Goal: Information Seeking & Learning: Learn about a topic

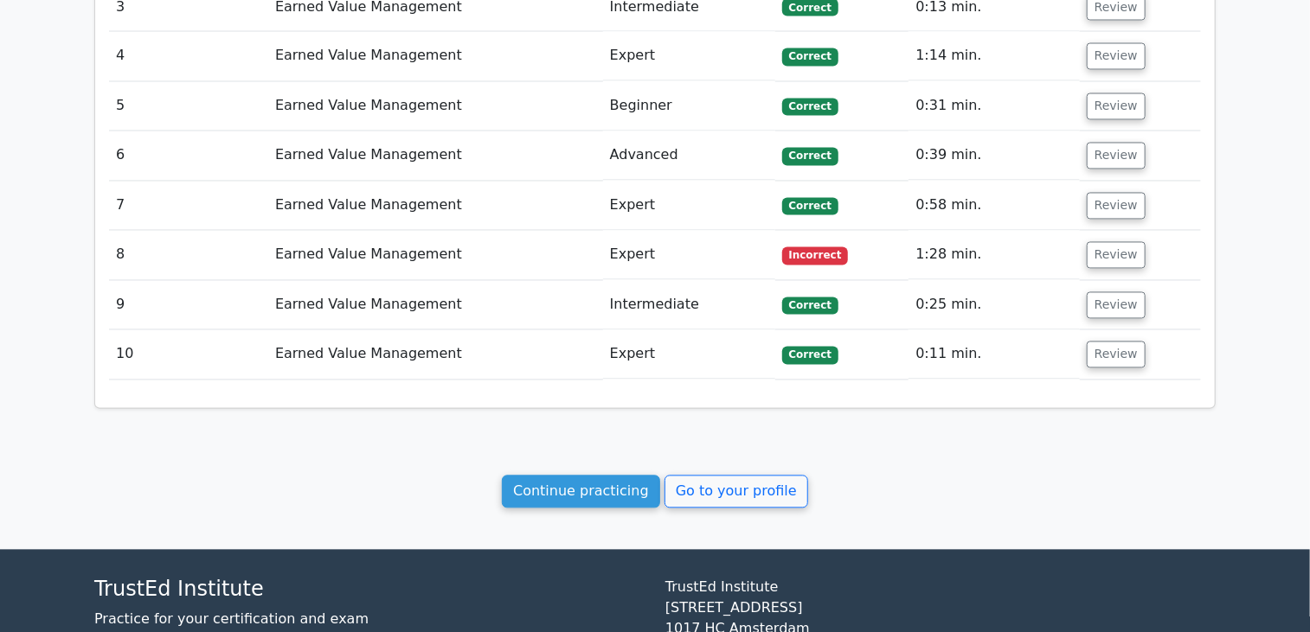
scroll to position [1690, 0]
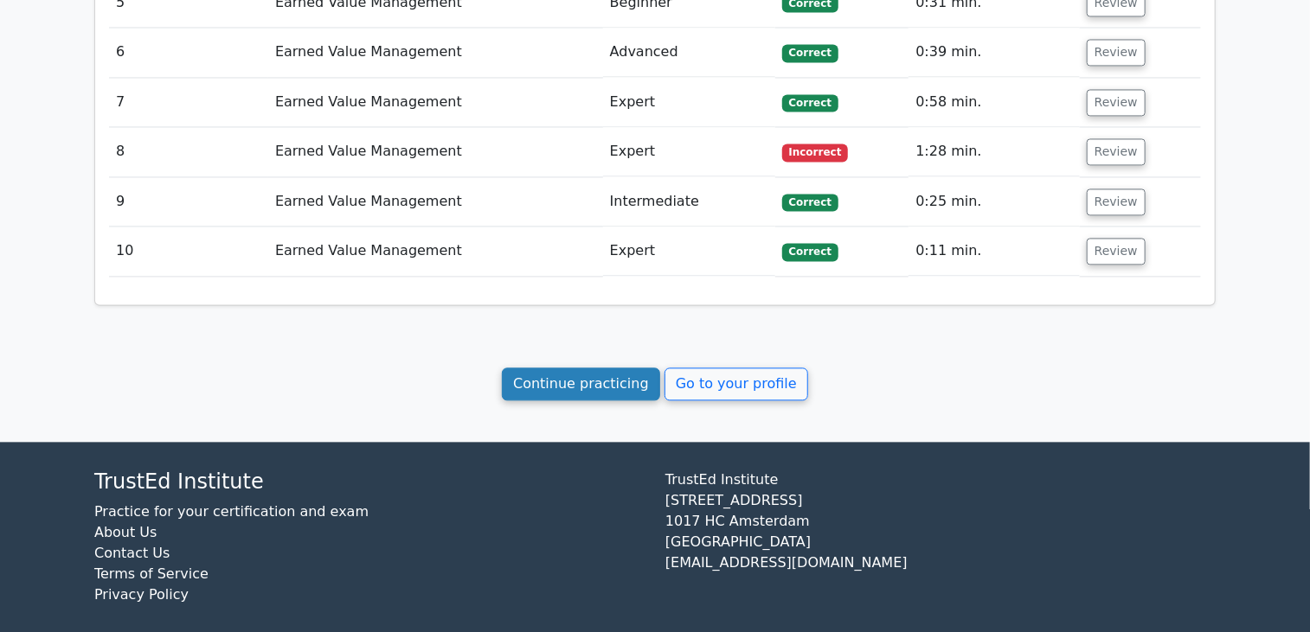
click at [632, 383] on link "Continue practicing" at bounding box center [581, 384] width 158 height 33
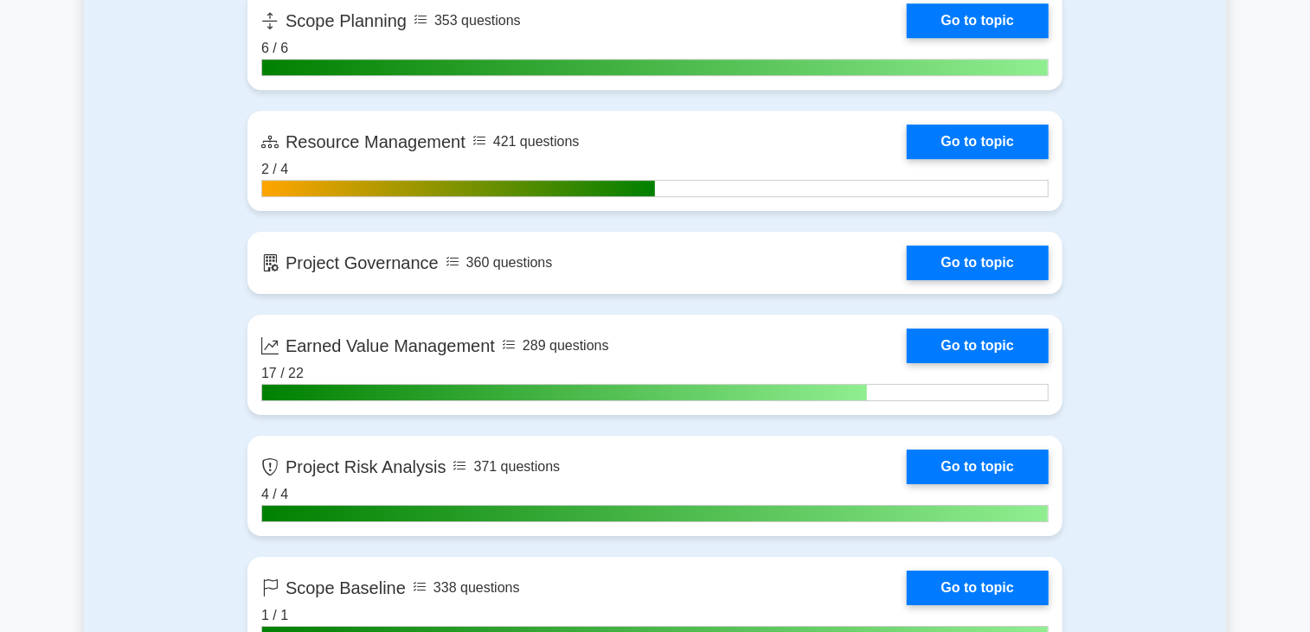
scroll to position [2769, 0]
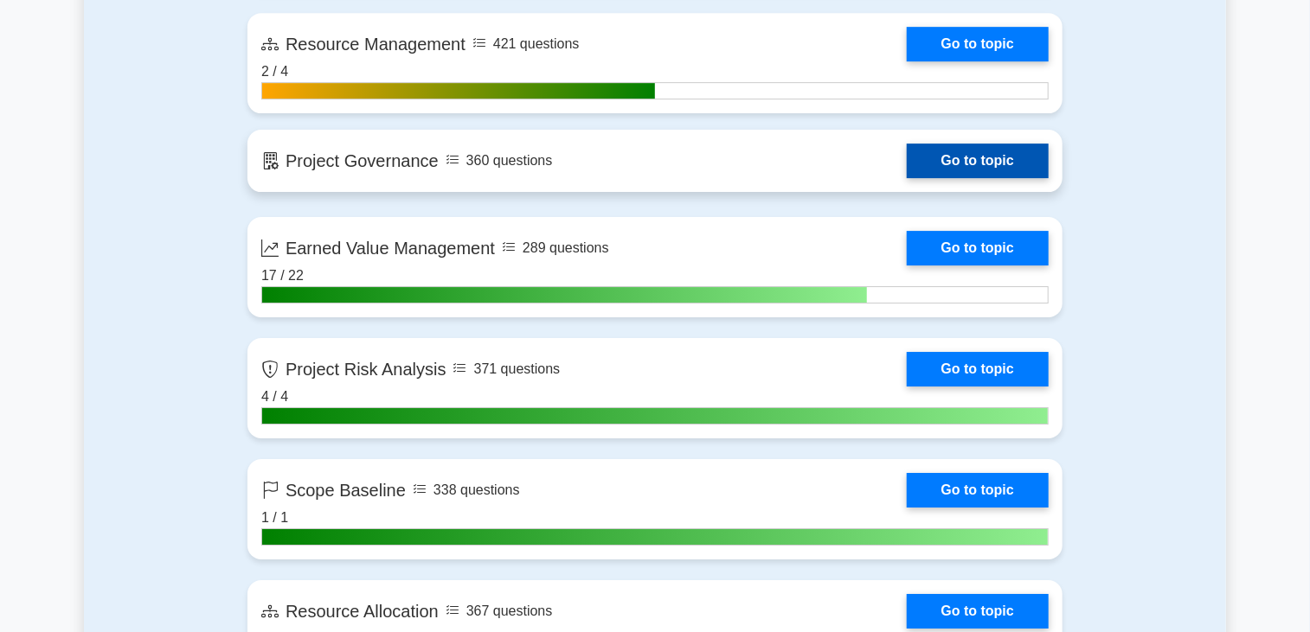
click at [907, 168] on link "Go to topic" at bounding box center [978, 161] width 142 height 35
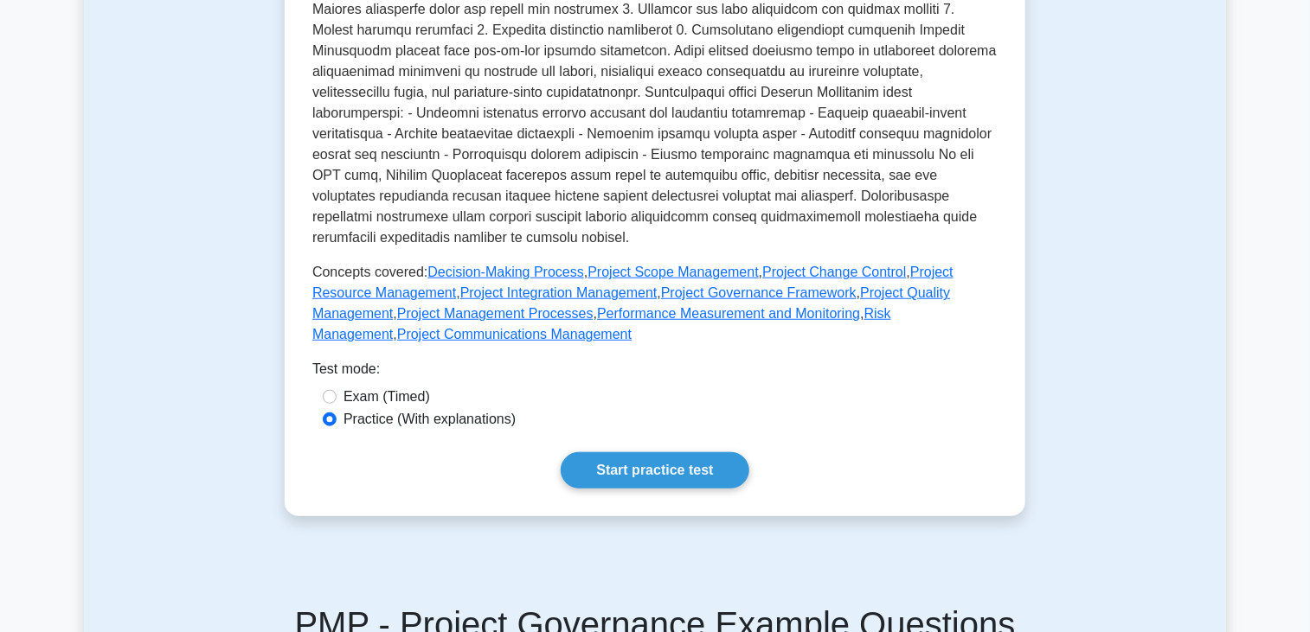
scroll to position [606, 0]
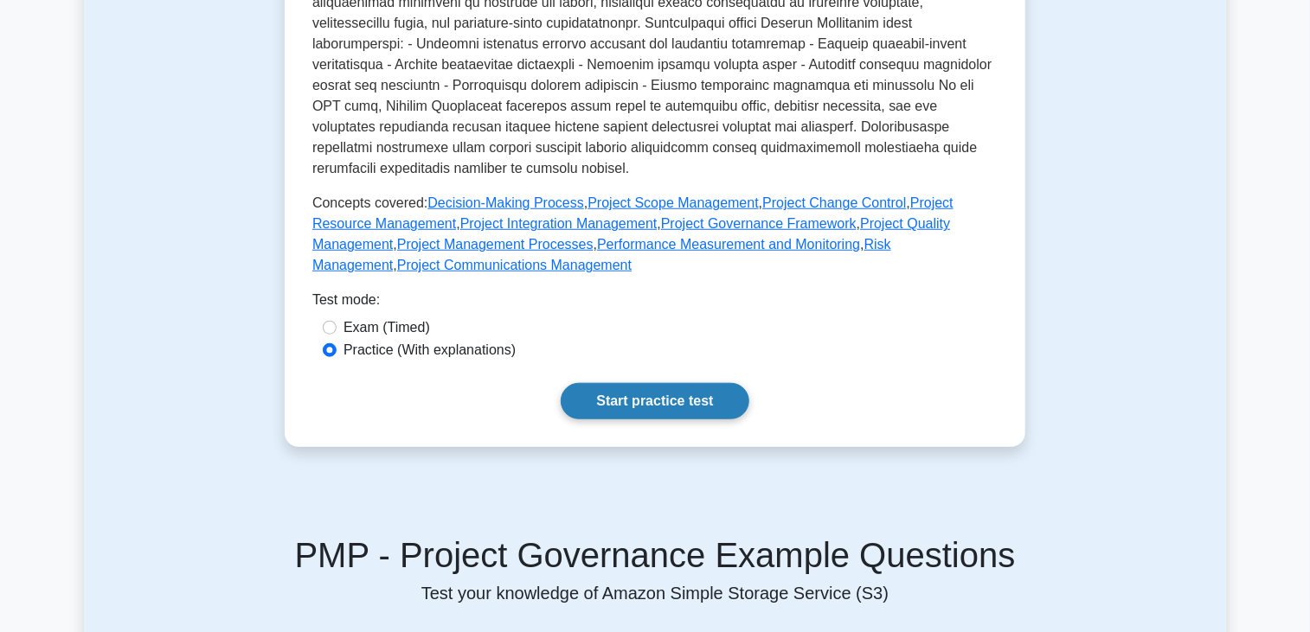
click at [627, 383] on link "Start practice test" at bounding box center [655, 401] width 188 height 36
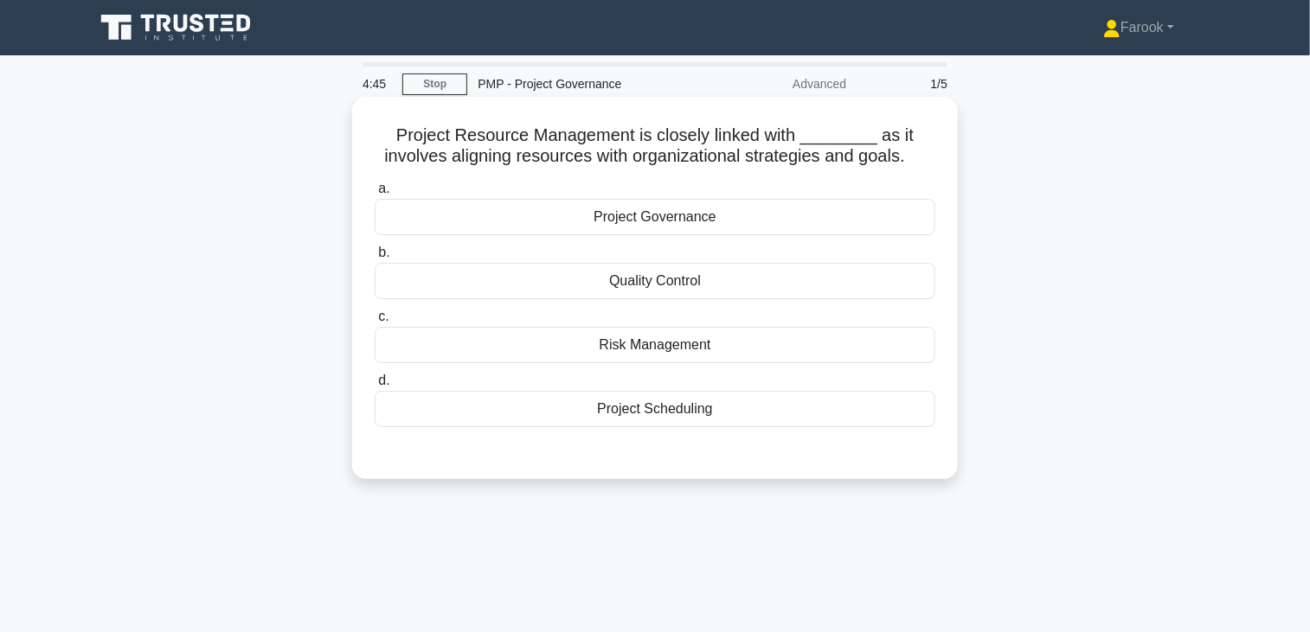
click at [689, 221] on div "Project Governance" at bounding box center [655, 217] width 561 height 36
click at [375, 195] on input "a. Project Governance" at bounding box center [375, 188] width 0 height 11
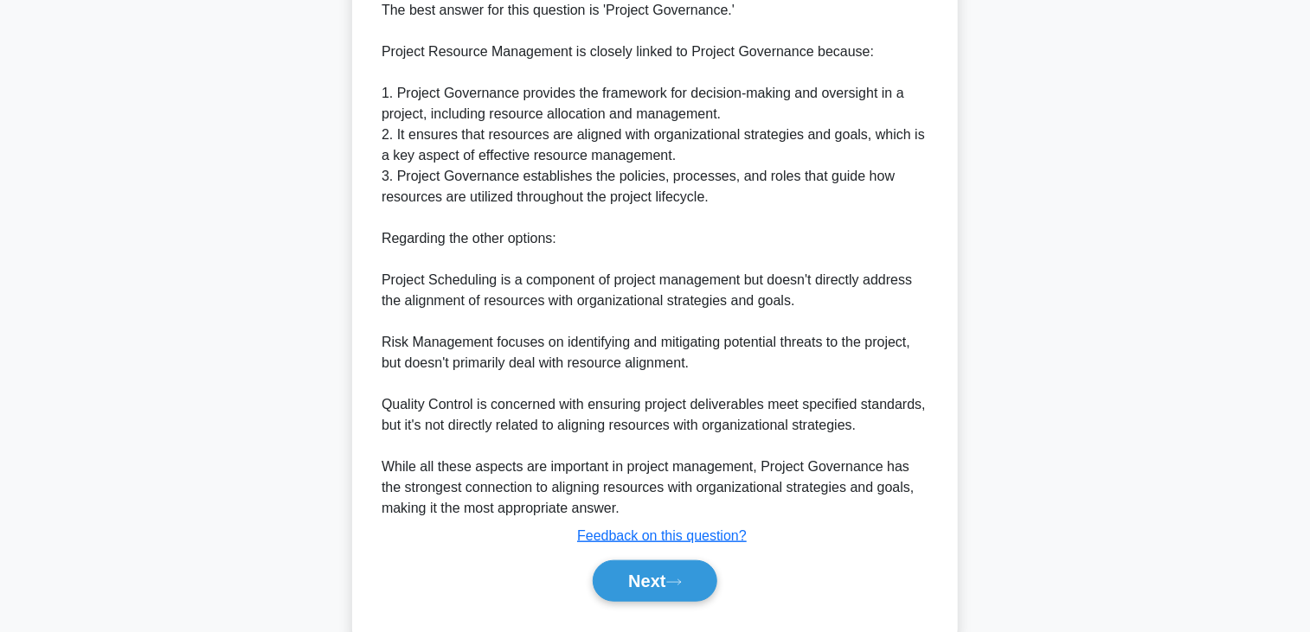
scroll to position [536, 0]
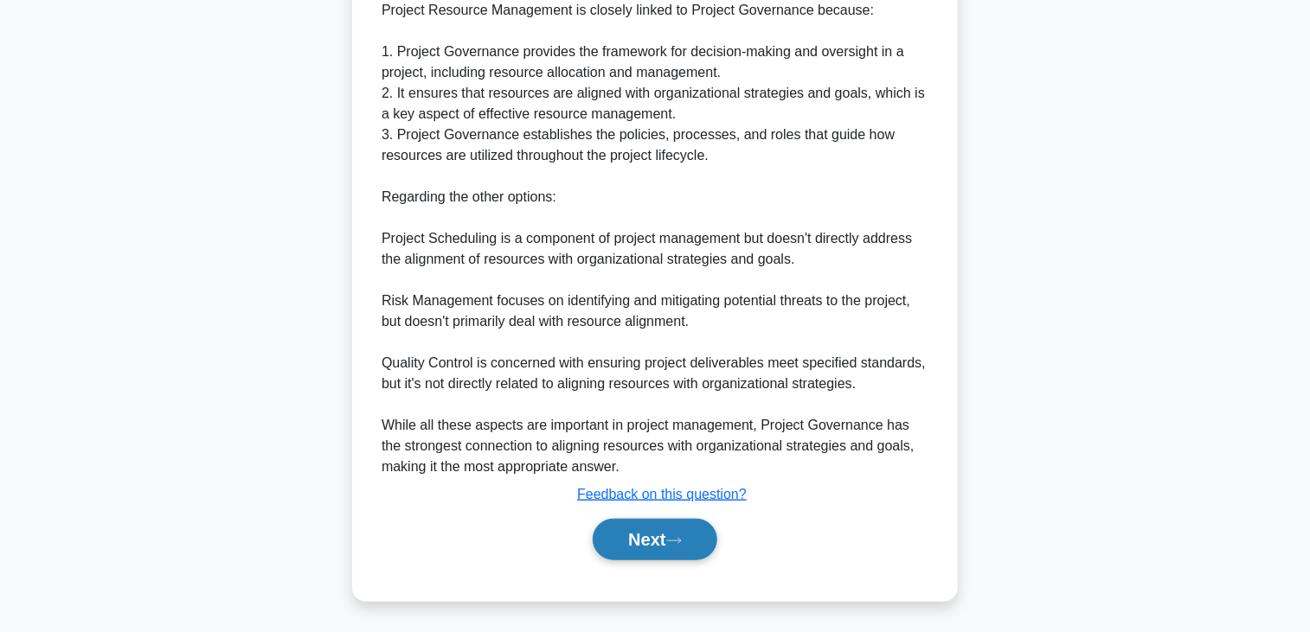
click at [678, 536] on icon at bounding box center [674, 541] width 16 height 10
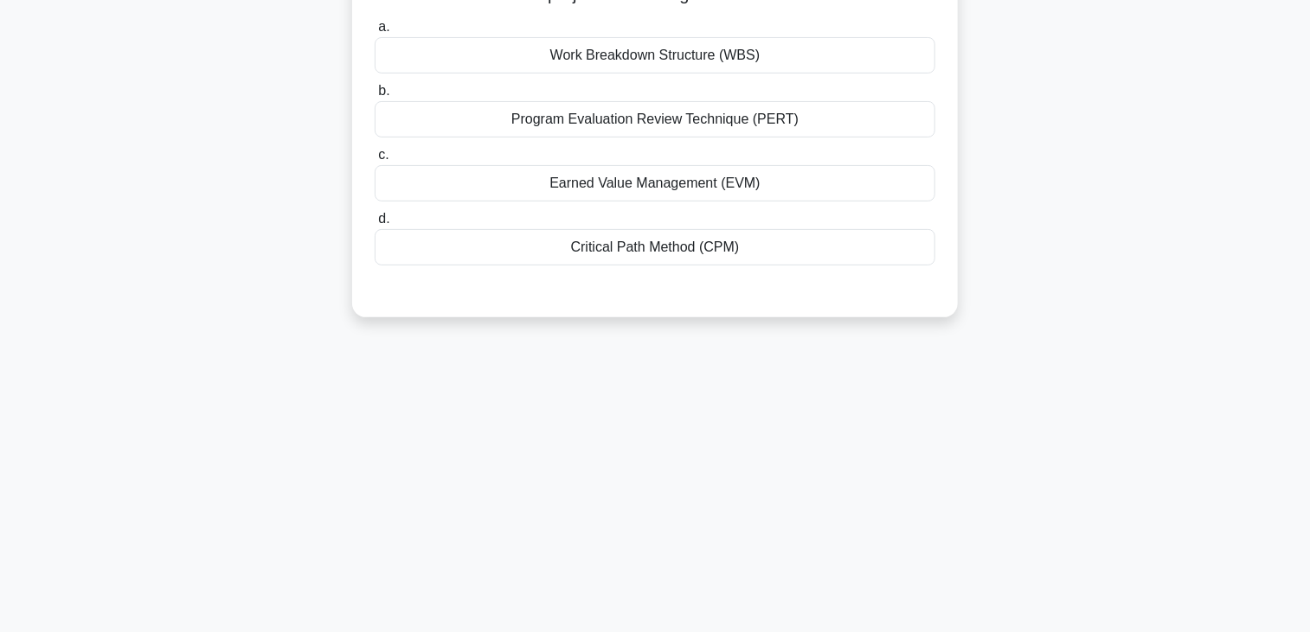
scroll to position [42, 0]
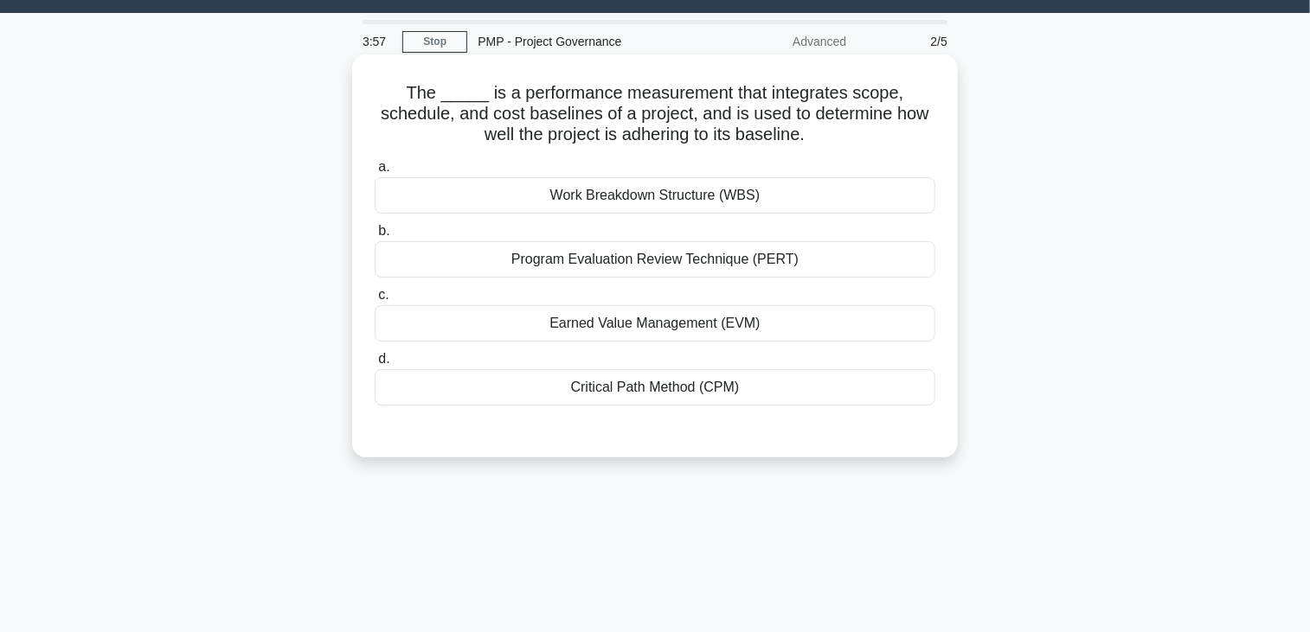
click at [686, 331] on div "Earned Value Management (EVM)" at bounding box center [655, 323] width 561 height 36
click at [375, 301] on input "c. Earned Value Management (EVM)" at bounding box center [375, 295] width 0 height 11
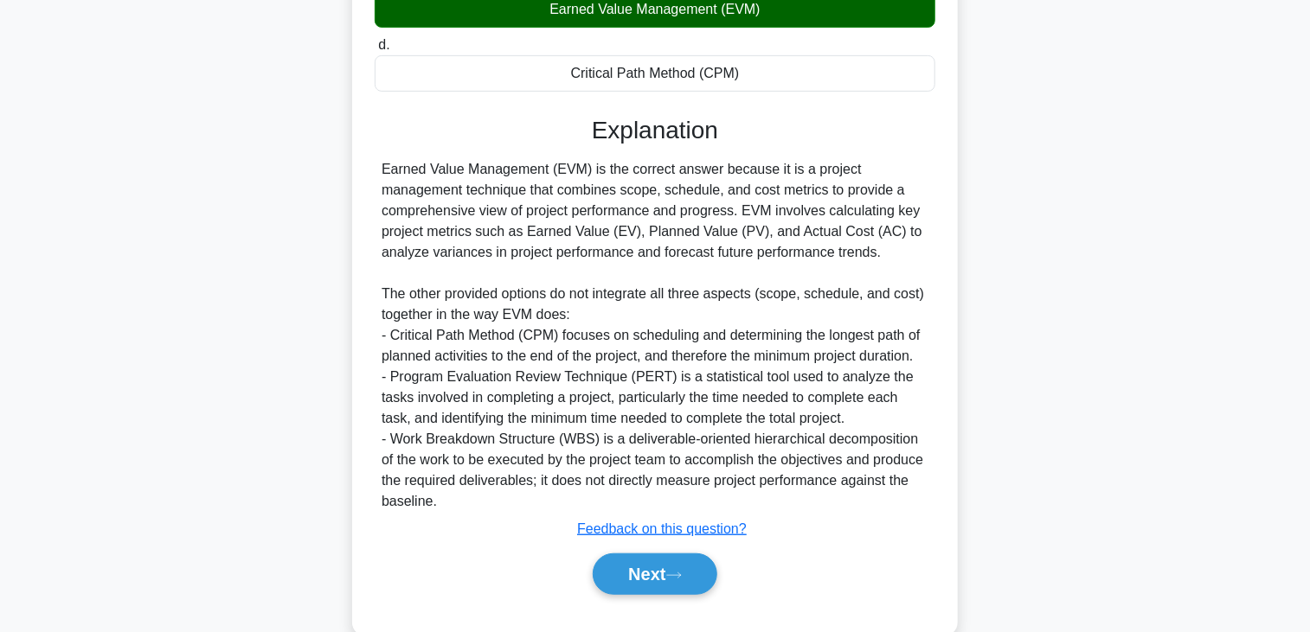
scroll to position [391, 0]
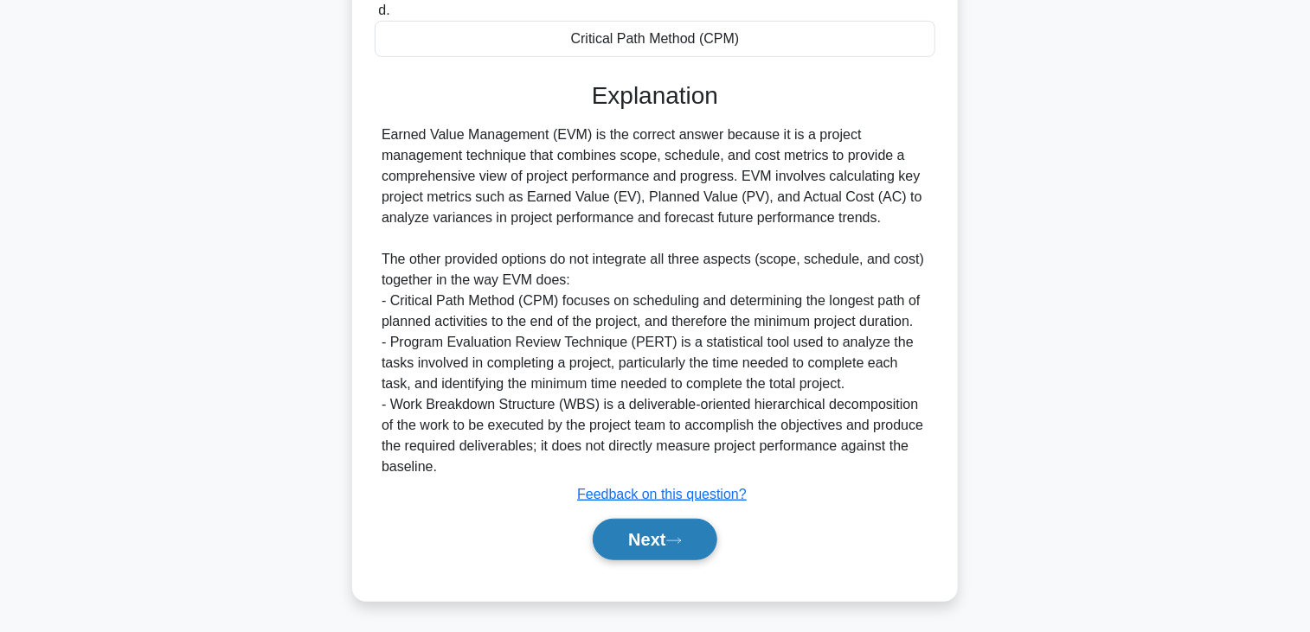
click at [623, 549] on button "Next" at bounding box center [655, 540] width 124 height 42
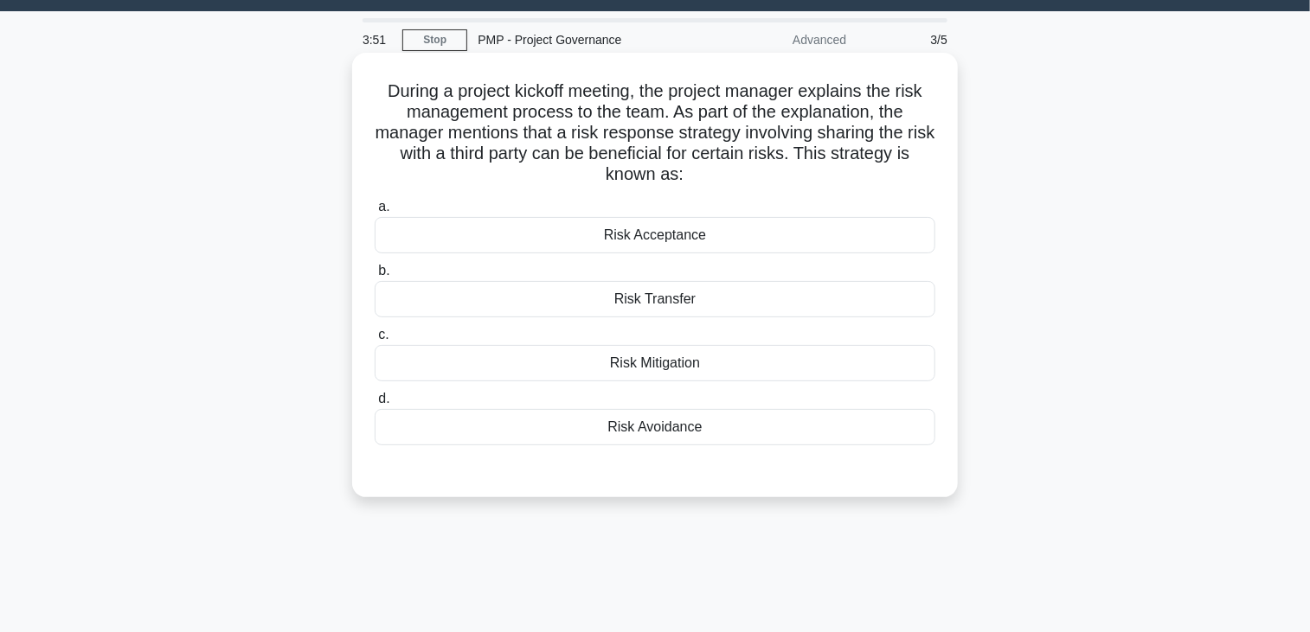
scroll to position [42, 0]
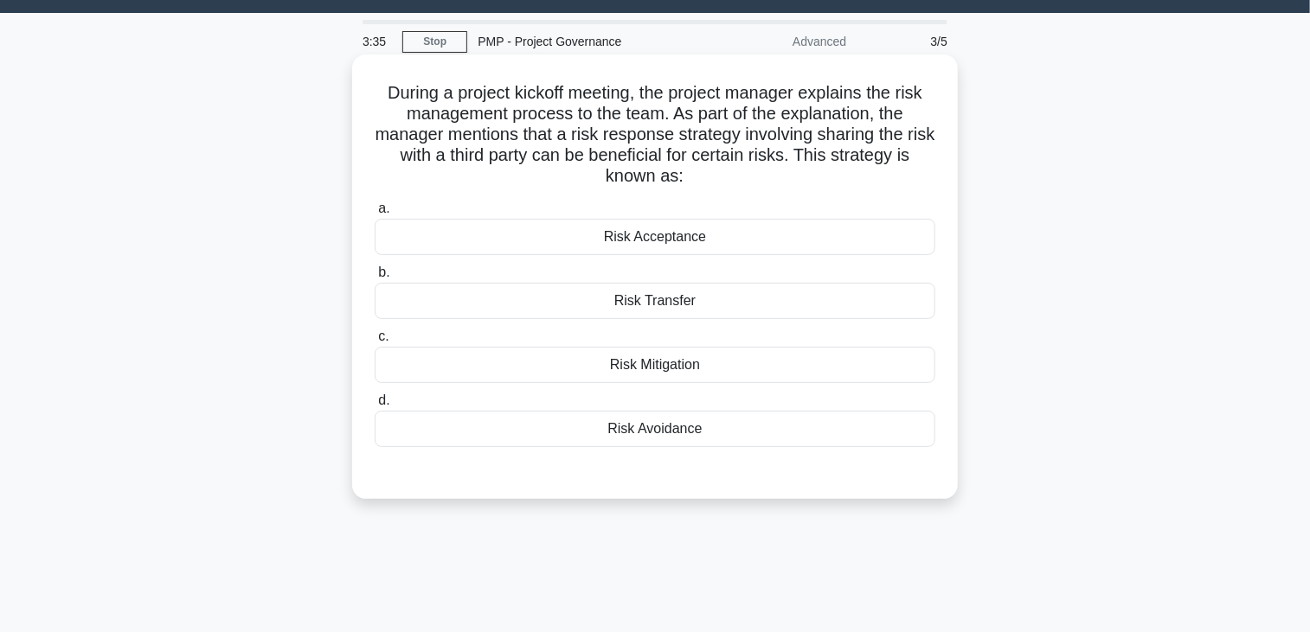
click at [621, 298] on div "Risk Transfer" at bounding box center [655, 301] width 561 height 36
click at [375, 279] on input "b. Risk Transfer" at bounding box center [375, 272] width 0 height 11
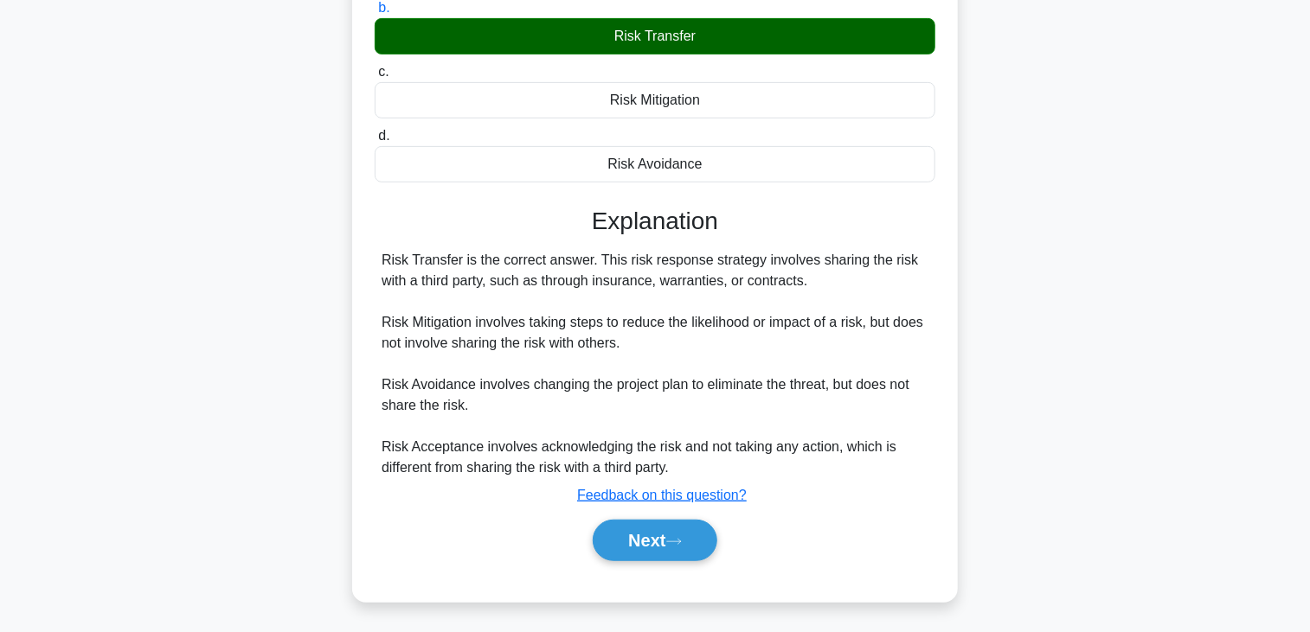
scroll to position [308, 0]
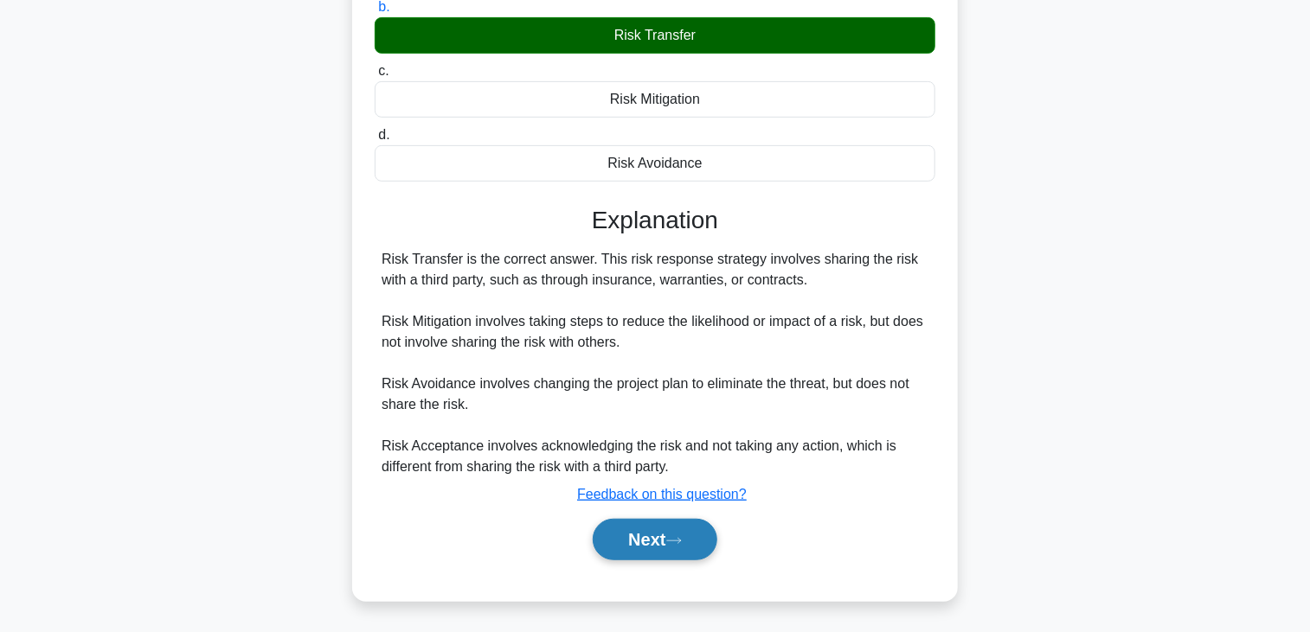
click at [664, 534] on button "Next" at bounding box center [655, 540] width 124 height 42
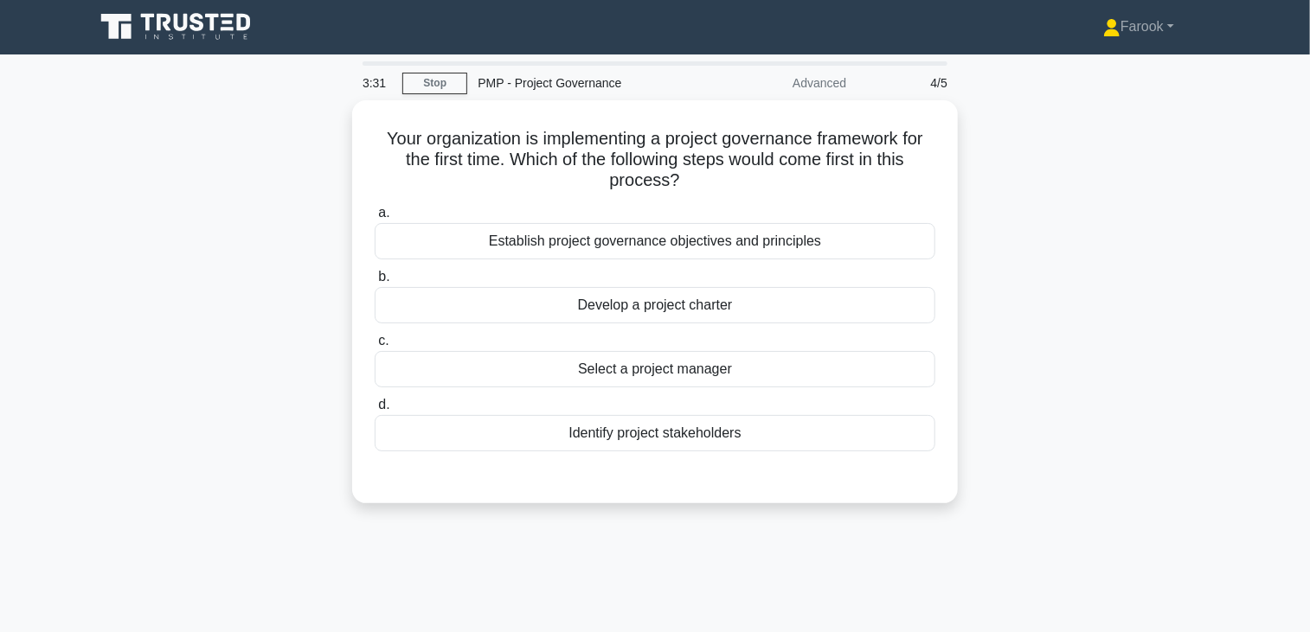
scroll to position [0, 0]
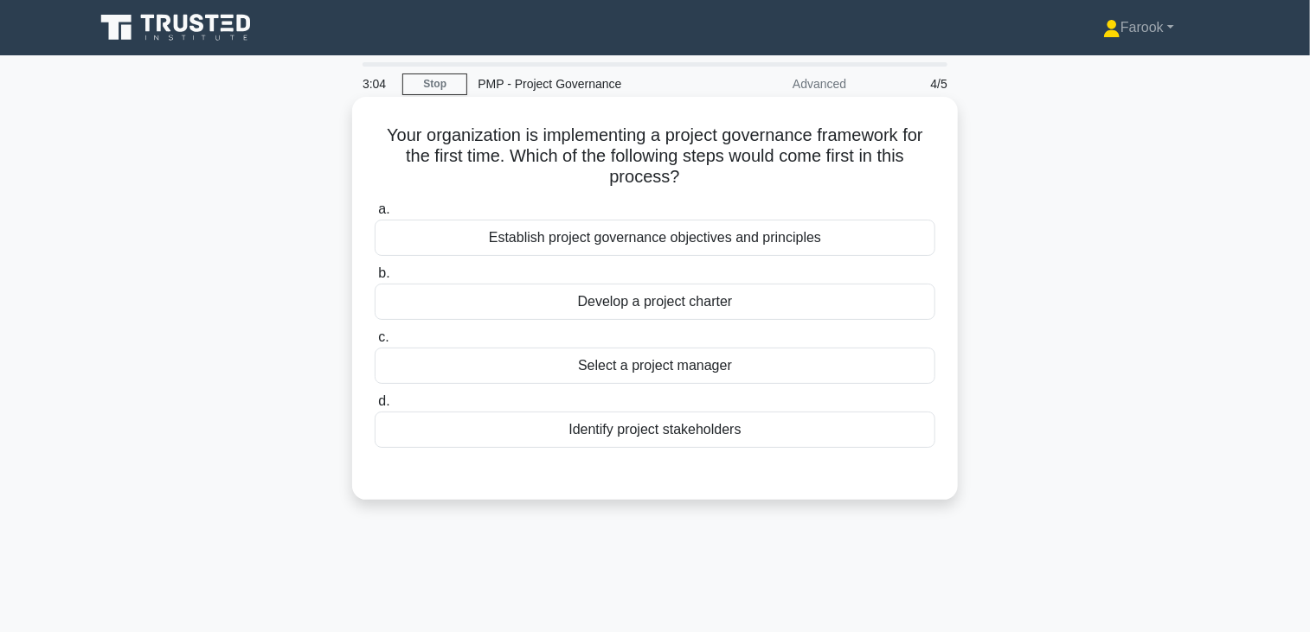
click at [786, 249] on div "Establish project governance objectives and principles" at bounding box center [655, 238] width 561 height 36
click at [375, 215] on input "a. Establish project governance objectives and principles" at bounding box center [375, 209] width 0 height 11
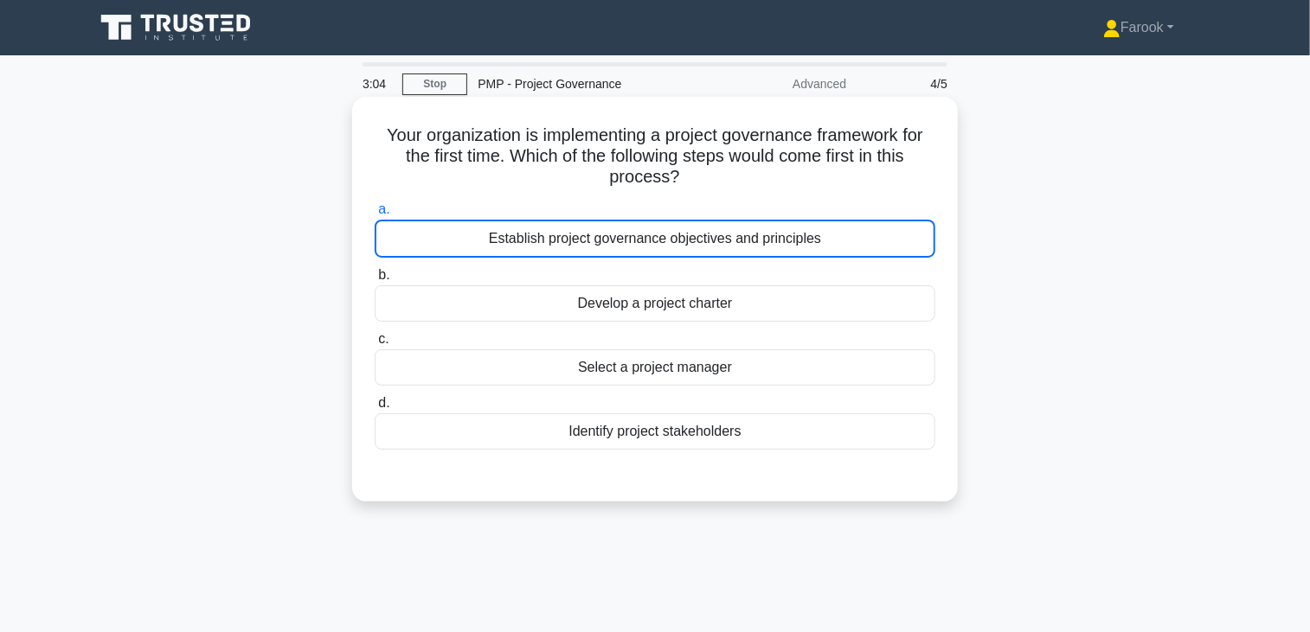
click at [788, 242] on div "Establish project governance objectives and principles" at bounding box center [655, 239] width 561 height 38
click at [375, 215] on input "a. Establish project governance objectives and principles" at bounding box center [375, 209] width 0 height 11
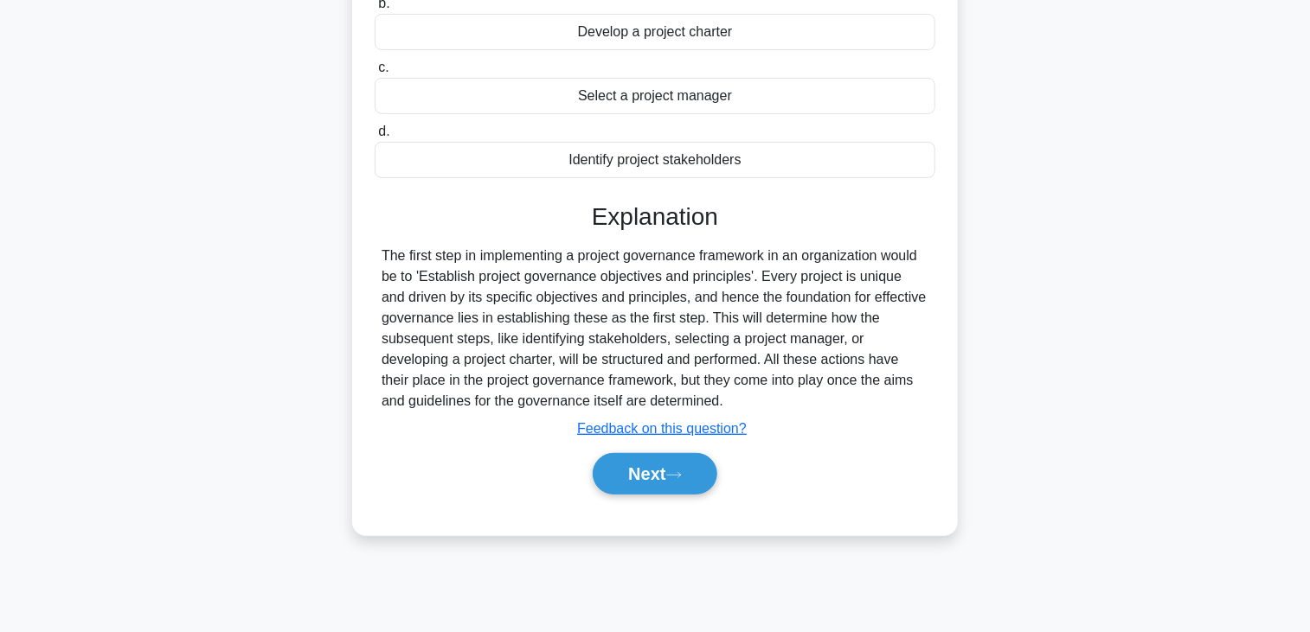
scroll to position [302, 0]
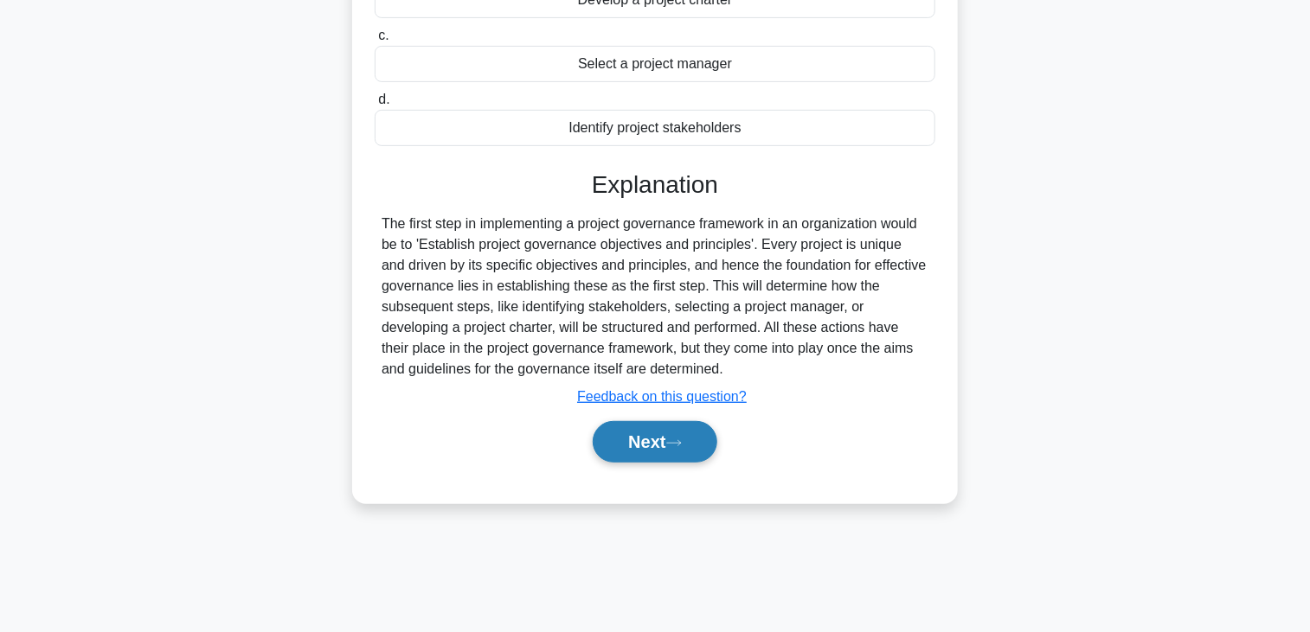
click at [668, 439] on button "Next" at bounding box center [655, 442] width 124 height 42
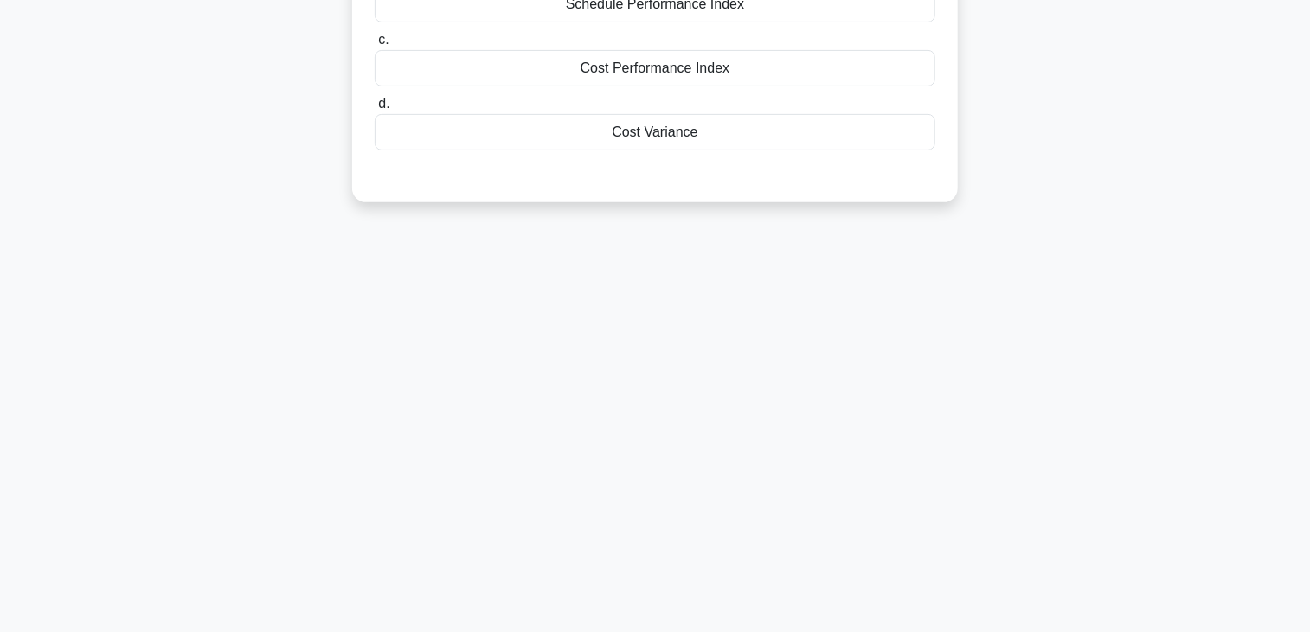
scroll to position [0, 0]
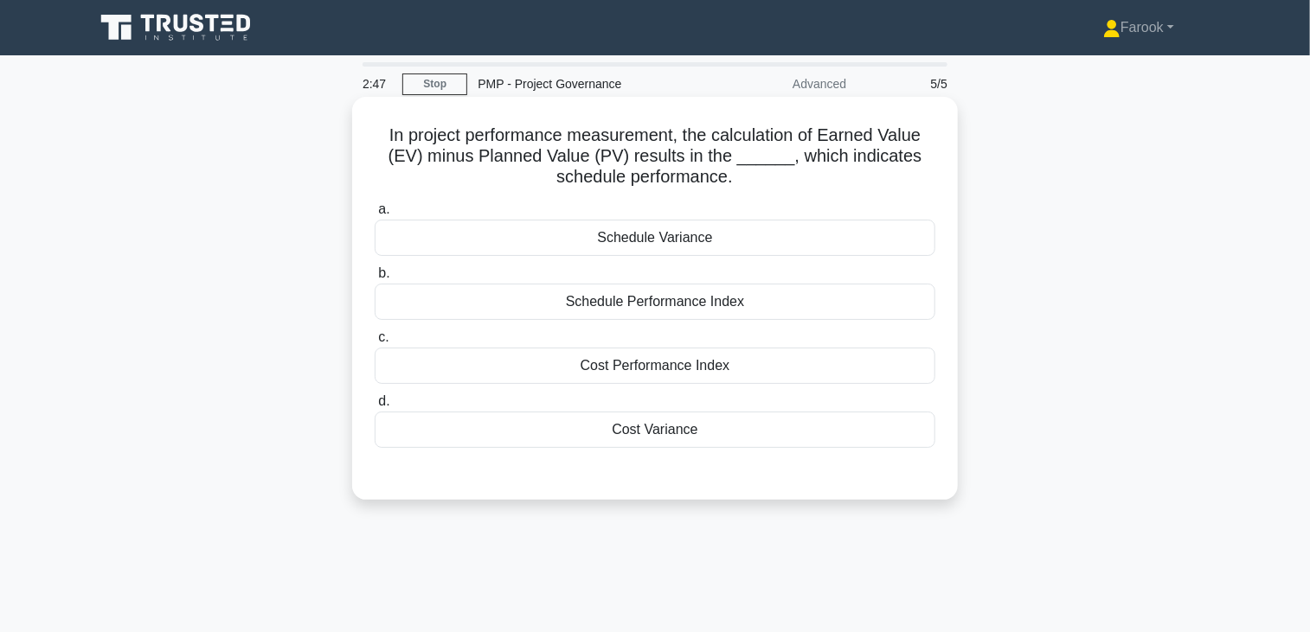
click at [741, 248] on div "Schedule Variance" at bounding box center [655, 238] width 561 height 36
click at [375, 215] on input "a. Schedule Variance" at bounding box center [375, 209] width 0 height 11
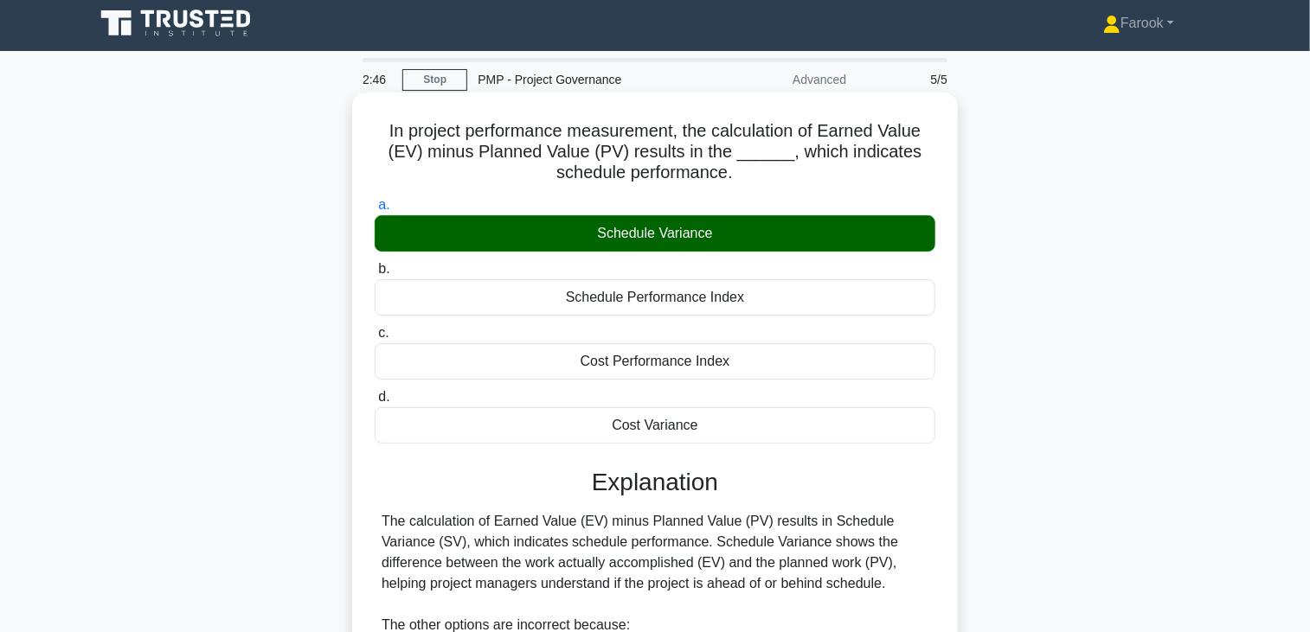
scroll to position [302, 0]
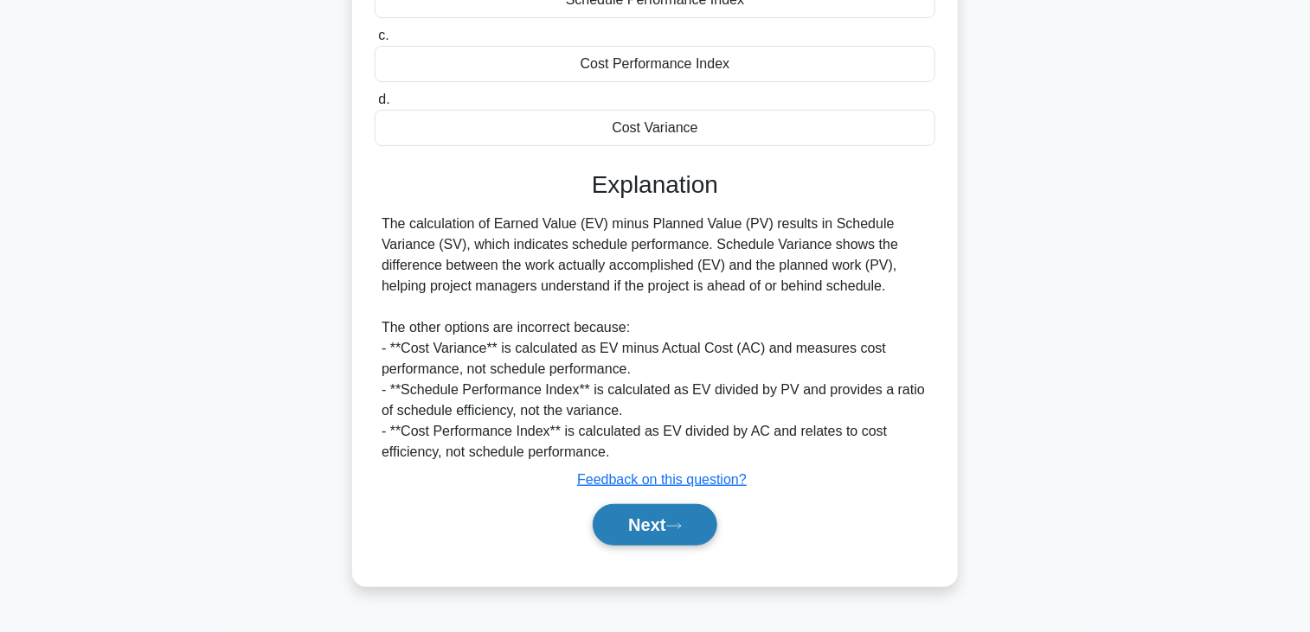
click at [663, 512] on button "Next" at bounding box center [655, 525] width 124 height 42
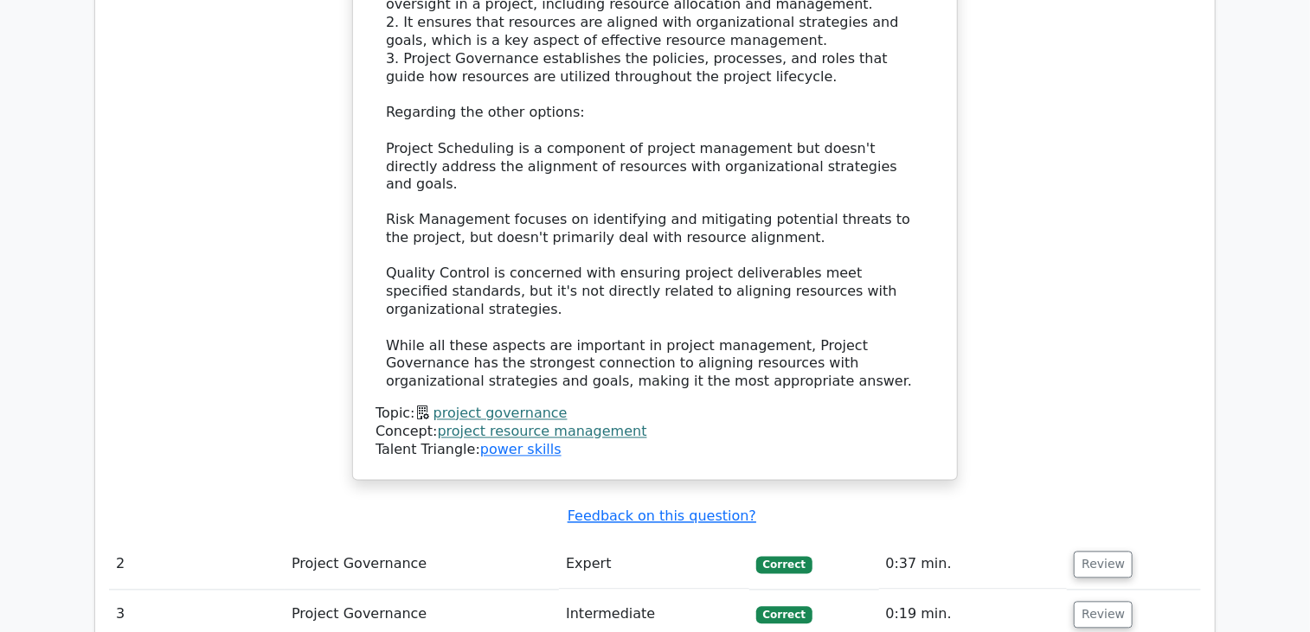
scroll to position [1644, 0]
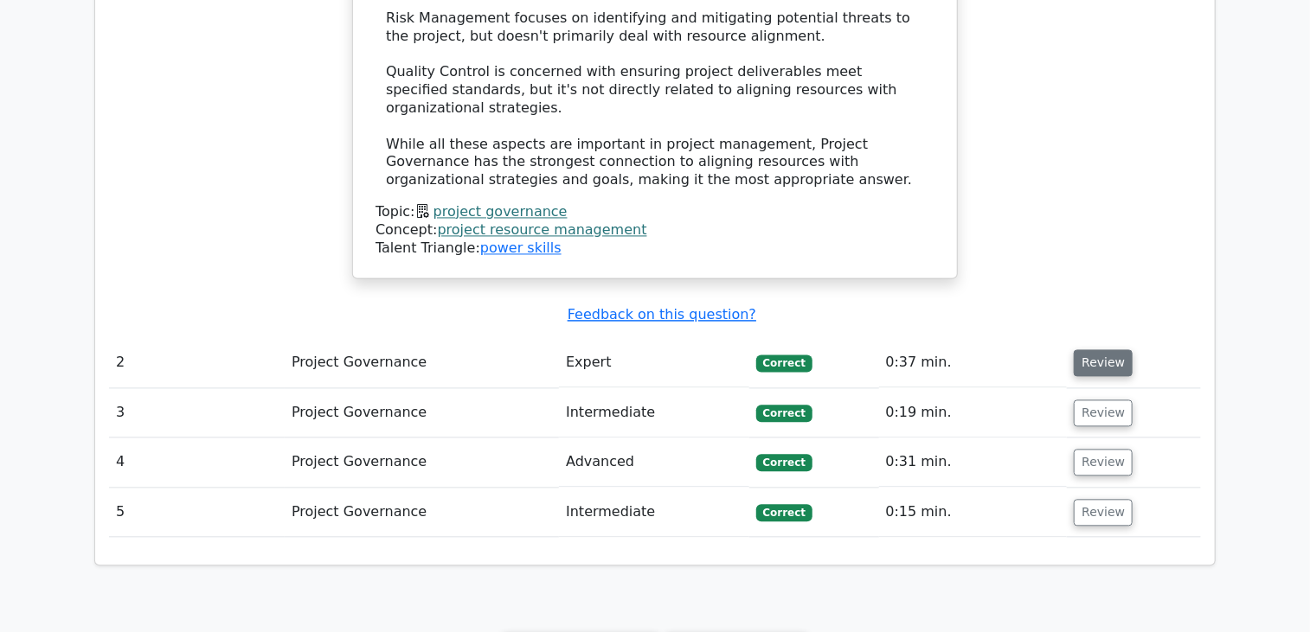
click at [1111, 350] on button "Review" at bounding box center [1103, 363] width 59 height 27
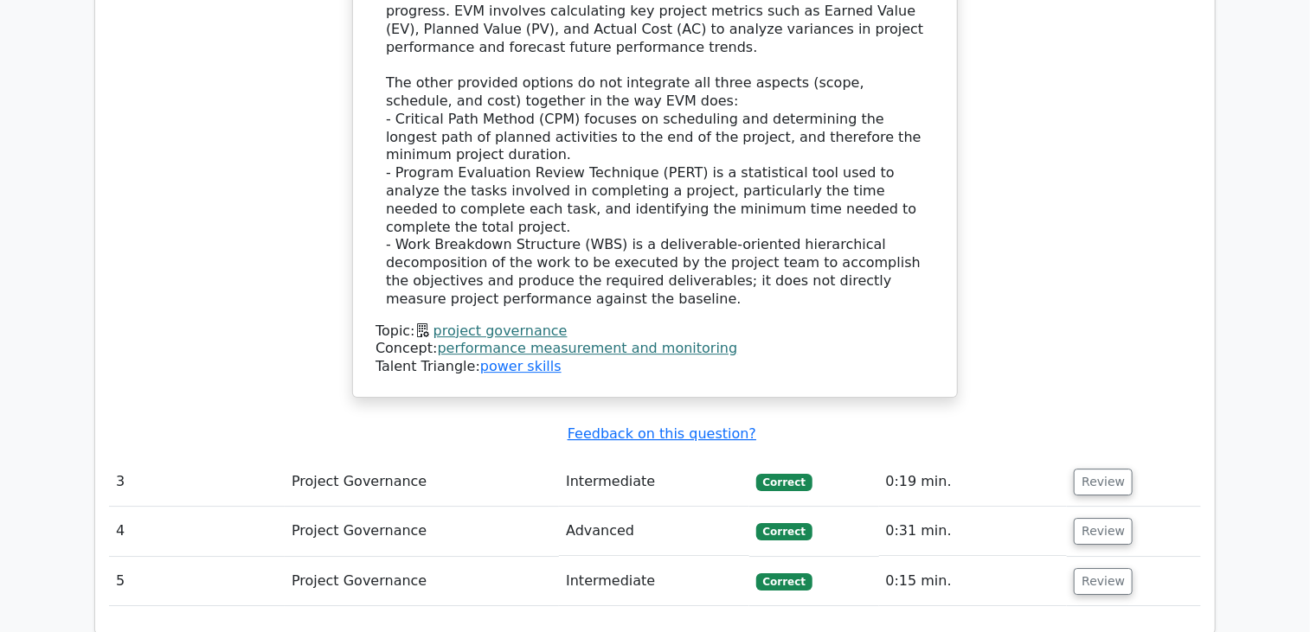
scroll to position [2509, 0]
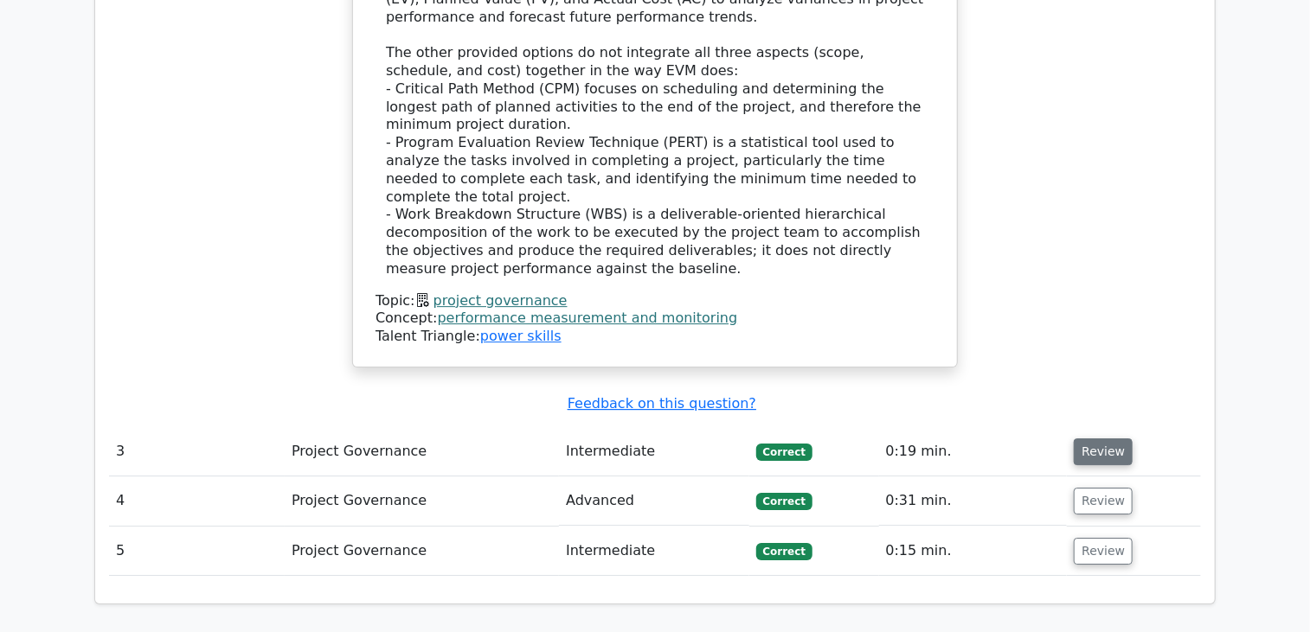
click at [1101, 439] on button "Review" at bounding box center [1103, 452] width 59 height 27
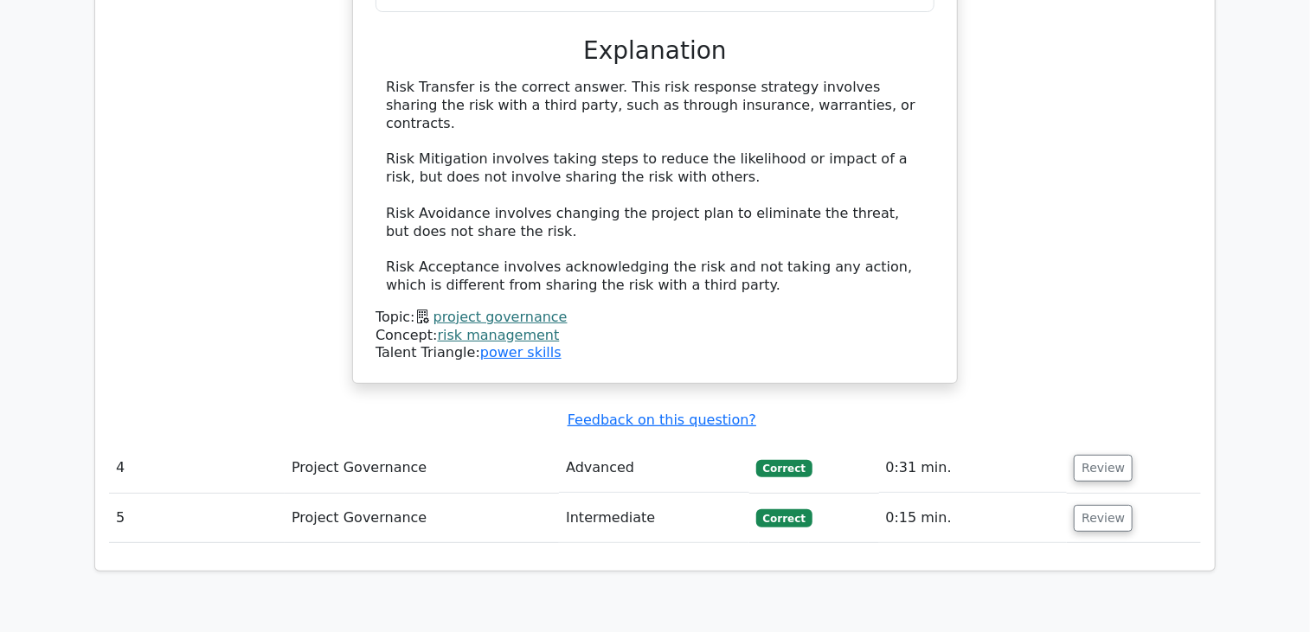
scroll to position [3374, 0]
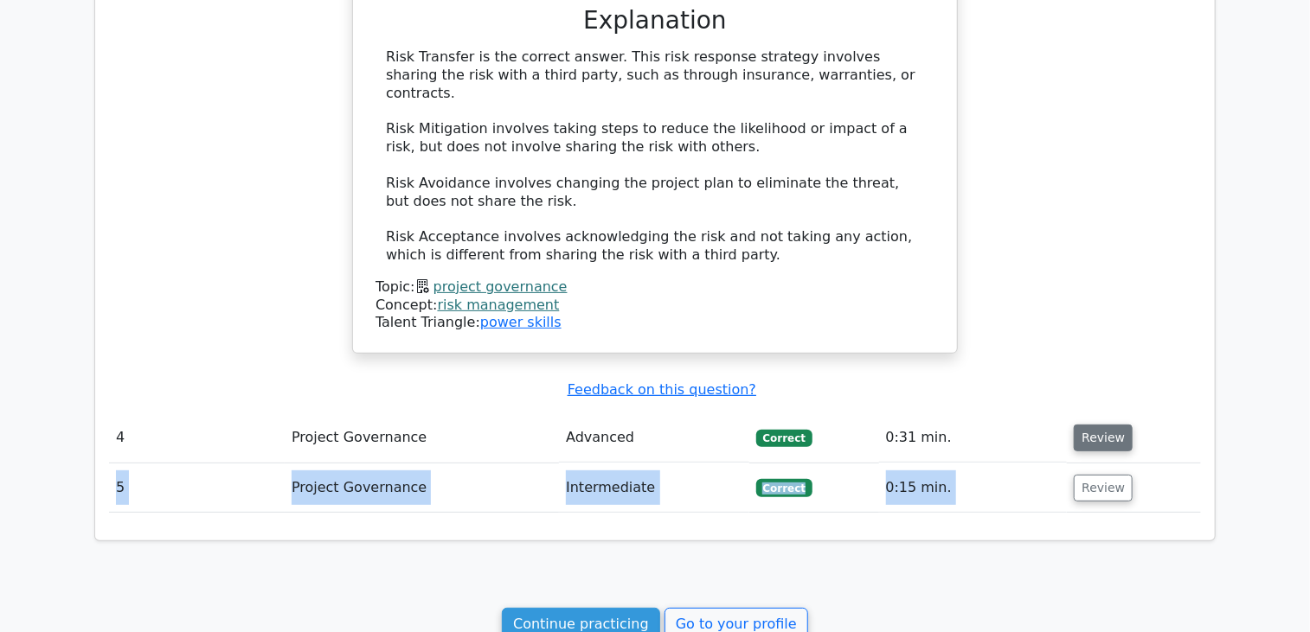
click at [1096, 425] on button "Review" at bounding box center [1103, 438] width 59 height 27
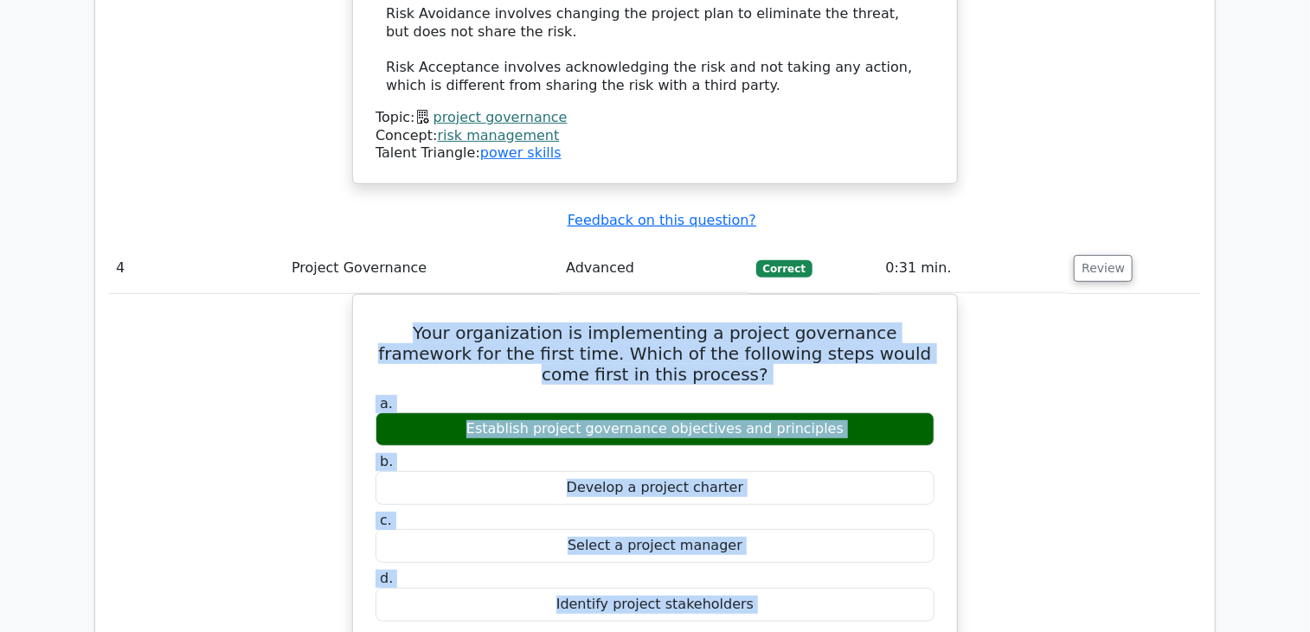
scroll to position [3547, 0]
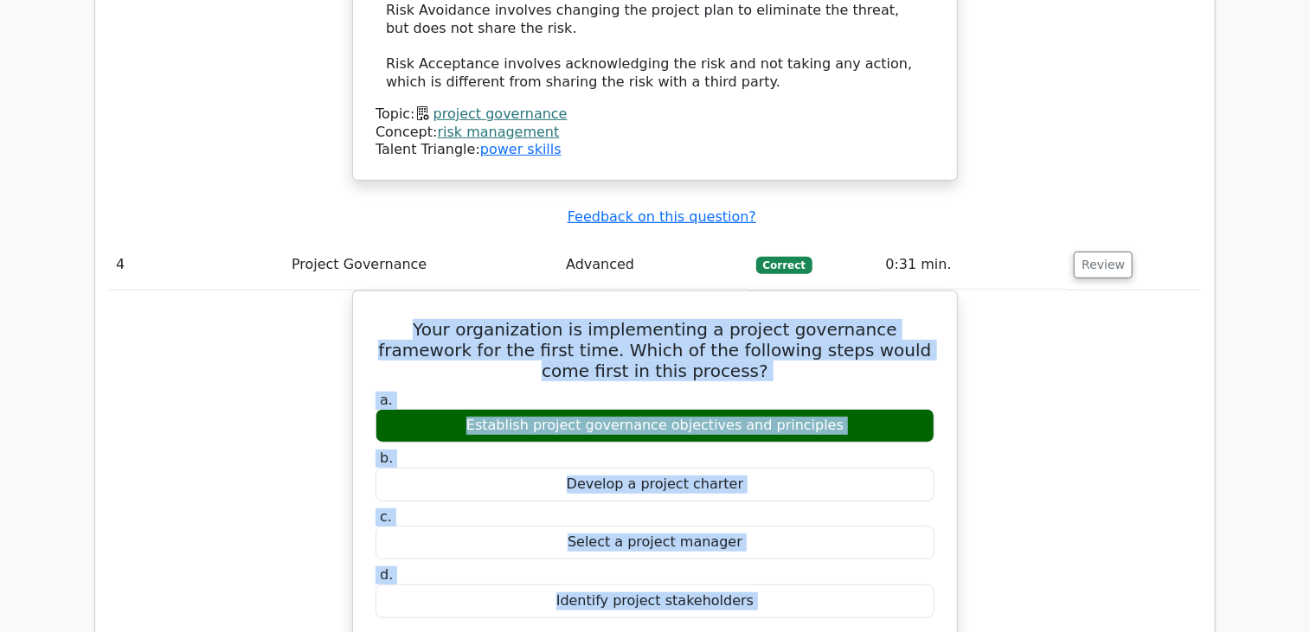
click at [995, 307] on div "Your organization is implementing a project governance framework for the first …" at bounding box center [655, 633] width 1092 height 685
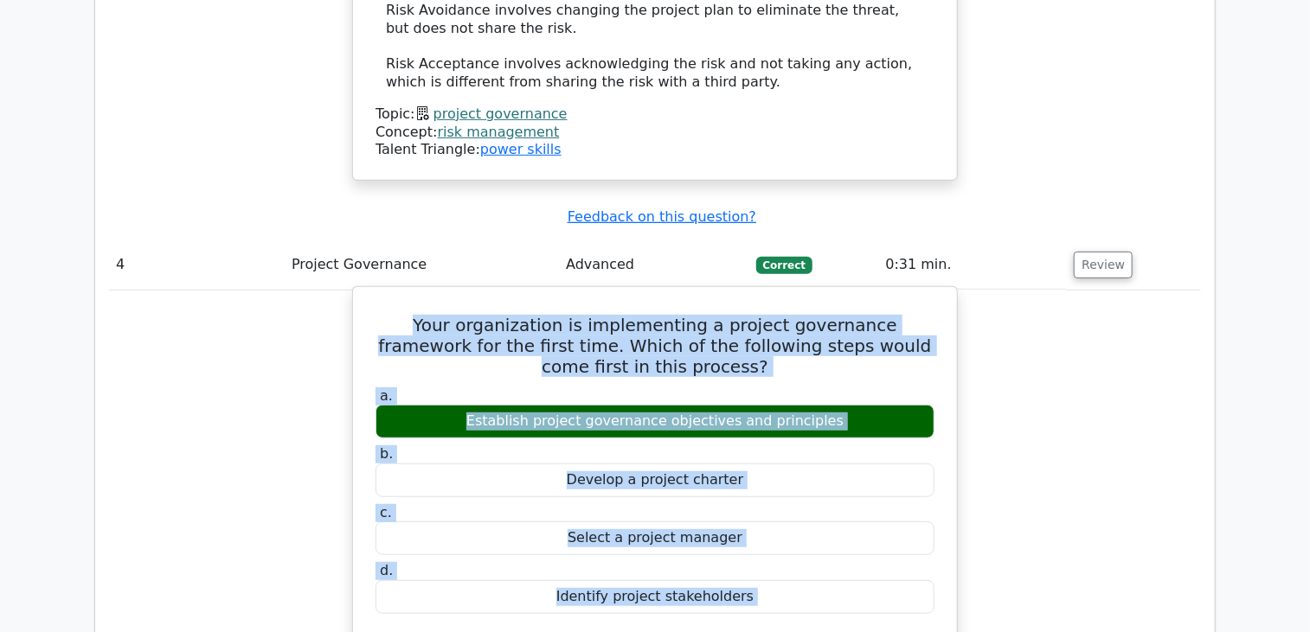
click at [896, 405] on div "Establish project governance objectives and principles" at bounding box center [654, 422] width 559 height 34
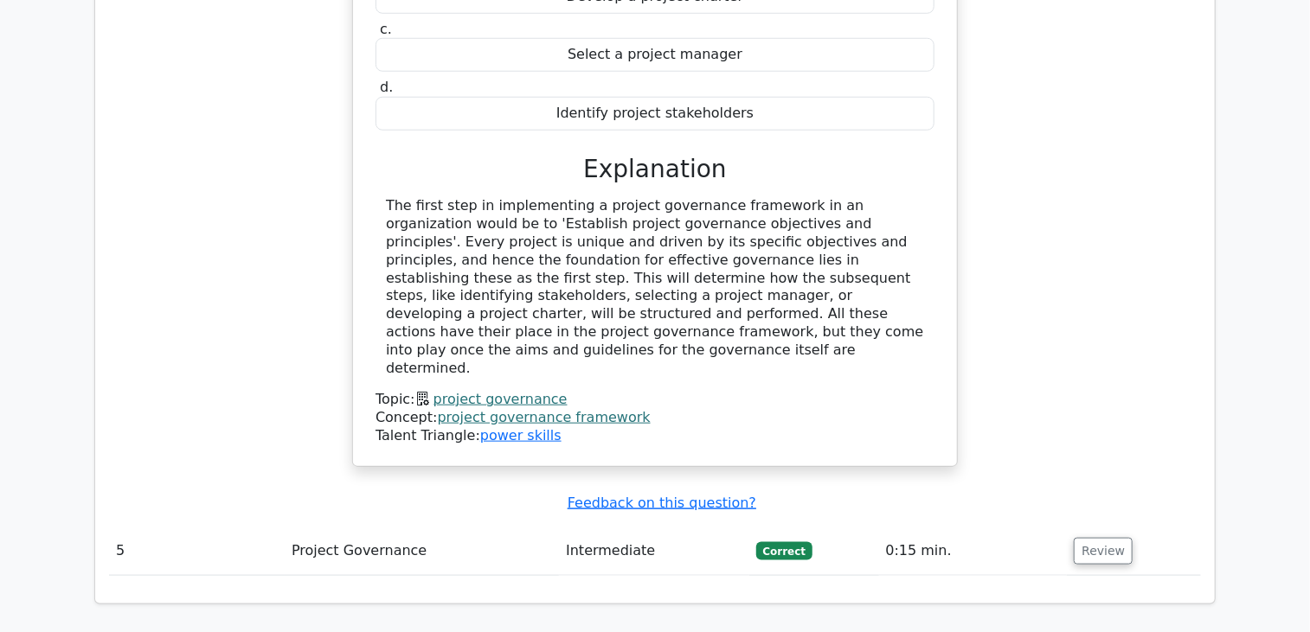
scroll to position [4066, 0]
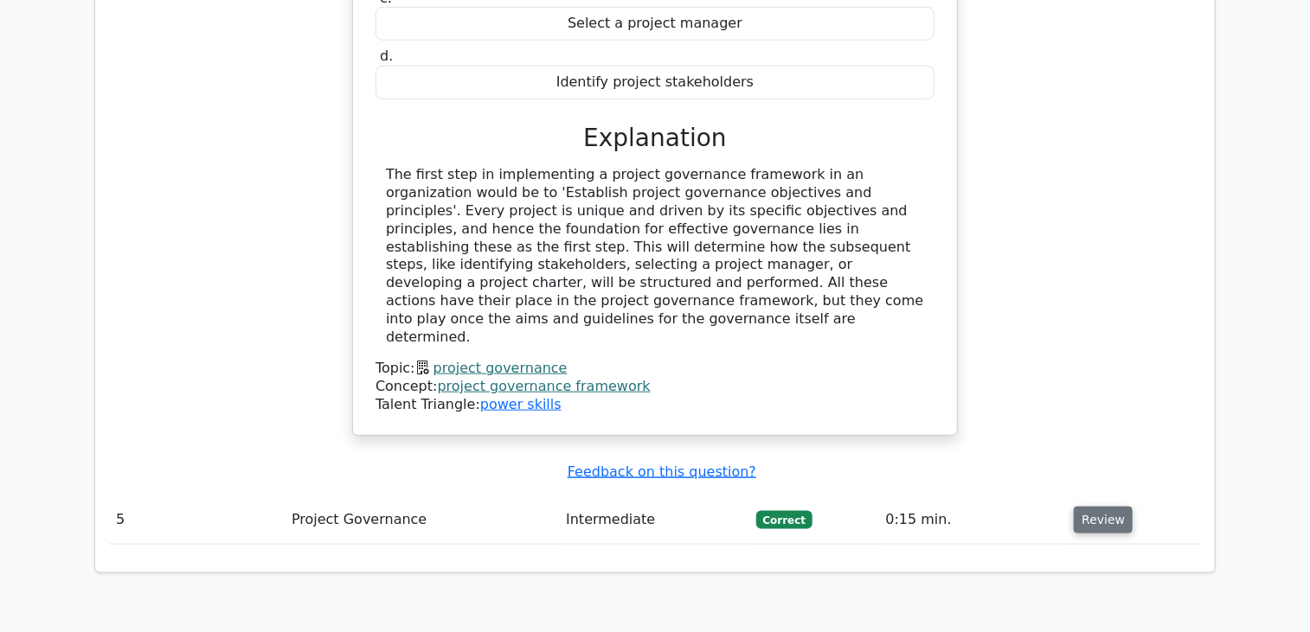
click at [1084, 507] on button "Review" at bounding box center [1103, 520] width 59 height 27
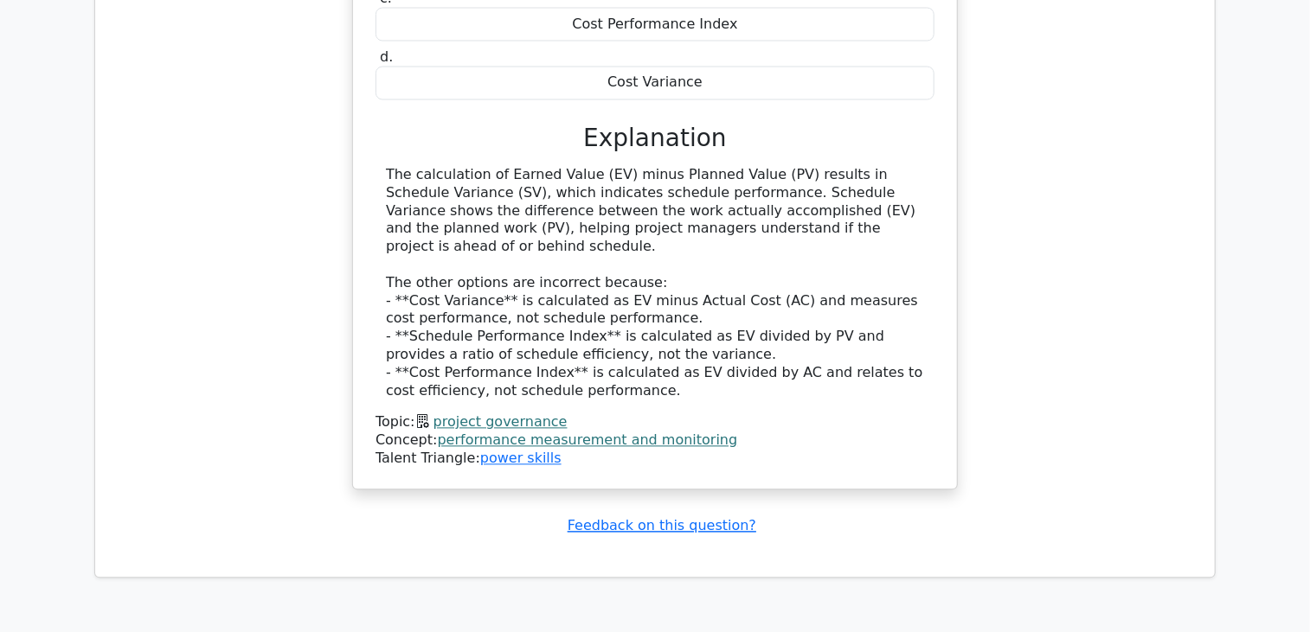
scroll to position [4968, 0]
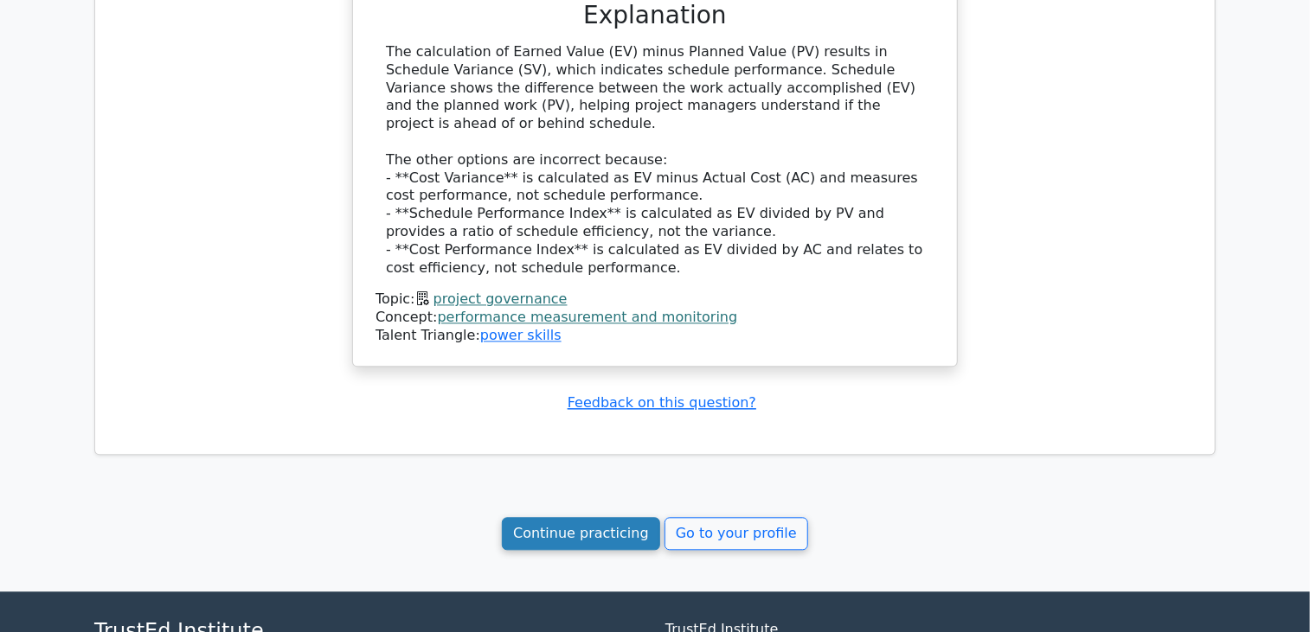
click at [607, 517] on link "Continue practicing" at bounding box center [581, 533] width 158 height 33
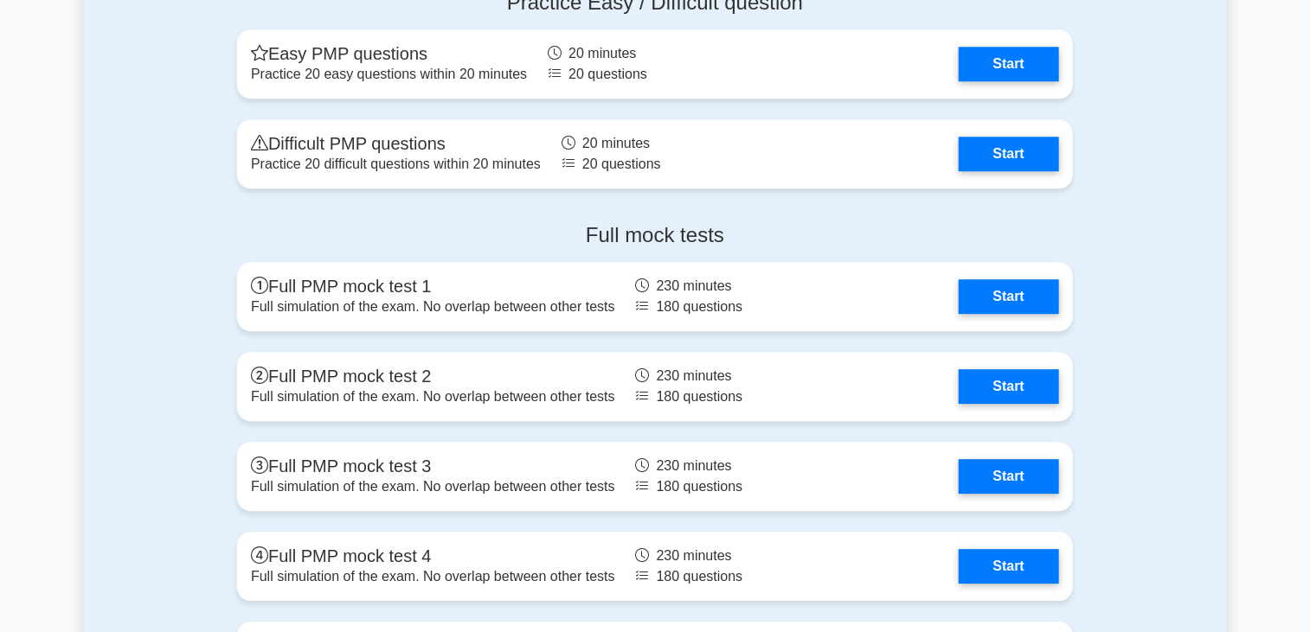
scroll to position [5537, 0]
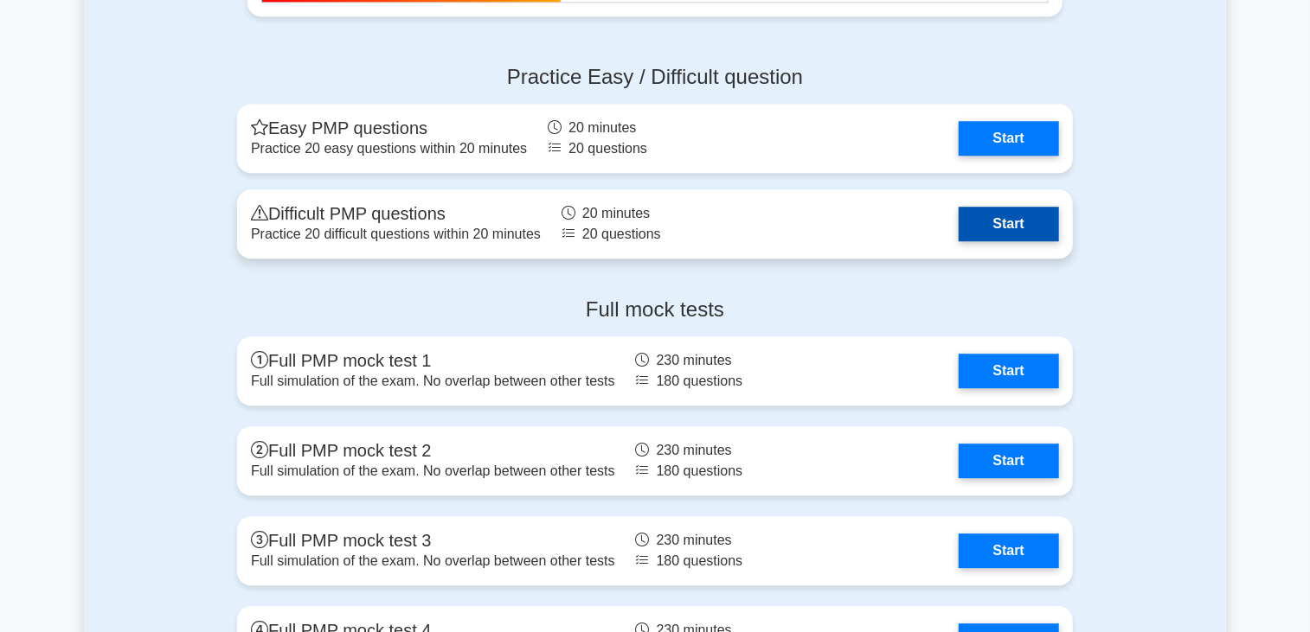
click at [990, 224] on link "Start" at bounding box center [1009, 224] width 100 height 35
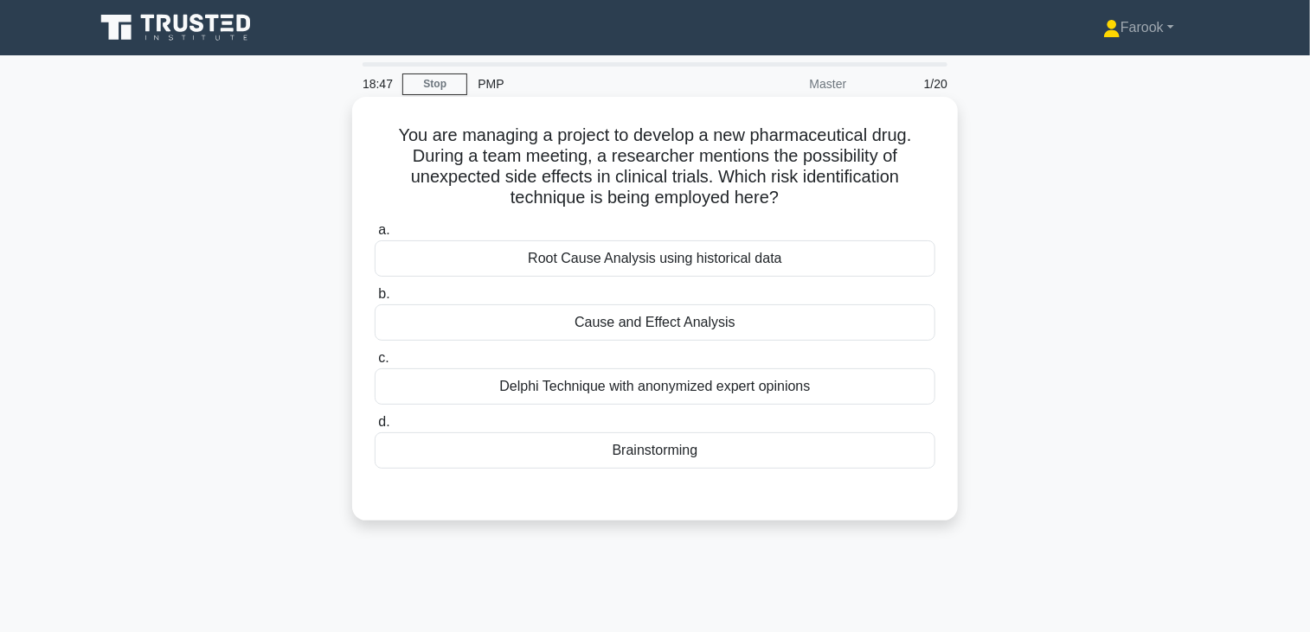
scroll to position [87, 0]
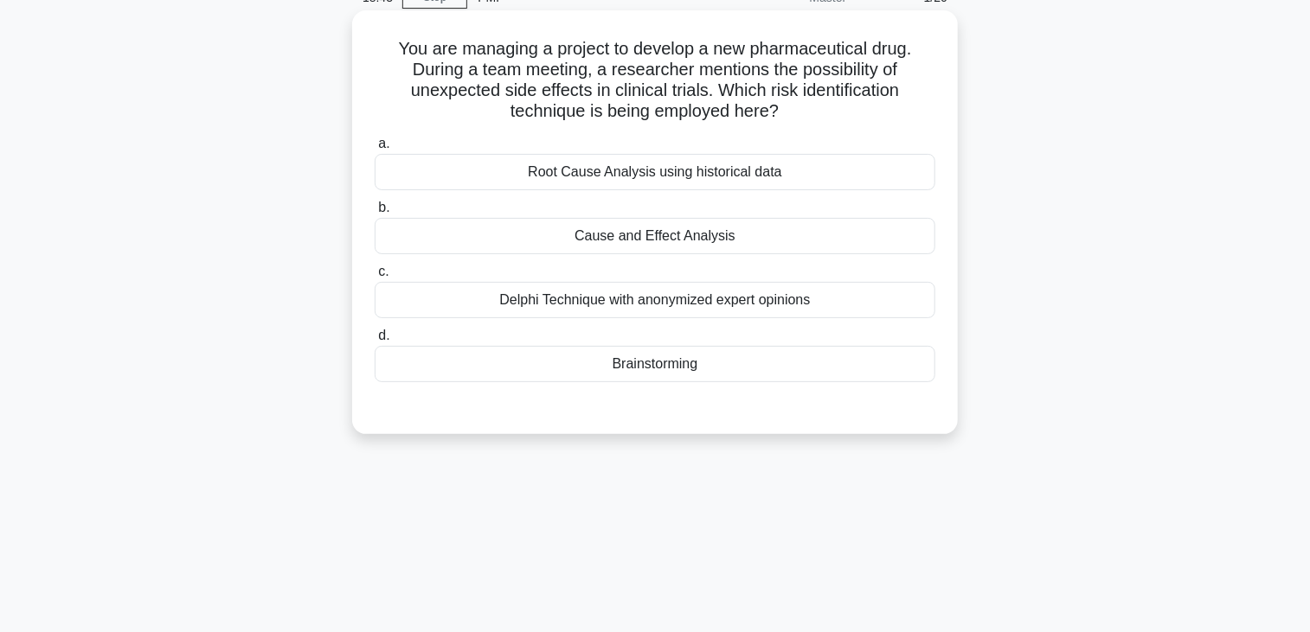
click at [485, 290] on div "Delphi Technique with anonymized expert opinions" at bounding box center [655, 300] width 561 height 36
click at [375, 278] on input "c. Delphi Technique with anonymized expert opinions" at bounding box center [375, 271] width 0 height 11
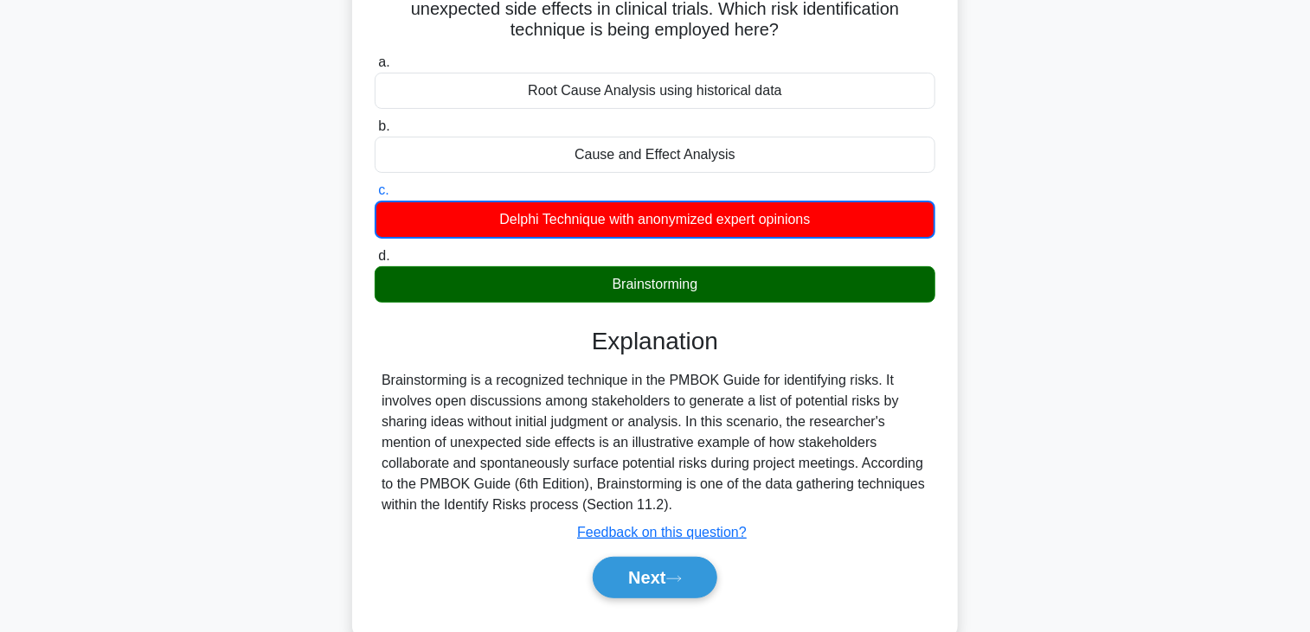
scroll to position [302, 0]
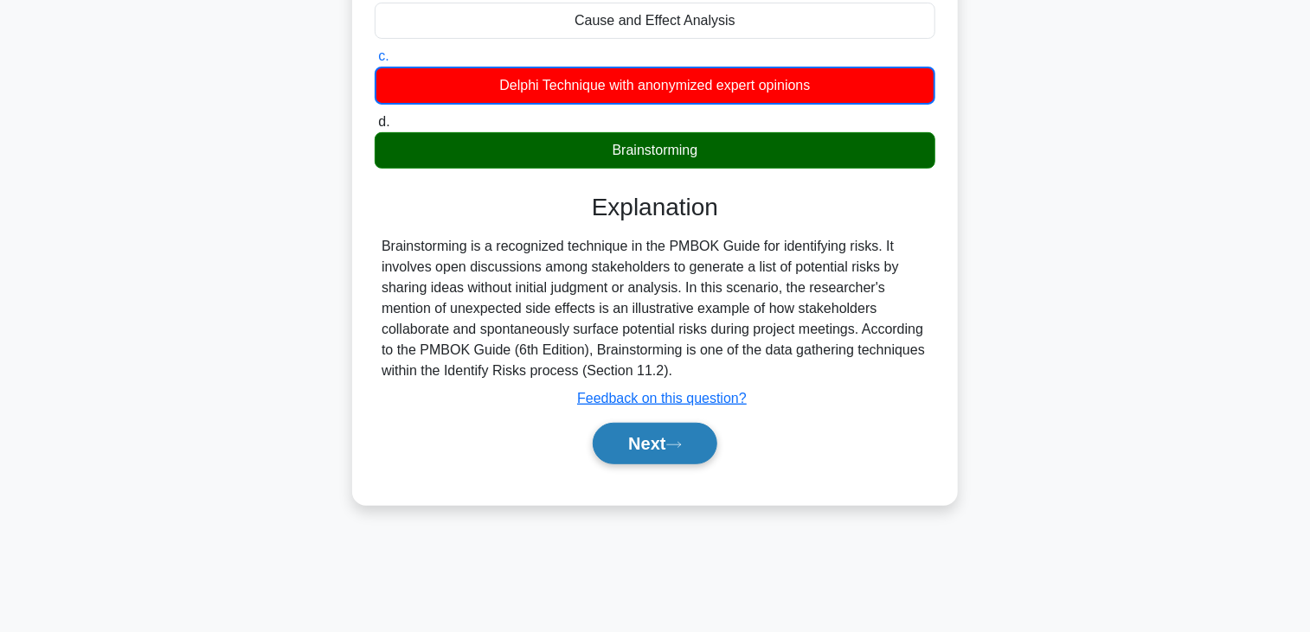
click at [655, 442] on button "Next" at bounding box center [655, 444] width 124 height 42
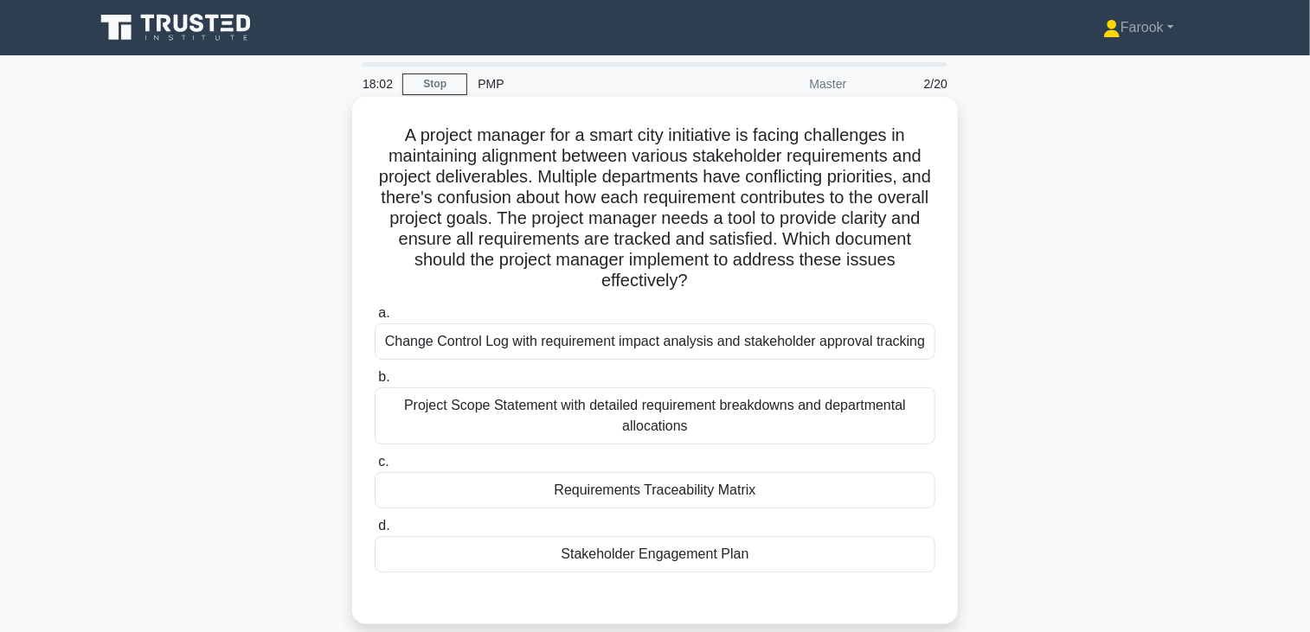
scroll to position [87, 0]
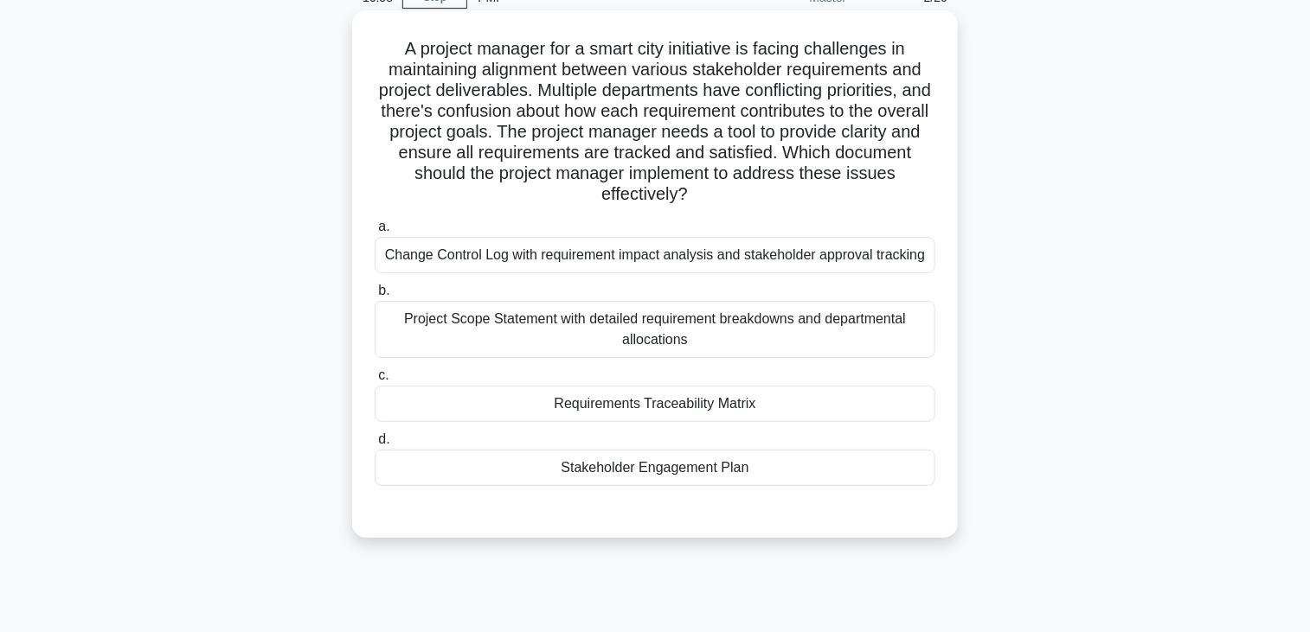
click at [661, 331] on div "Project Scope Statement with detailed requirement breakdowns and departmental a…" at bounding box center [655, 329] width 561 height 57
click at [375, 297] on input "b. Project Scope Statement with detailed requirement breakdowns and departmenta…" at bounding box center [375, 291] width 0 height 11
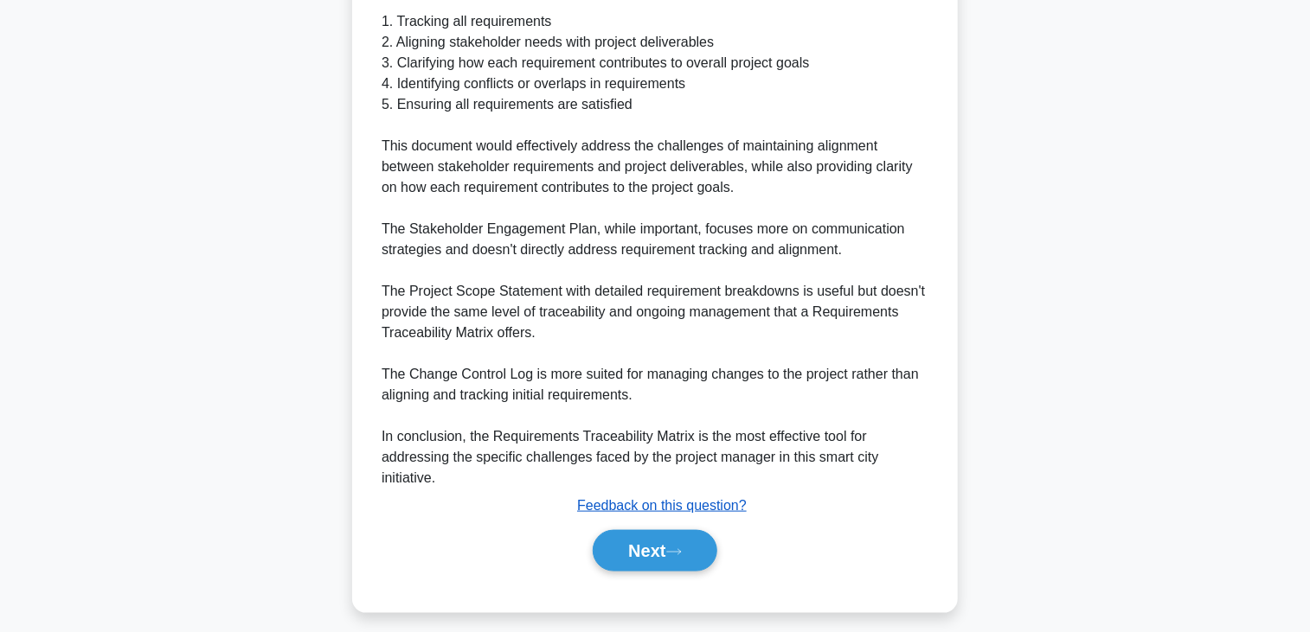
scroll to position [787, 0]
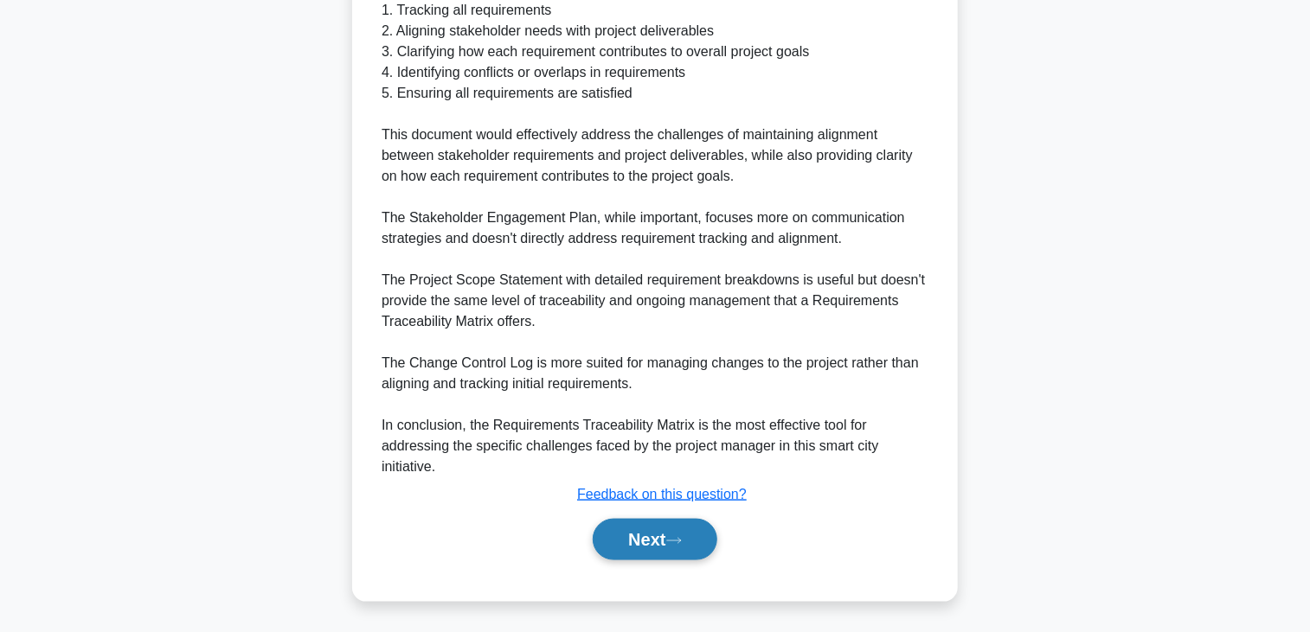
click at [621, 541] on button "Next" at bounding box center [655, 540] width 124 height 42
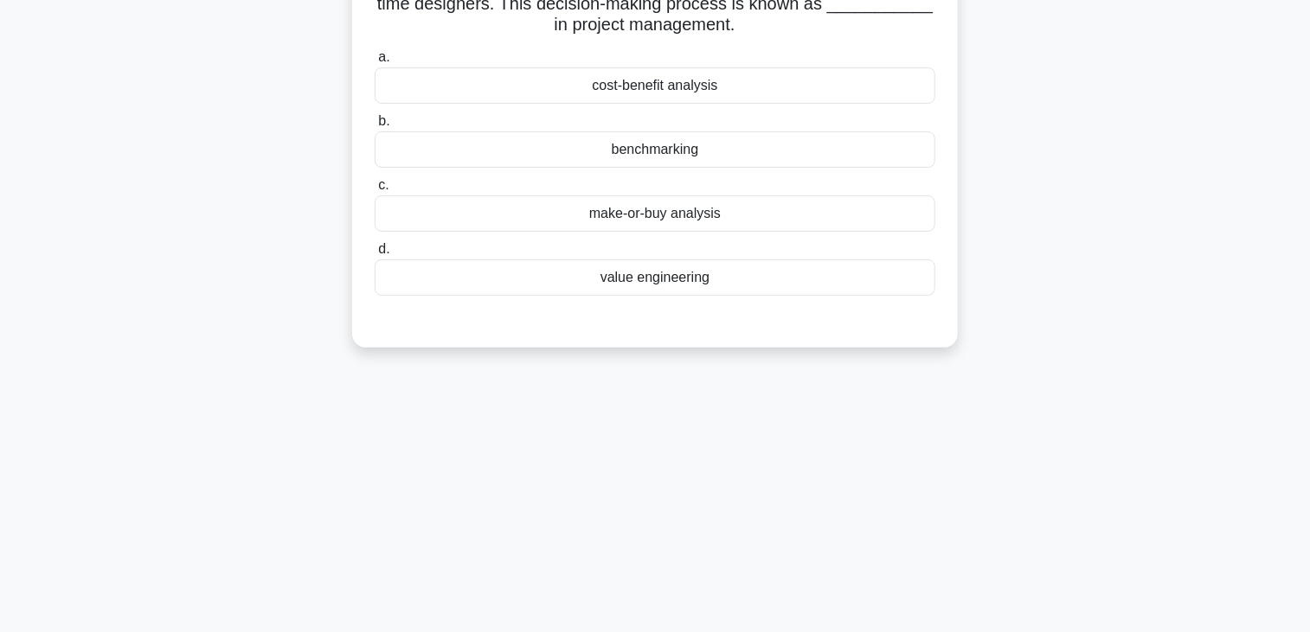
scroll to position [0, 0]
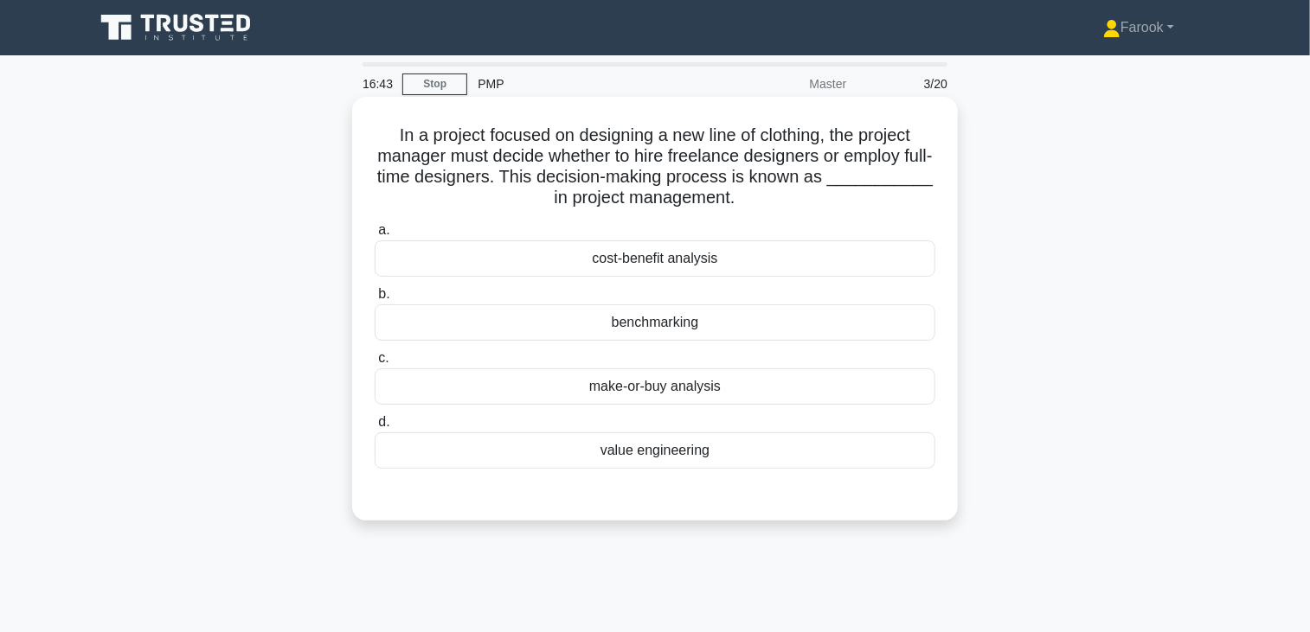
click at [623, 383] on div "make-or-buy analysis" at bounding box center [655, 387] width 561 height 36
click at [375, 364] on input "c. make-or-buy analysis" at bounding box center [375, 358] width 0 height 11
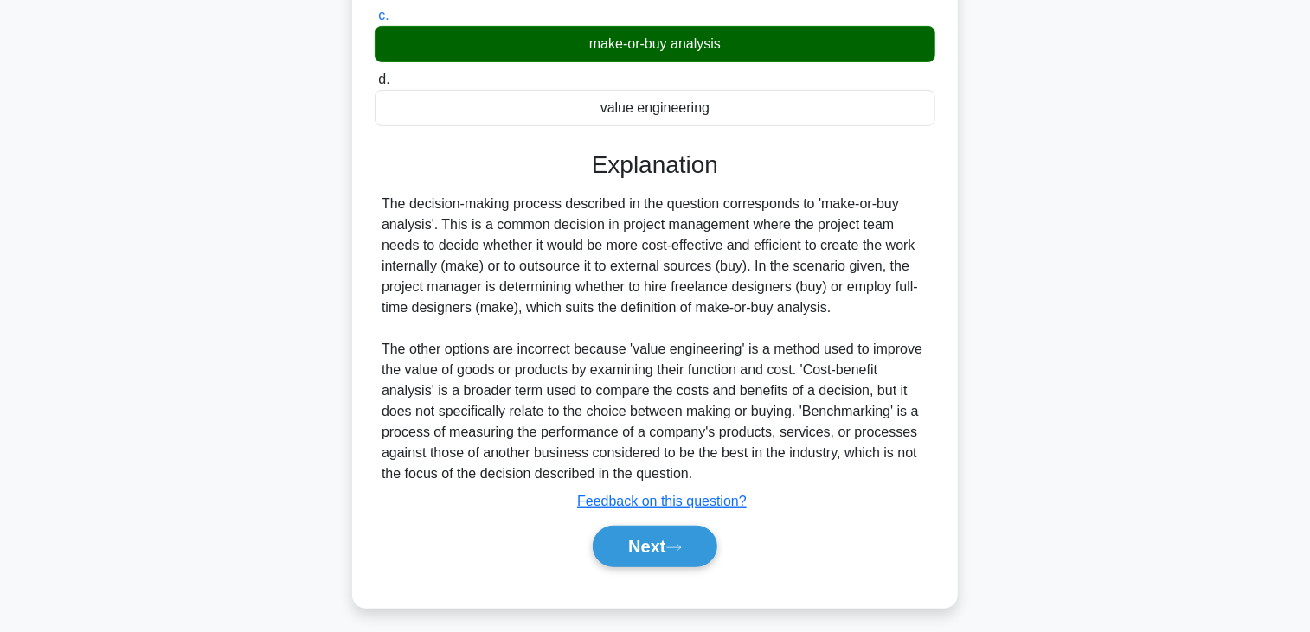
scroll to position [350, 0]
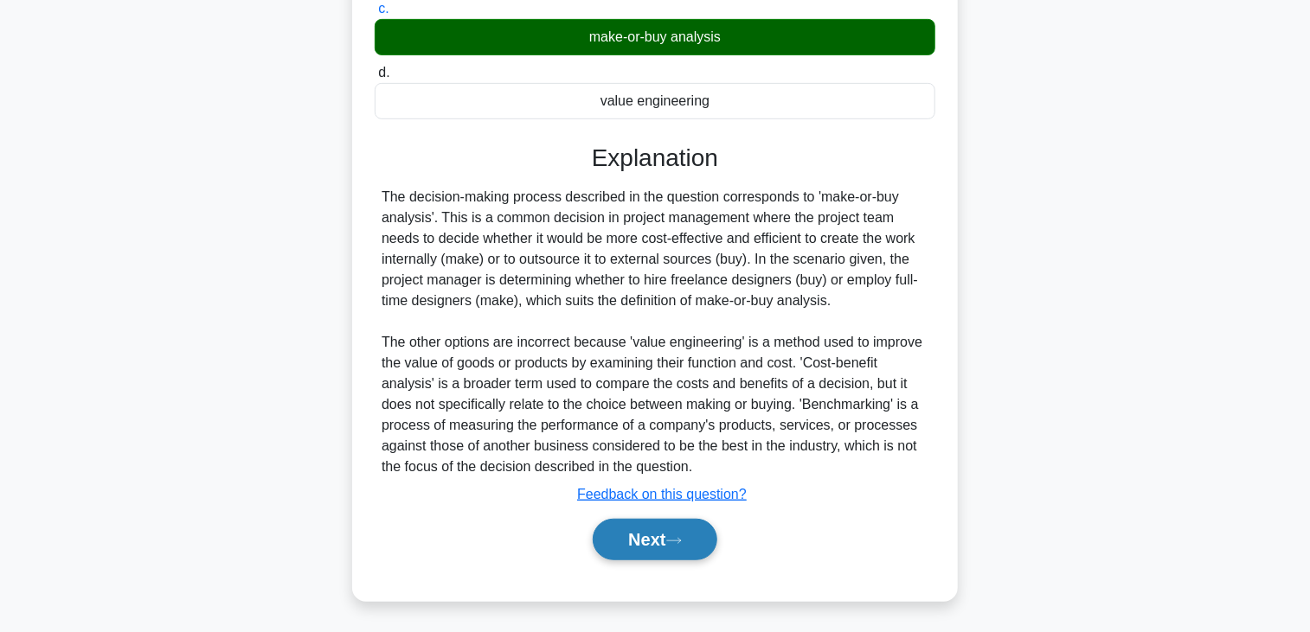
click at [621, 540] on button "Next" at bounding box center [655, 540] width 124 height 42
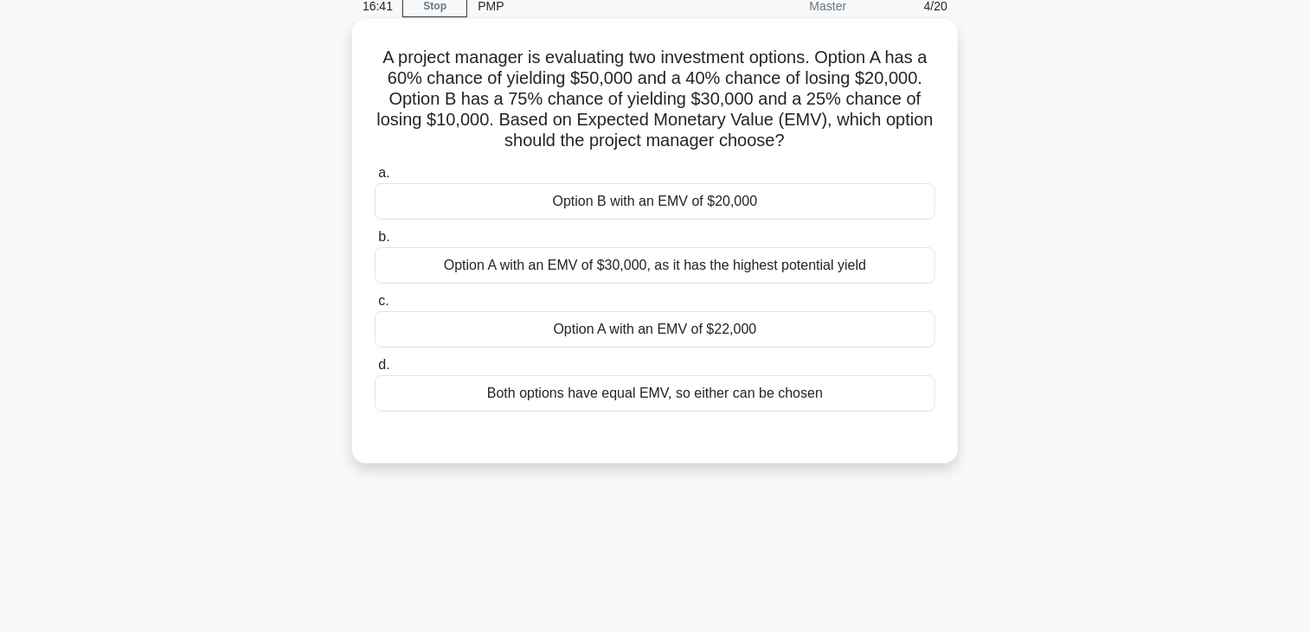
scroll to position [42, 0]
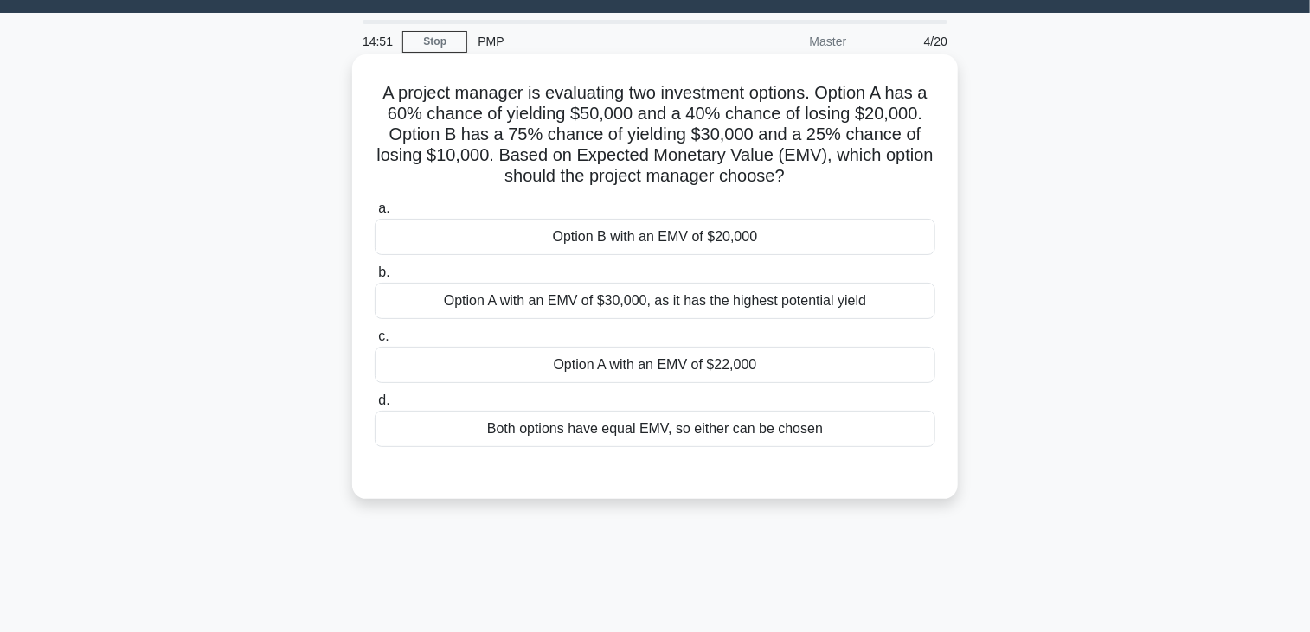
click at [631, 365] on div "Option A with an EMV of $22,000" at bounding box center [655, 365] width 561 height 36
click at [375, 343] on input "c. Option A with an EMV of $22,000" at bounding box center [375, 336] width 0 height 11
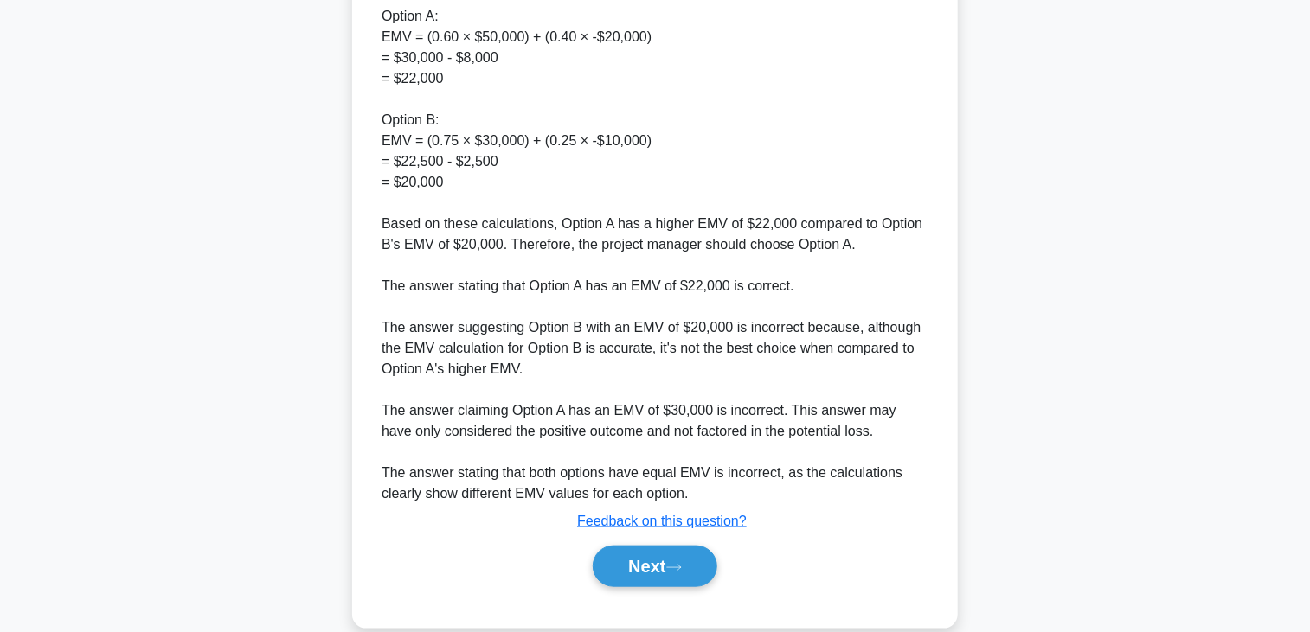
scroll to position [640, 0]
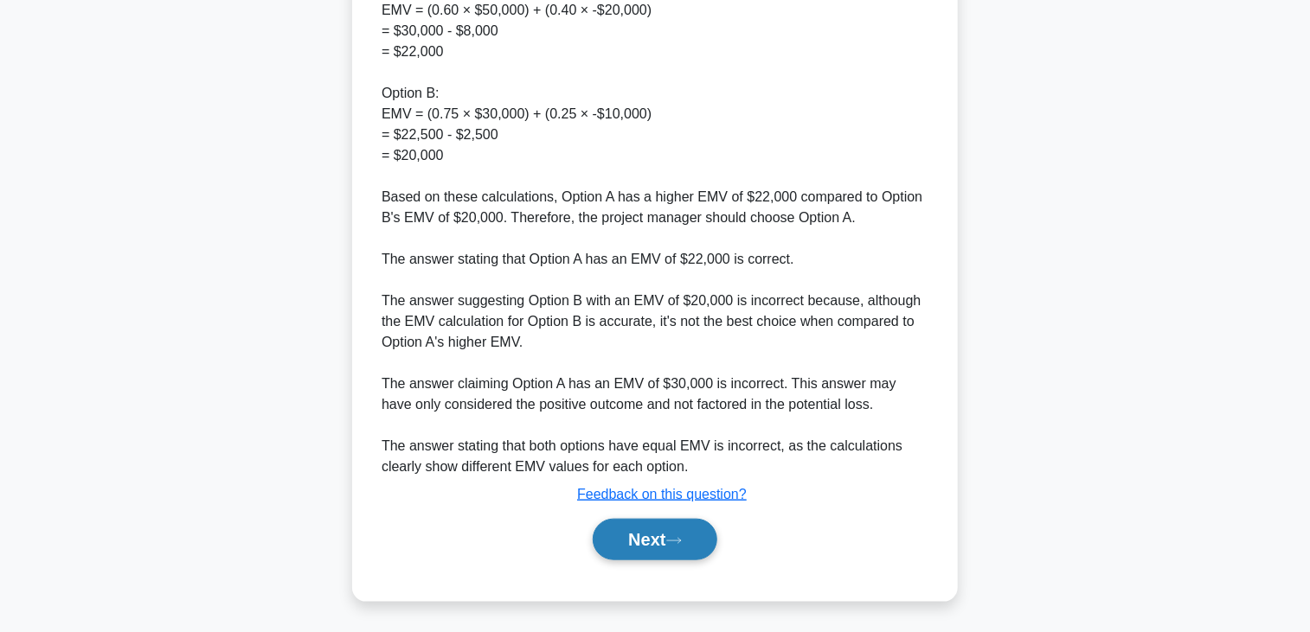
click at [660, 540] on button "Next" at bounding box center [655, 540] width 124 height 42
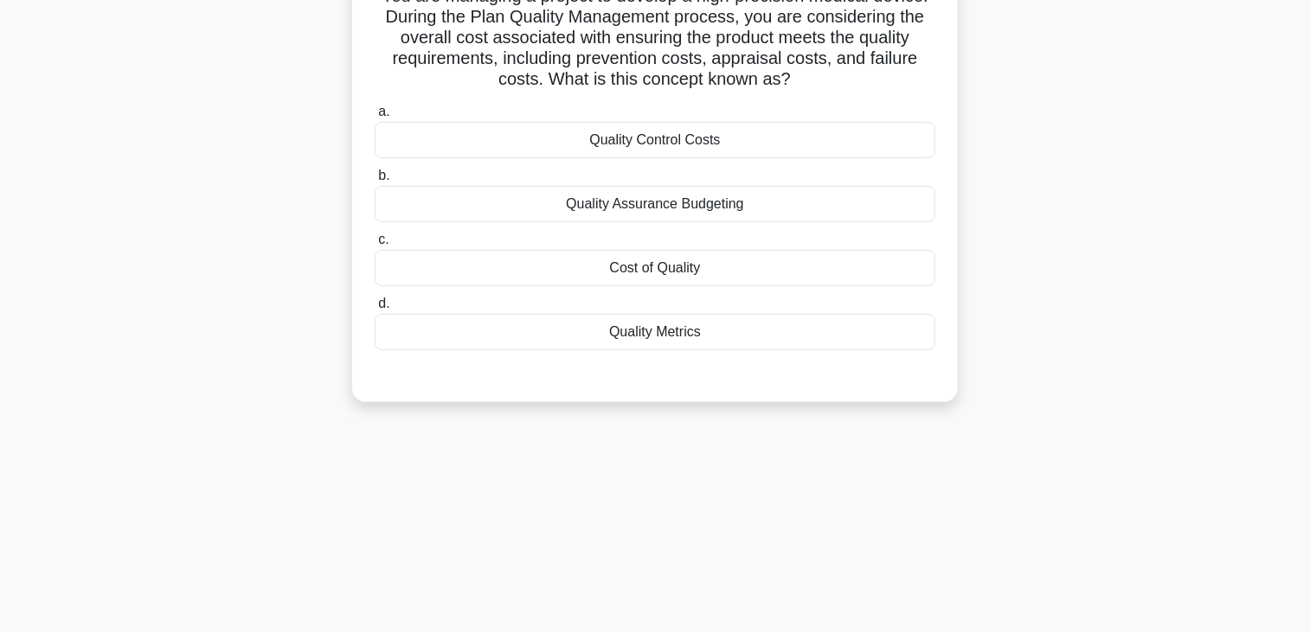
scroll to position [0, 0]
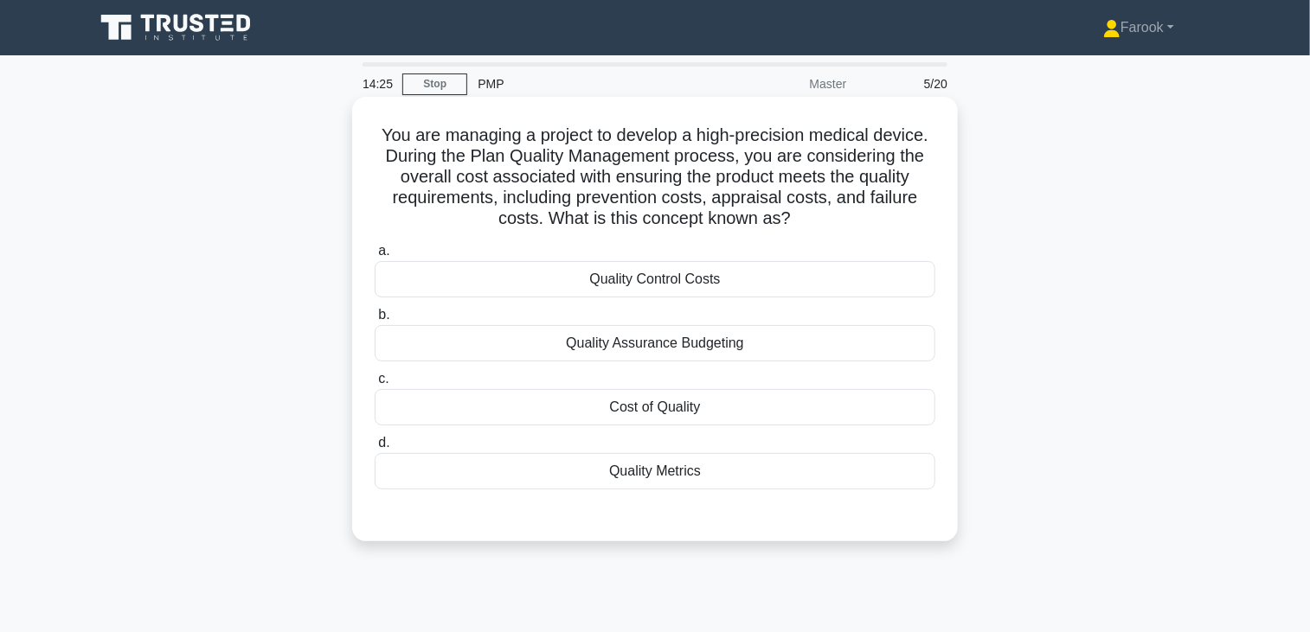
click at [697, 412] on div "Cost of Quality" at bounding box center [655, 407] width 561 height 36
click at [375, 385] on input "c. Cost of Quality" at bounding box center [375, 379] width 0 height 11
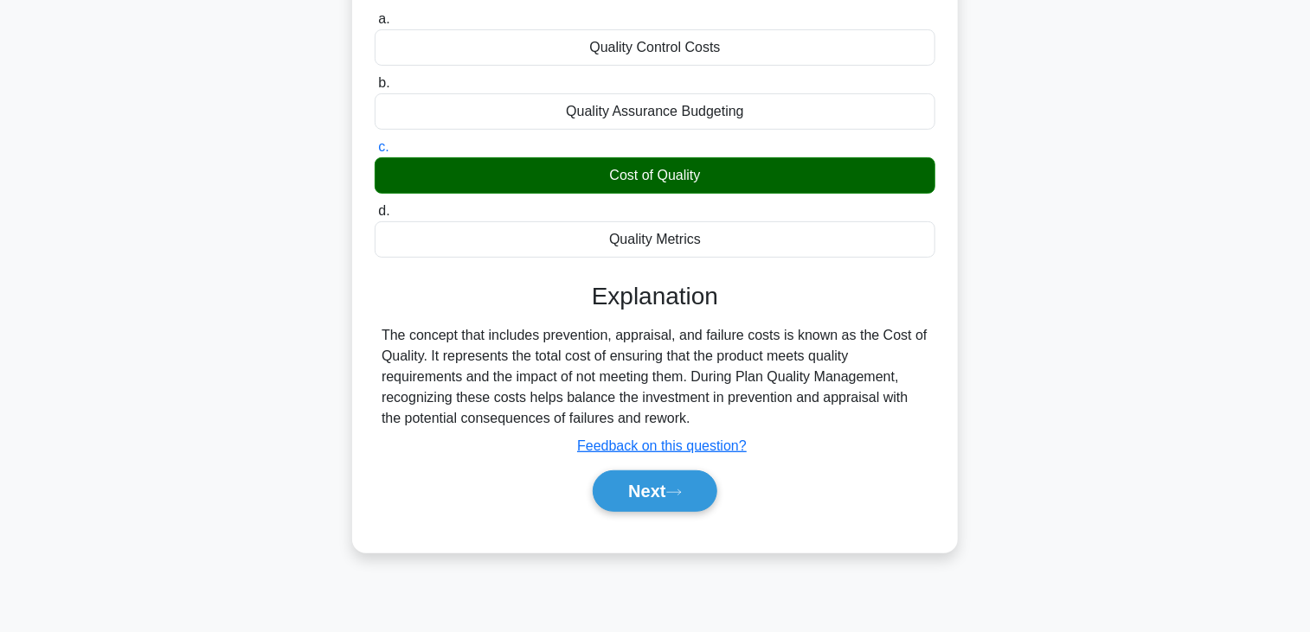
scroll to position [302, 0]
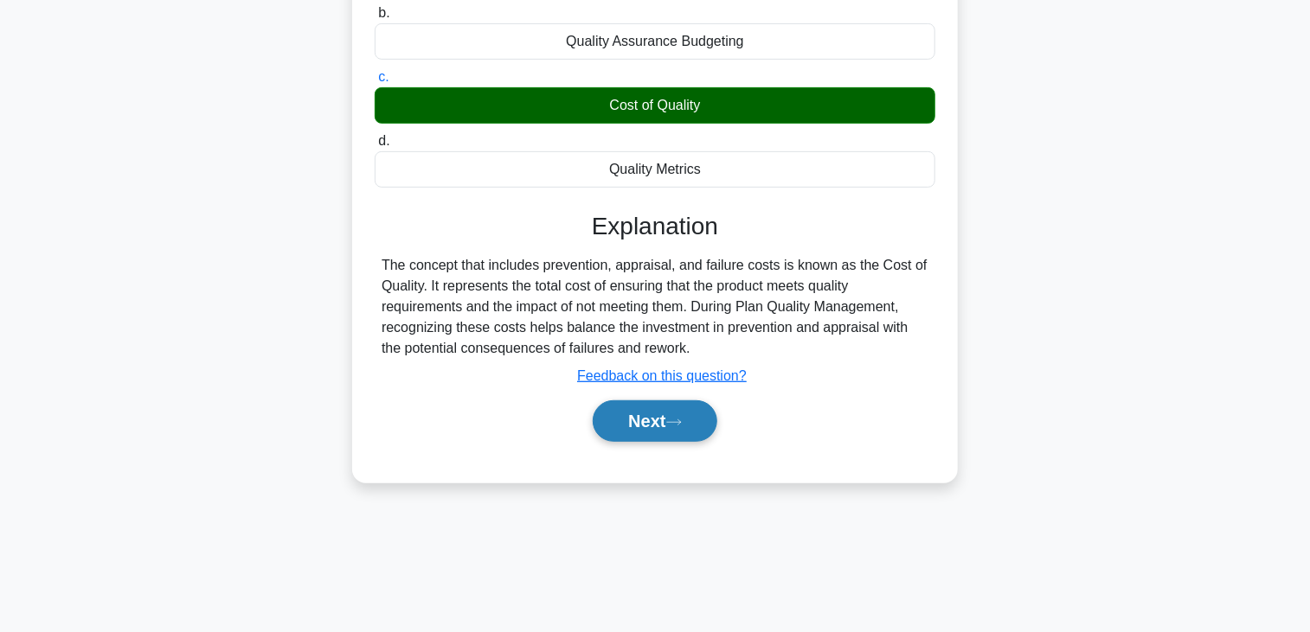
click at [685, 427] on button "Next" at bounding box center [655, 422] width 124 height 42
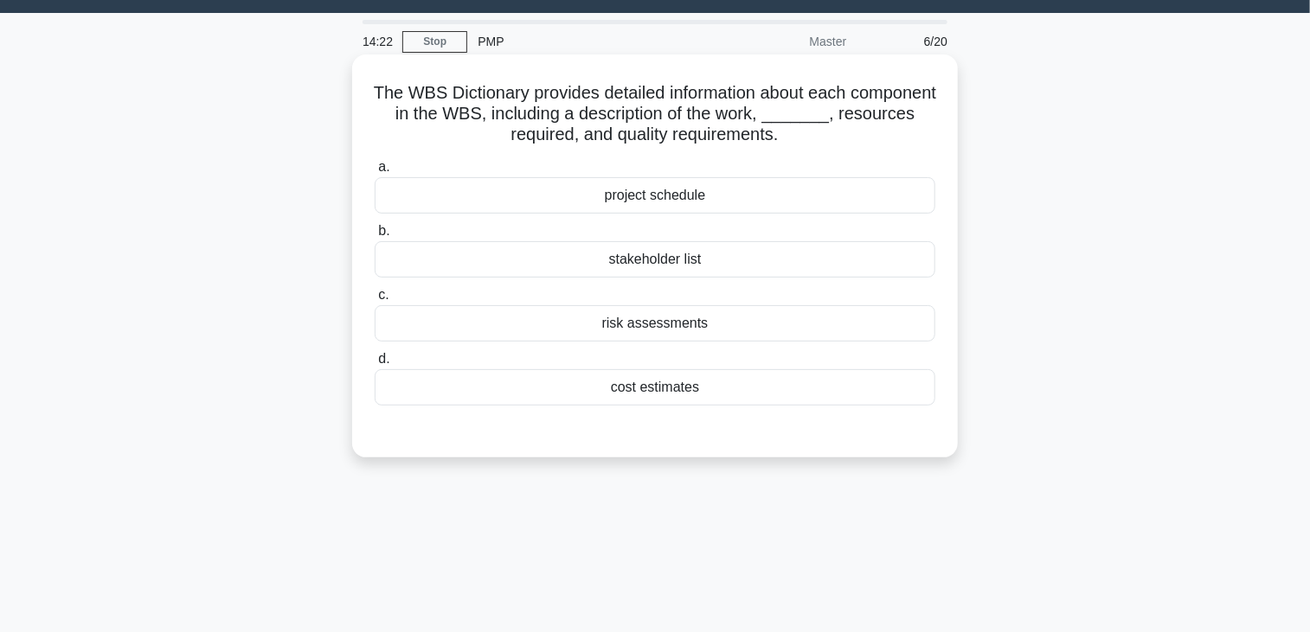
scroll to position [0, 0]
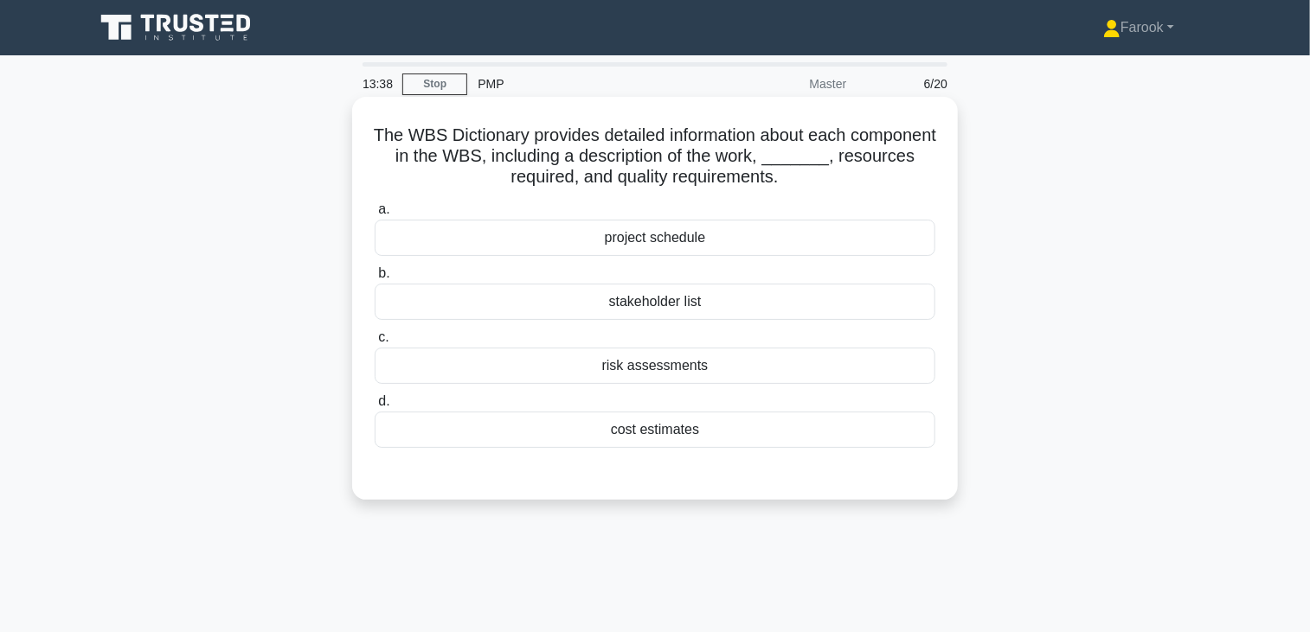
click at [693, 432] on div "cost estimates" at bounding box center [655, 430] width 561 height 36
click at [375, 408] on input "d. cost estimates" at bounding box center [375, 401] width 0 height 11
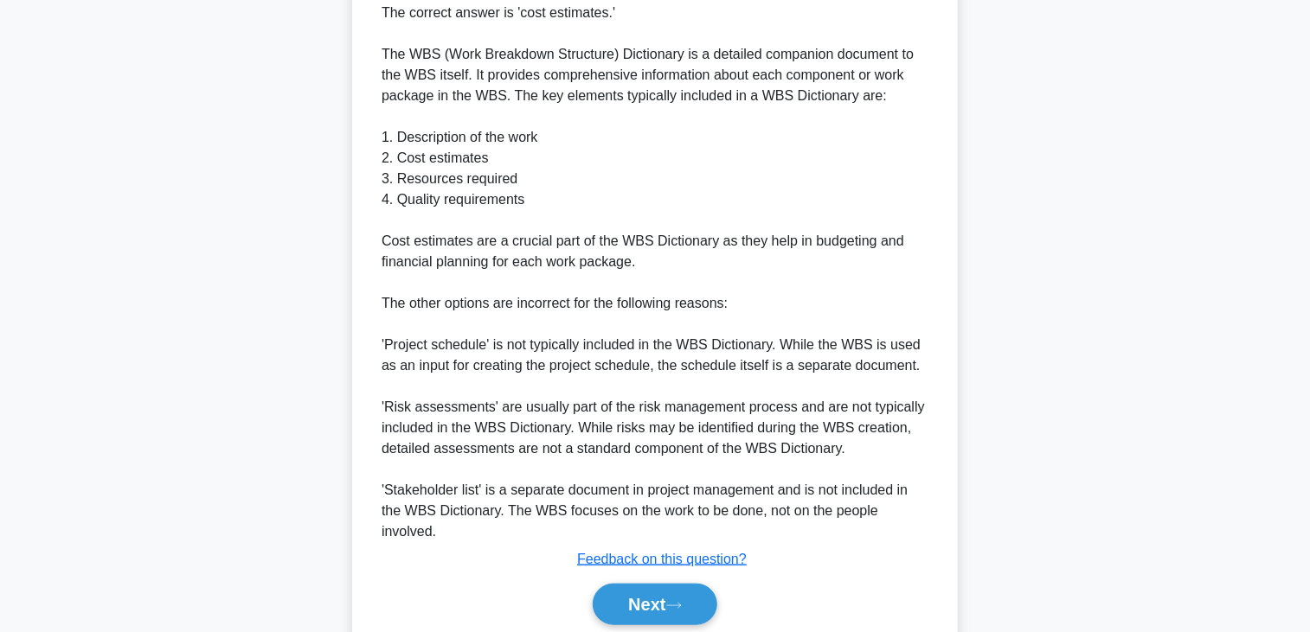
scroll to position [578, 0]
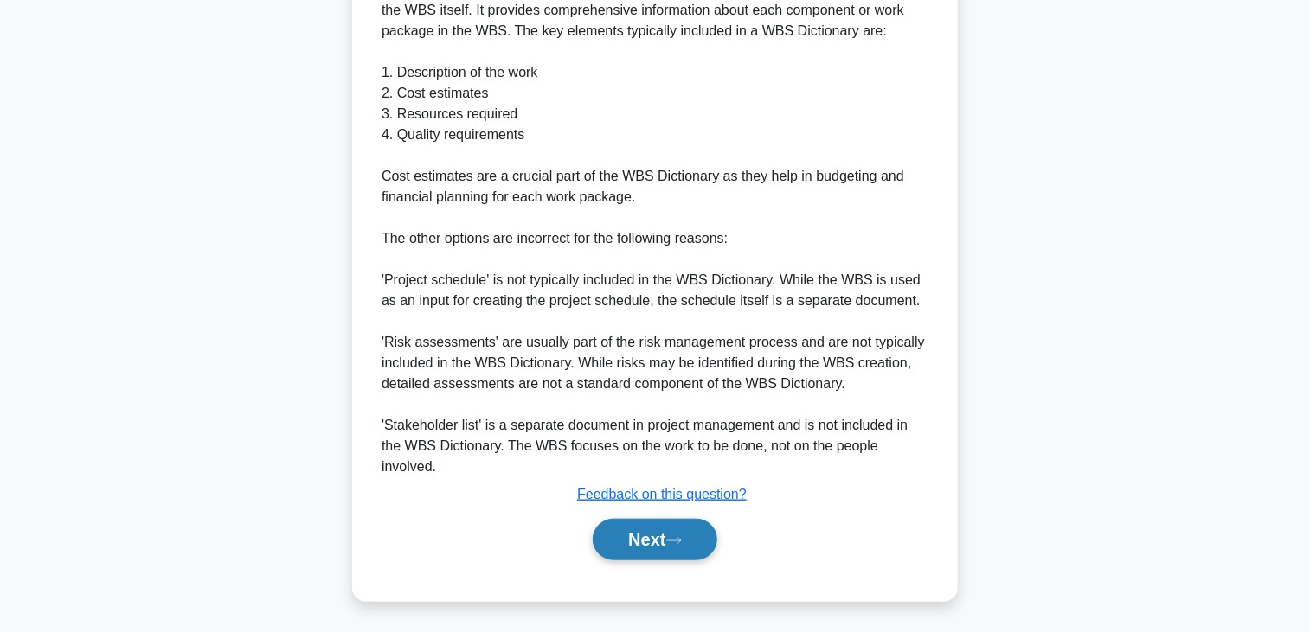
click at [652, 536] on button "Next" at bounding box center [655, 540] width 124 height 42
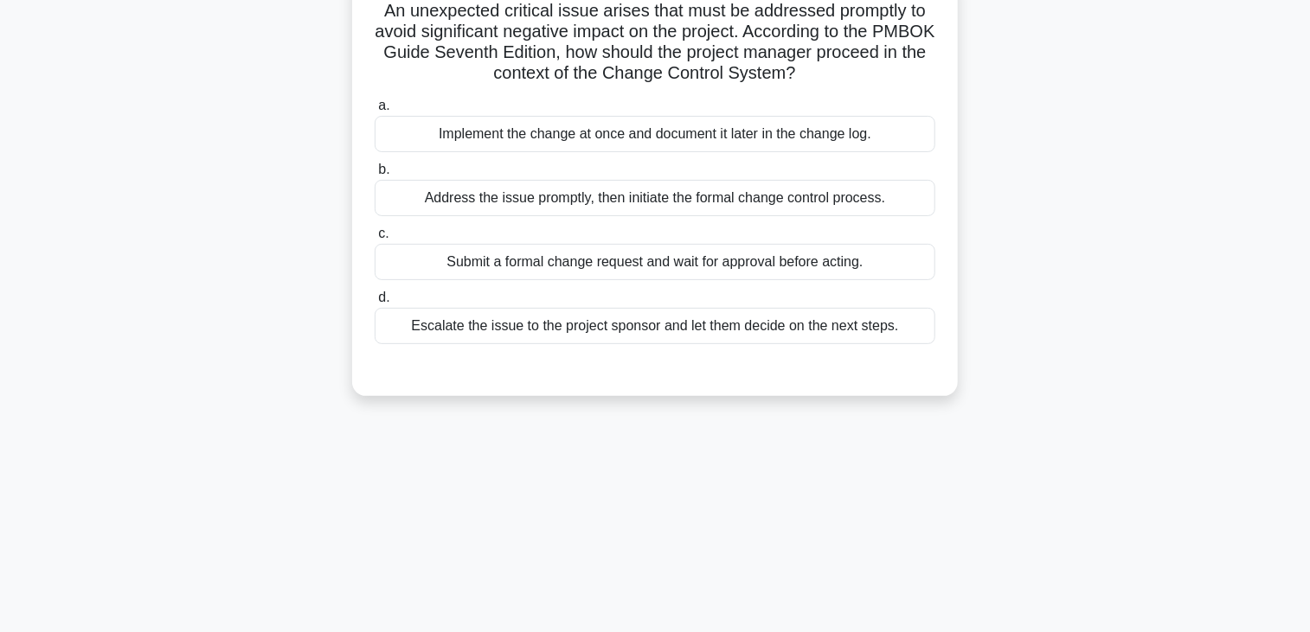
scroll to position [0, 0]
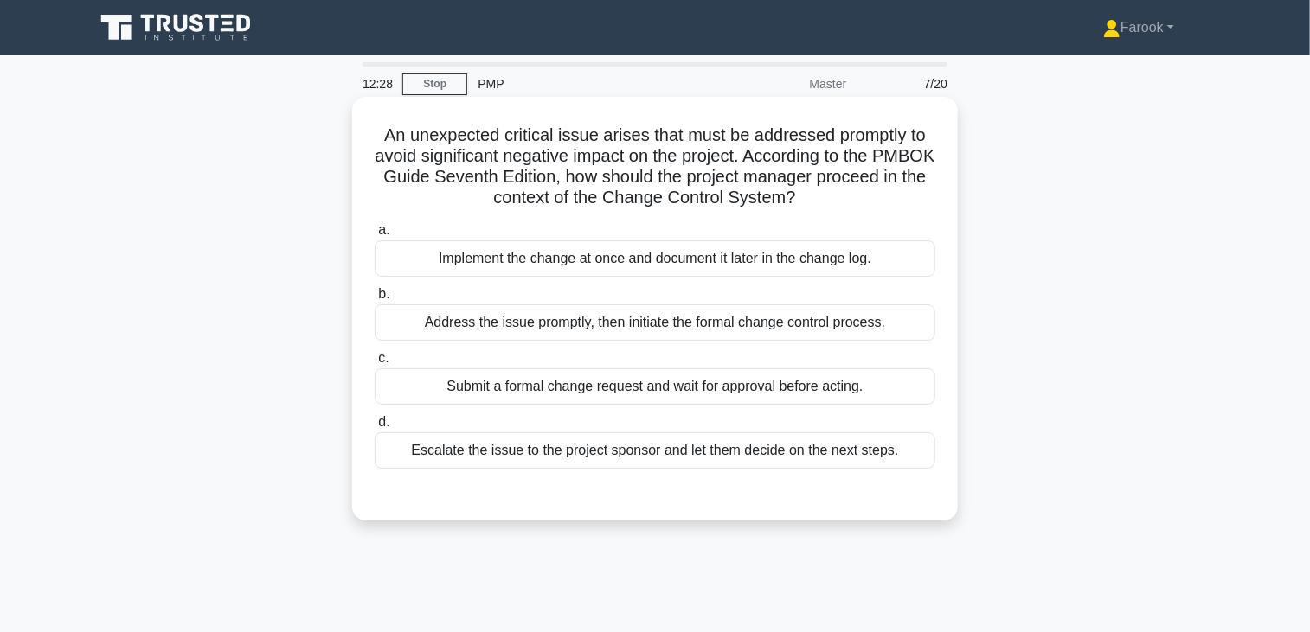
click at [627, 314] on div "Address the issue promptly, then initiate the formal change control process." at bounding box center [655, 323] width 561 height 36
click at [375, 300] on input "b. Address the issue promptly, then initiate the formal change control process." at bounding box center [375, 294] width 0 height 11
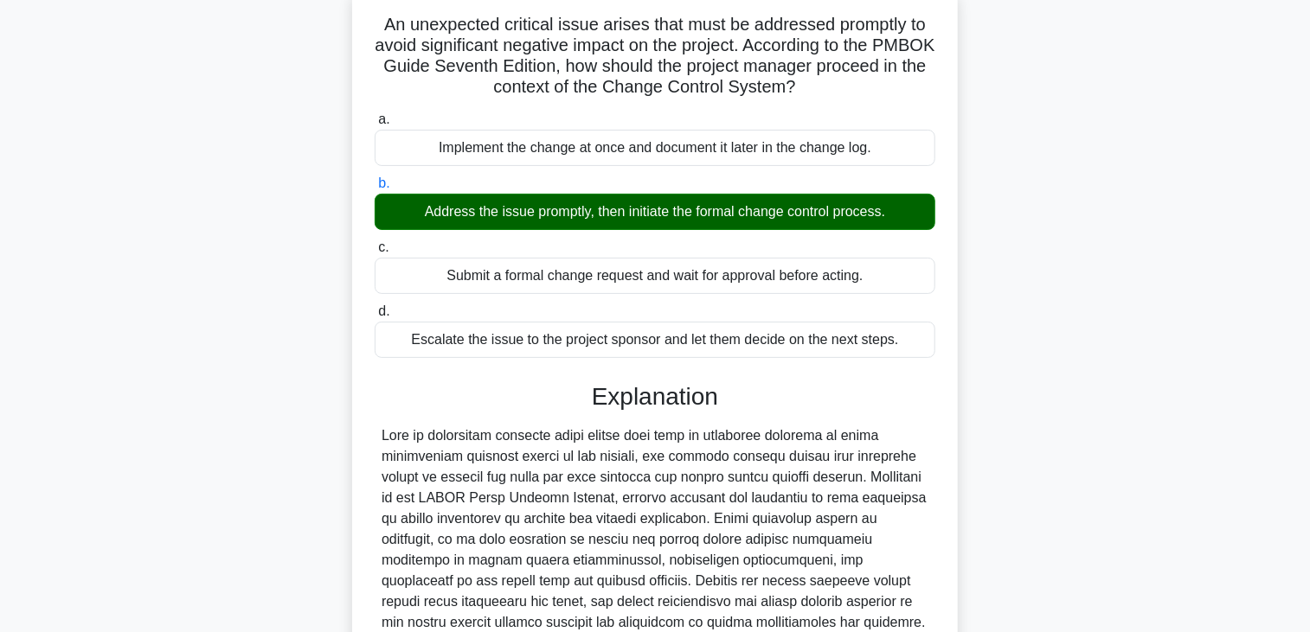
scroll to position [329, 0]
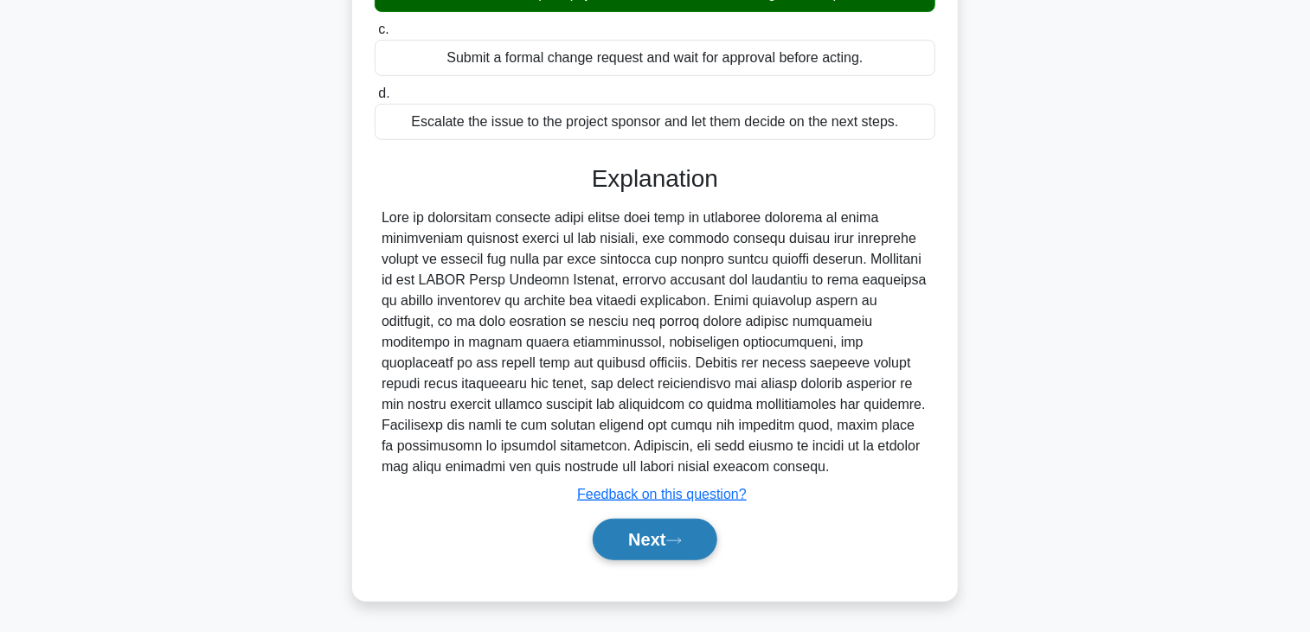
click at [652, 542] on button "Next" at bounding box center [655, 540] width 124 height 42
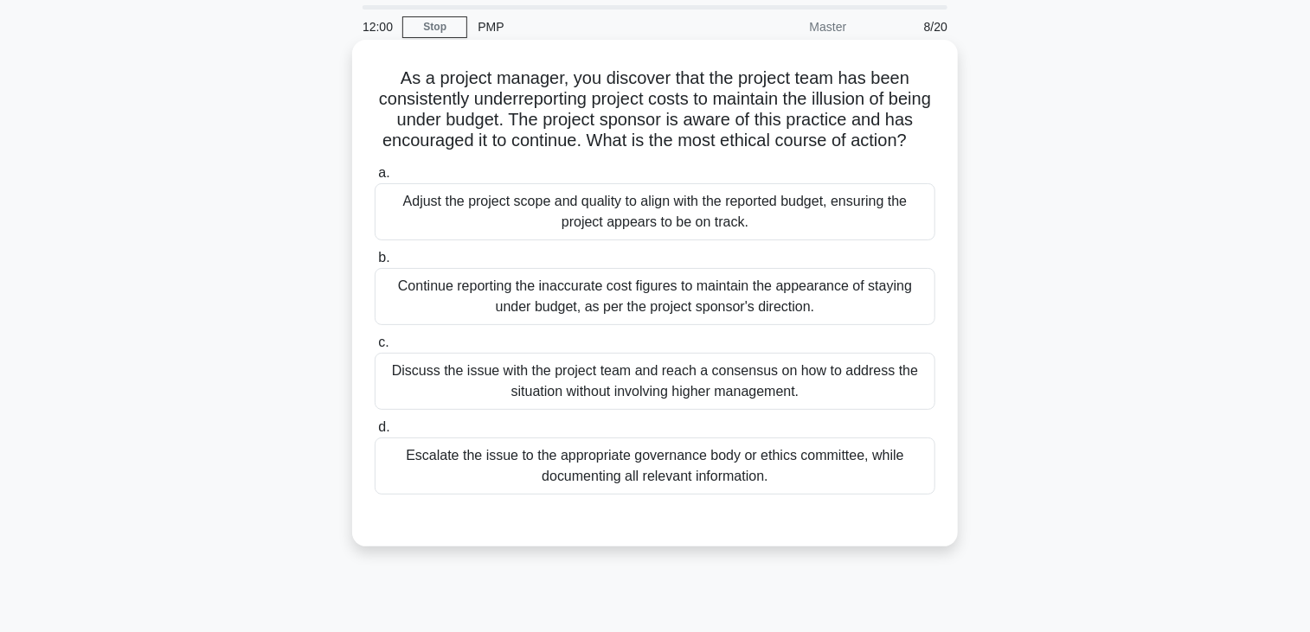
scroll to position [87, 0]
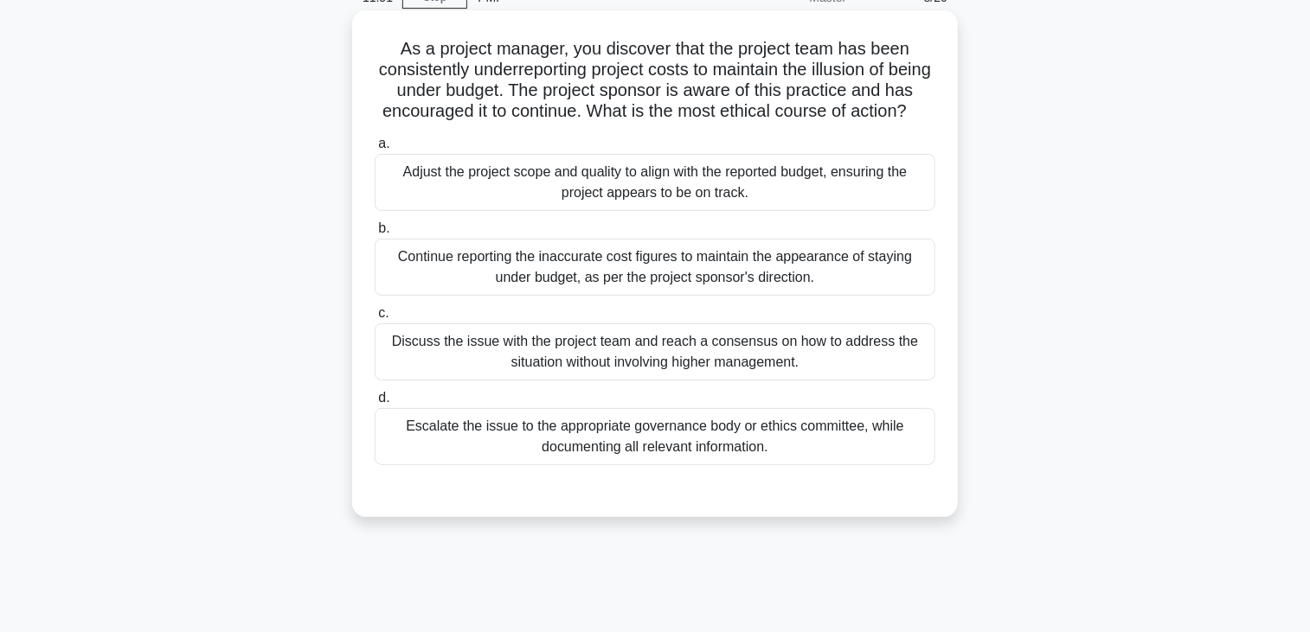
click at [658, 456] on div "Escalate the issue to the appropriate governance body or ethics committee, whil…" at bounding box center [655, 436] width 561 height 57
click at [375, 404] on input "d. Escalate the issue to the appropriate governance body or ethics committee, w…" at bounding box center [375, 398] width 0 height 11
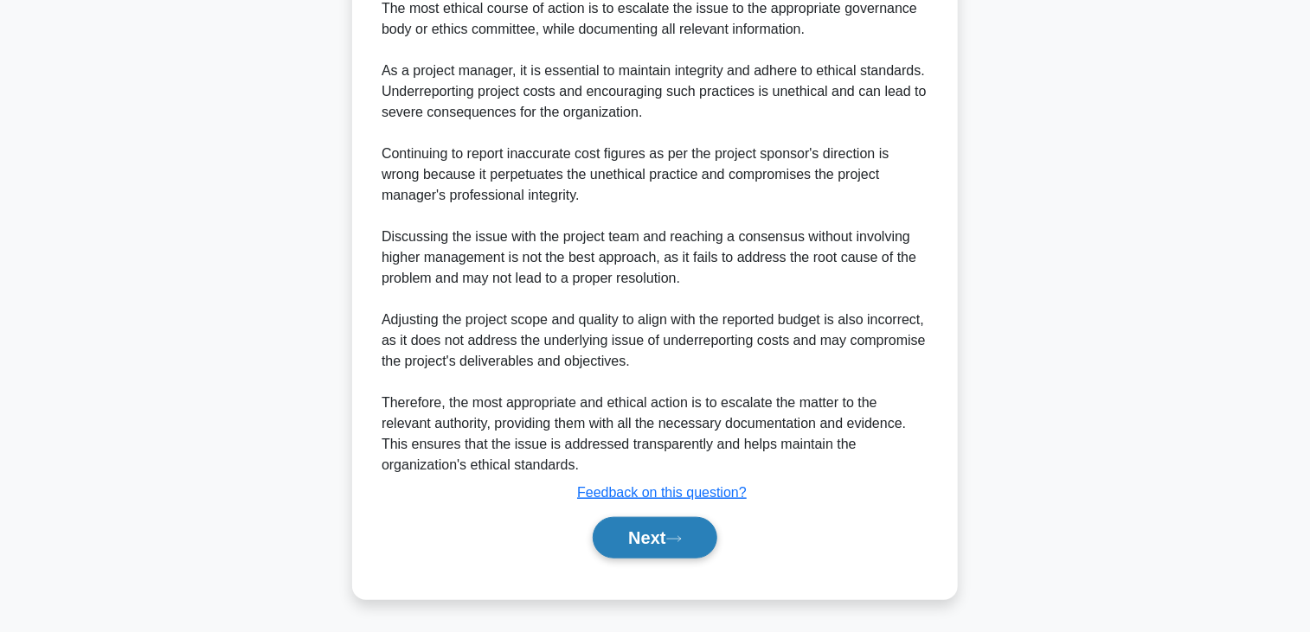
click at [649, 531] on button "Next" at bounding box center [655, 538] width 124 height 42
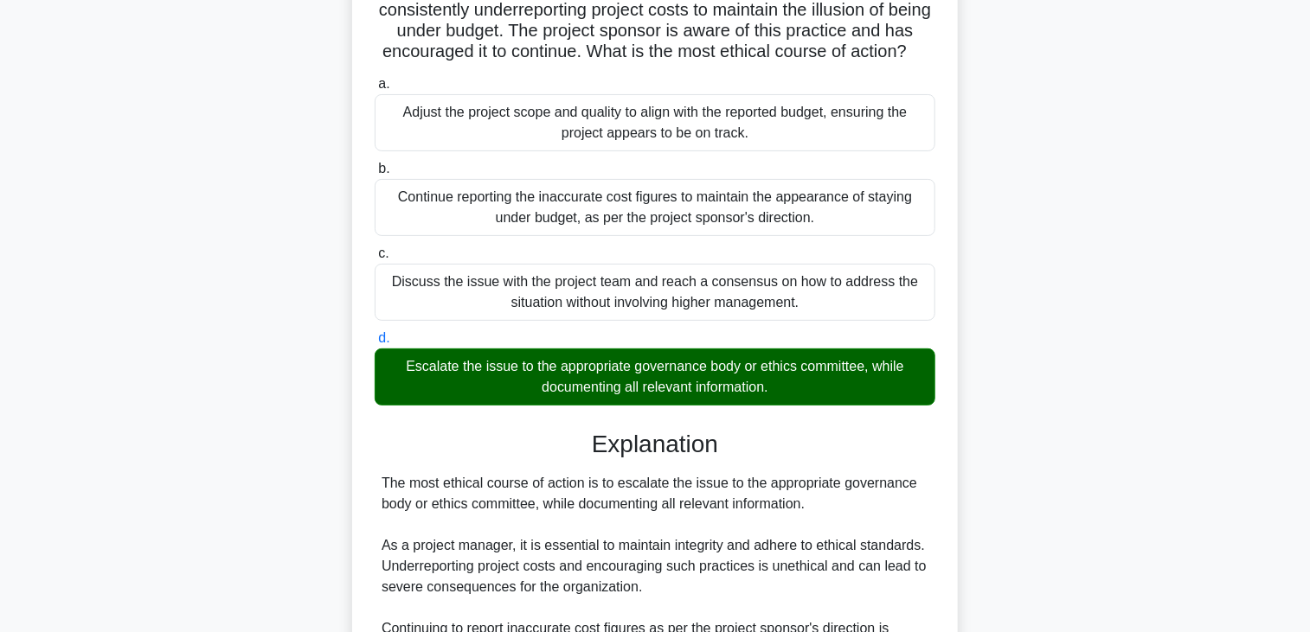
scroll to position [0, 0]
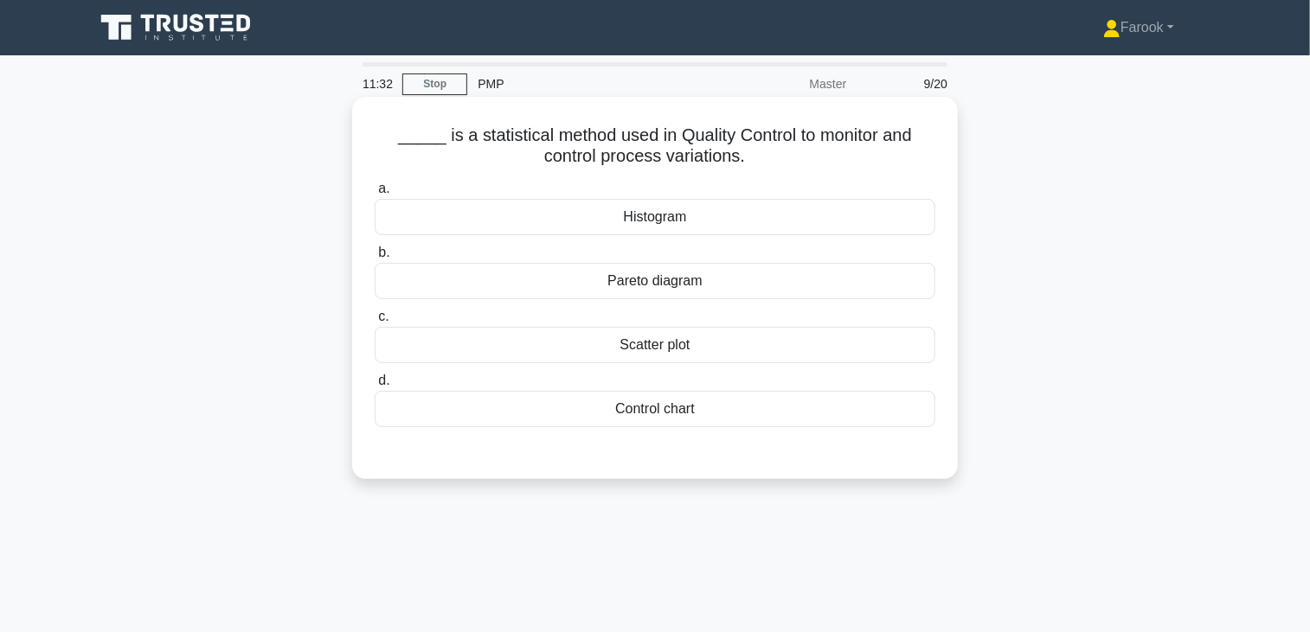
click at [729, 418] on div "Control chart" at bounding box center [655, 409] width 561 height 36
click at [375, 387] on input "d. Control chart" at bounding box center [375, 380] width 0 height 11
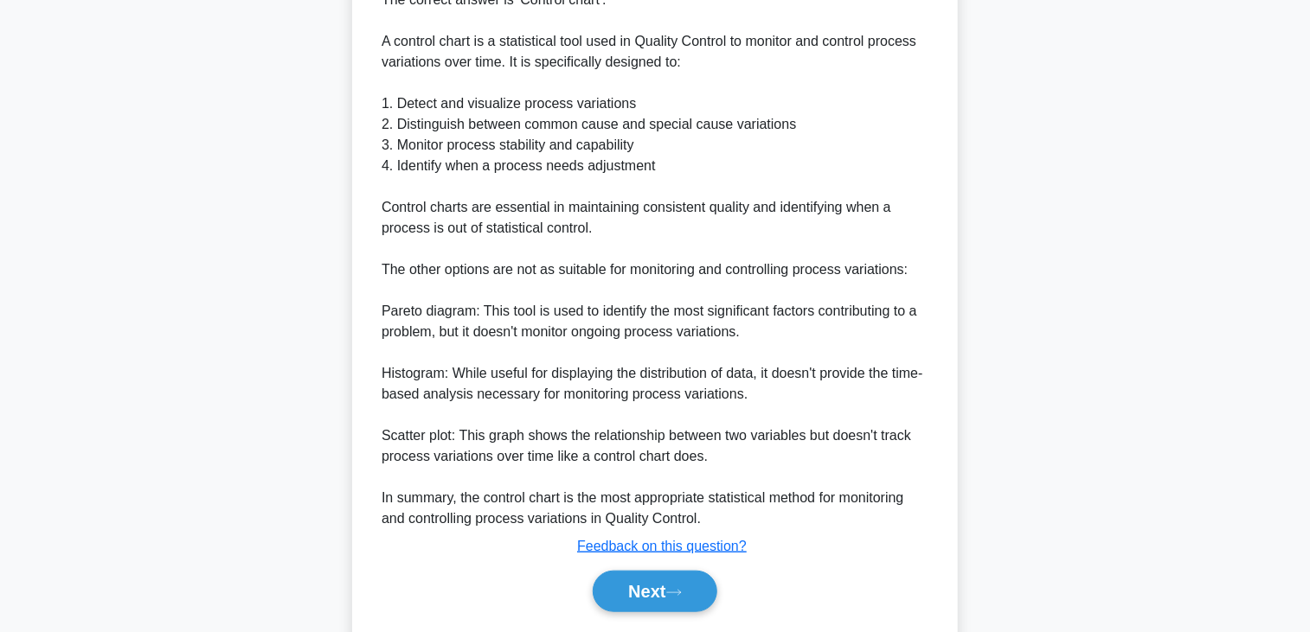
scroll to position [519, 0]
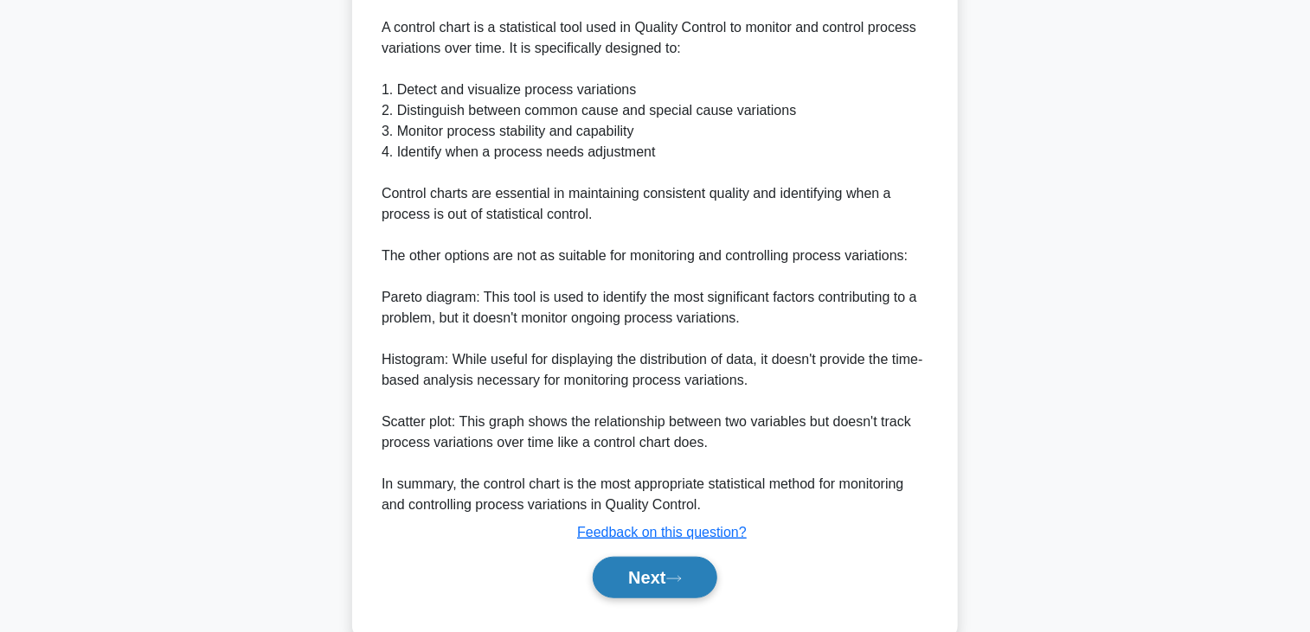
click at [633, 577] on button "Next" at bounding box center [655, 578] width 124 height 42
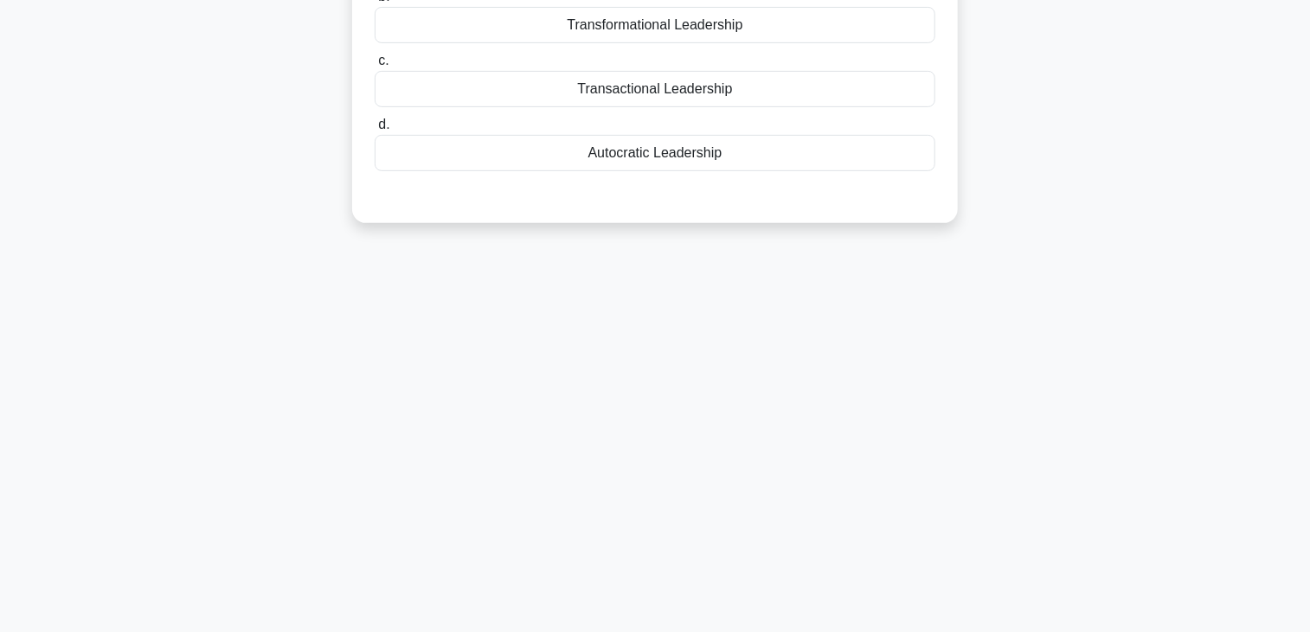
scroll to position [0, 0]
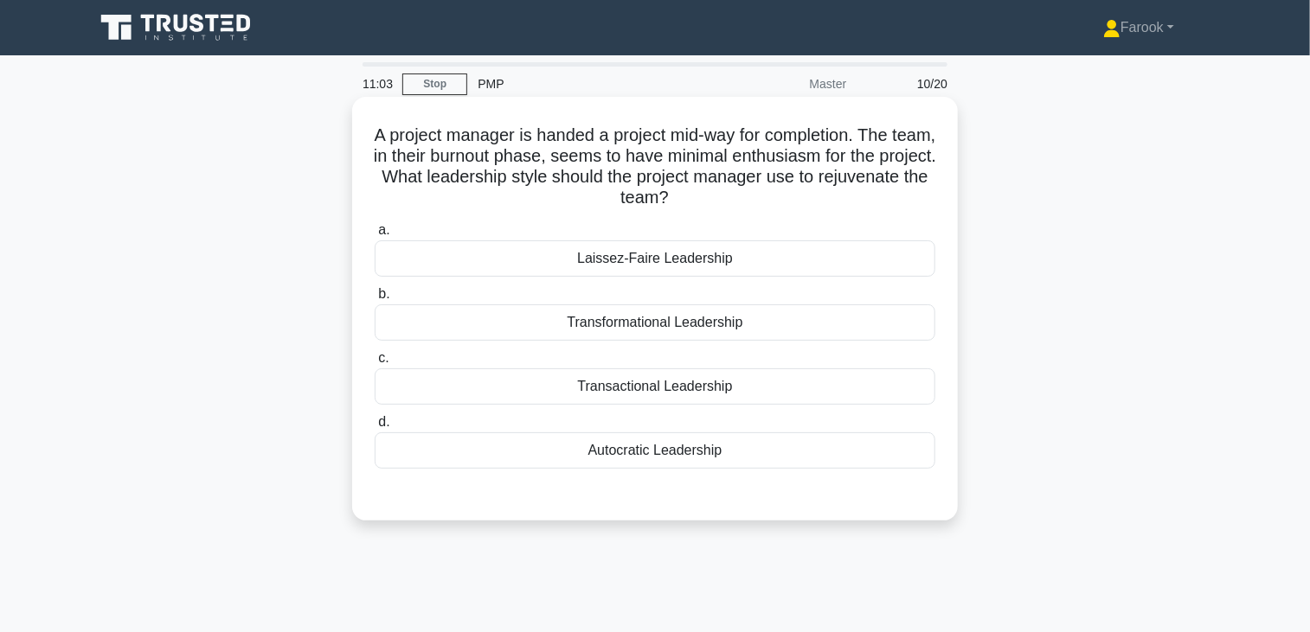
click at [728, 394] on div "Transactional Leadership" at bounding box center [655, 387] width 561 height 36
click at [375, 364] on input "c. Transactional Leadership" at bounding box center [375, 358] width 0 height 11
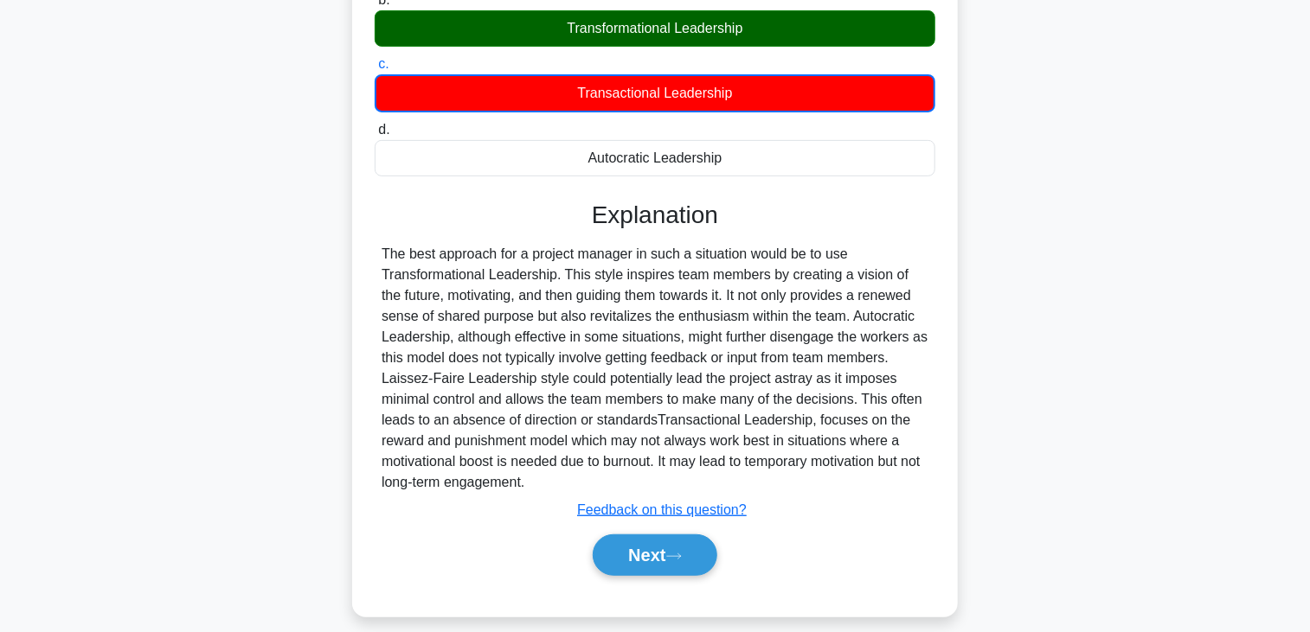
scroll to position [310, 0]
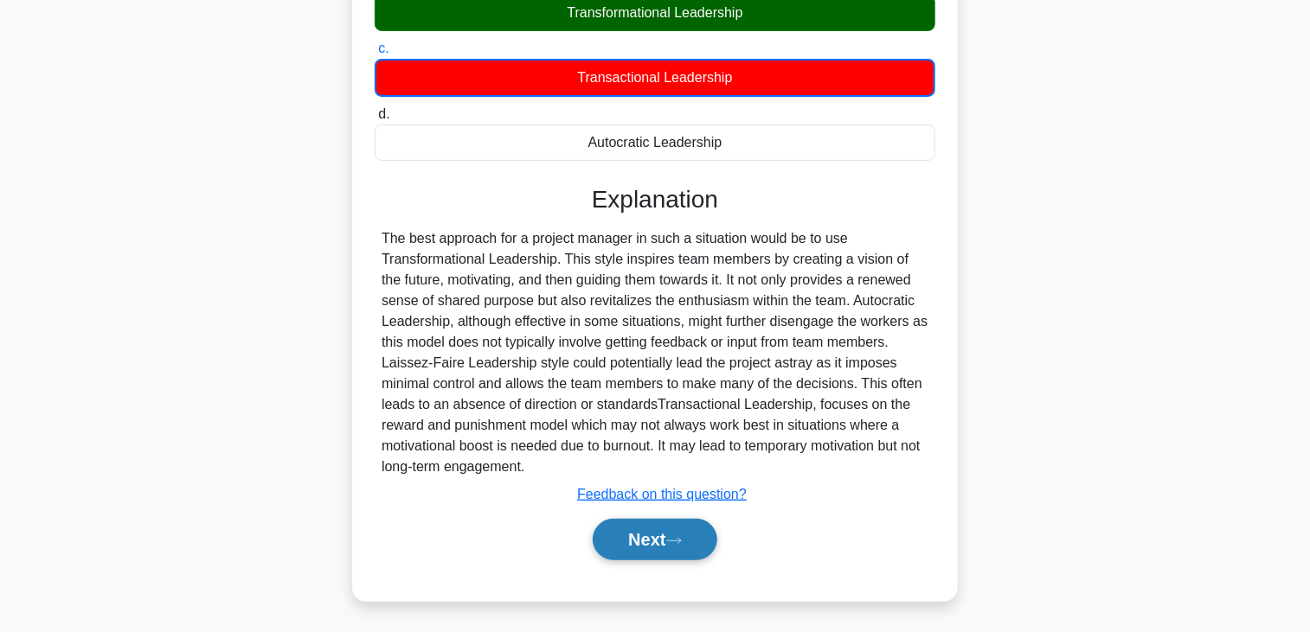
click at [616, 545] on button "Next" at bounding box center [655, 540] width 124 height 42
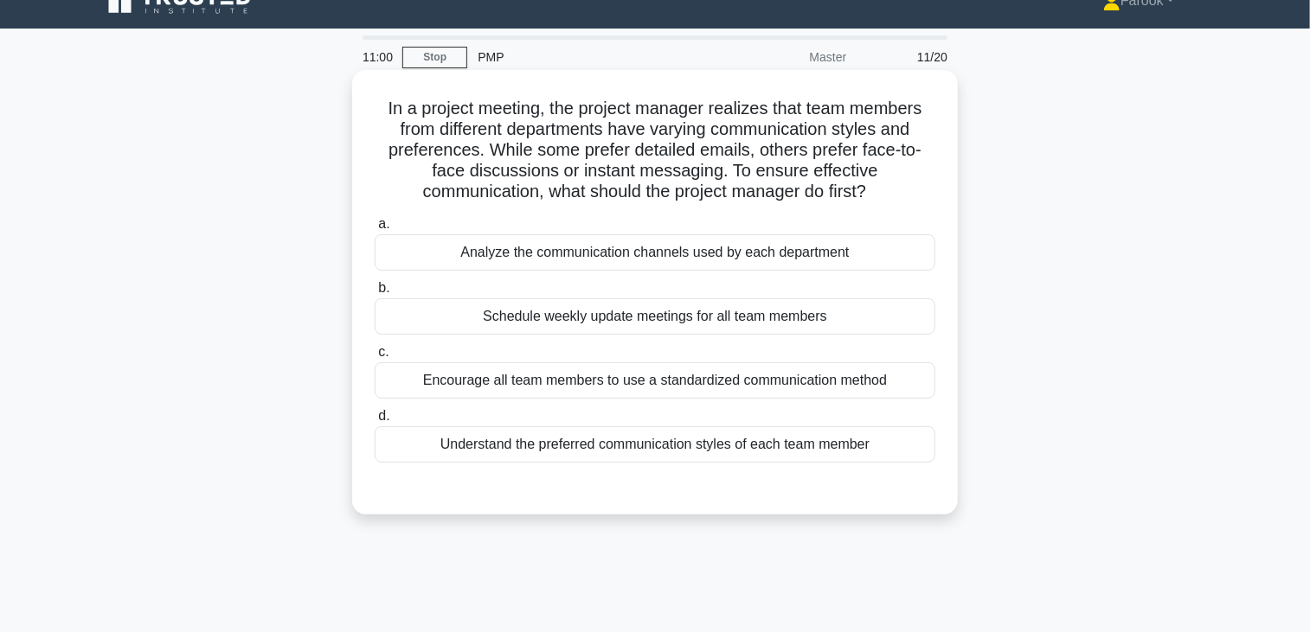
scroll to position [0, 0]
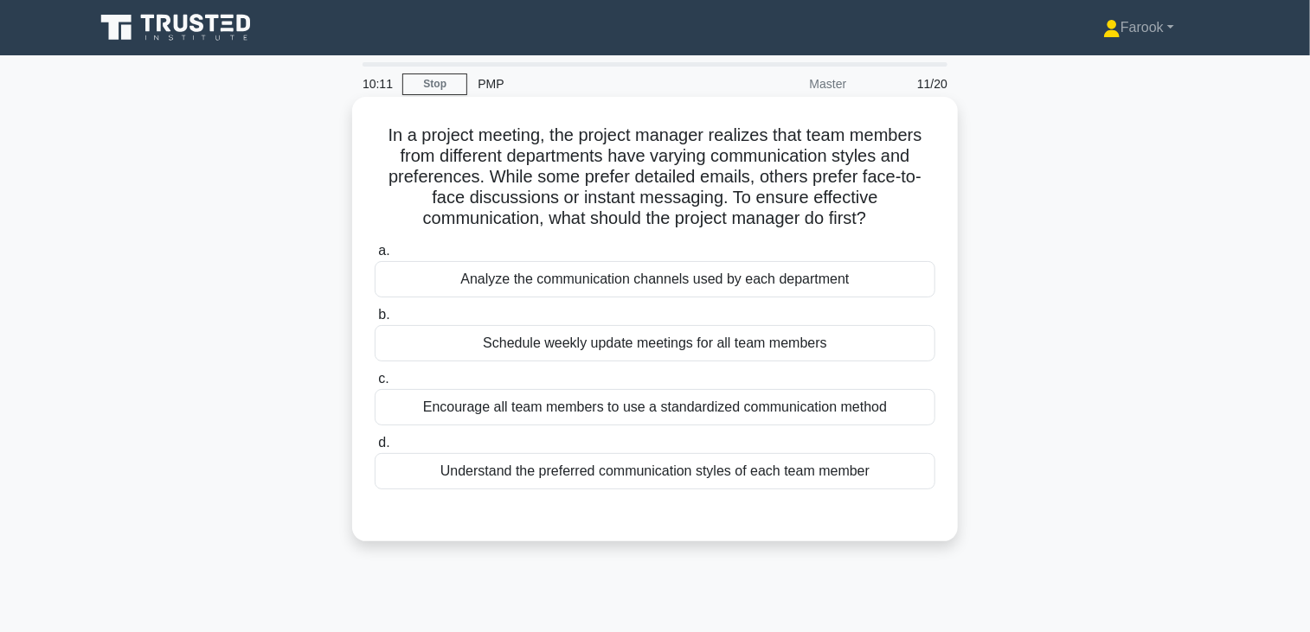
click at [705, 395] on div "Encourage all team members to use a standardized communication method" at bounding box center [655, 407] width 561 height 36
click at [375, 385] on input "c. Encourage all team members to use a standardized communication method" at bounding box center [375, 379] width 0 height 11
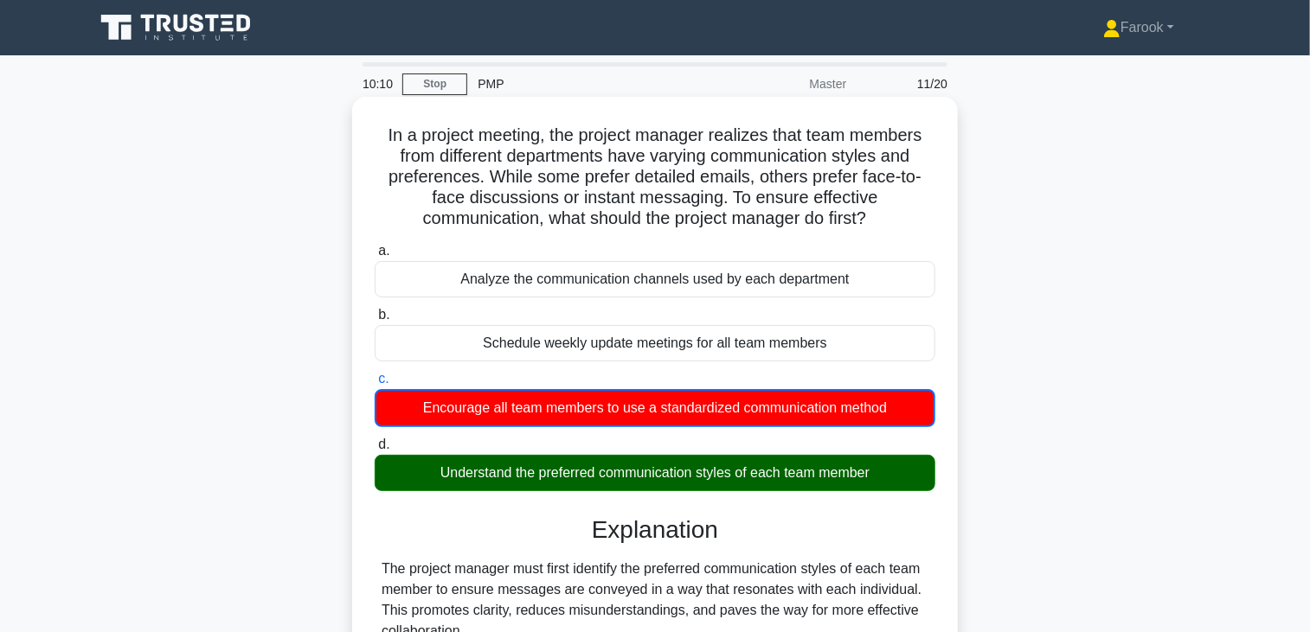
scroll to position [260, 0]
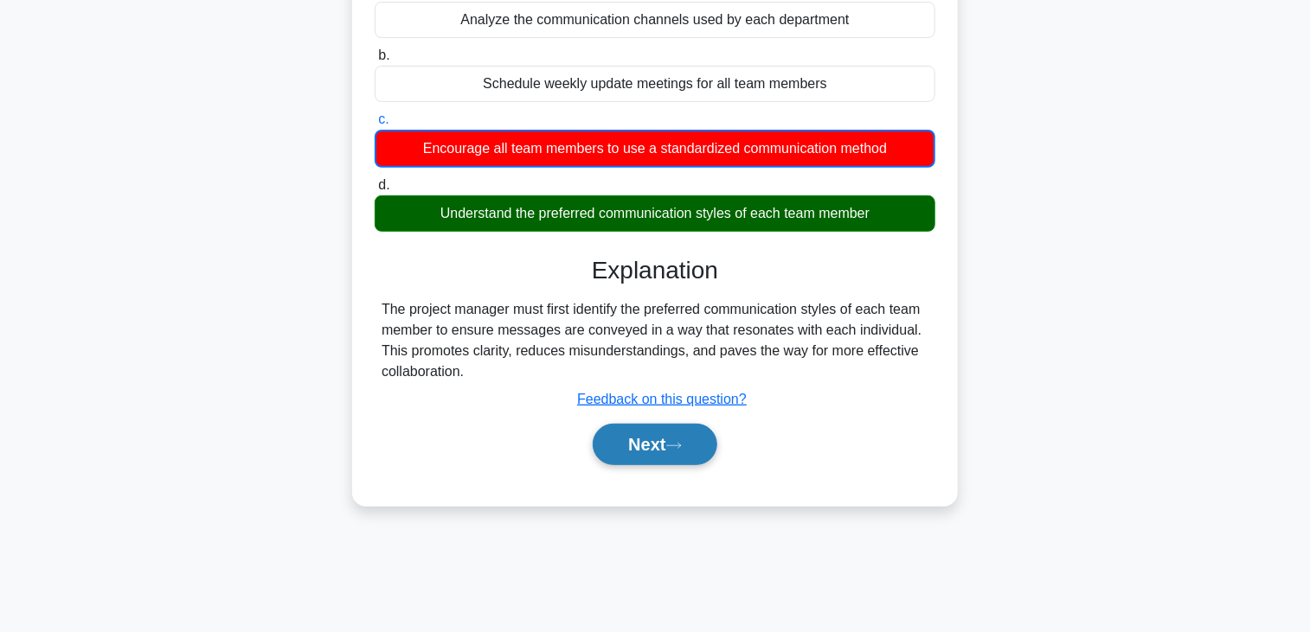
click at [643, 461] on button "Next" at bounding box center [655, 445] width 124 height 42
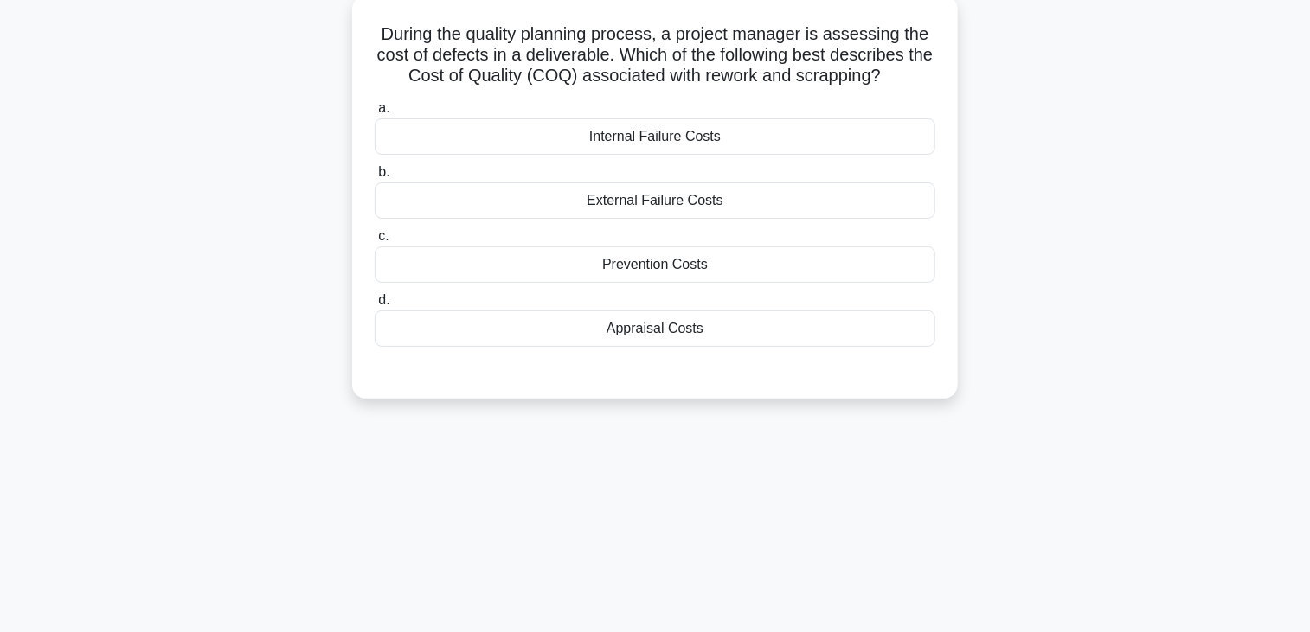
scroll to position [0, 0]
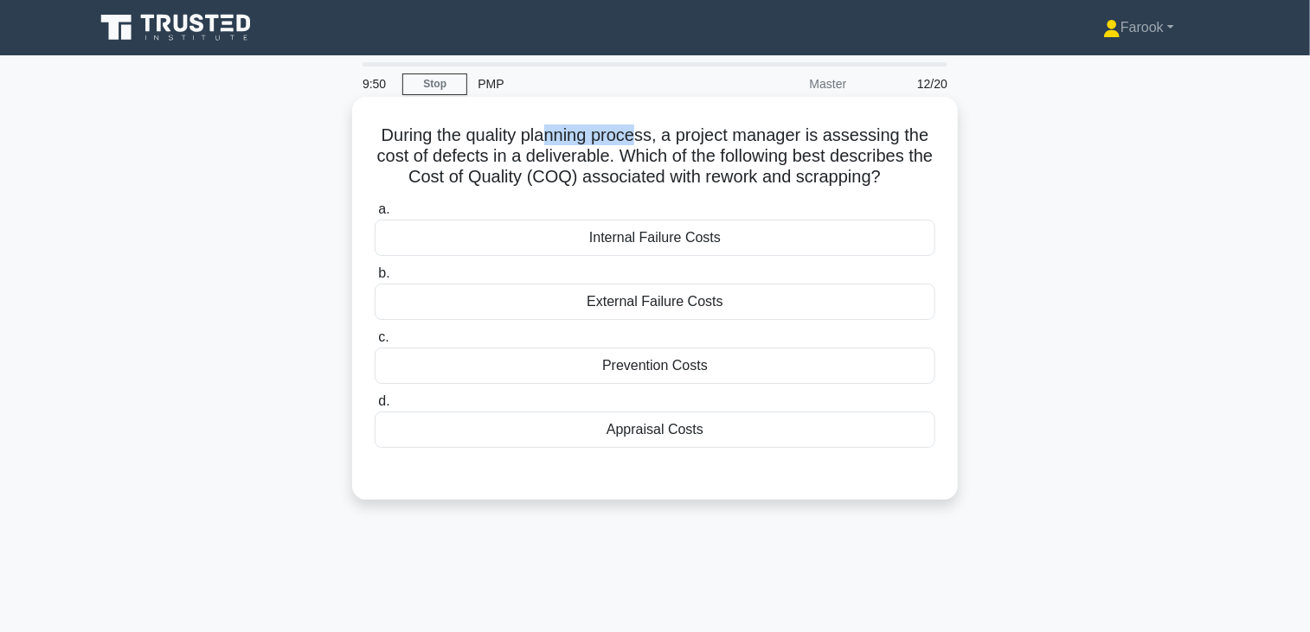
drag, startPoint x: 546, startPoint y: 132, endPoint x: 640, endPoint y: 142, distance: 94.9
click at [640, 142] on h5 "During the quality planning process, a project manager is assessing the cost of…" at bounding box center [655, 157] width 564 height 64
click at [727, 304] on div "External Failure Costs" at bounding box center [655, 302] width 561 height 36
click at [375, 279] on input "b. External Failure Costs" at bounding box center [375, 273] width 0 height 11
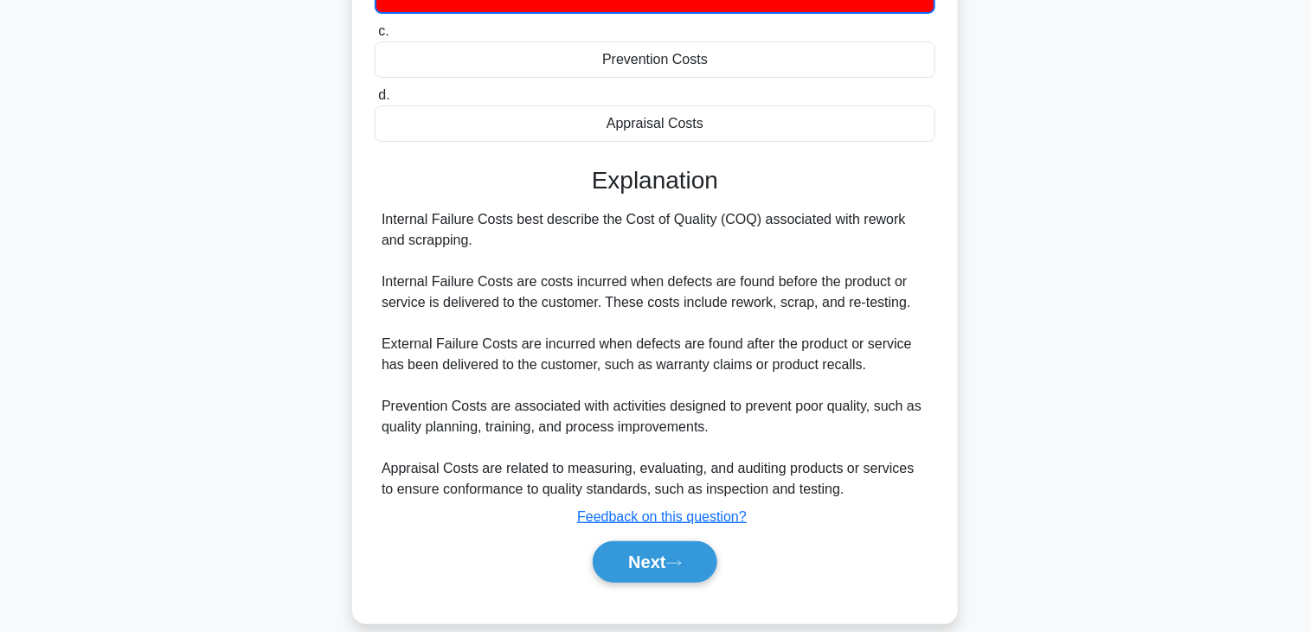
scroll to position [331, 0]
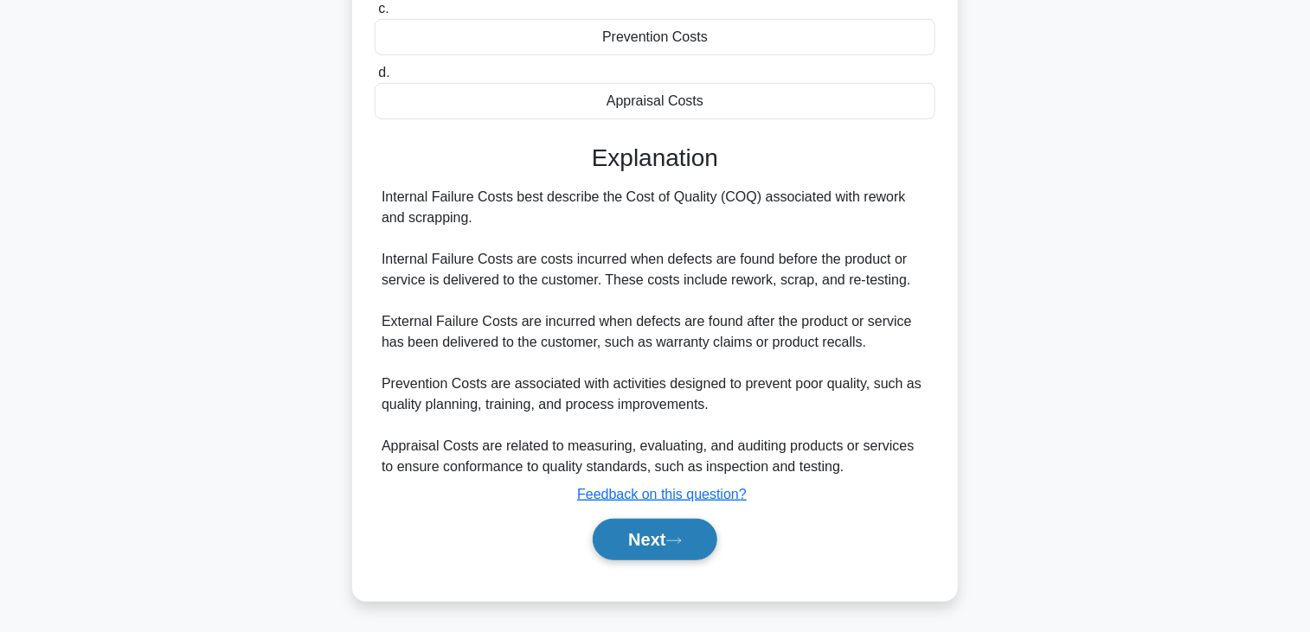
click at [662, 536] on button "Next" at bounding box center [655, 540] width 124 height 42
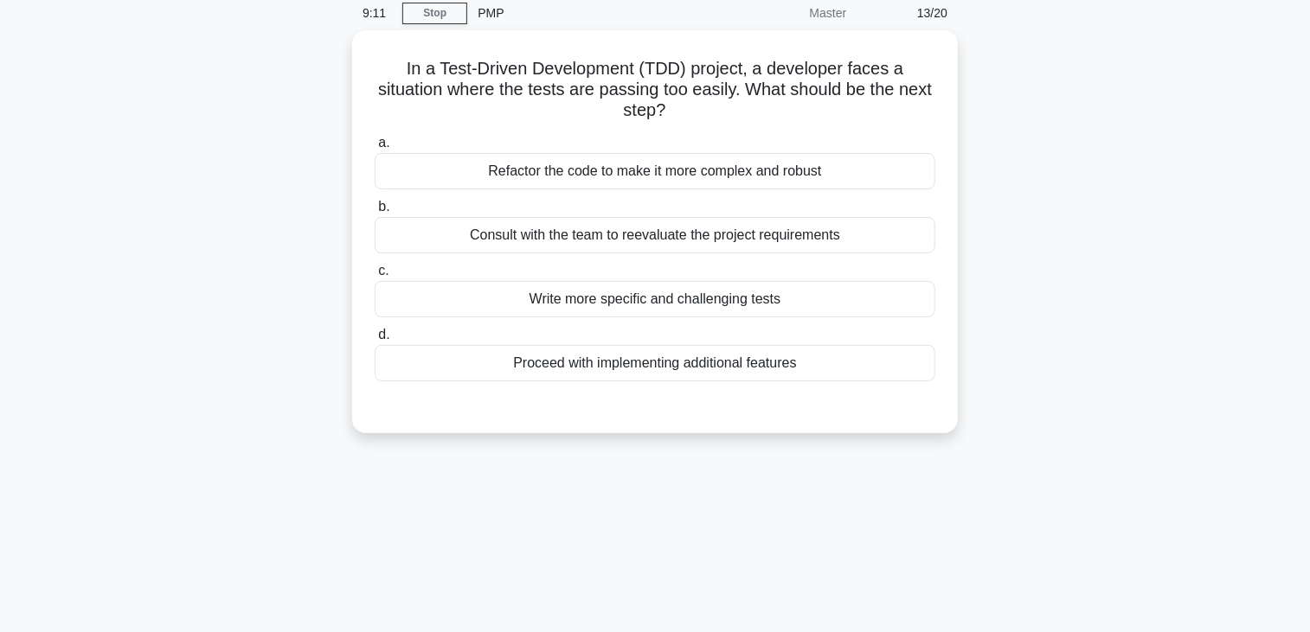
scroll to position [0, 0]
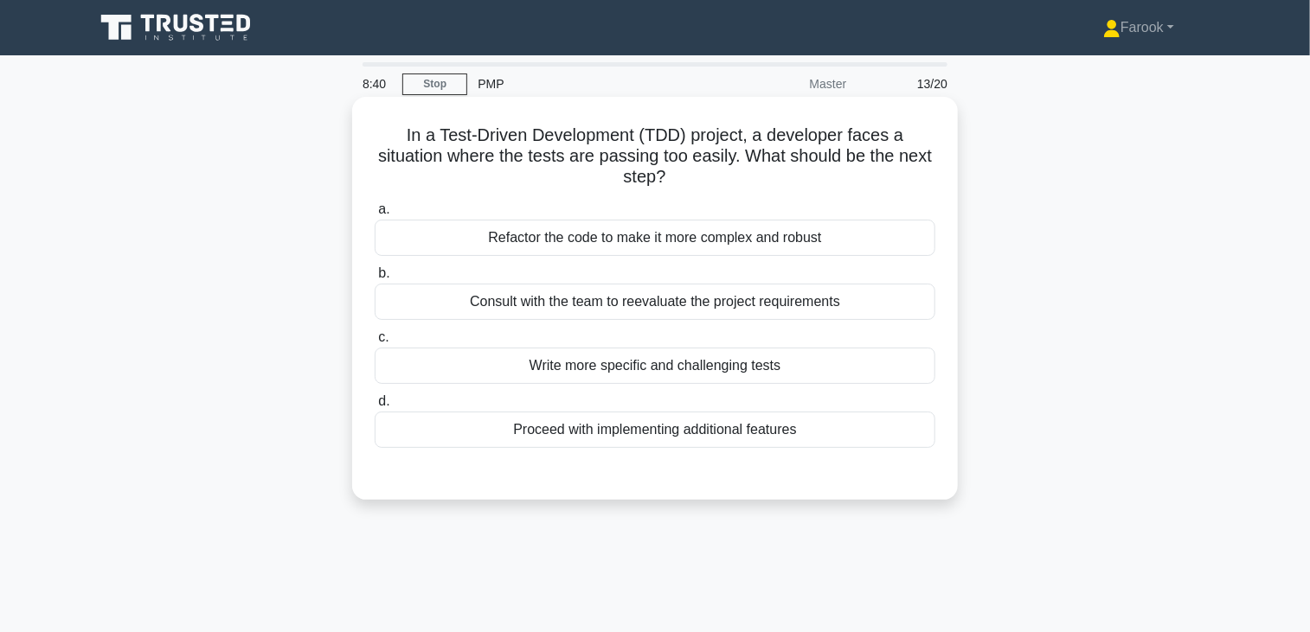
click at [682, 242] on div "Refactor the code to make it more complex and robust" at bounding box center [655, 238] width 561 height 36
click at [375, 215] on input "a. Refactor the code to make it more complex and robust" at bounding box center [375, 209] width 0 height 11
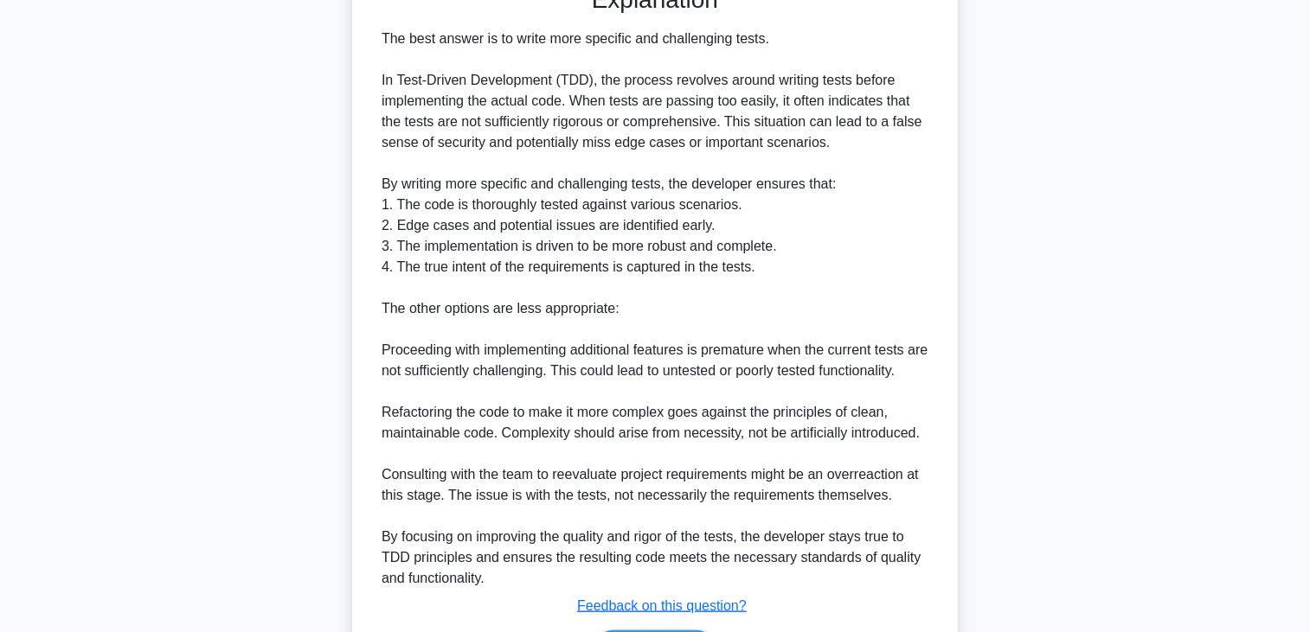
scroll to position [600, 0]
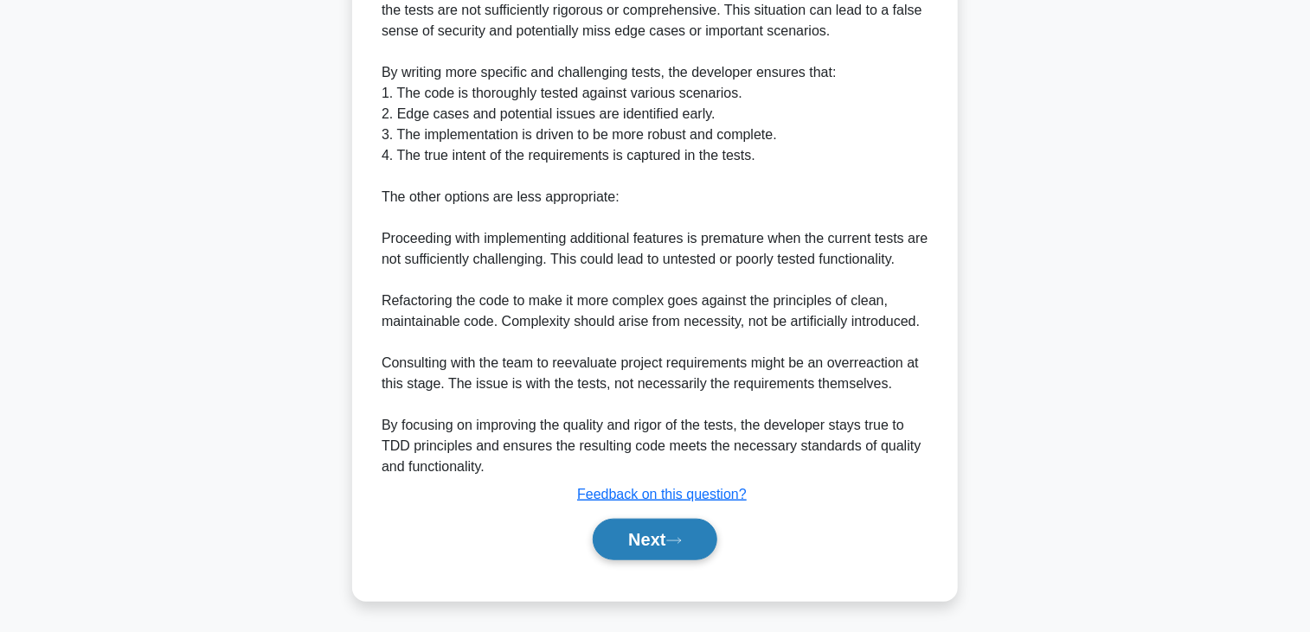
click at [656, 525] on button "Next" at bounding box center [655, 540] width 124 height 42
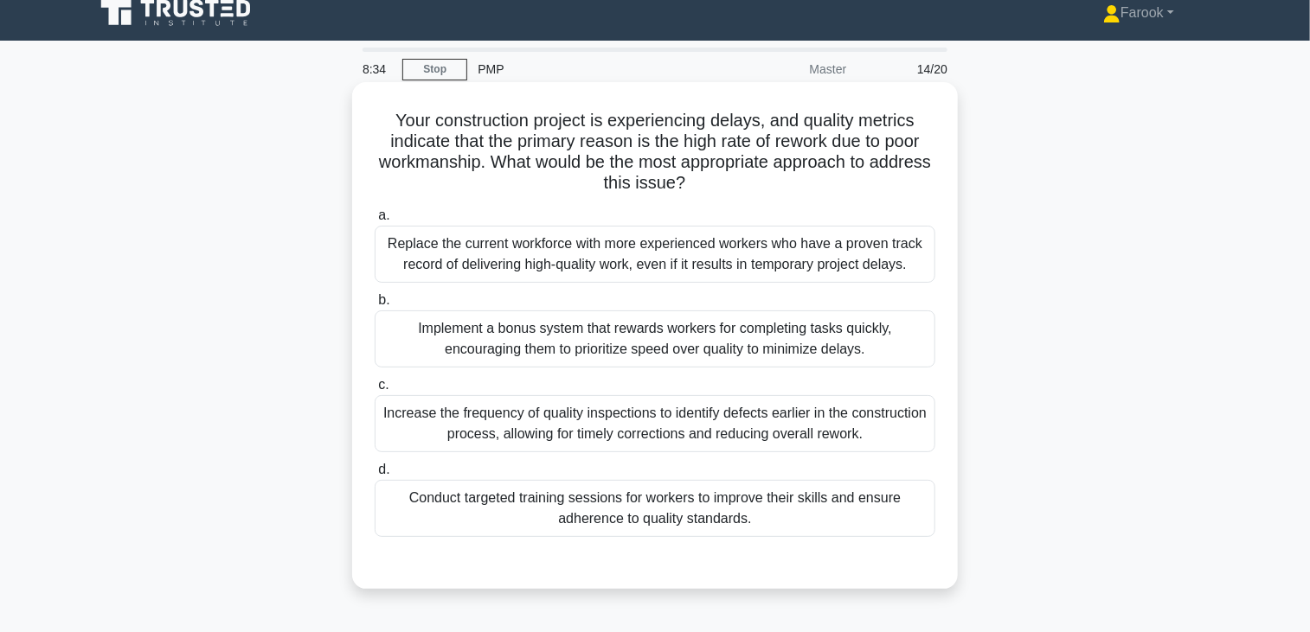
scroll to position [0, 0]
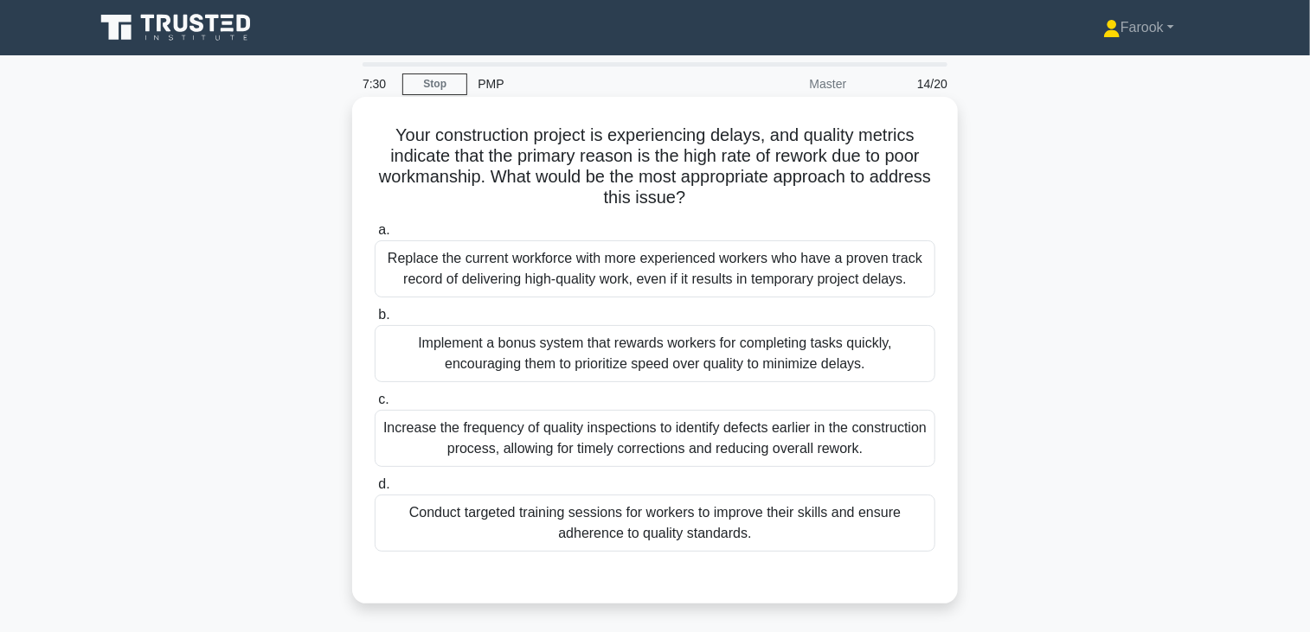
click at [790, 505] on div "Conduct targeted training sessions for workers to improve their skills and ensu…" at bounding box center [655, 523] width 561 height 57
click at [375, 491] on input "d. Conduct targeted training sessions for workers to improve their skills and e…" at bounding box center [375, 484] width 0 height 11
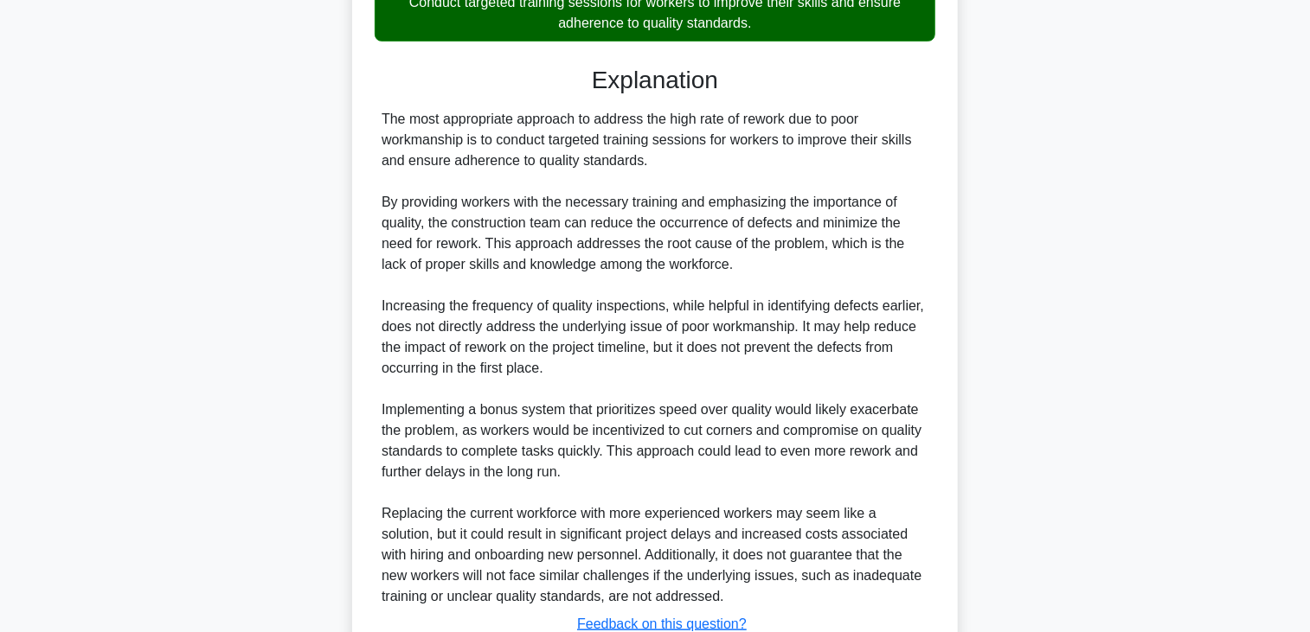
scroll to position [640, 0]
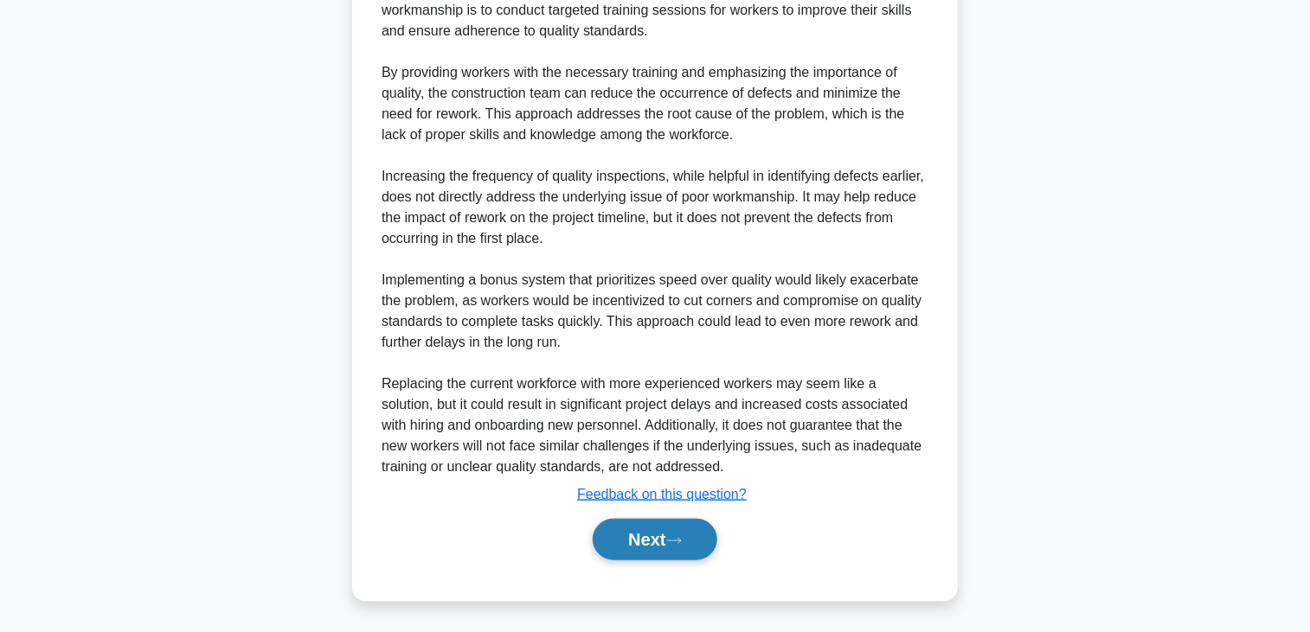
click at [645, 537] on button "Next" at bounding box center [655, 540] width 124 height 42
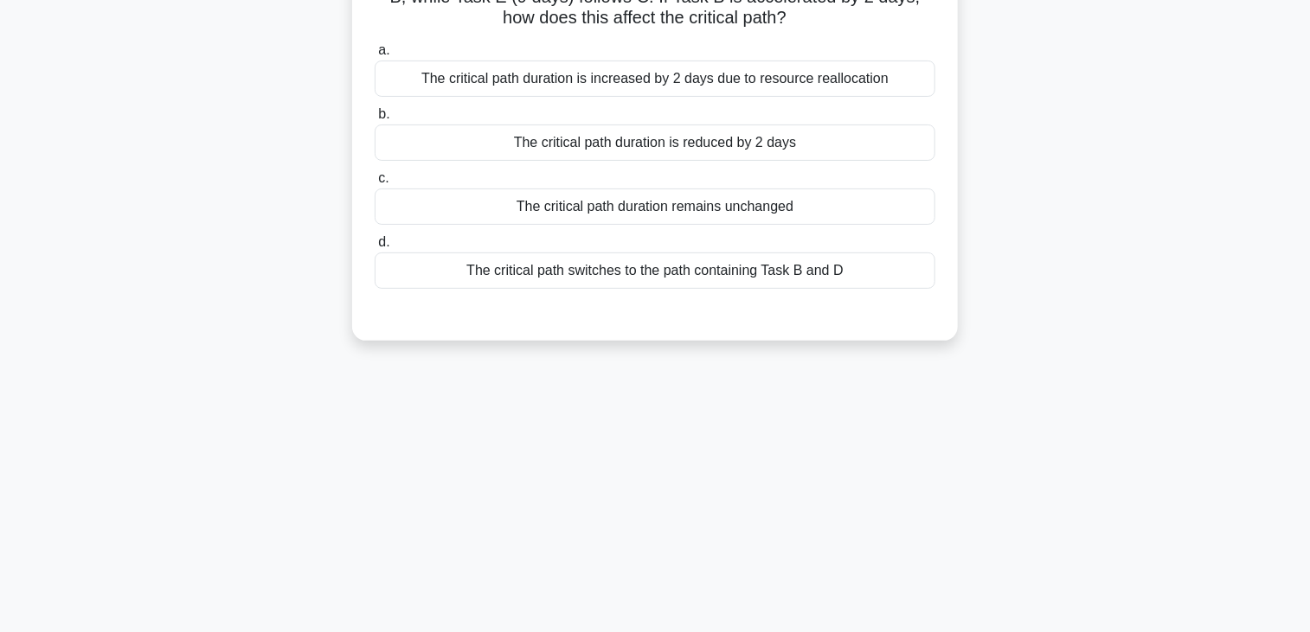
scroll to position [0, 0]
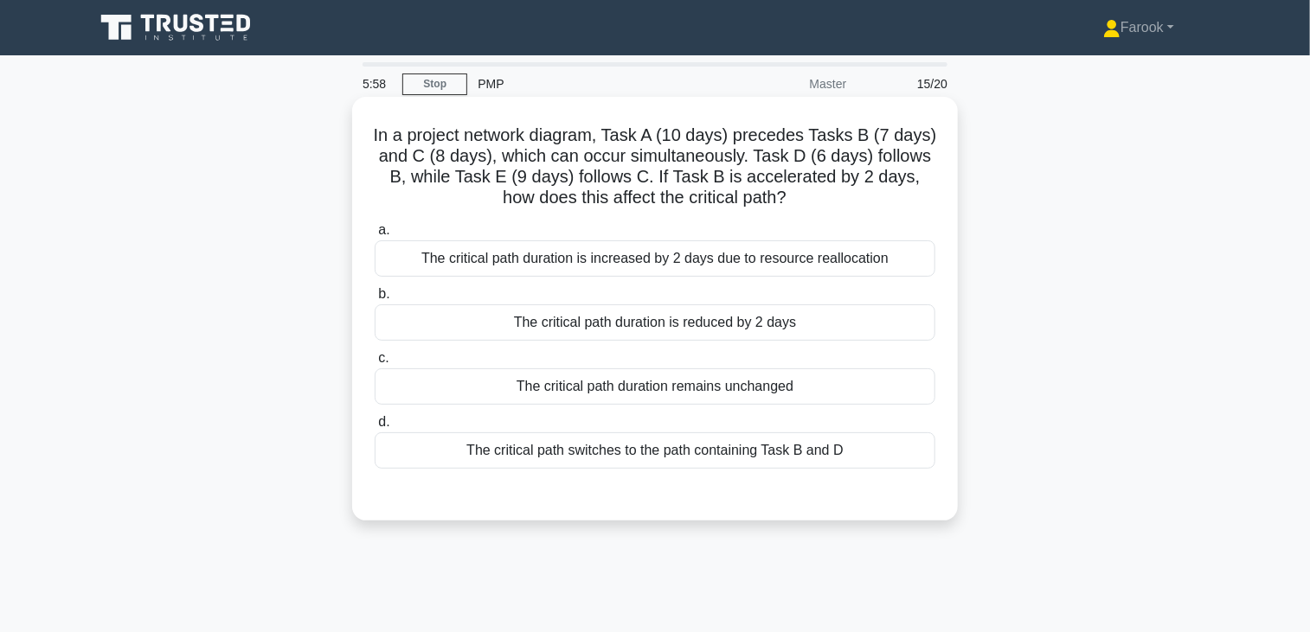
click at [716, 329] on div "The critical path duration is reduced by 2 days" at bounding box center [655, 323] width 561 height 36
click at [375, 300] on input "b. The critical path duration is reduced by 2 days" at bounding box center [375, 294] width 0 height 11
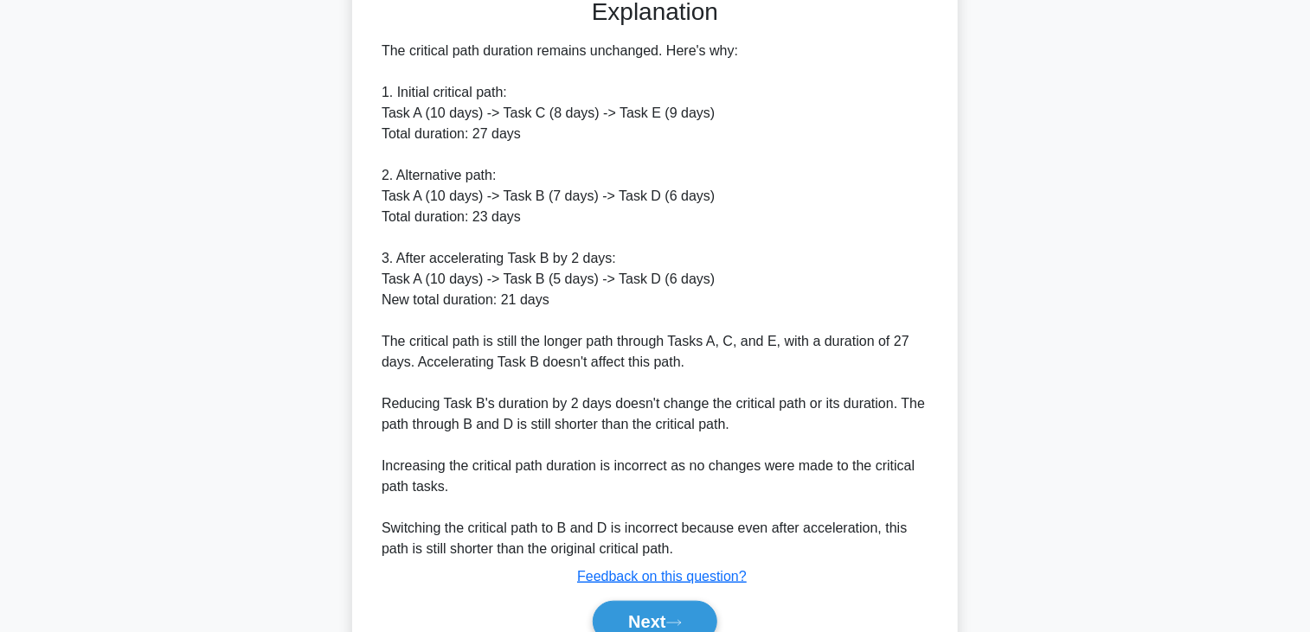
scroll to position [580, 0]
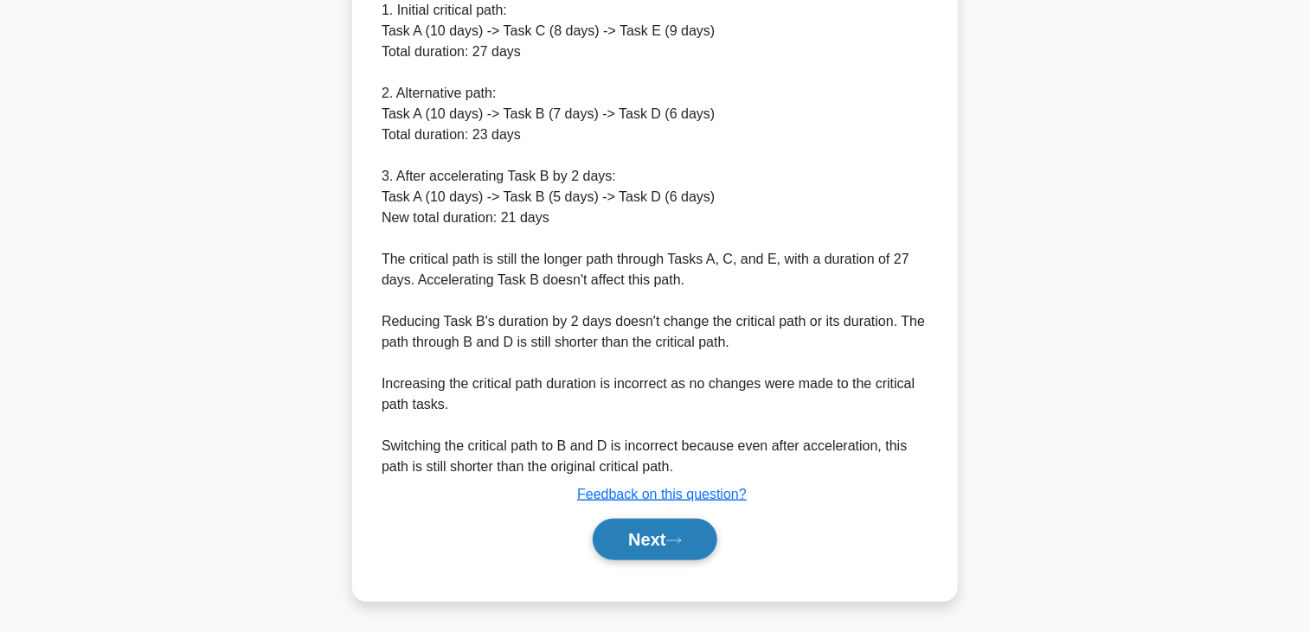
click at [672, 542] on icon at bounding box center [674, 541] width 16 height 10
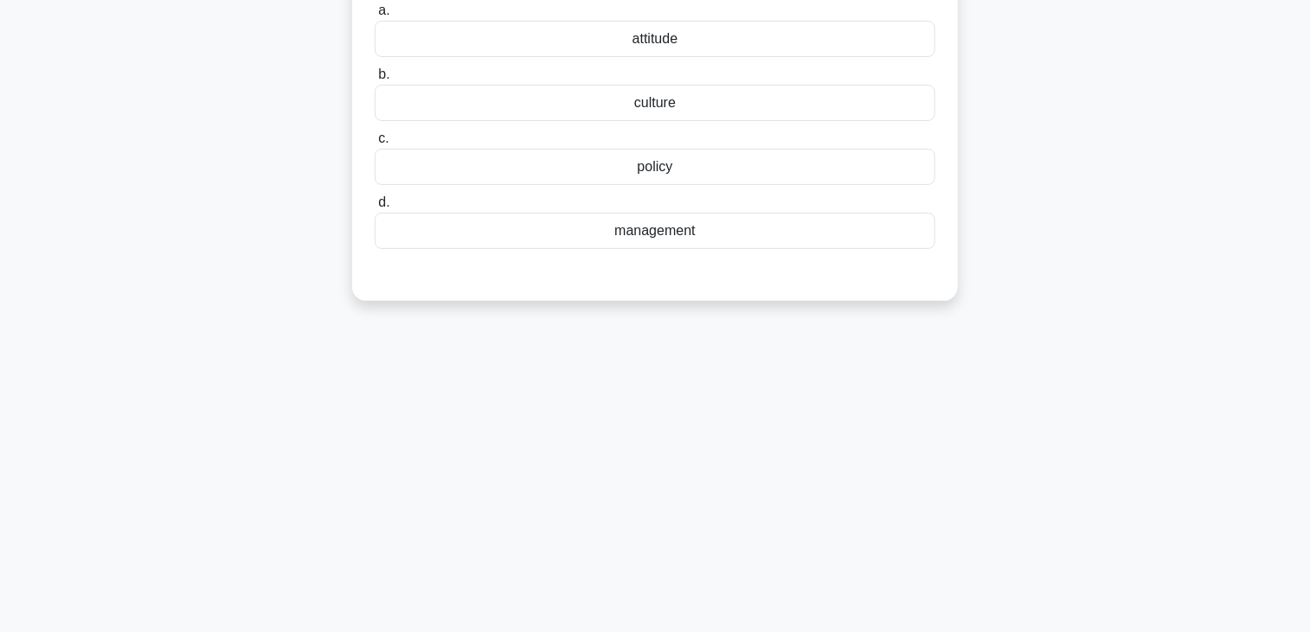
scroll to position [0, 0]
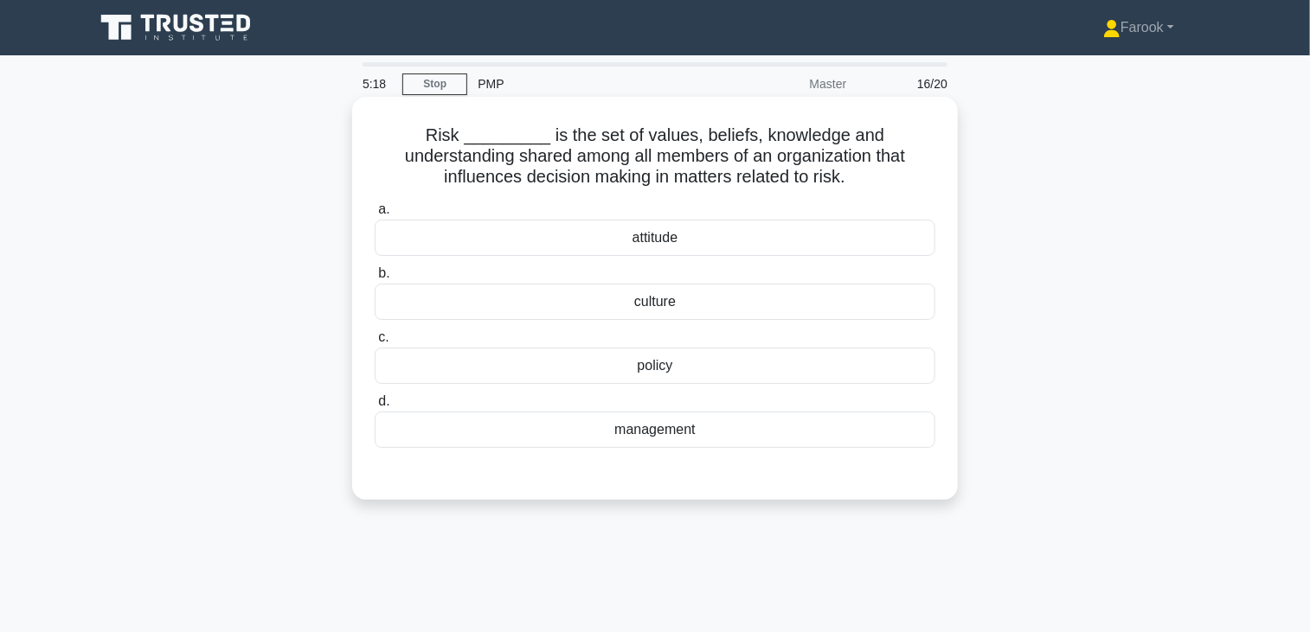
click at [653, 445] on div "management" at bounding box center [655, 430] width 561 height 36
click at [375, 408] on input "d. management" at bounding box center [375, 401] width 0 height 11
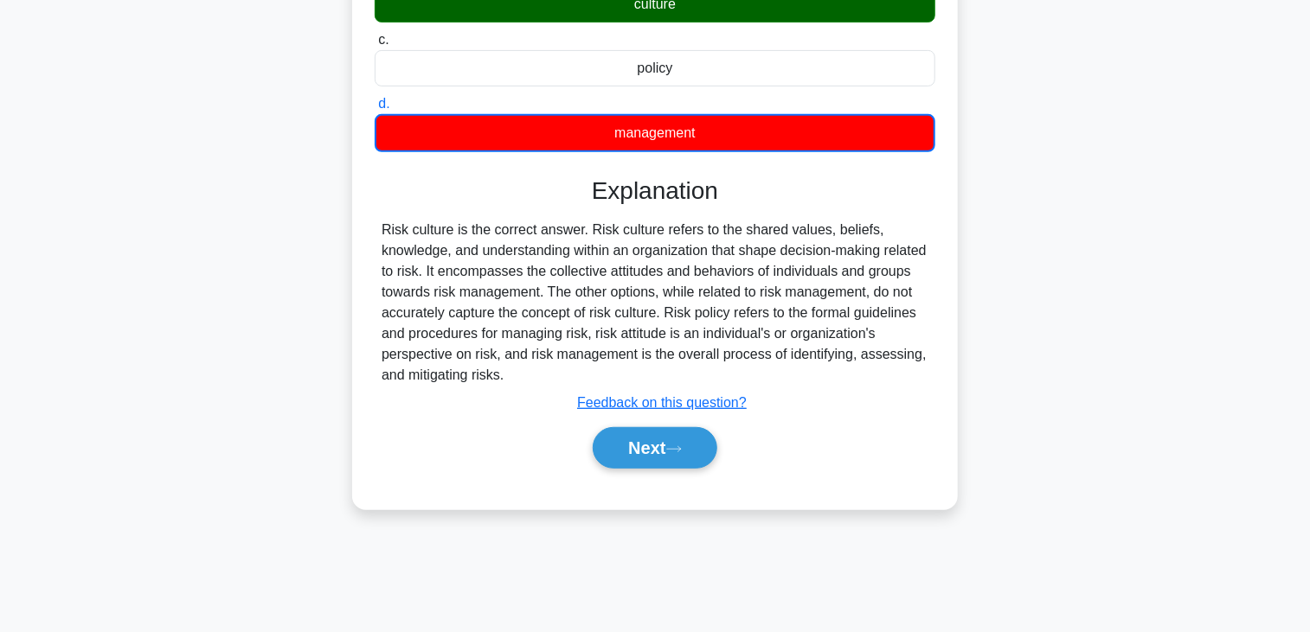
scroll to position [302, 0]
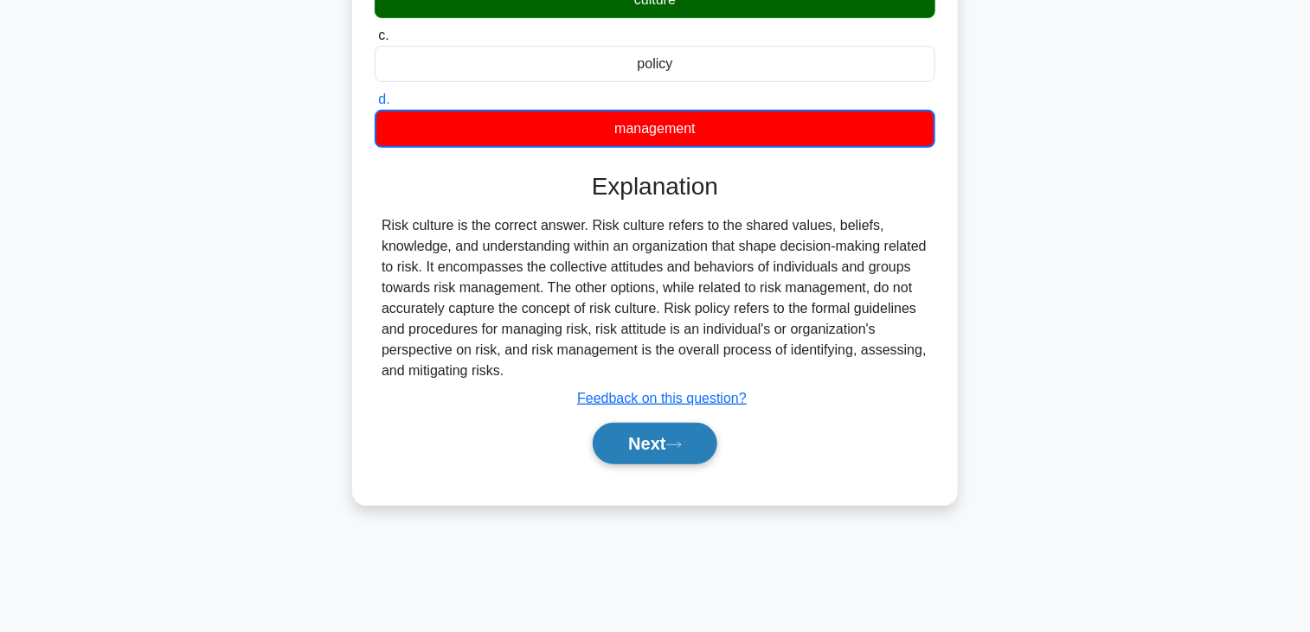
click at [649, 447] on button "Next" at bounding box center [655, 444] width 124 height 42
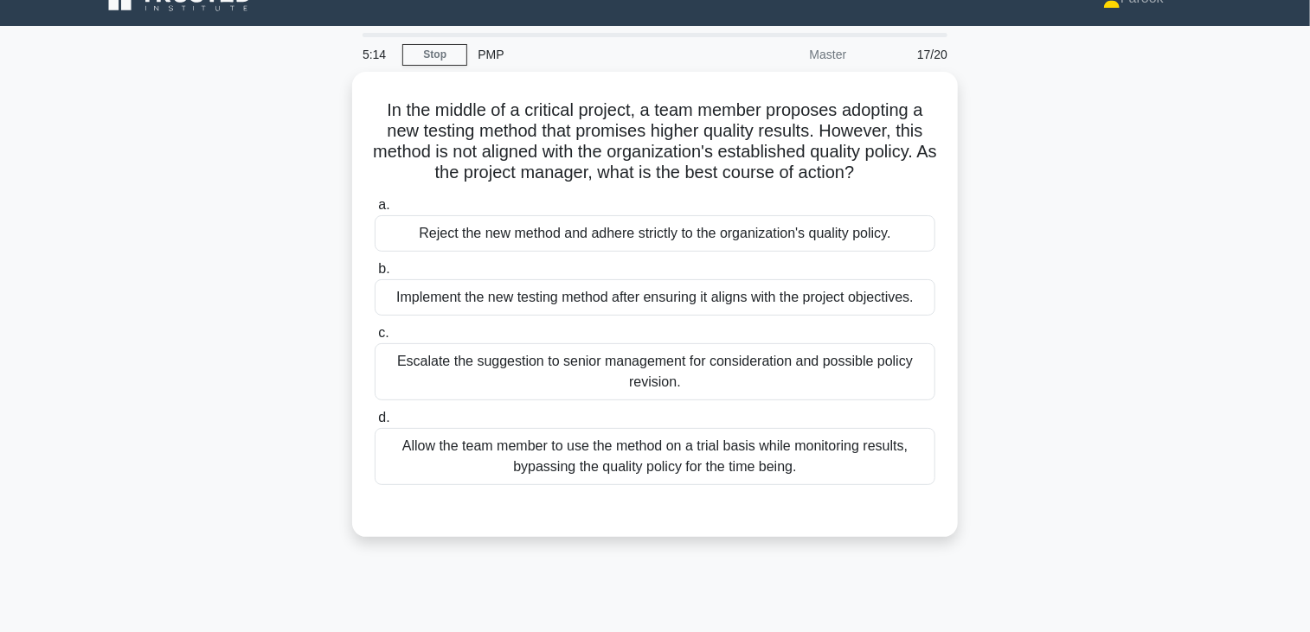
scroll to position [0, 0]
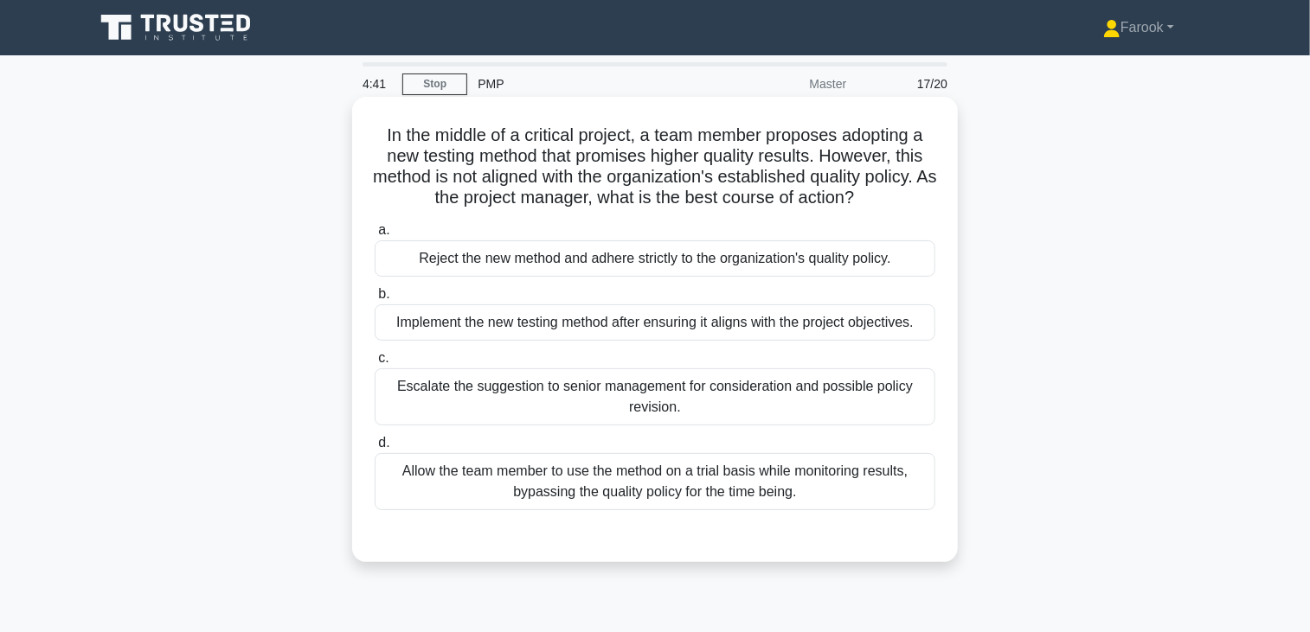
click at [640, 398] on div "Escalate the suggestion to senior management for consideration and possible pol…" at bounding box center [655, 397] width 561 height 57
click at [375, 364] on input "c. Escalate the suggestion to senior management for consideration and possible …" at bounding box center [375, 358] width 0 height 11
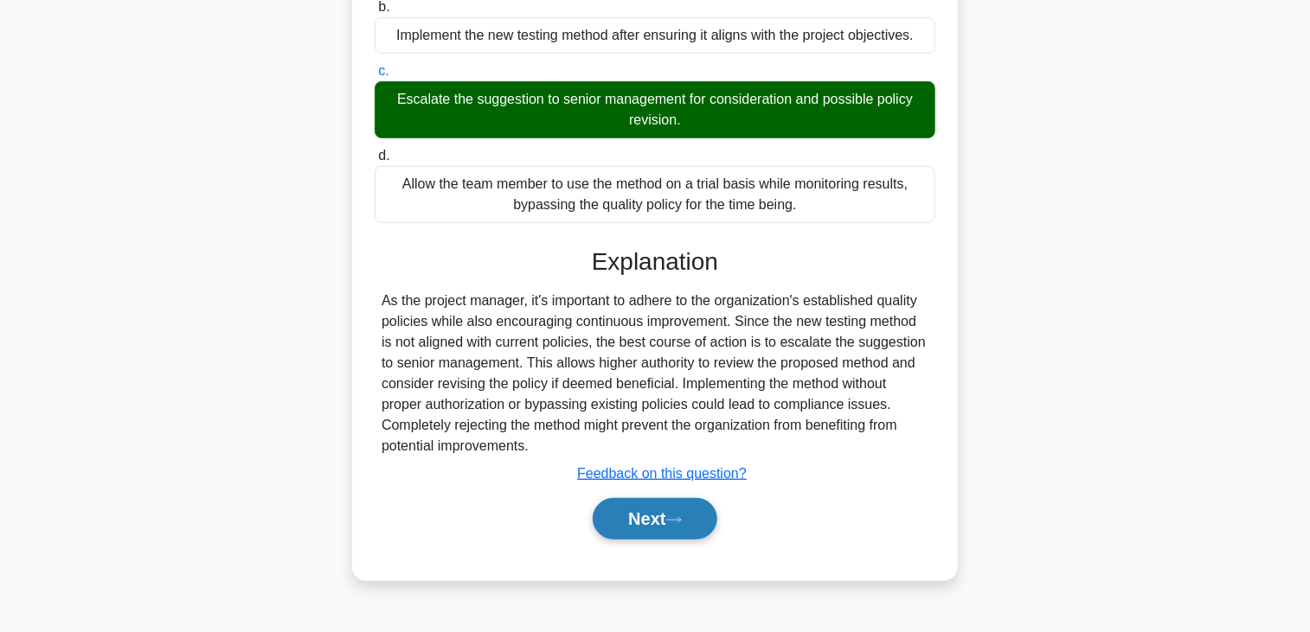
scroll to position [302, 0]
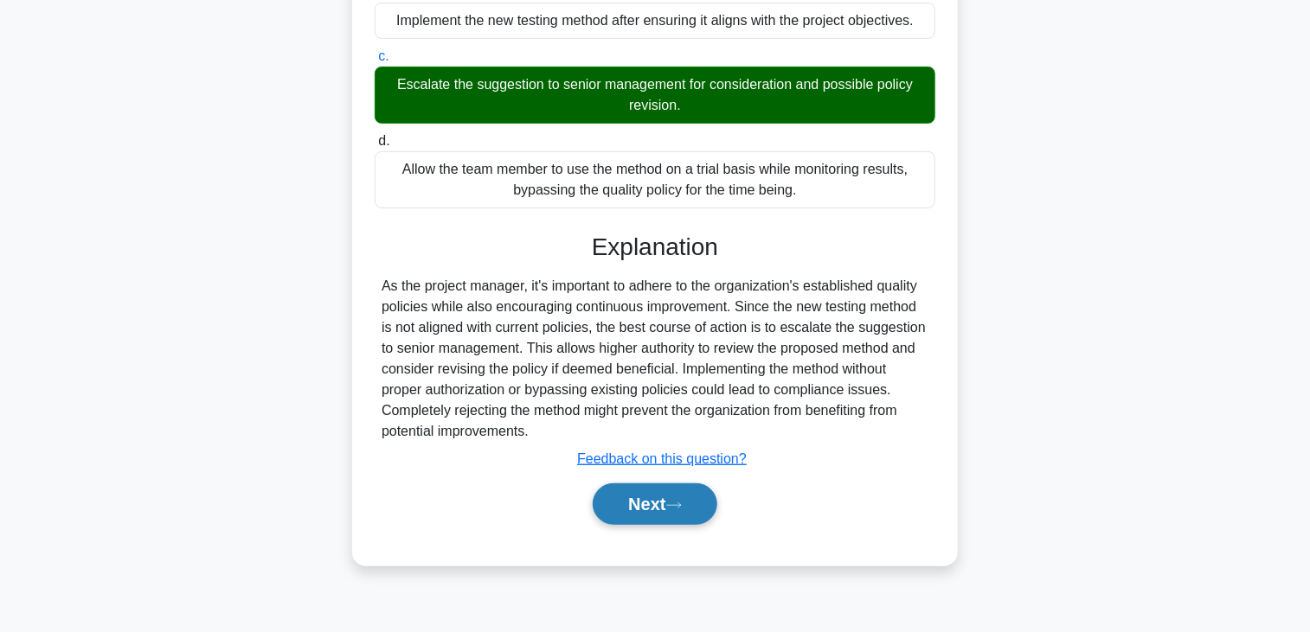
click at [647, 503] on button "Next" at bounding box center [655, 505] width 124 height 42
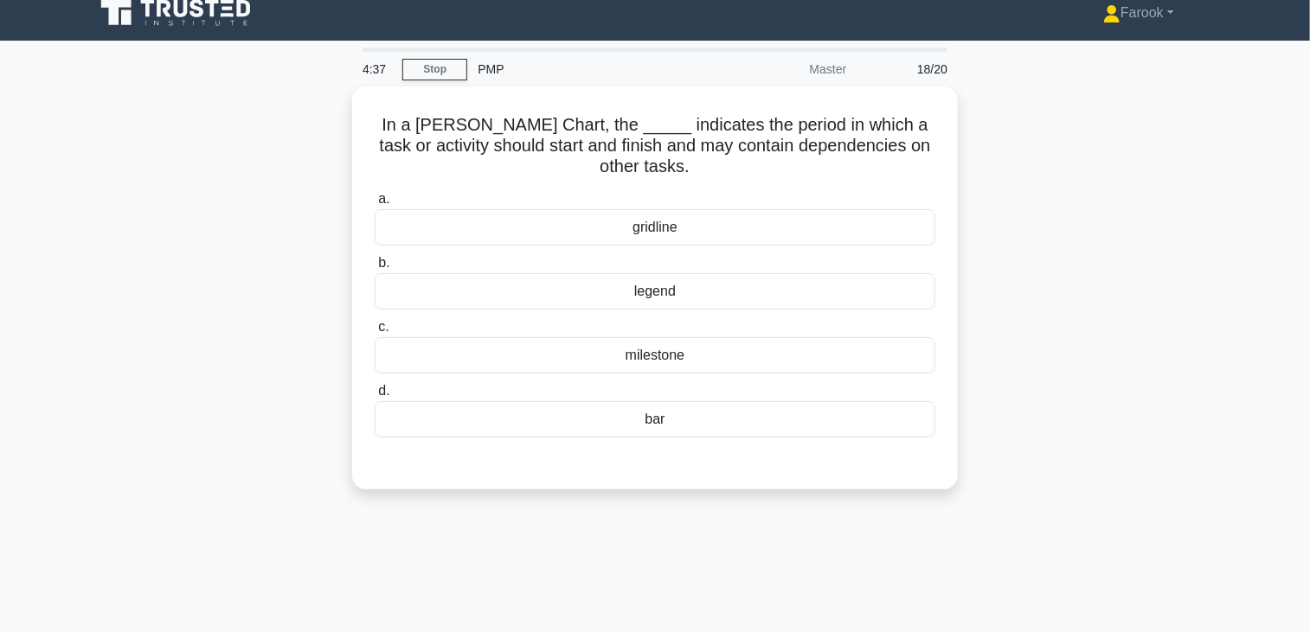
scroll to position [0, 0]
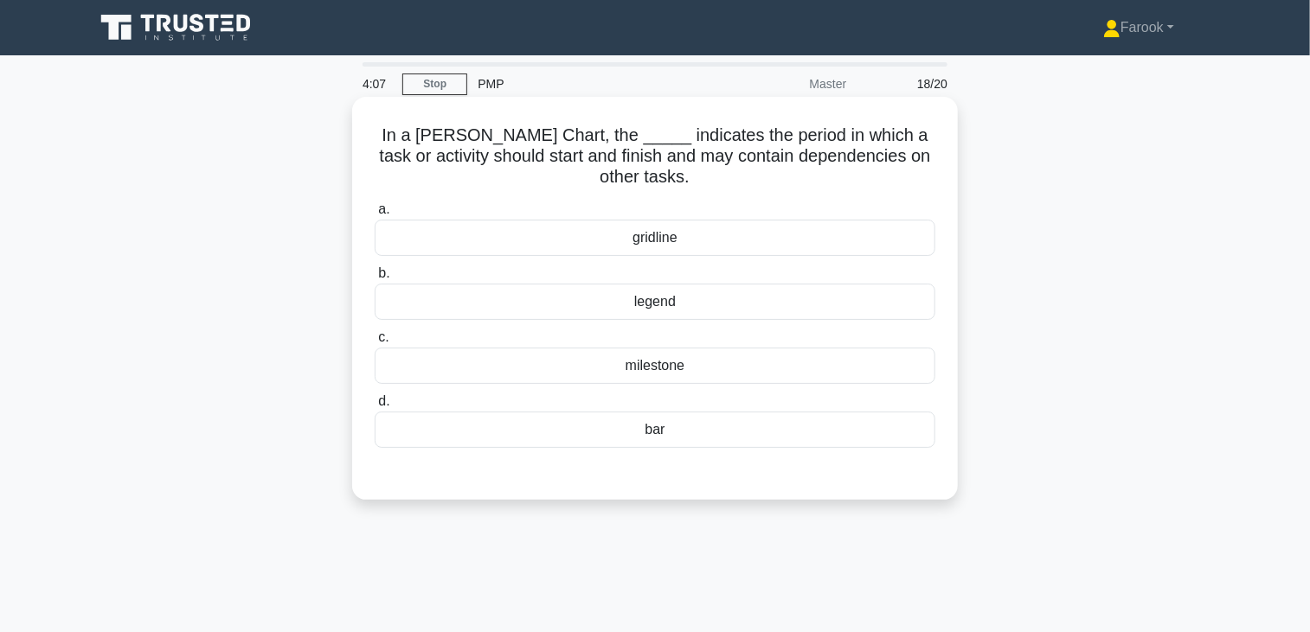
click at [630, 428] on div "bar" at bounding box center [655, 430] width 561 height 36
click at [375, 408] on input "d. bar" at bounding box center [375, 401] width 0 height 11
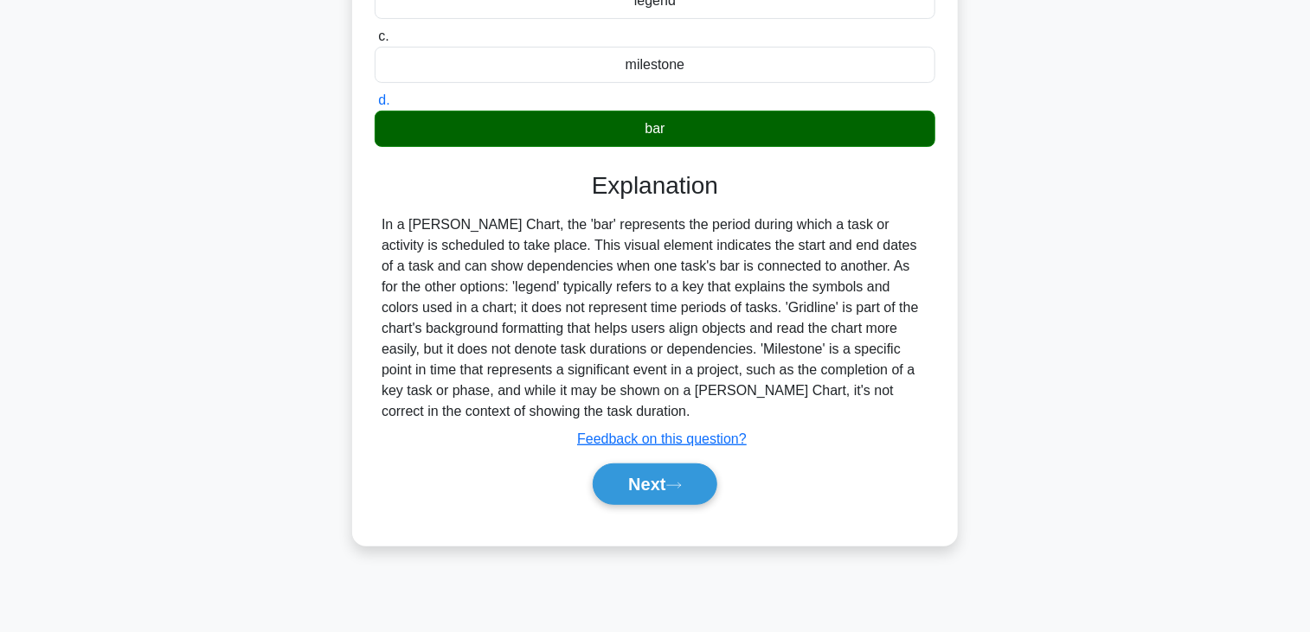
scroll to position [302, 0]
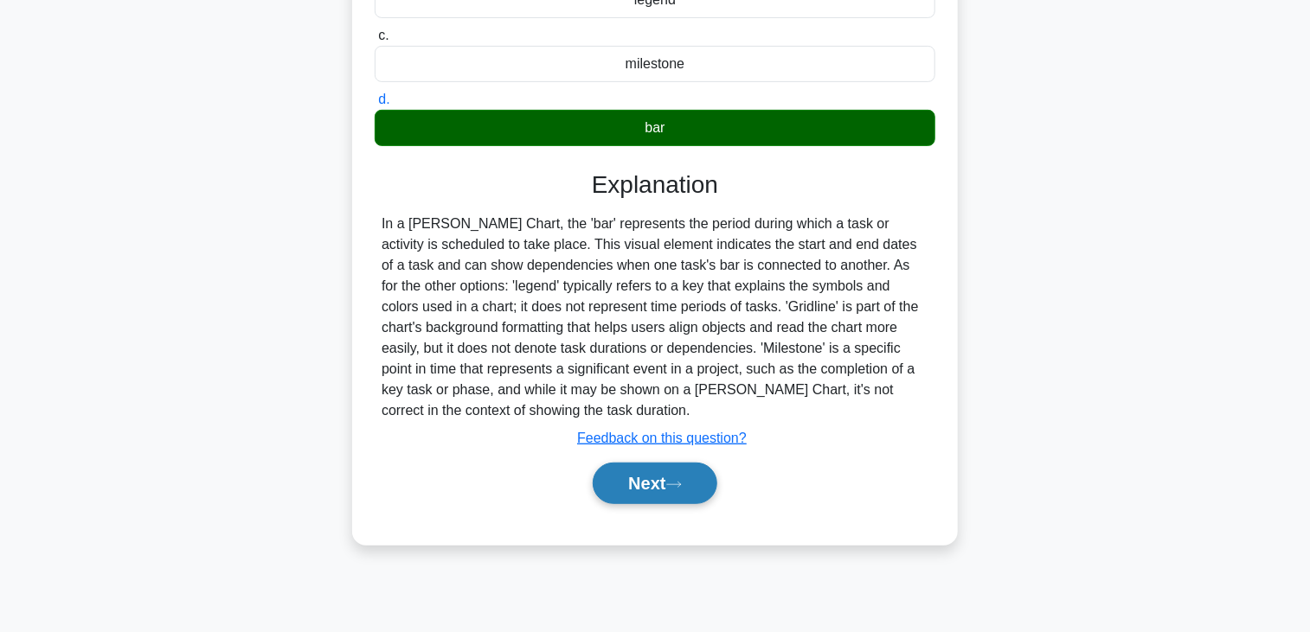
click at [619, 472] on button "Next" at bounding box center [655, 484] width 124 height 42
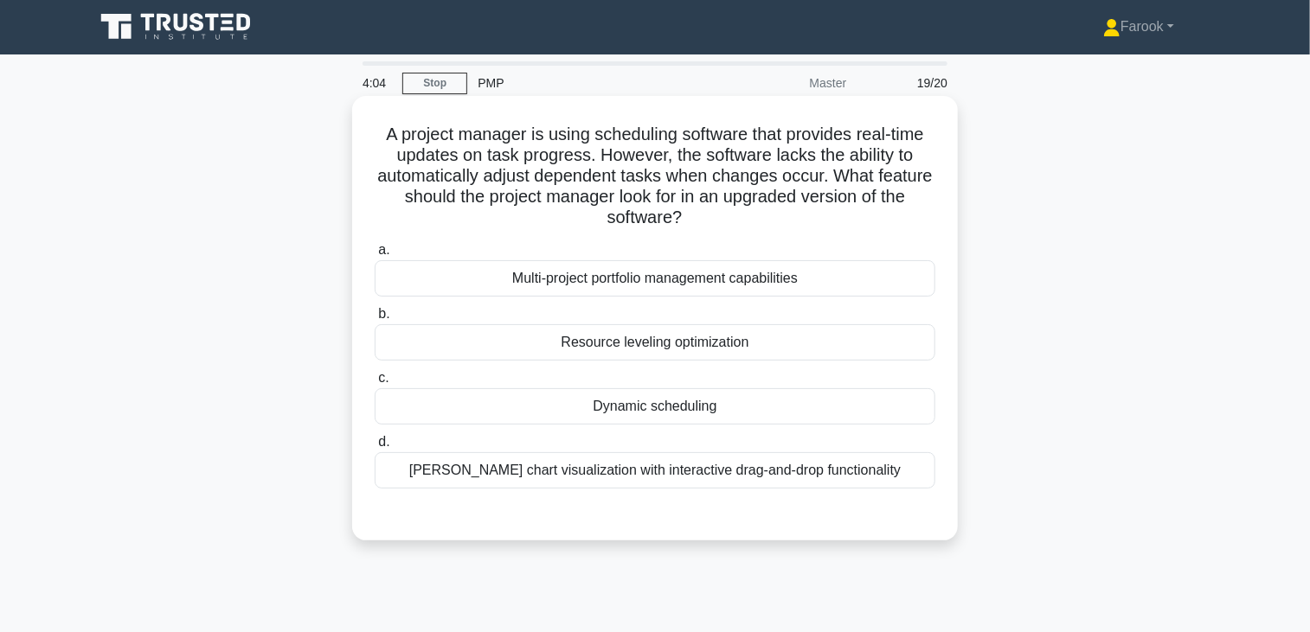
scroll to position [0, 0]
click at [629, 407] on div "Dynamic scheduling" at bounding box center [655, 407] width 561 height 36
click at [375, 385] on input "c. Dynamic scheduling" at bounding box center [375, 379] width 0 height 11
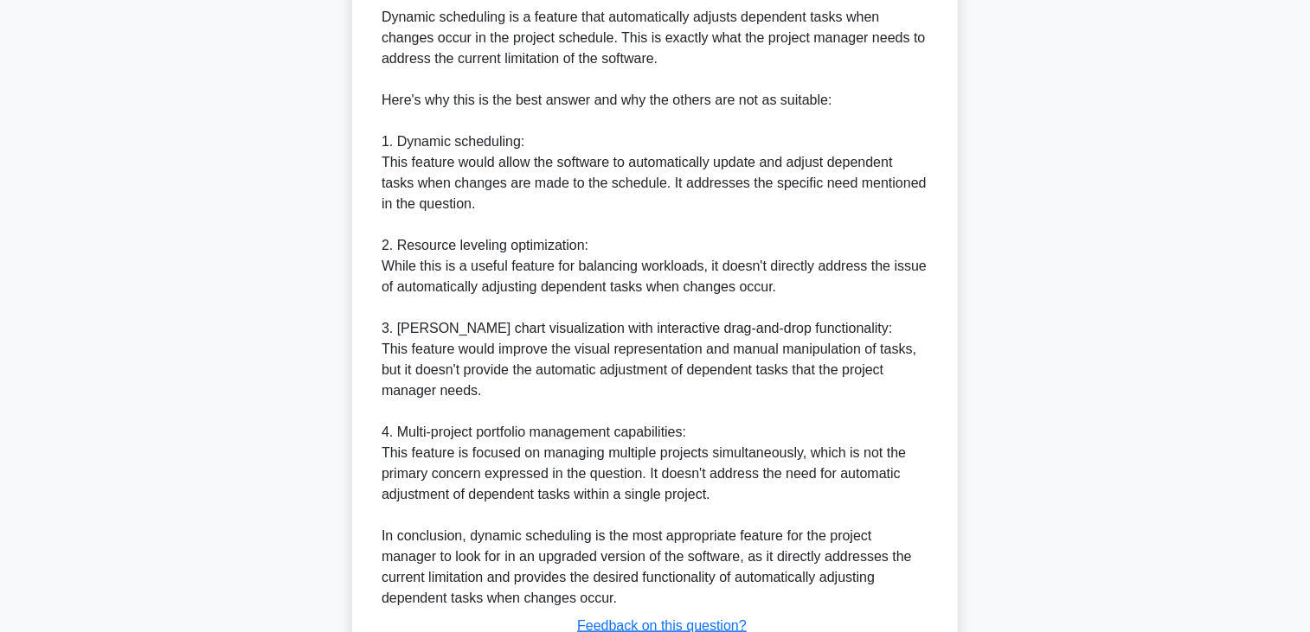
scroll to position [723, 0]
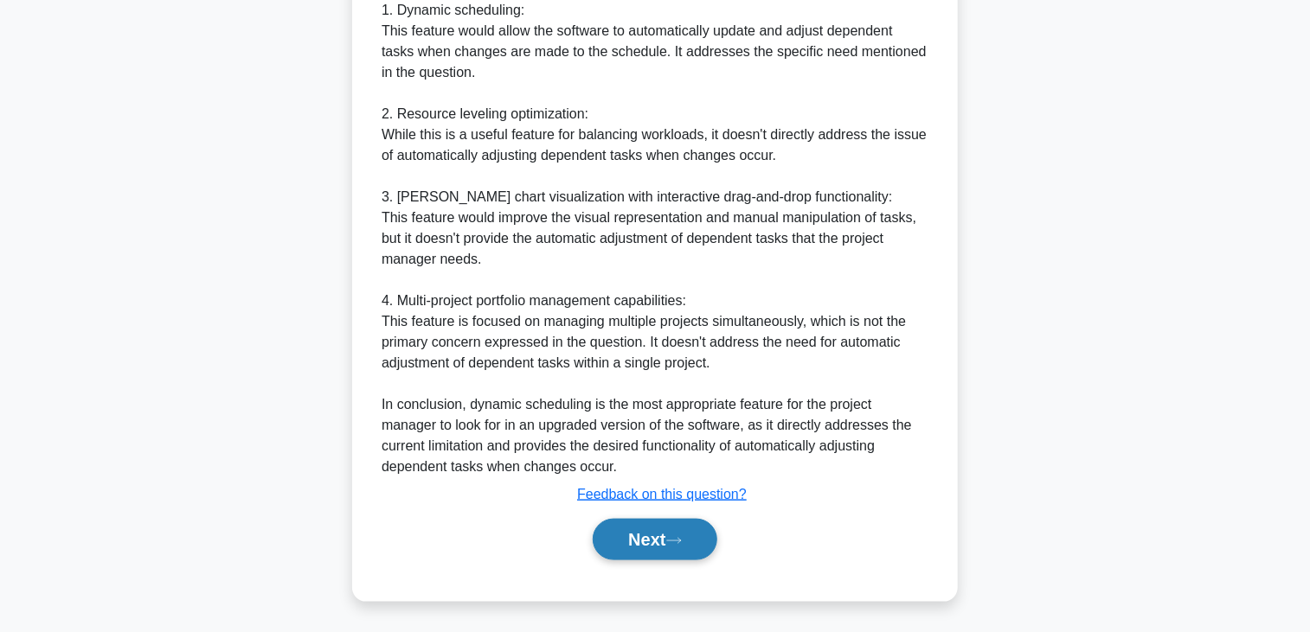
click at [619, 535] on button "Next" at bounding box center [655, 540] width 124 height 42
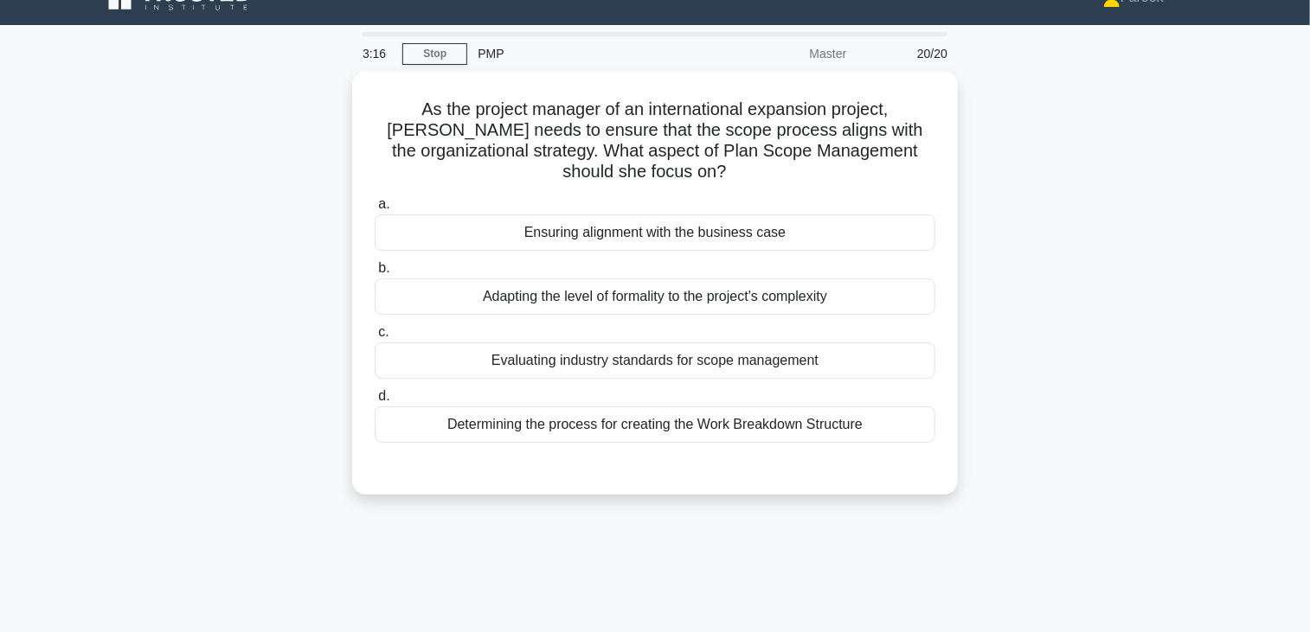
scroll to position [0, 0]
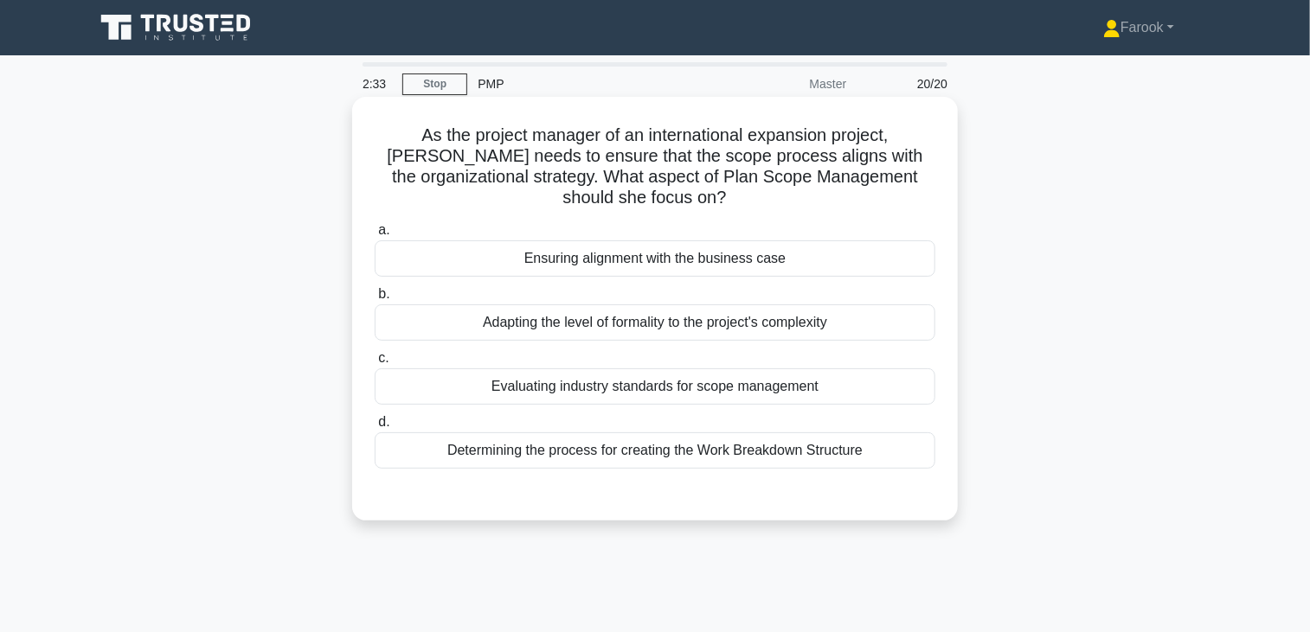
click at [730, 254] on div "Ensuring alignment with the business case" at bounding box center [655, 259] width 561 height 36
click at [375, 236] on input "a. Ensuring alignment with the business case" at bounding box center [375, 230] width 0 height 11
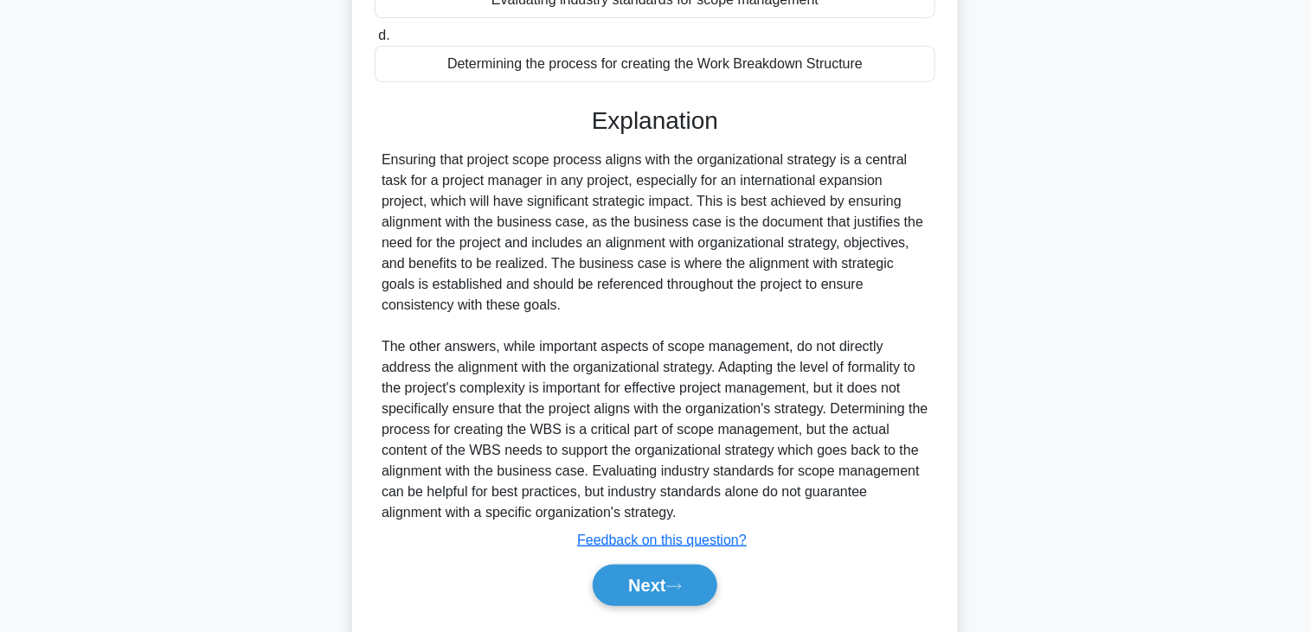
scroll to position [433, 0]
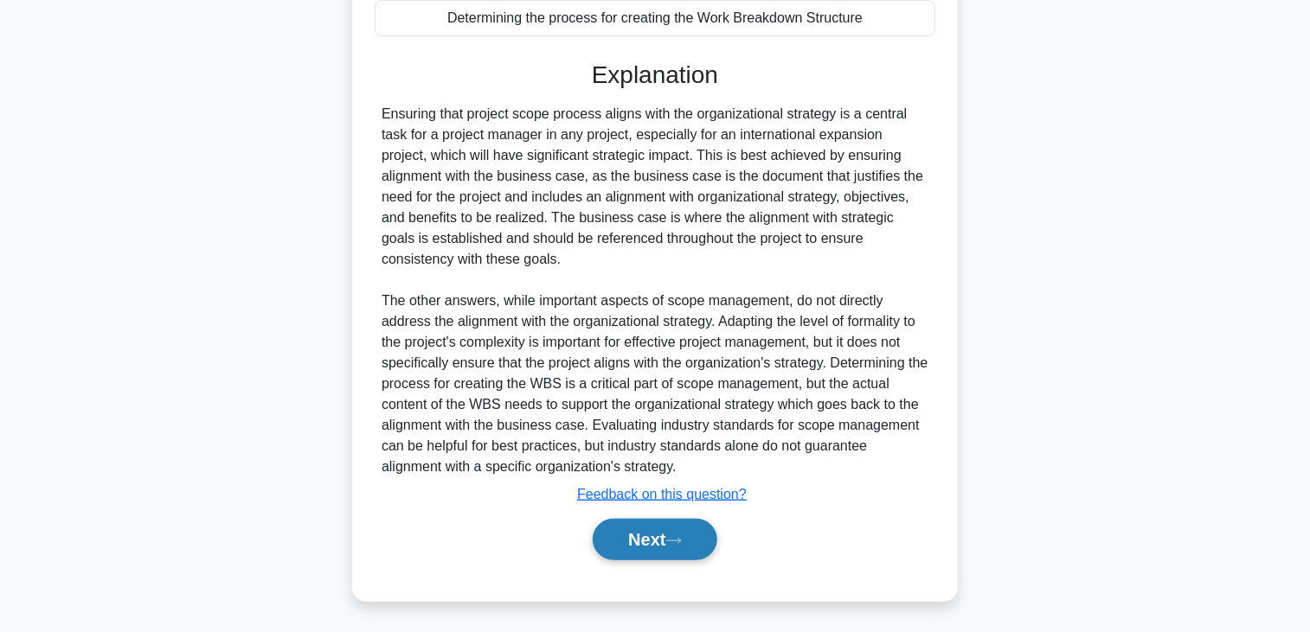
click at [647, 540] on button "Next" at bounding box center [655, 540] width 124 height 42
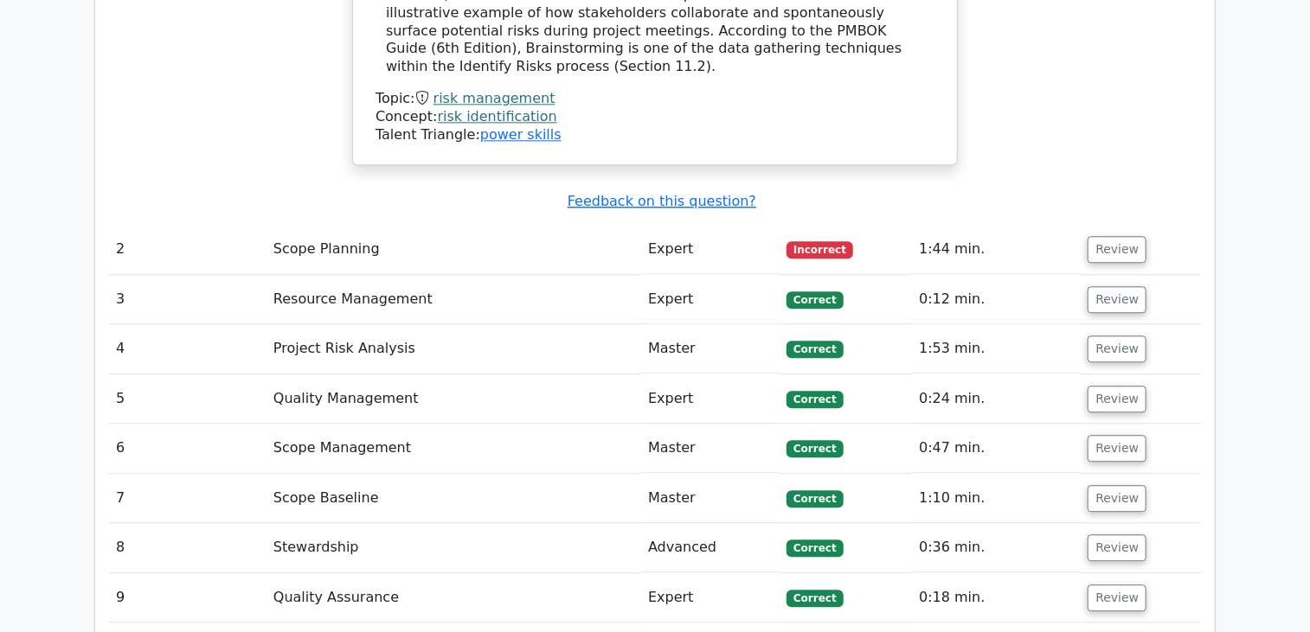
scroll to position [2163, 0]
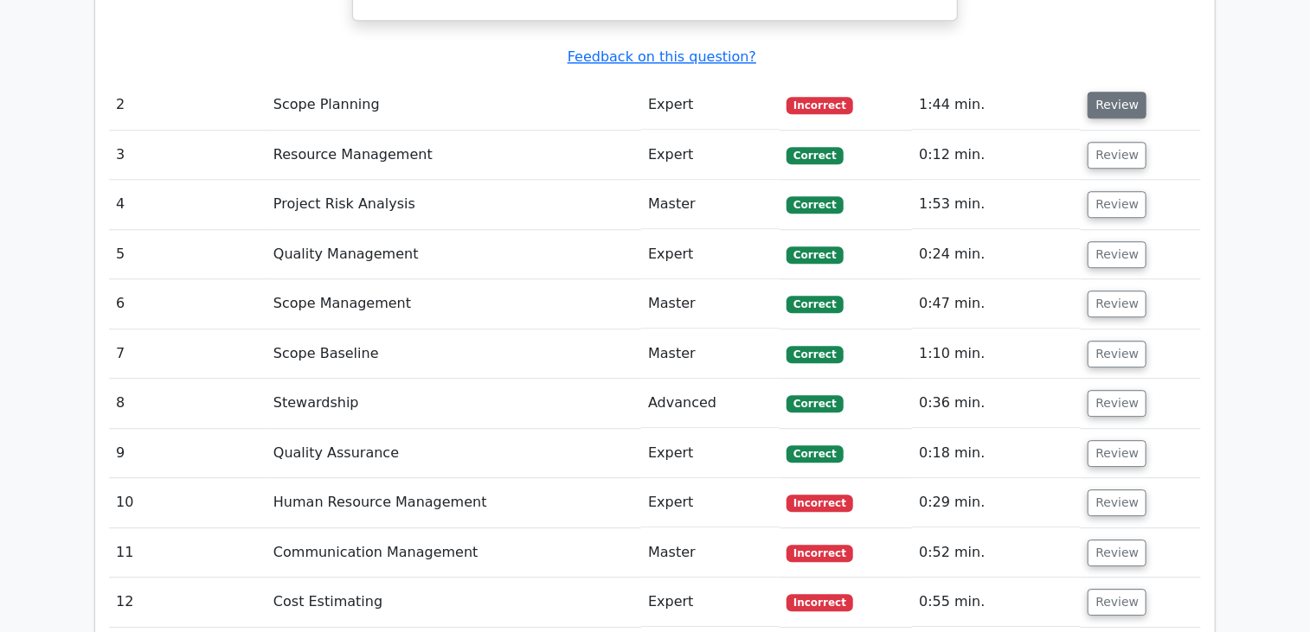
click at [1110, 92] on button "Review" at bounding box center [1117, 105] width 59 height 27
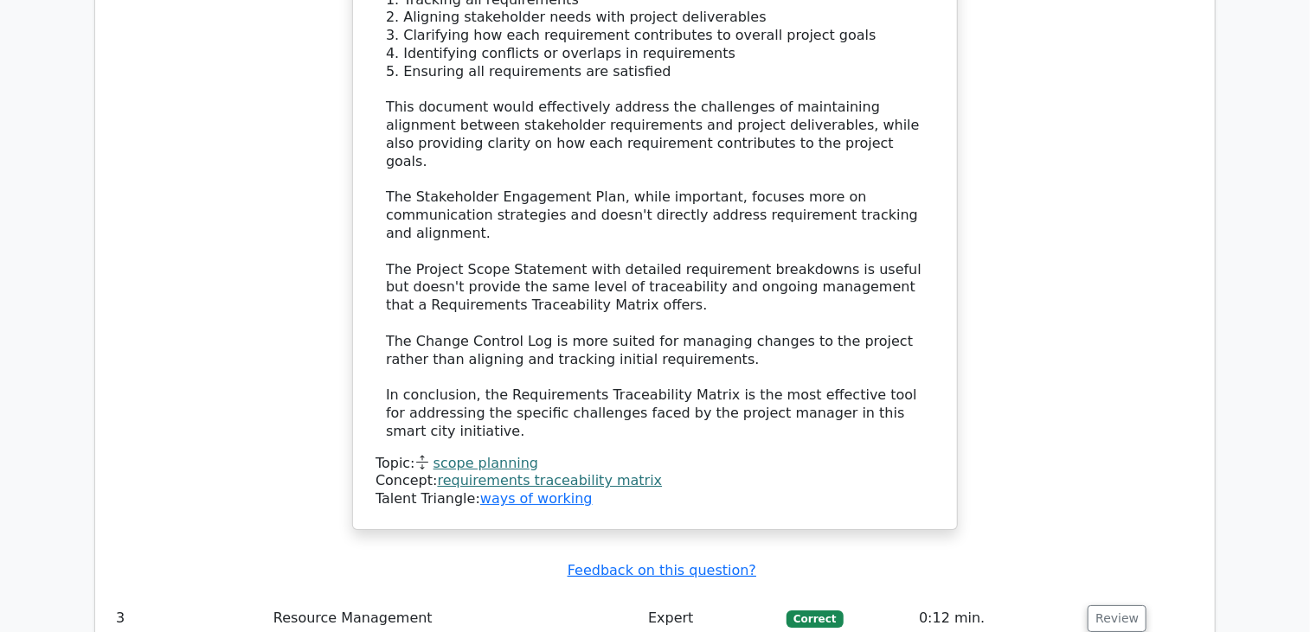
scroll to position [3028, 0]
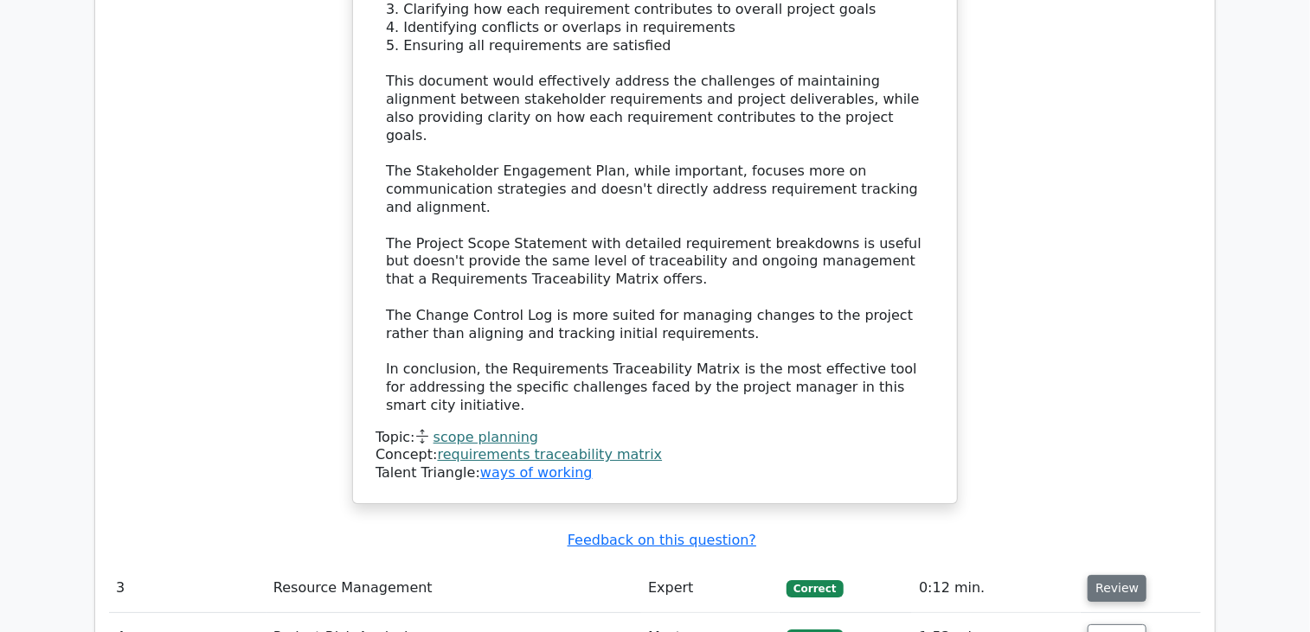
click at [1128, 575] on button "Review" at bounding box center [1117, 588] width 59 height 27
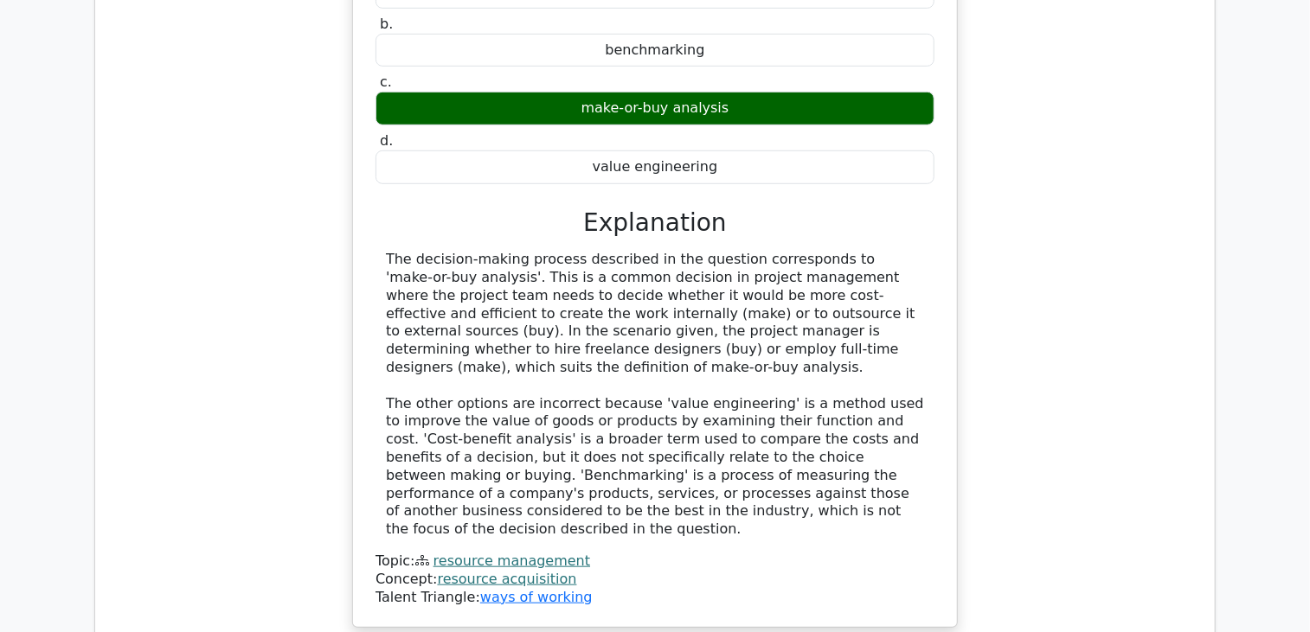
scroll to position [4066, 0]
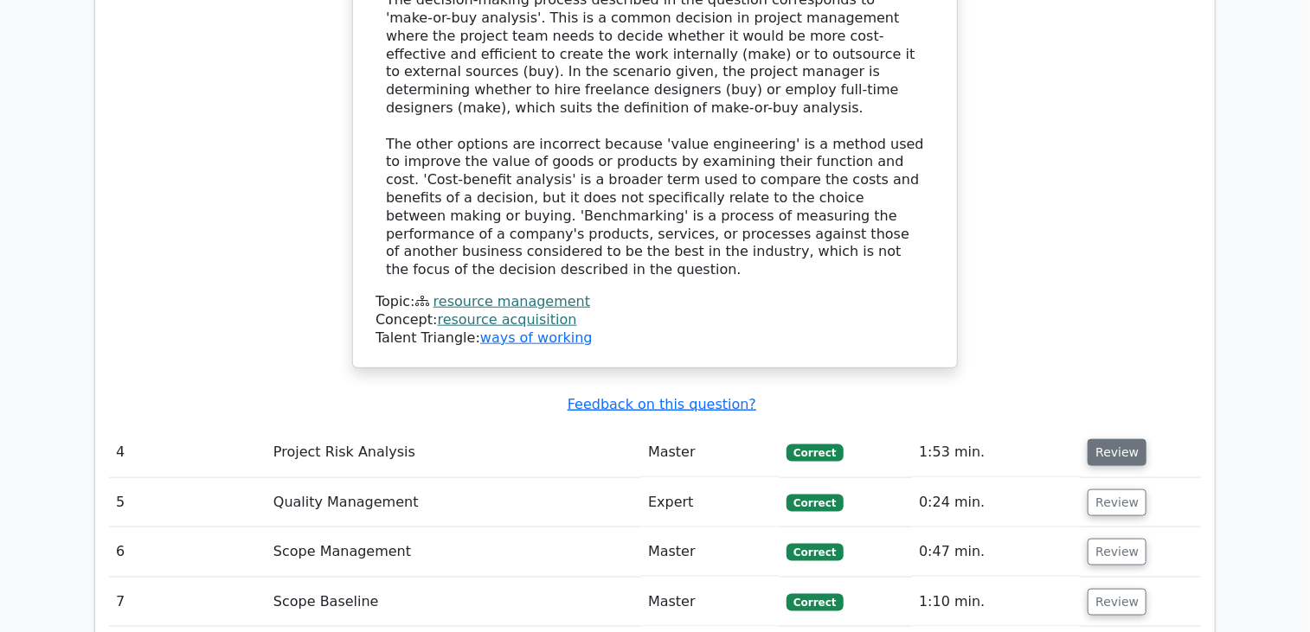
click at [1120, 440] on button "Review" at bounding box center [1117, 453] width 59 height 27
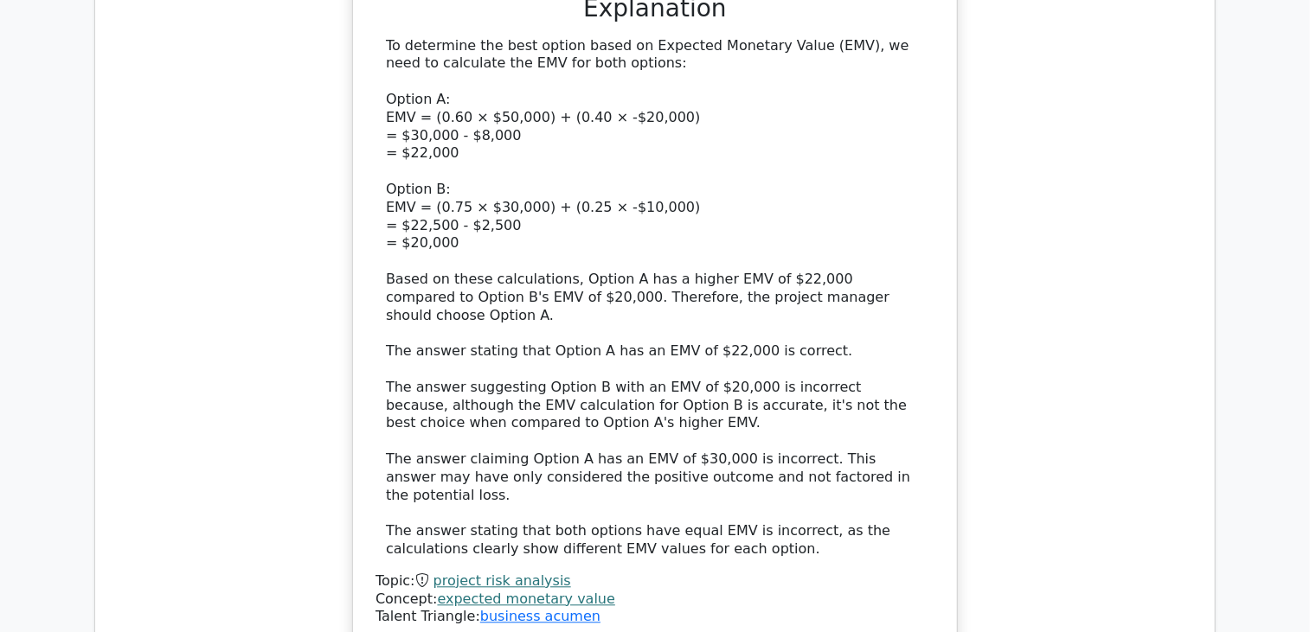
scroll to position [5191, 0]
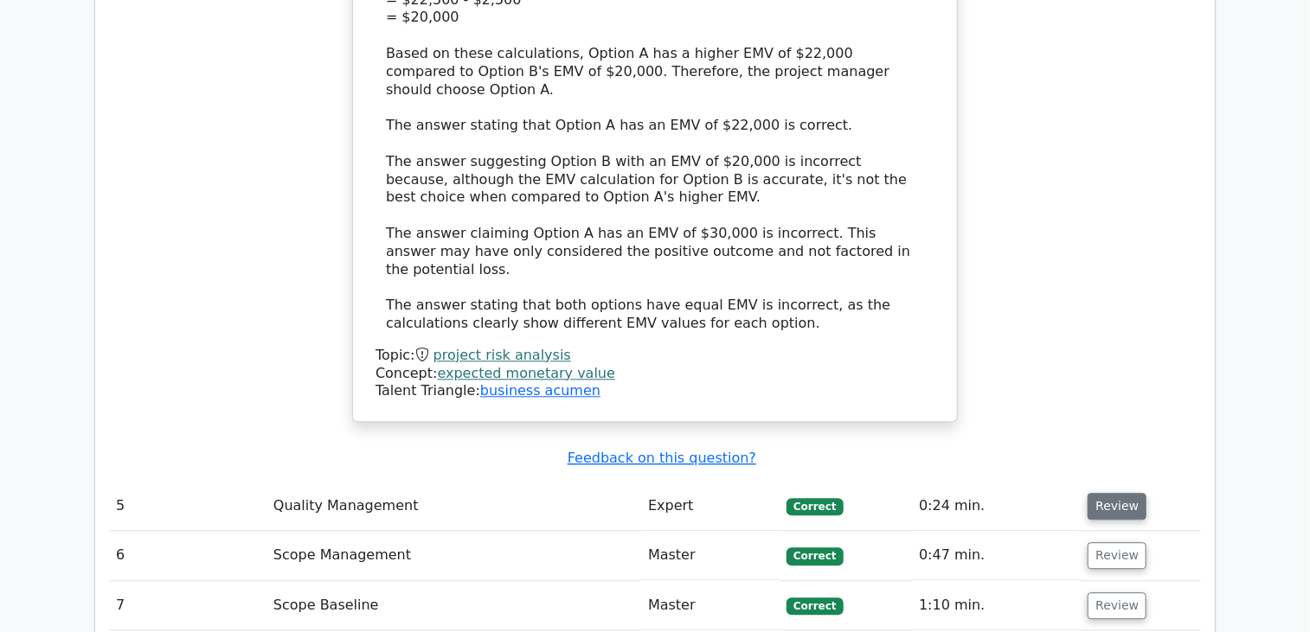
click at [1110, 493] on button "Review" at bounding box center [1117, 506] width 59 height 27
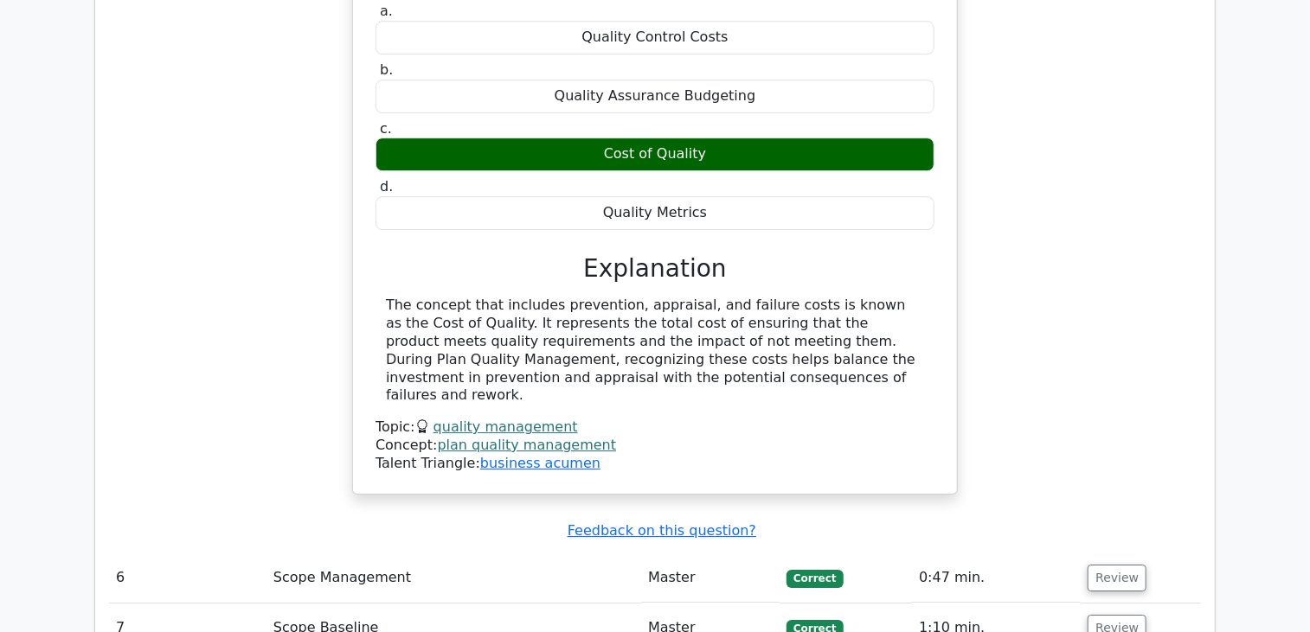
scroll to position [5970, 0]
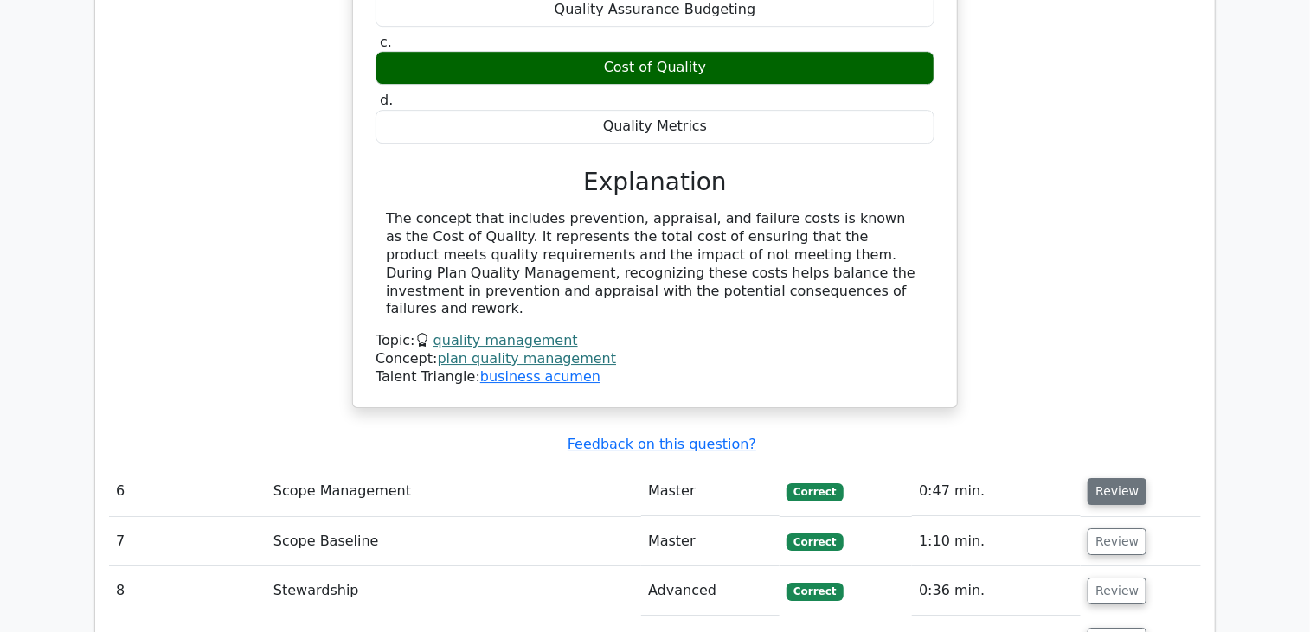
click at [1120, 478] on button "Review" at bounding box center [1117, 491] width 59 height 27
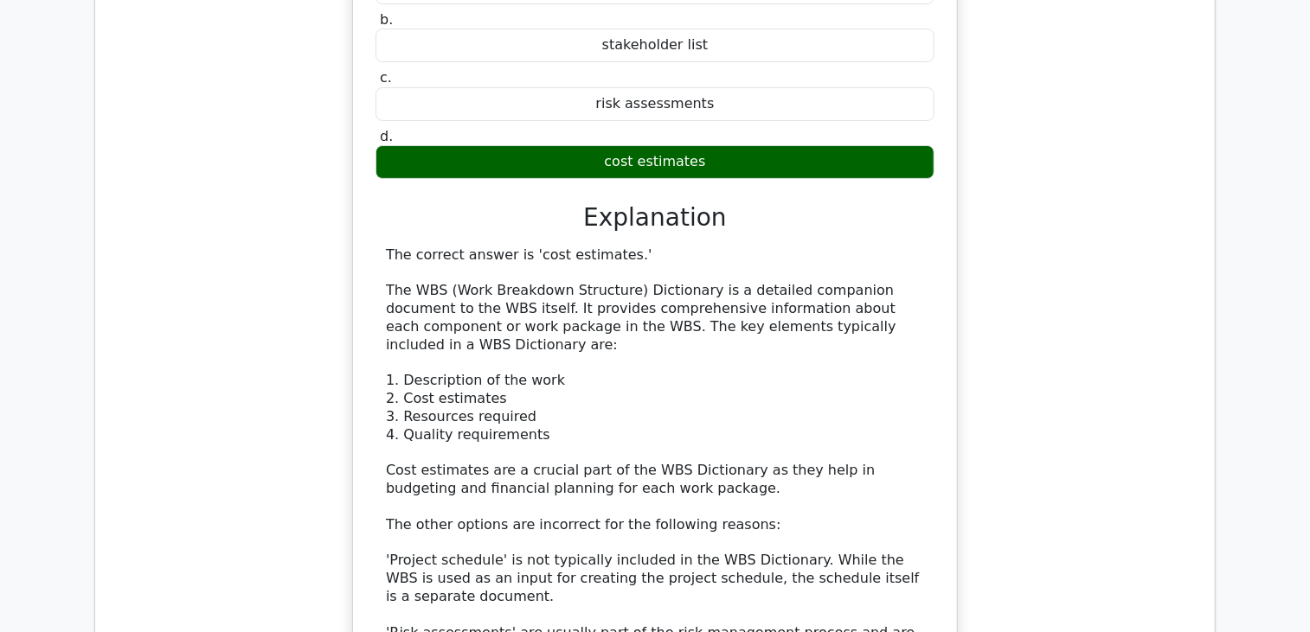
scroll to position [6662, 0]
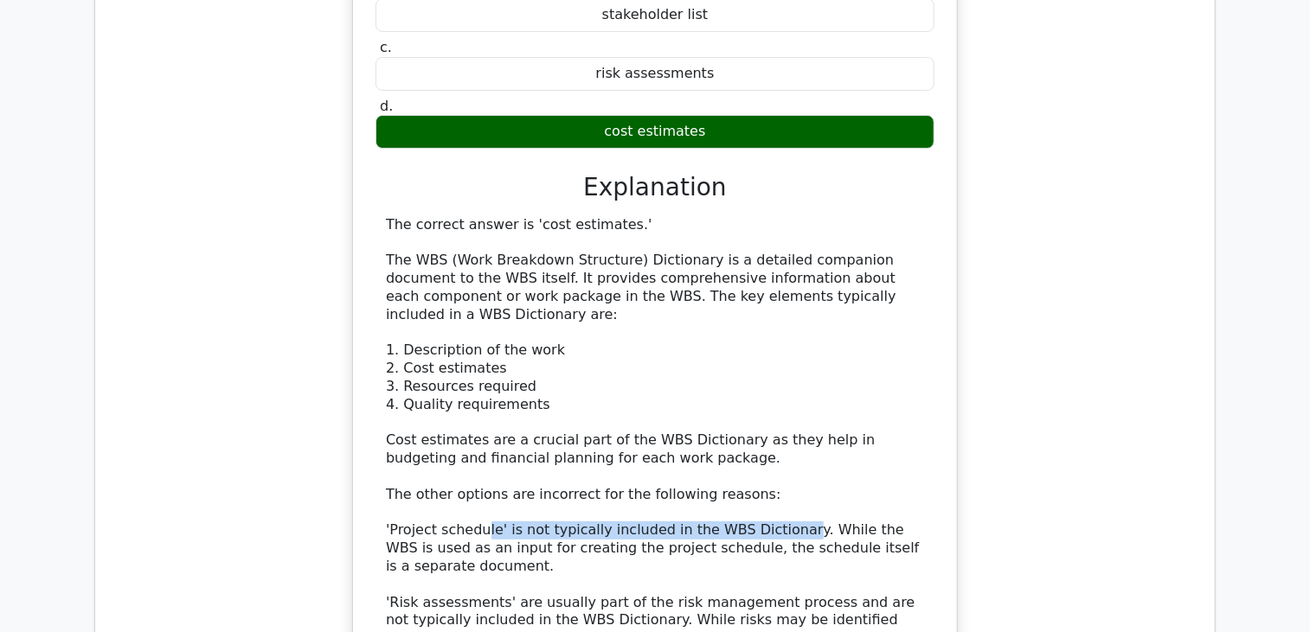
drag, startPoint x: 481, startPoint y: 252, endPoint x: 771, endPoint y: 255, distance: 289.9
click at [771, 255] on div "The correct answer is 'cost estimates.' The WBS (Work Breakdown Structure) Dict…" at bounding box center [655, 477] width 538 height 522
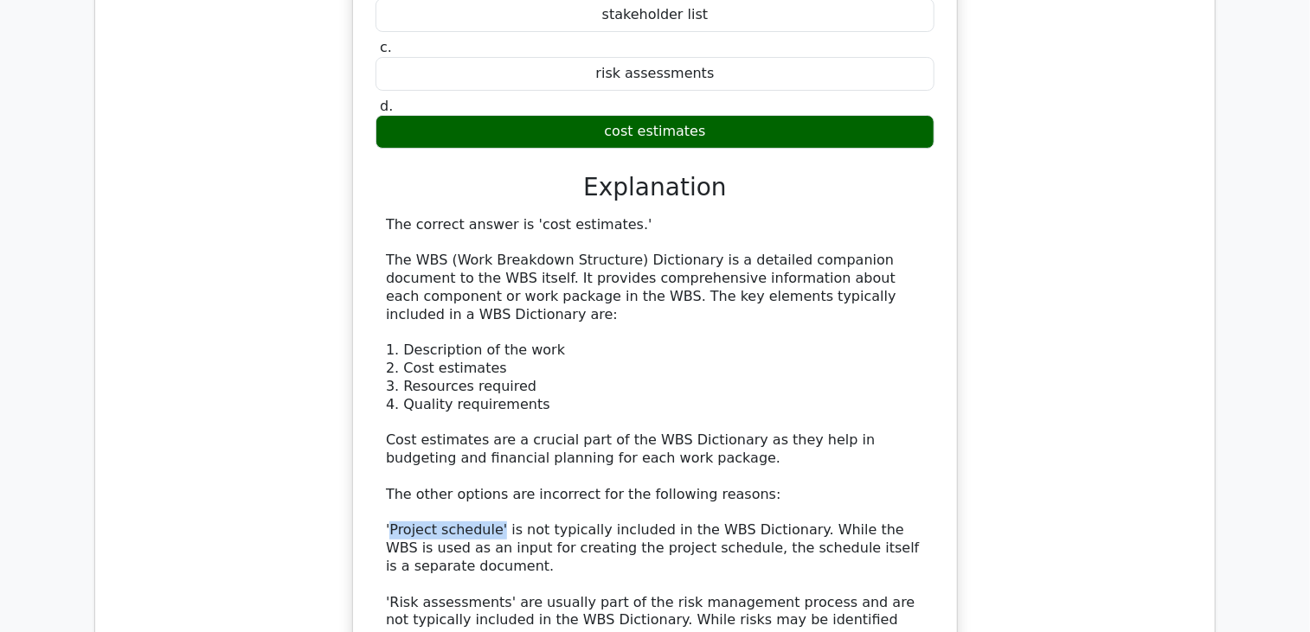
drag, startPoint x: 391, startPoint y: 253, endPoint x: 491, endPoint y: 262, distance: 100.0
click at [491, 262] on div "The correct answer is 'cost estimates.' The WBS (Work Breakdown Structure) Dict…" at bounding box center [655, 477] width 538 height 522
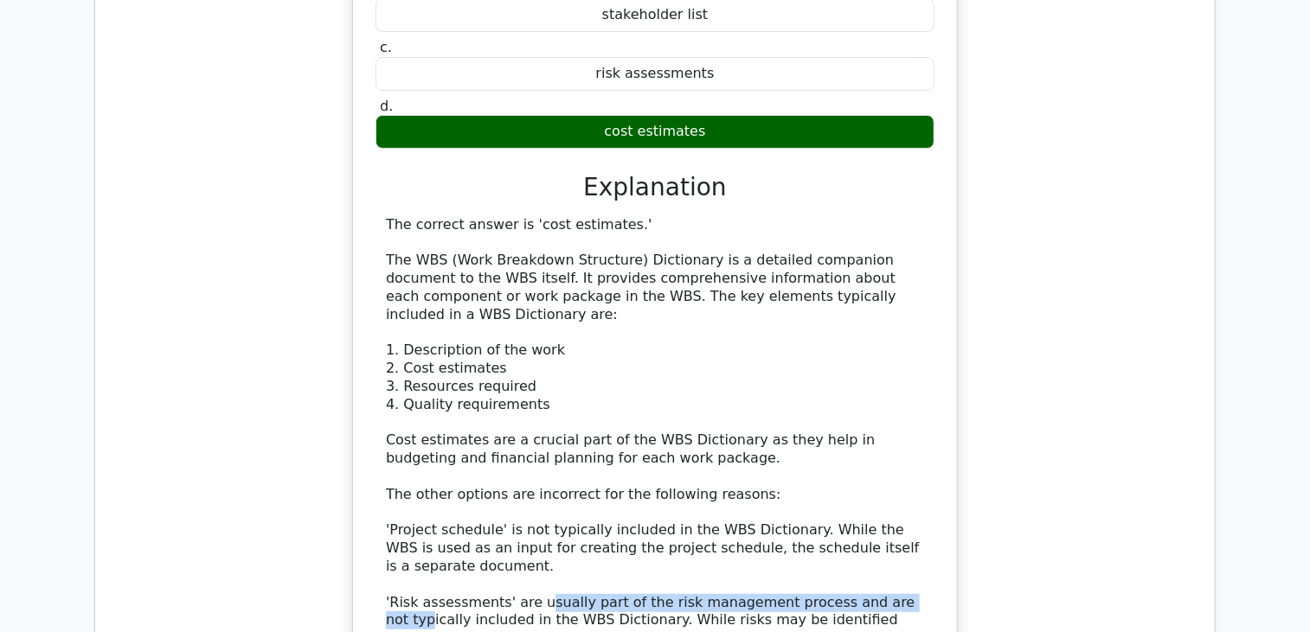
drag, startPoint x: 557, startPoint y: 315, endPoint x: 889, endPoint y: 316, distance: 331.4
click at [889, 316] on div "The correct answer is 'cost estimates.' The WBS (Work Breakdown Structure) Dict…" at bounding box center [655, 477] width 538 height 522
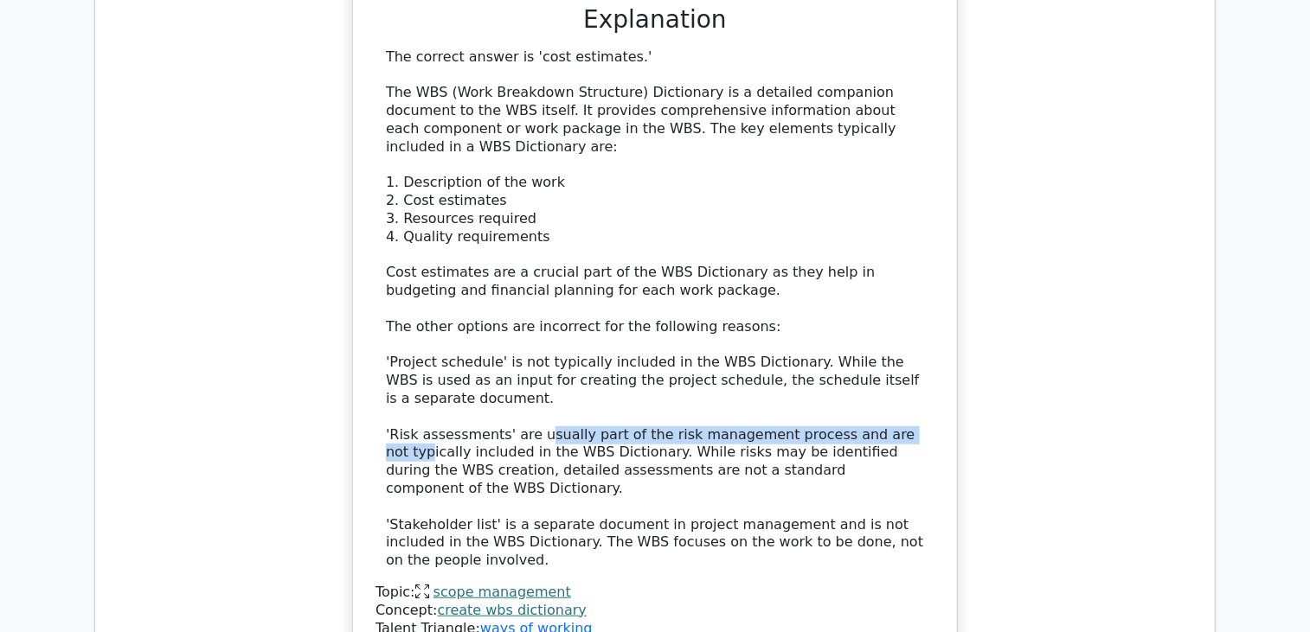
scroll to position [6835, 0]
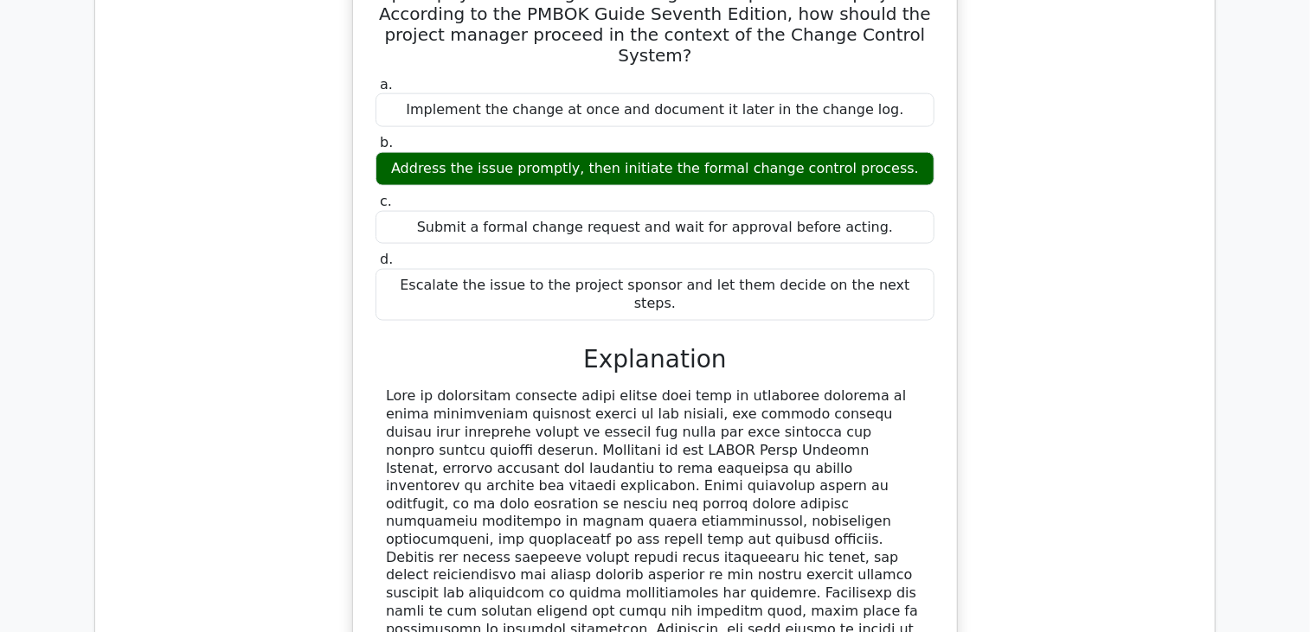
scroll to position [7700, 0]
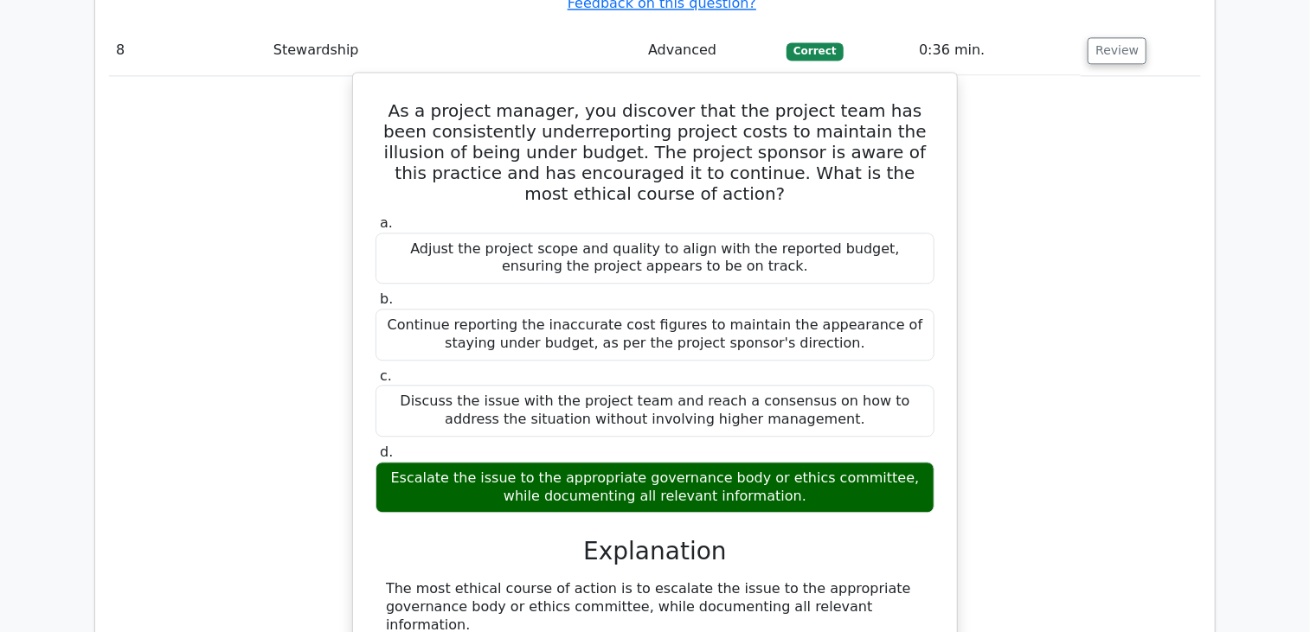
scroll to position [8479, 0]
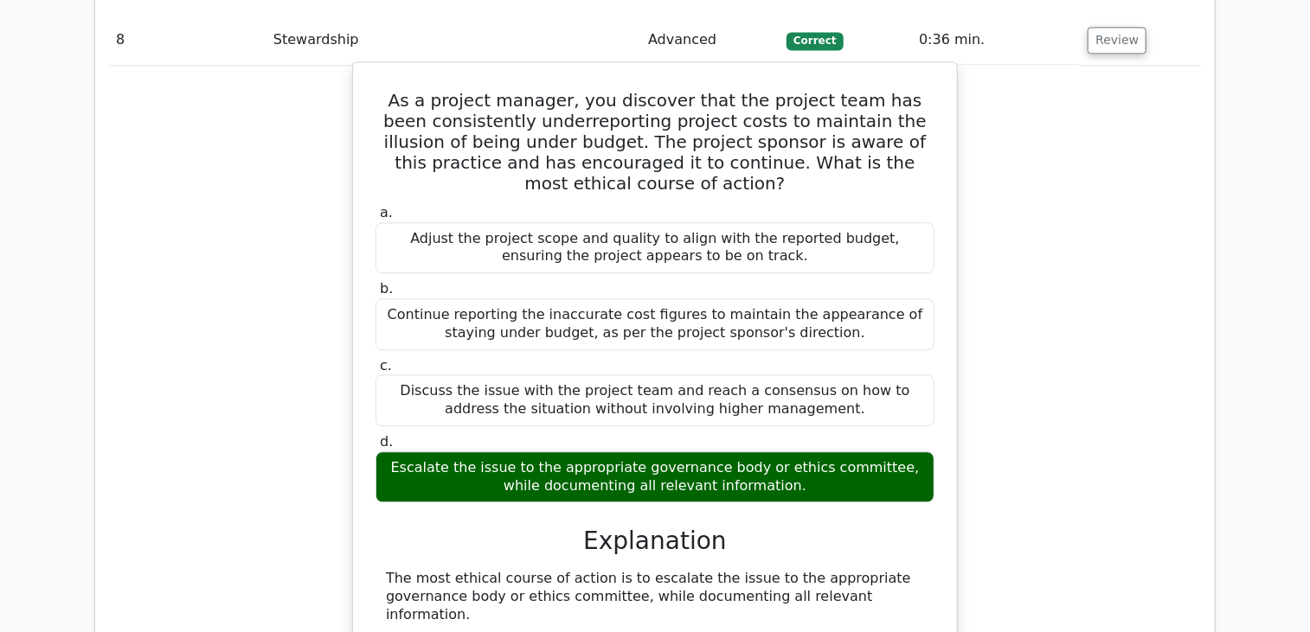
drag, startPoint x: 516, startPoint y: 251, endPoint x: 758, endPoint y: 243, distance: 242.4
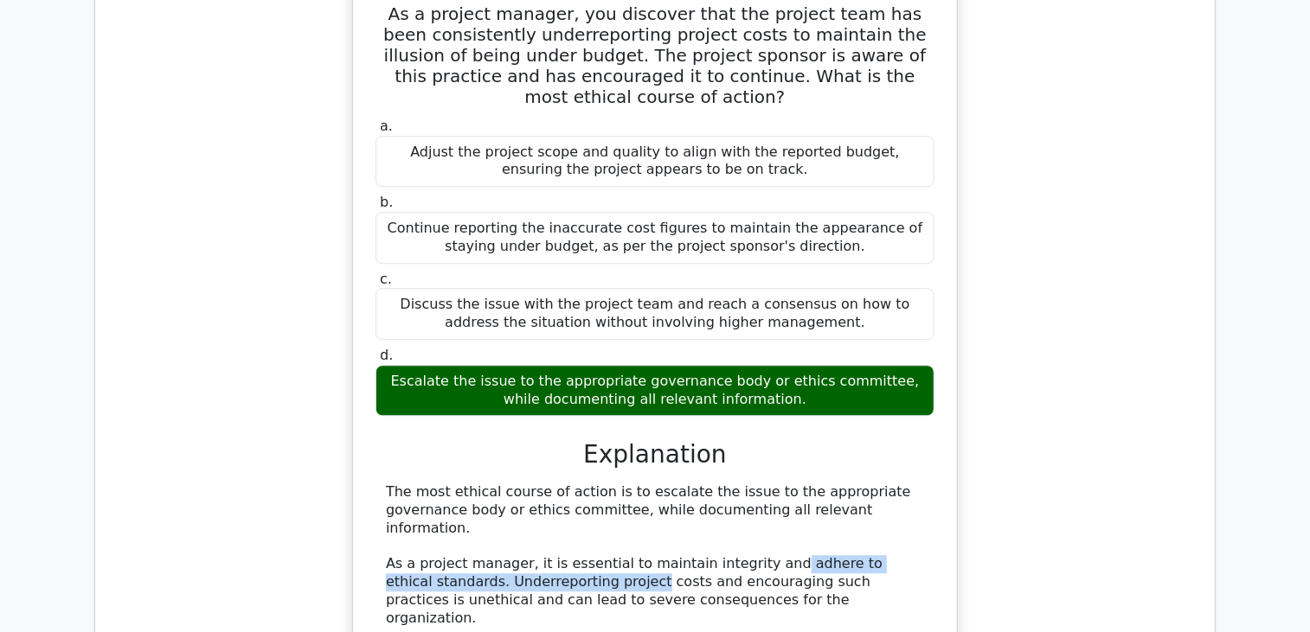
drag, startPoint x: 630, startPoint y: 186, endPoint x: 754, endPoint y: 168, distance: 125.1
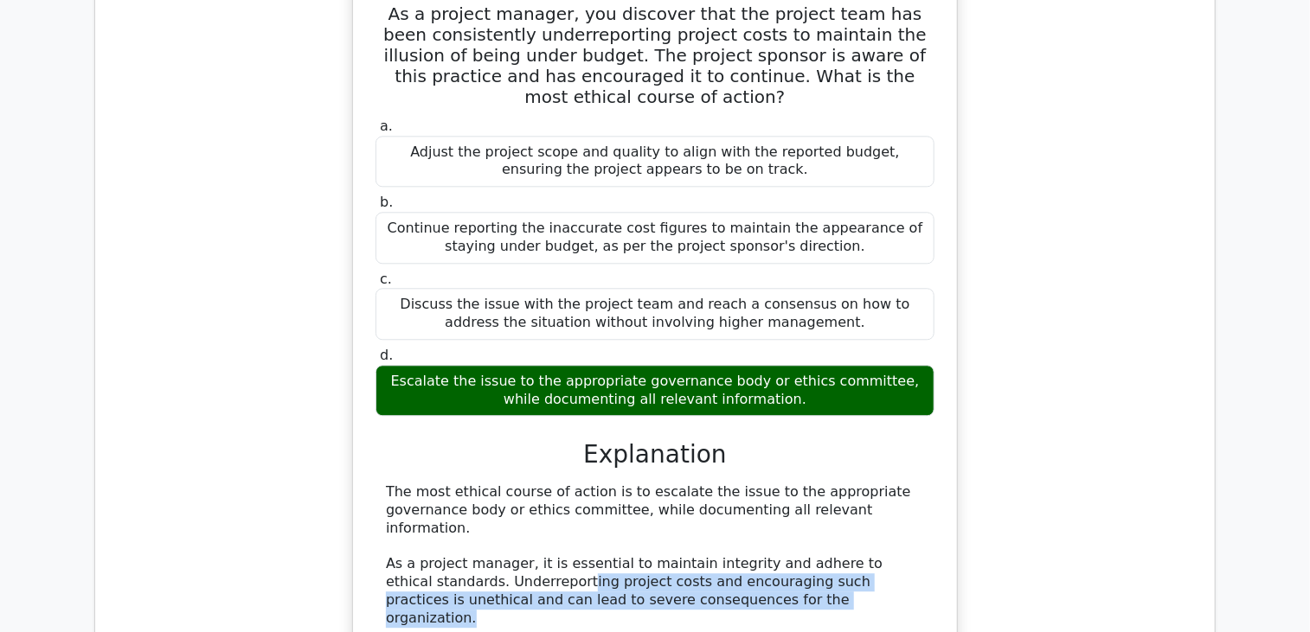
drag, startPoint x: 530, startPoint y: 175, endPoint x: 722, endPoint y: 203, distance: 194.2
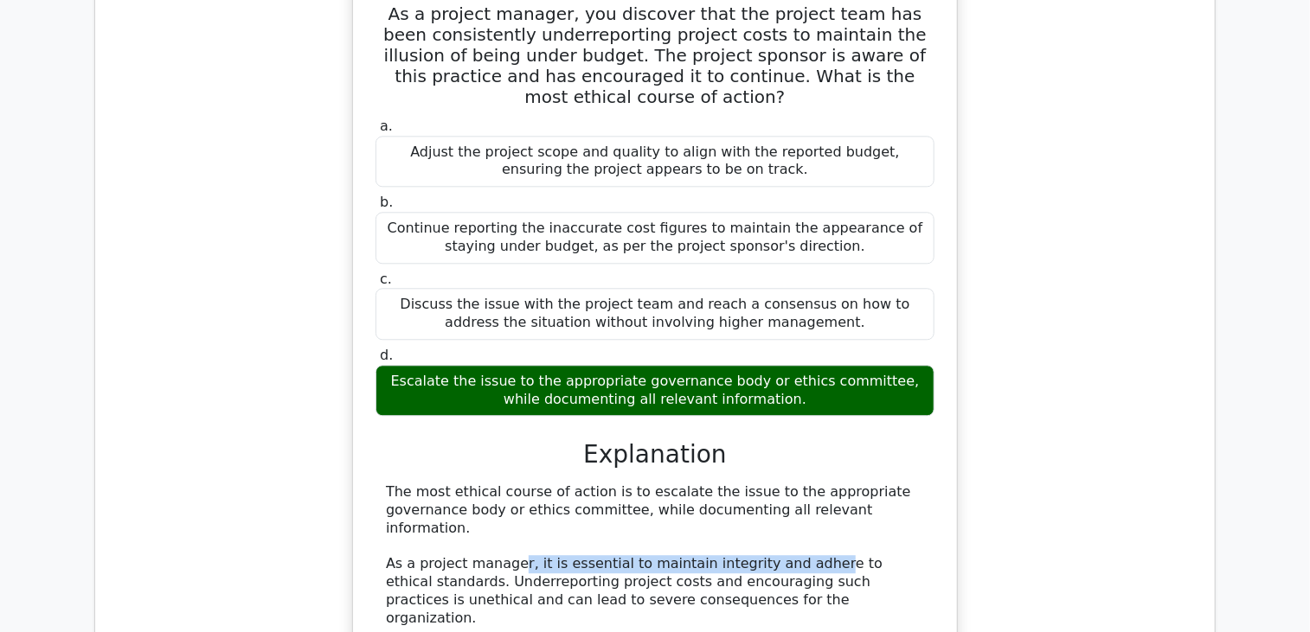
drag, startPoint x: 510, startPoint y: 159, endPoint x: 794, endPoint y: 166, distance: 284.7
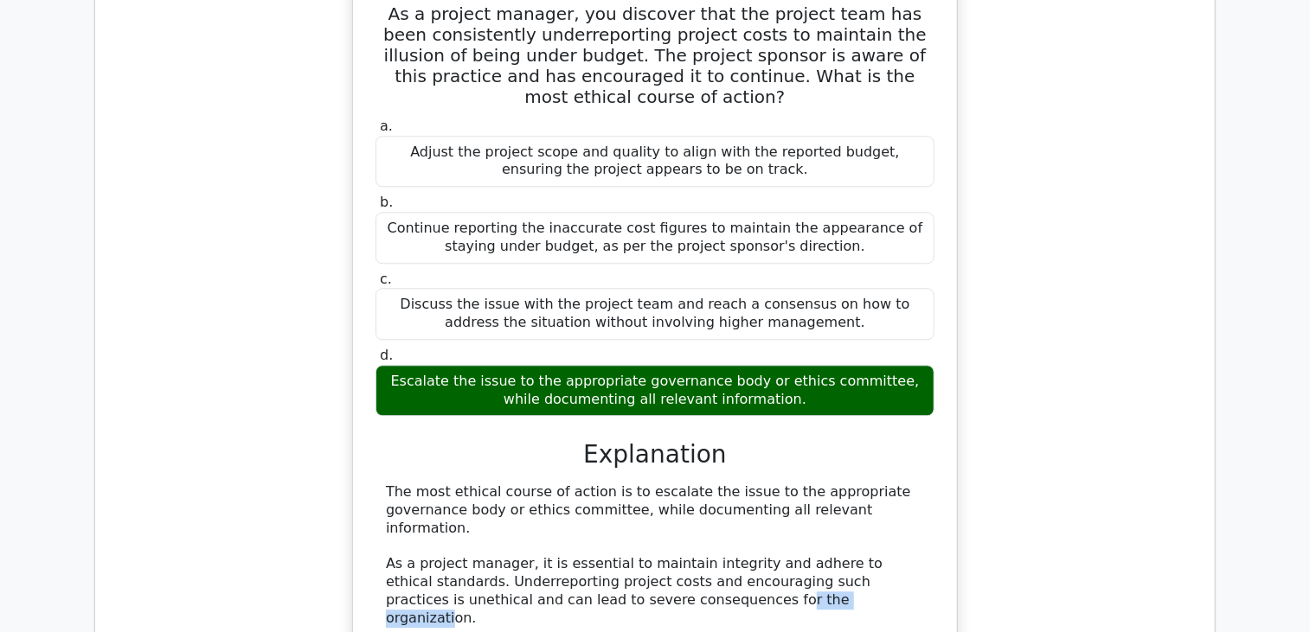
drag, startPoint x: 601, startPoint y: 196, endPoint x: 696, endPoint y: 193, distance: 95.2
drag, startPoint x: 412, startPoint y: 235, endPoint x: 517, endPoint y: 234, distance: 105.6
drag, startPoint x: 517, startPoint y: 234, endPoint x: 685, endPoint y: 183, distance: 175.7
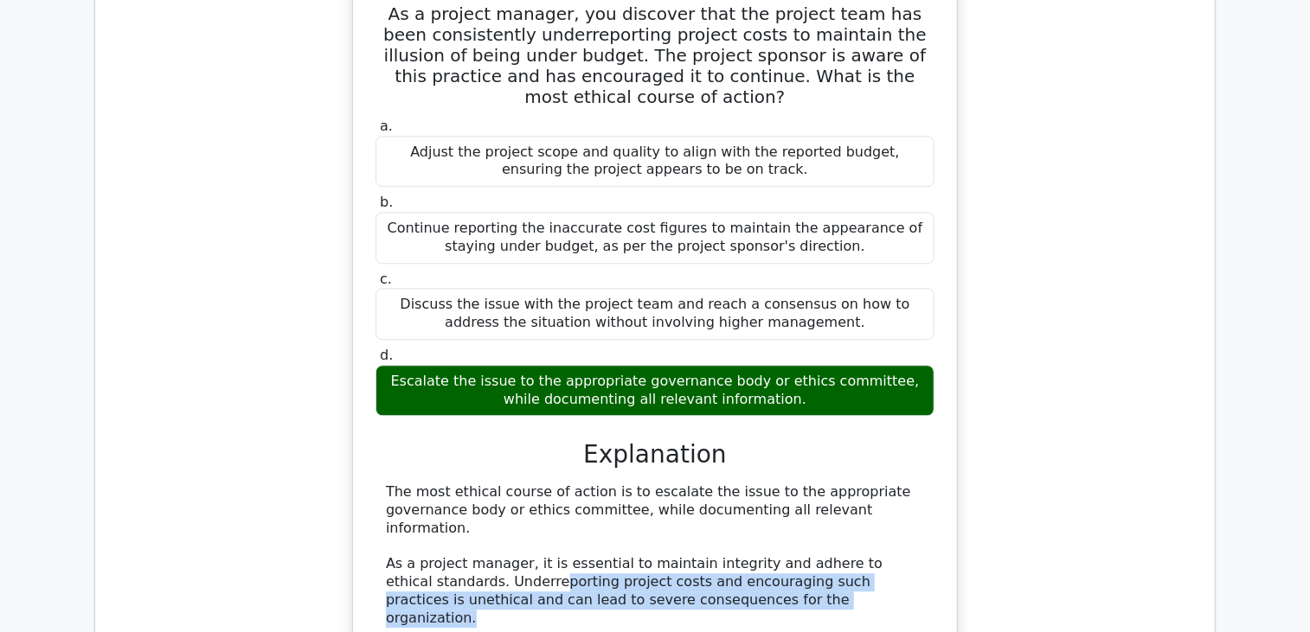
drag, startPoint x: 502, startPoint y: 180, endPoint x: 819, endPoint y: 187, distance: 317.6
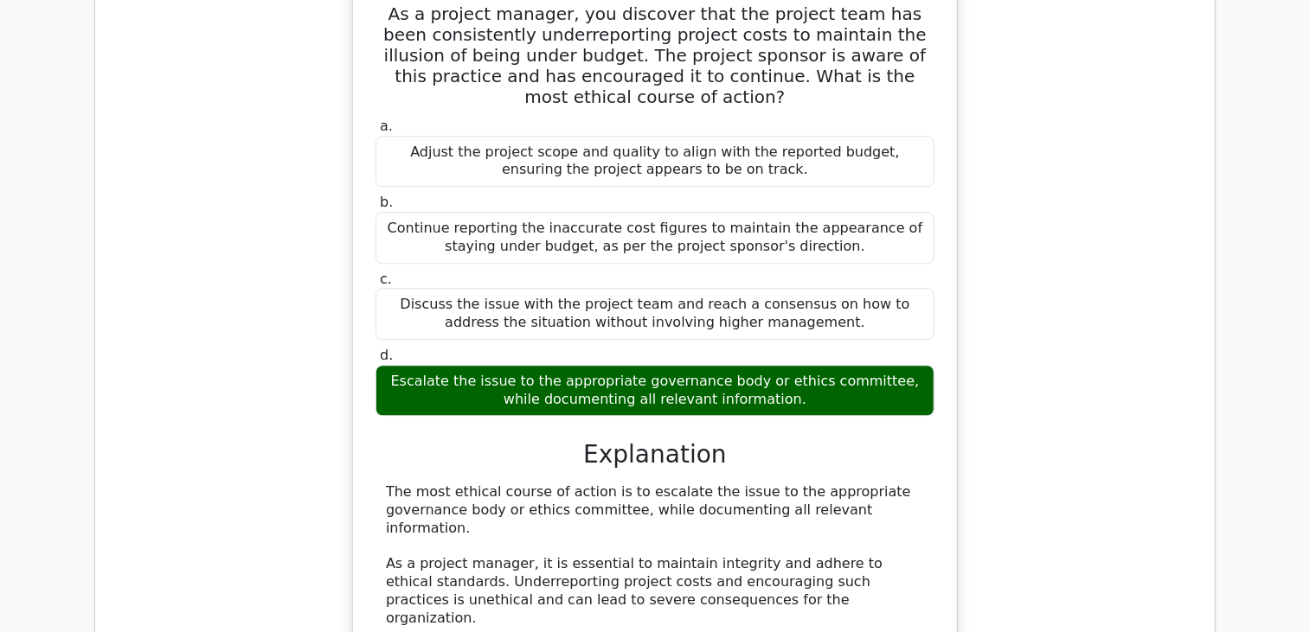
drag, startPoint x: 443, startPoint y: 231, endPoint x: 568, endPoint y: 273, distance: 131.6
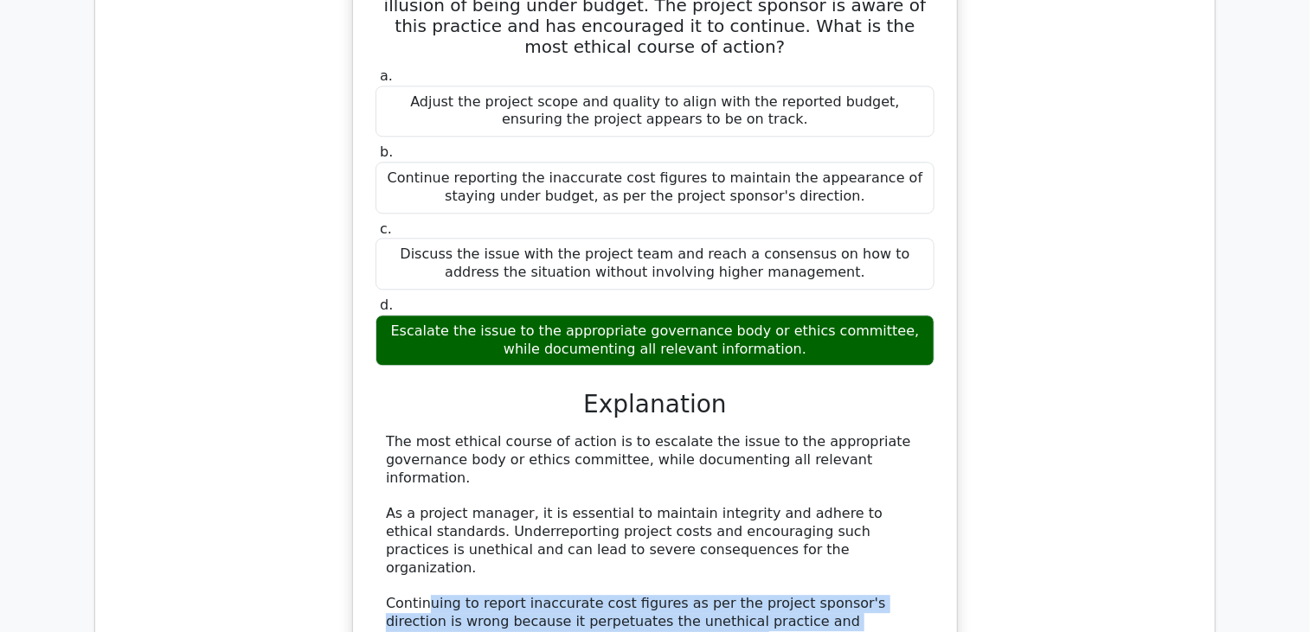
scroll to position [8652, 0]
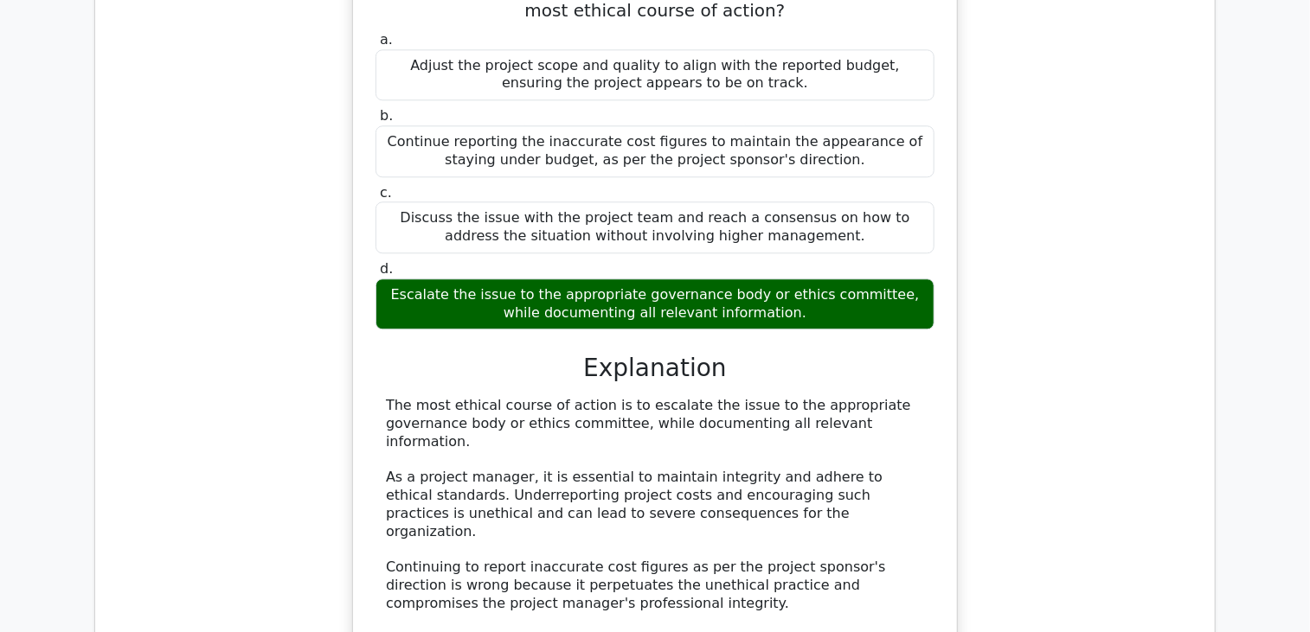
drag, startPoint x: 455, startPoint y: 240, endPoint x: 541, endPoint y: 257, distance: 87.4
click at [541, 397] on div "The most ethical course of action is to escalate the issue to the appropriate g…" at bounding box center [655, 622] width 538 height 450
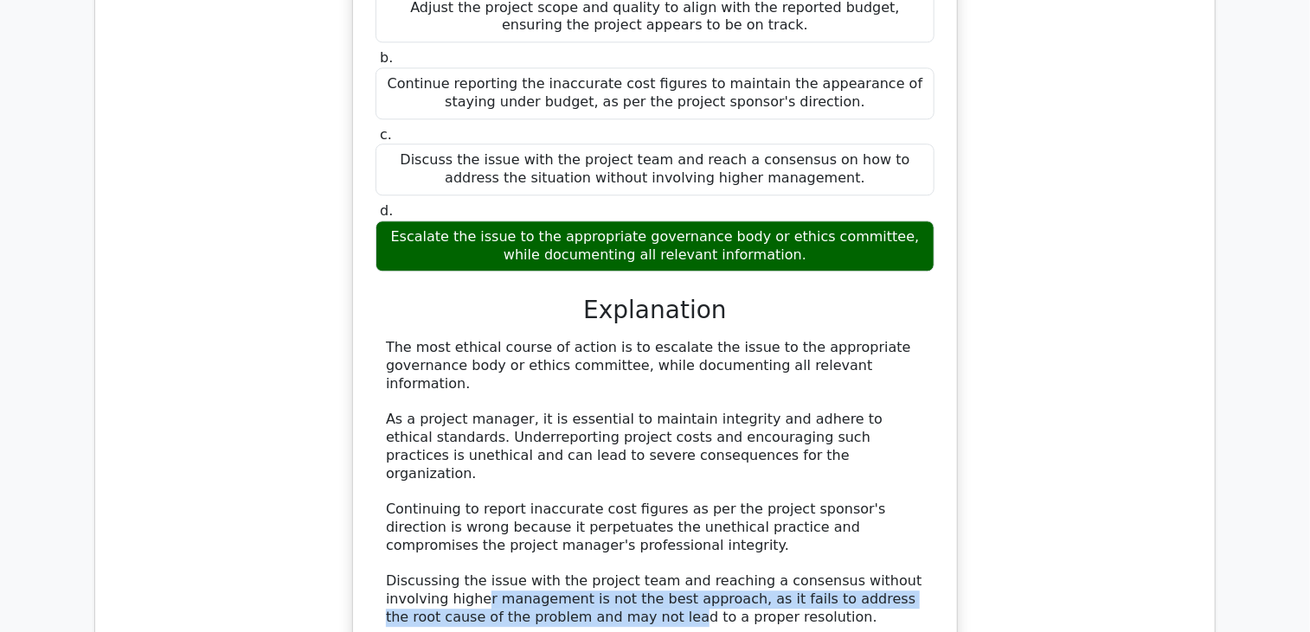
scroll to position [8739, 0]
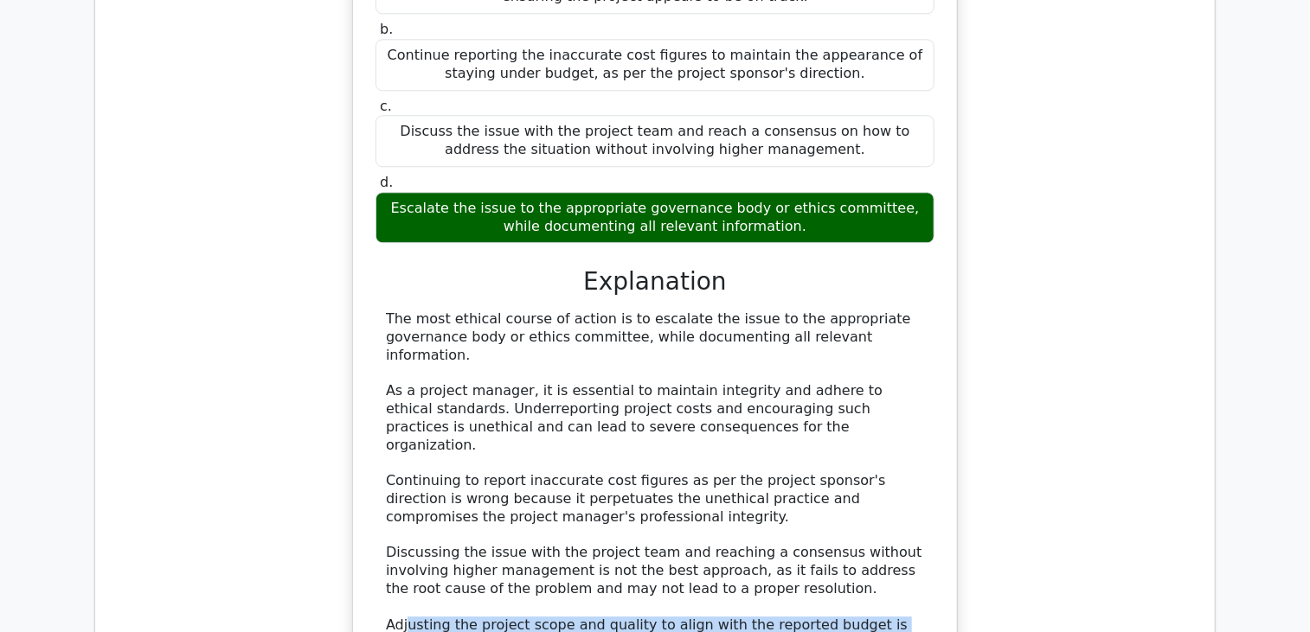
drag, startPoint x: 408, startPoint y: 203, endPoint x: 616, endPoint y: 245, distance: 211.8
click at [616, 311] on div "The most ethical course of action is to escalate the issue to the appropriate g…" at bounding box center [655, 536] width 538 height 450
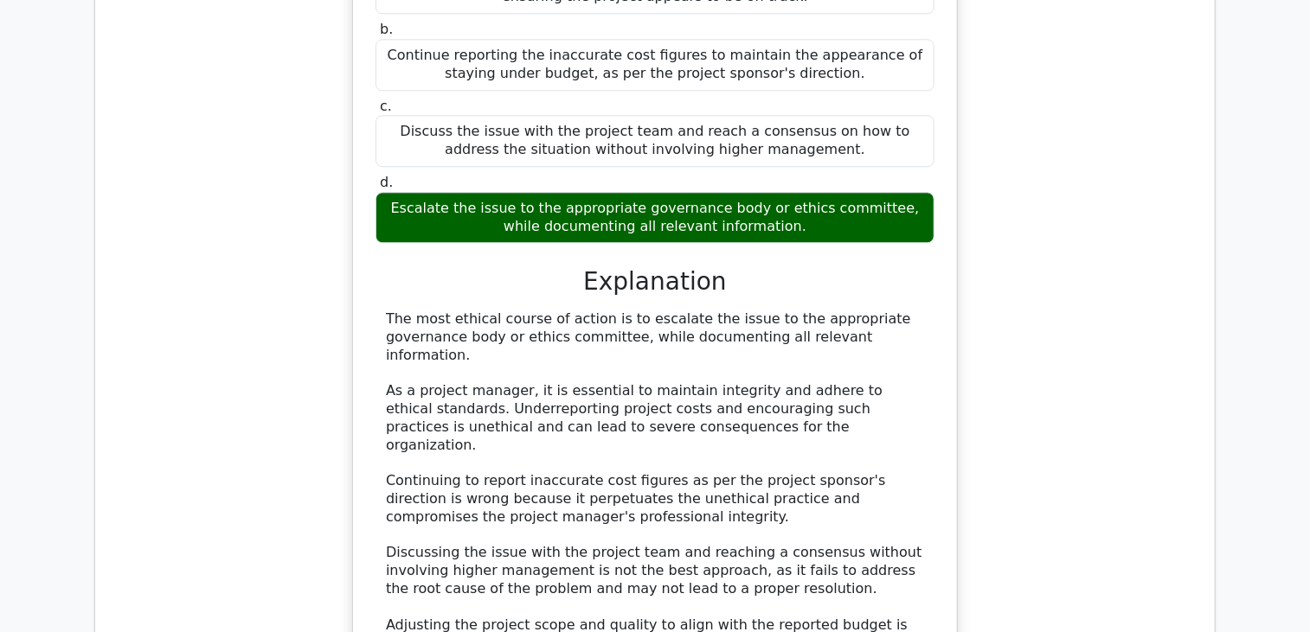
drag, startPoint x: 492, startPoint y: 276, endPoint x: 924, endPoint y: 293, distance: 432.1
click at [924, 311] on div "The most ethical course of action is to escalate the issue to the appropriate g…" at bounding box center [655, 536] width 538 height 450
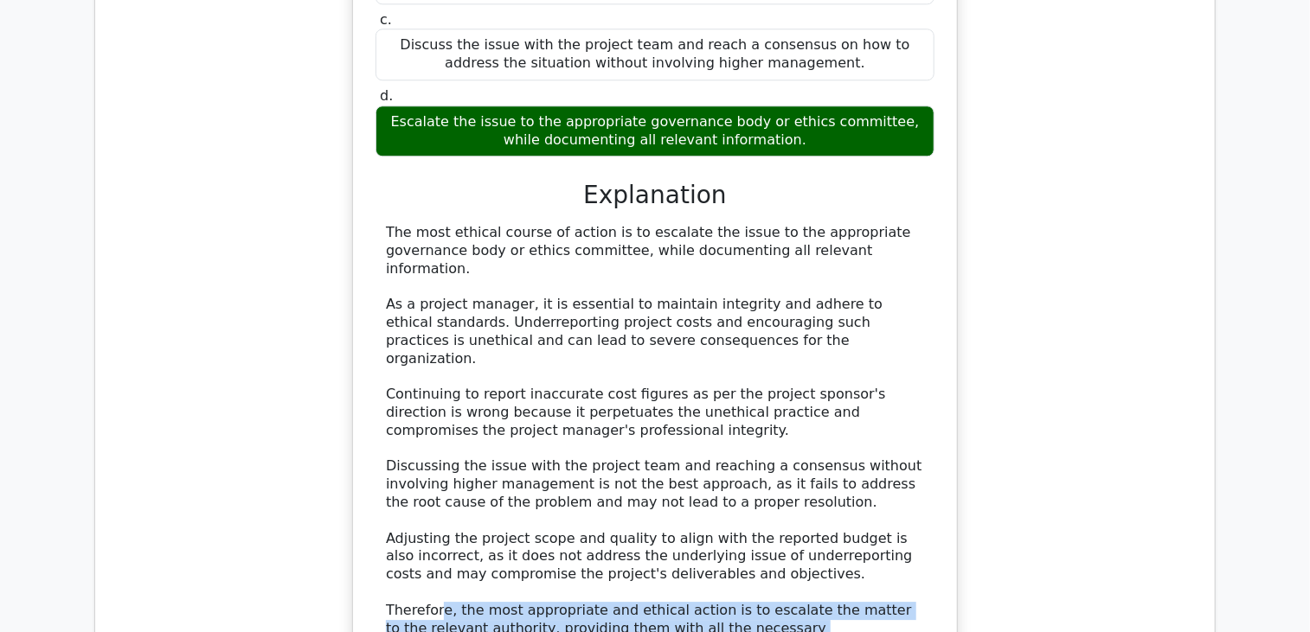
scroll to position [8998, 0]
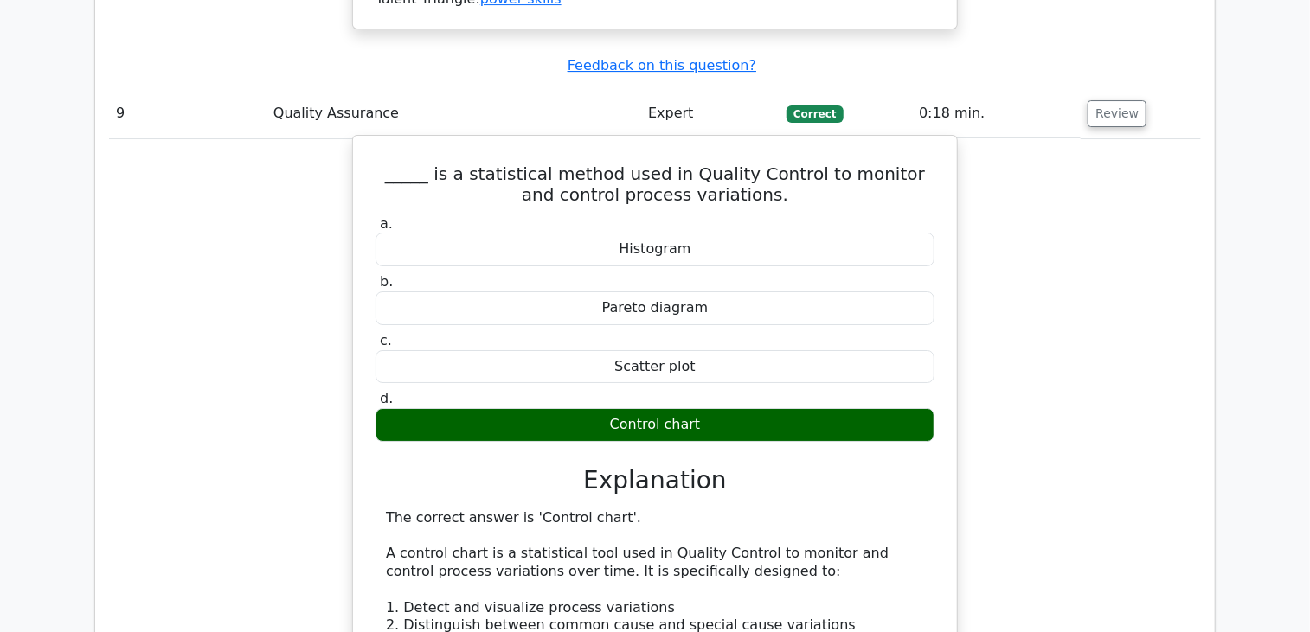
scroll to position [9604, 0]
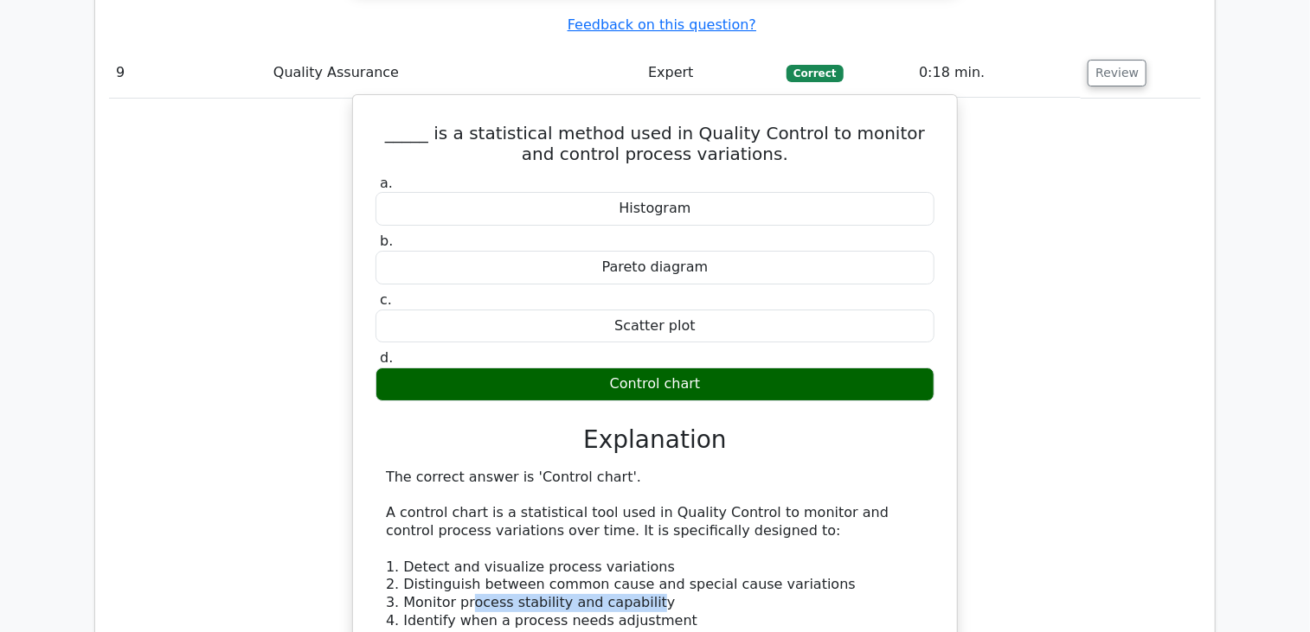
drag, startPoint x: 467, startPoint y: 177, endPoint x: 632, endPoint y: 179, distance: 164.4
drag, startPoint x: 409, startPoint y: 196, endPoint x: 656, endPoint y: 203, distance: 246.7
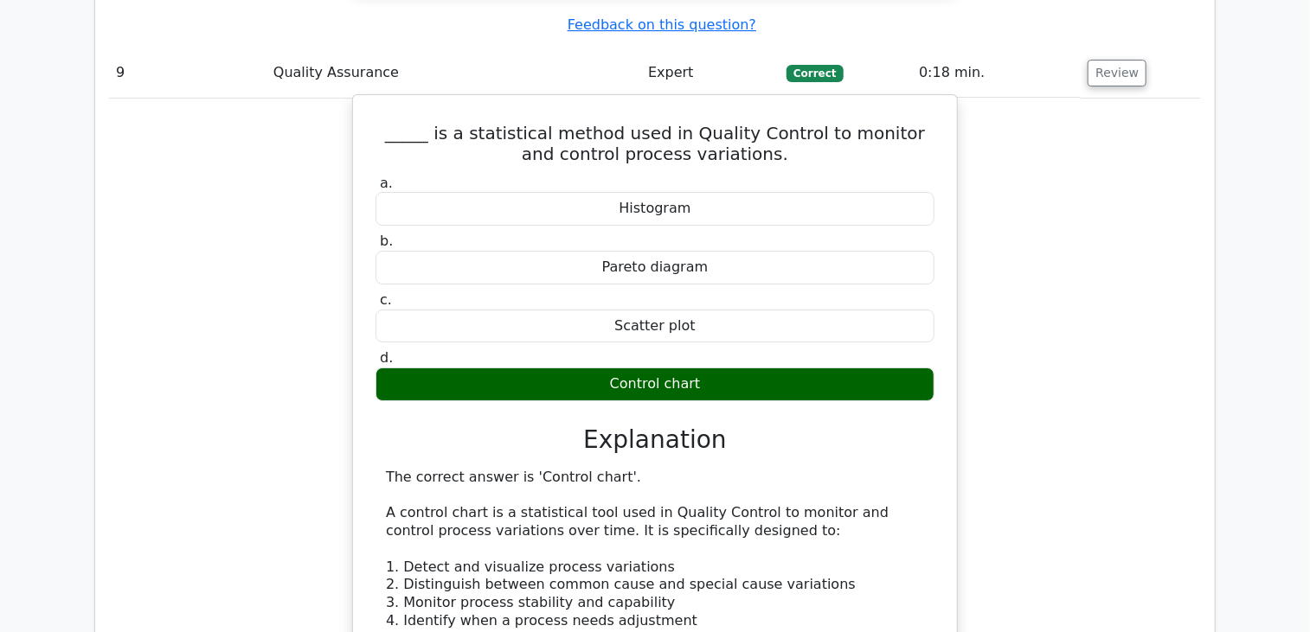
drag, startPoint x: 559, startPoint y: 201, endPoint x: 542, endPoint y: 270, distance: 71.1
drag, startPoint x: 542, startPoint y: 270, endPoint x: 407, endPoint y: 266, distance: 135.9
drag, startPoint x: 422, startPoint y: 296, endPoint x: 606, endPoint y: 295, distance: 183.4
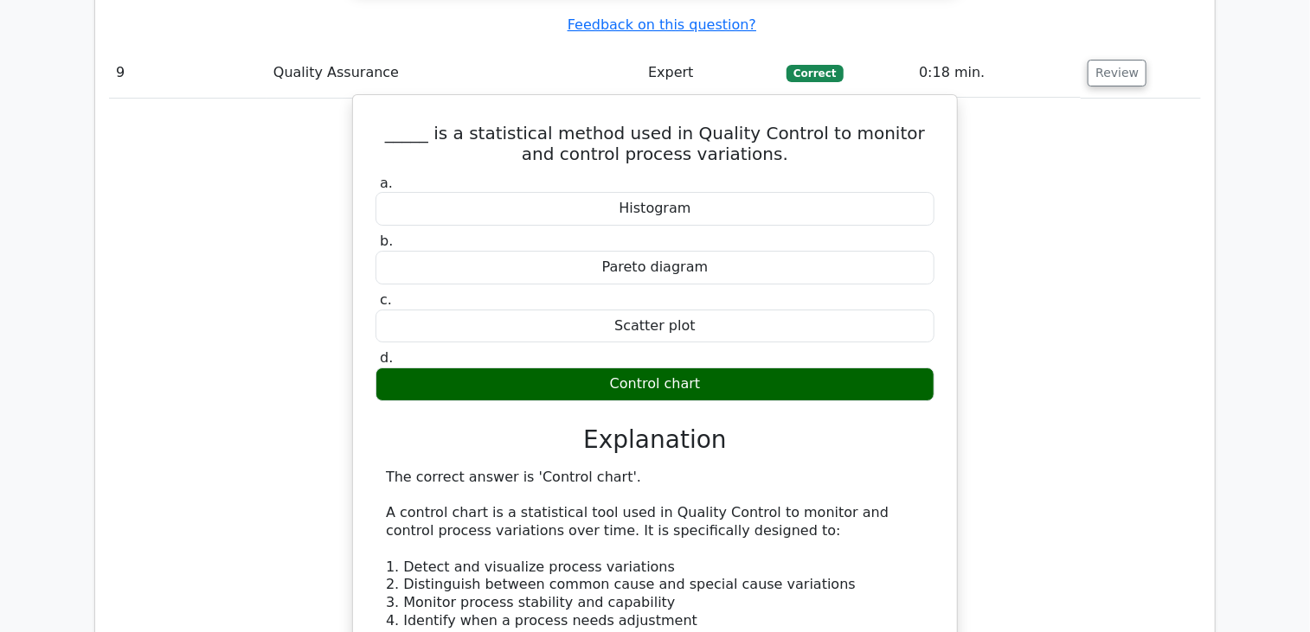
drag, startPoint x: 491, startPoint y: 319, endPoint x: 700, endPoint y: 329, distance: 208.7
drag, startPoint x: 502, startPoint y: 369, endPoint x: 744, endPoint y: 383, distance: 242.7
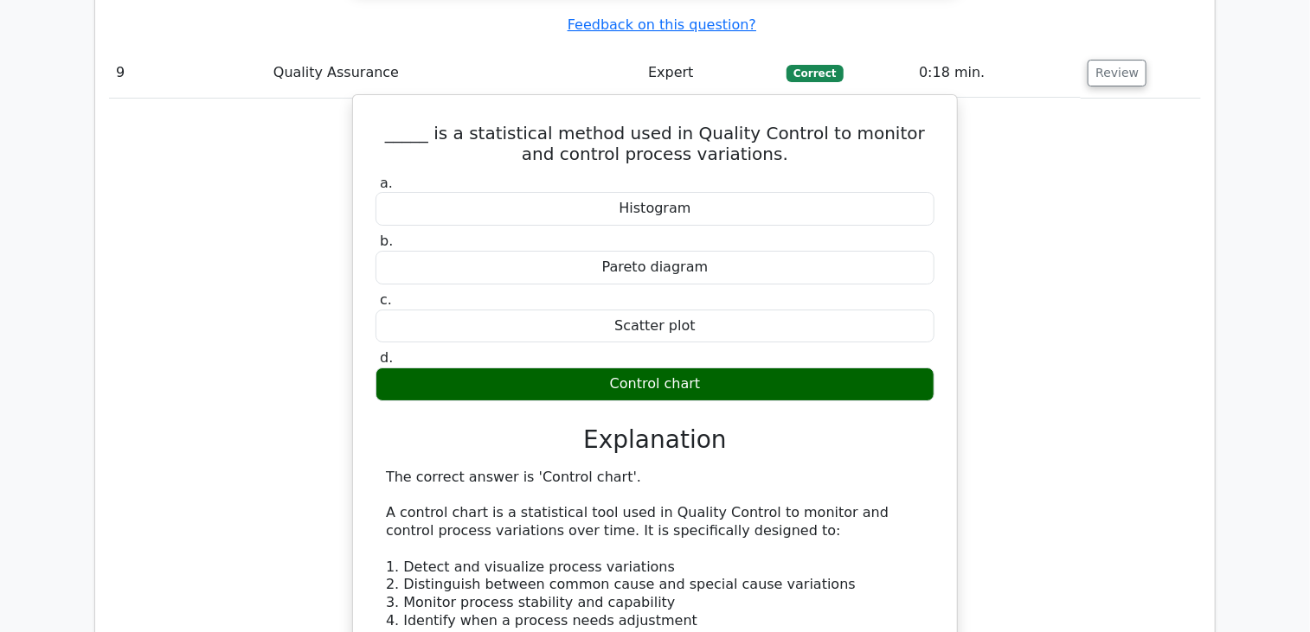
drag, startPoint x: 744, startPoint y: 383, endPoint x: 787, endPoint y: 404, distance: 48.0
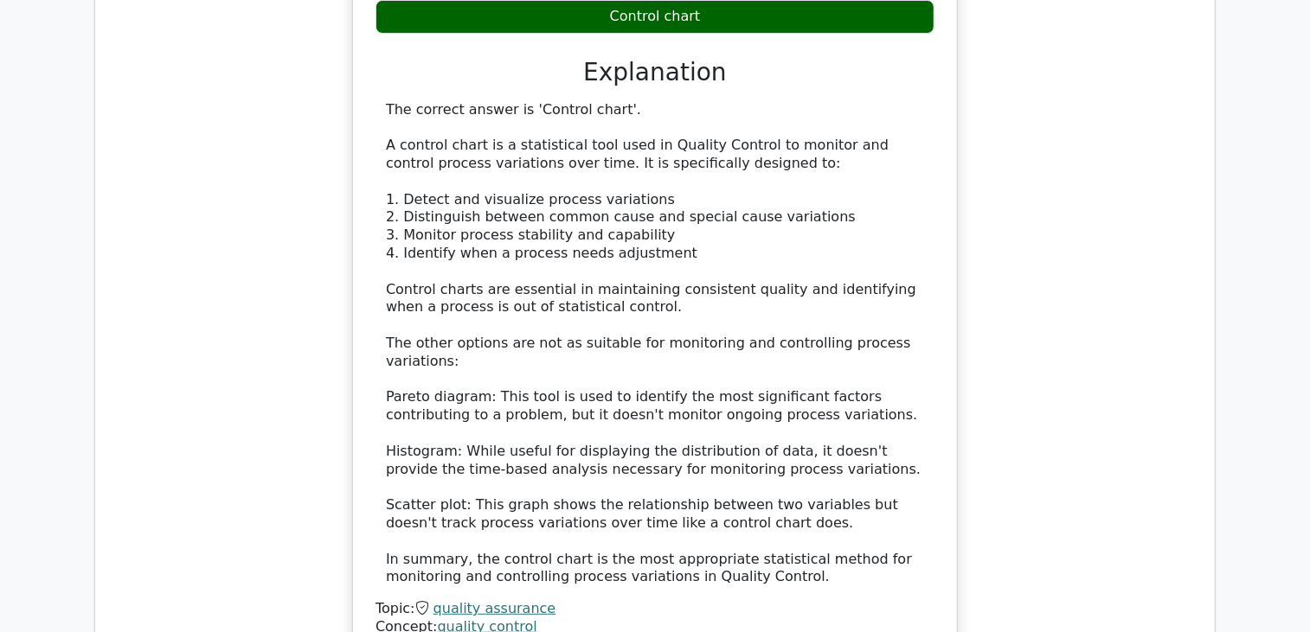
scroll to position [9950, 0]
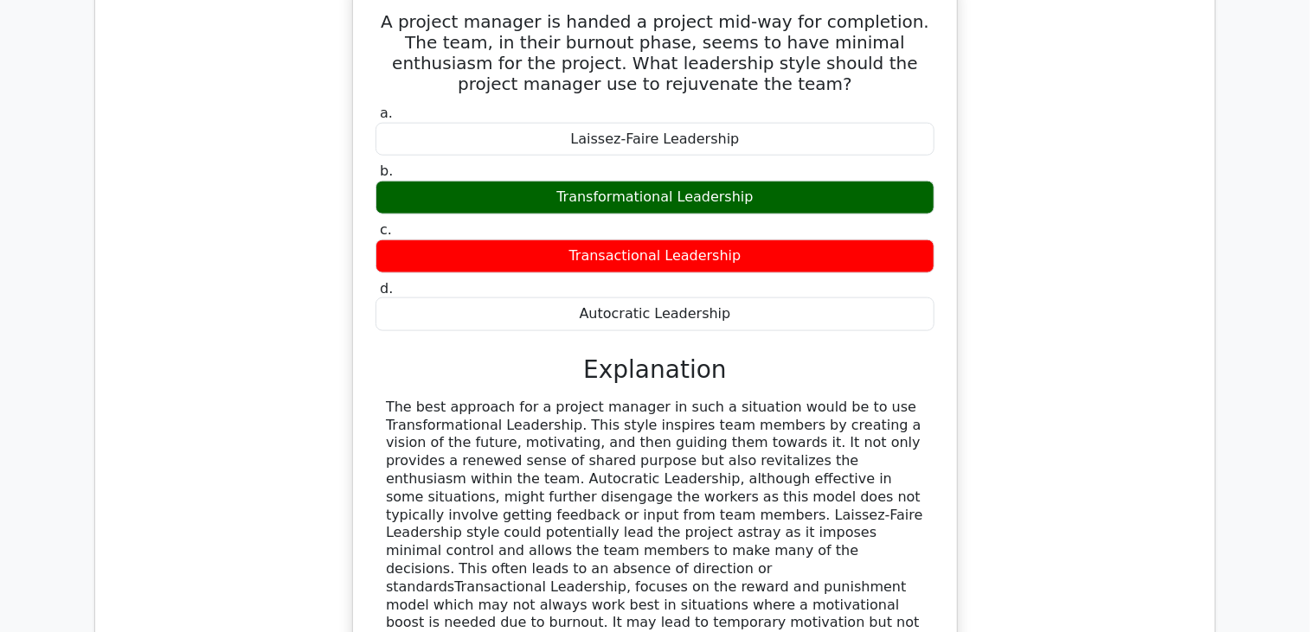
scroll to position [10815, 0]
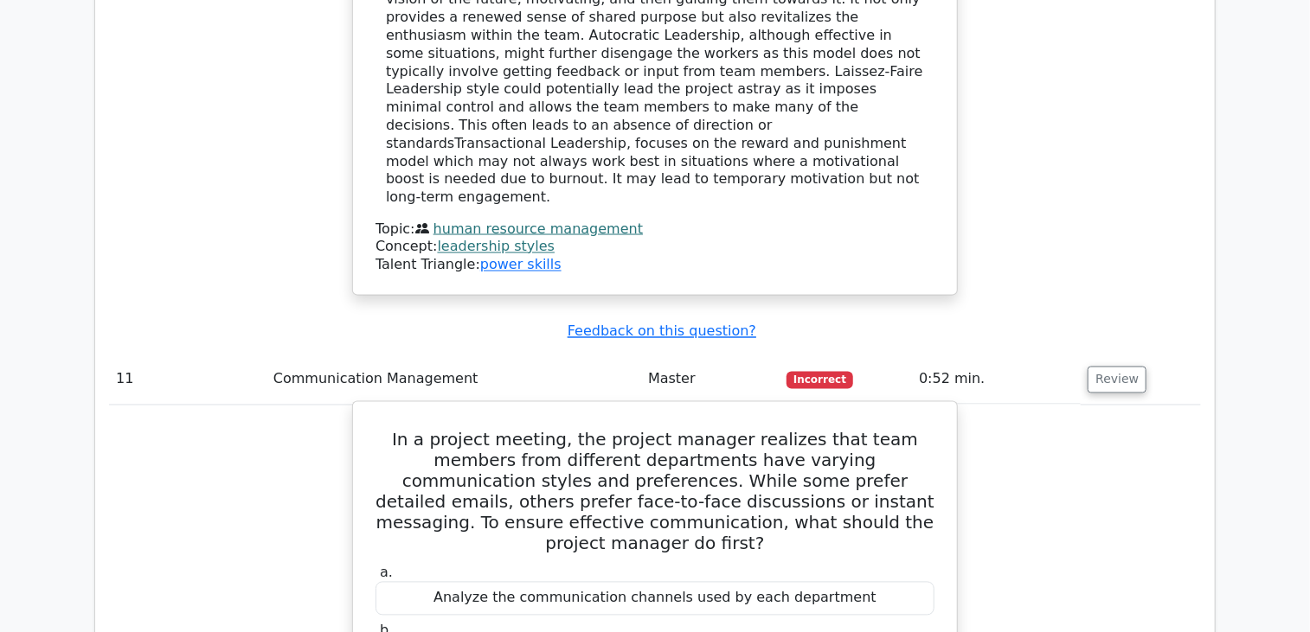
scroll to position [11248, 0]
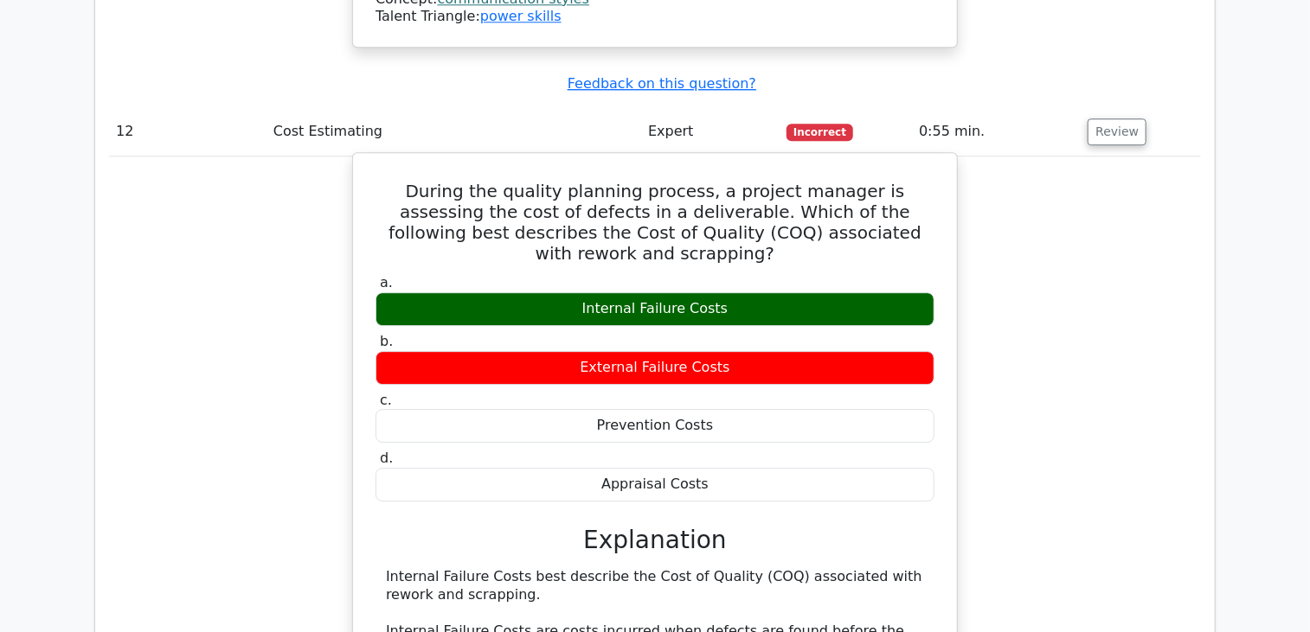
scroll to position [12286, 0]
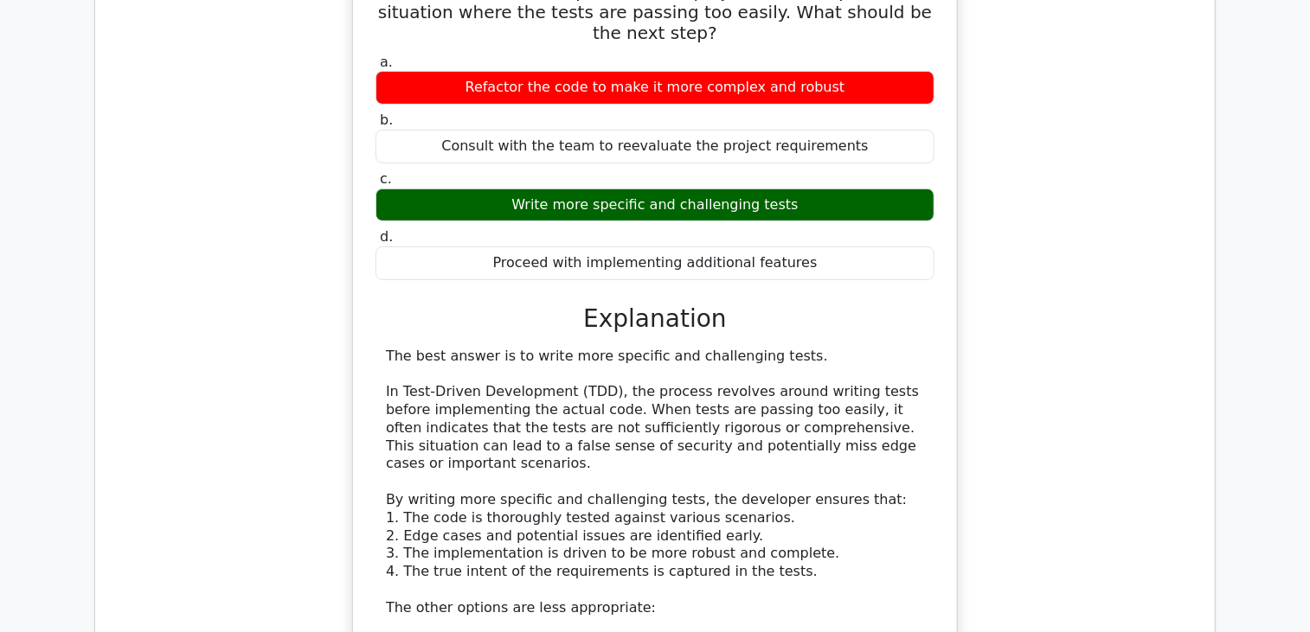
scroll to position [13324, 0]
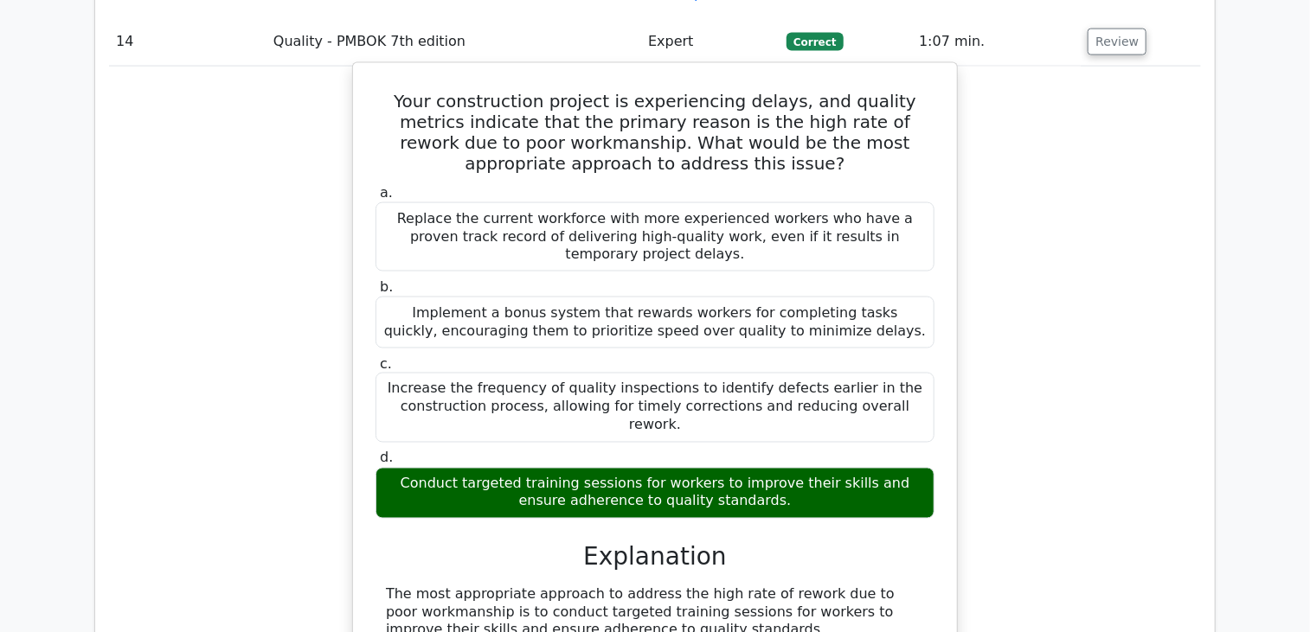
scroll to position [14449, 0]
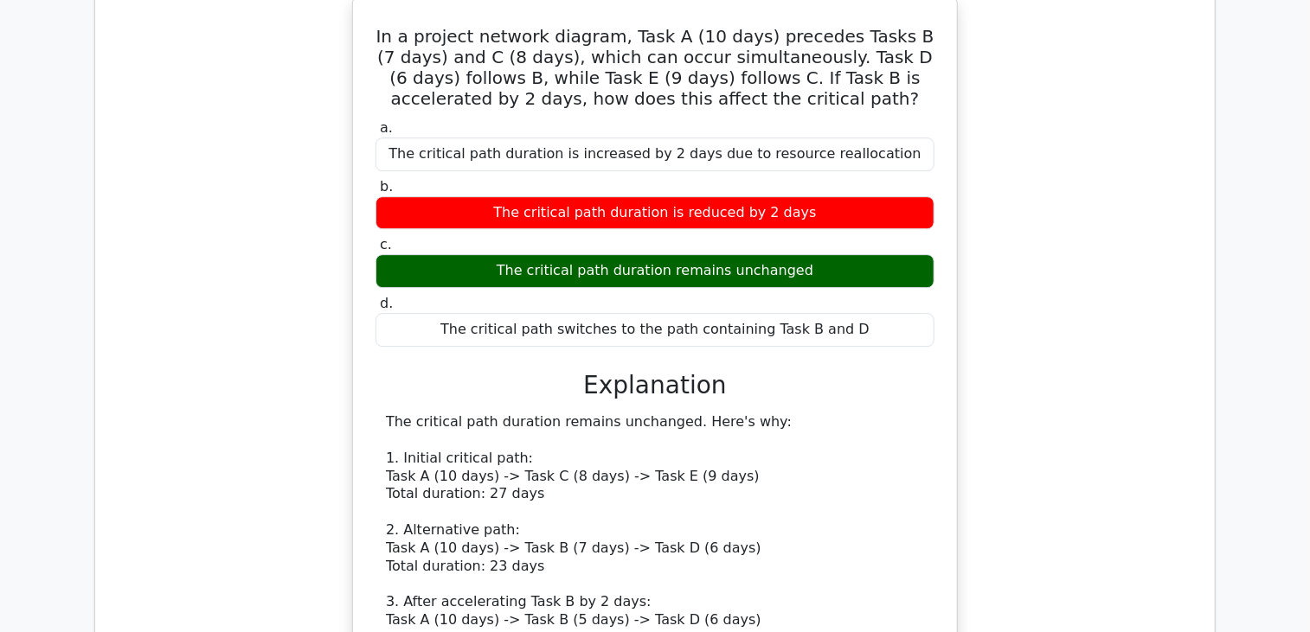
scroll to position [15660, 0]
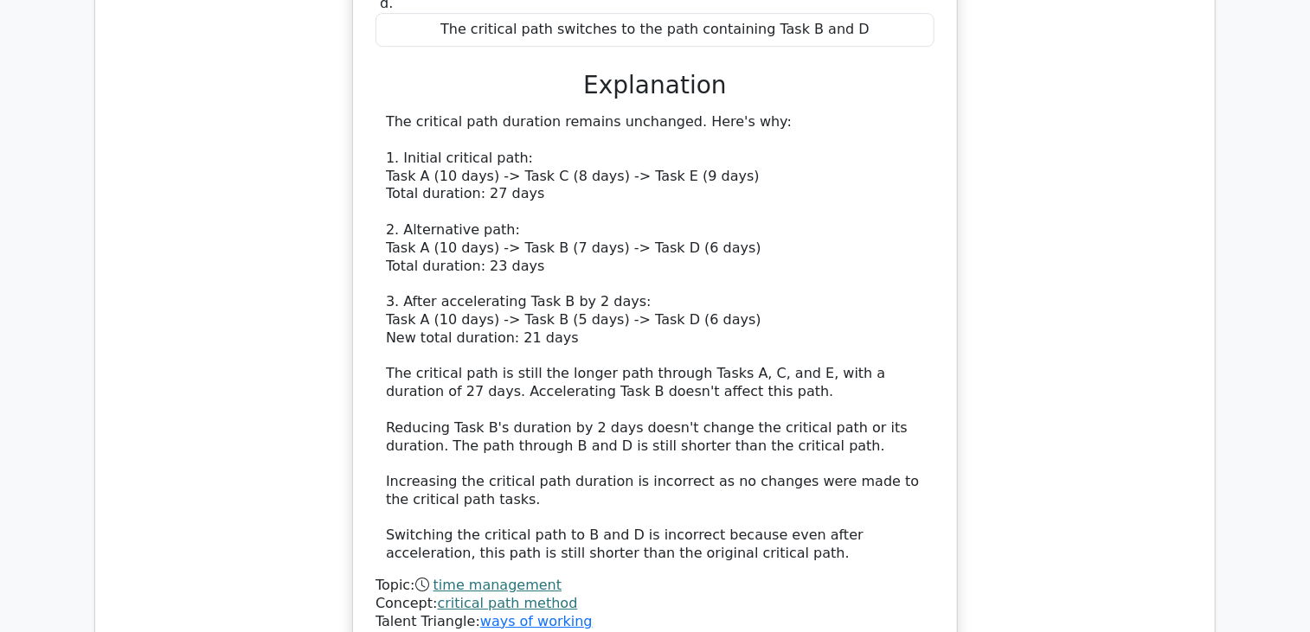
scroll to position [16006, 0]
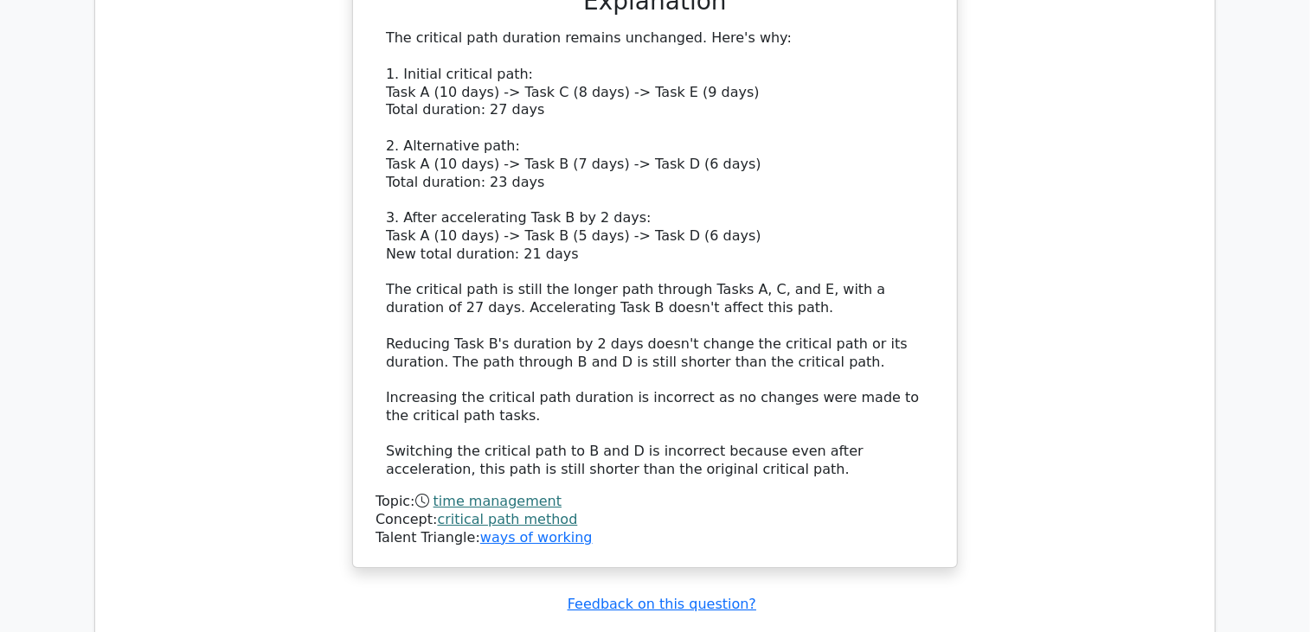
drag, startPoint x: 501, startPoint y: 440, endPoint x: 603, endPoint y: 380, distance: 118.7
drag, startPoint x: 391, startPoint y: 388, endPoint x: 474, endPoint y: 404, distance: 84.7
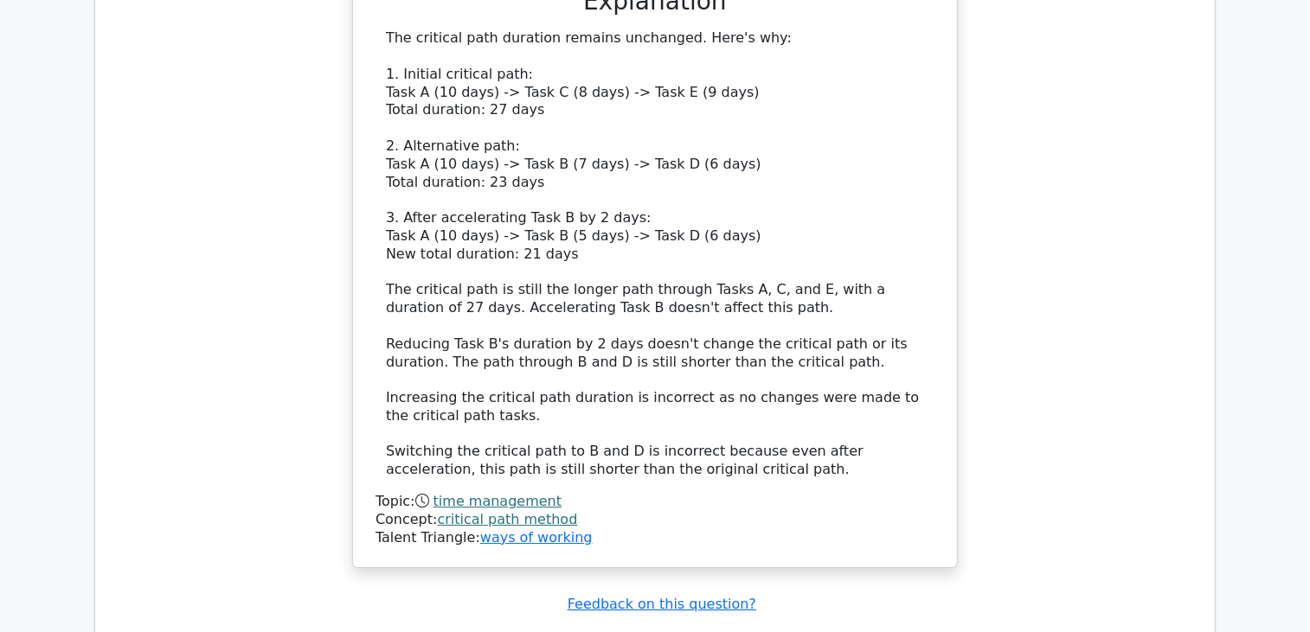
drag, startPoint x: 474, startPoint y: 404, endPoint x: 482, endPoint y: 414, distance: 13.0
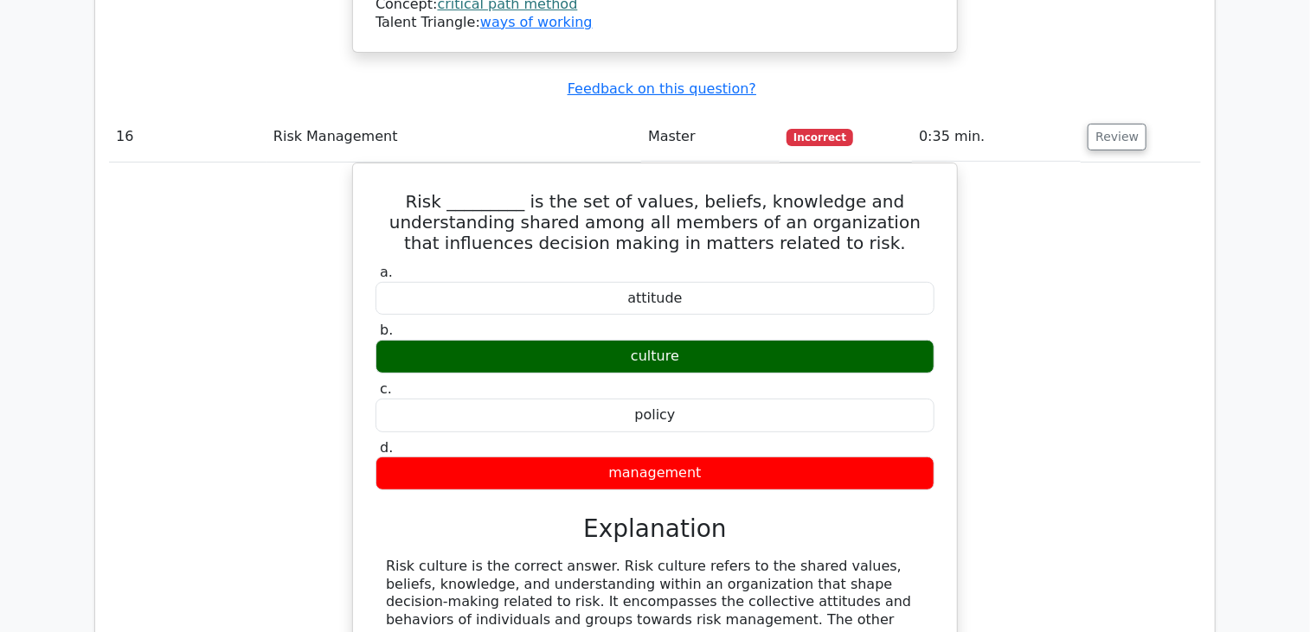
scroll to position [16525, 0]
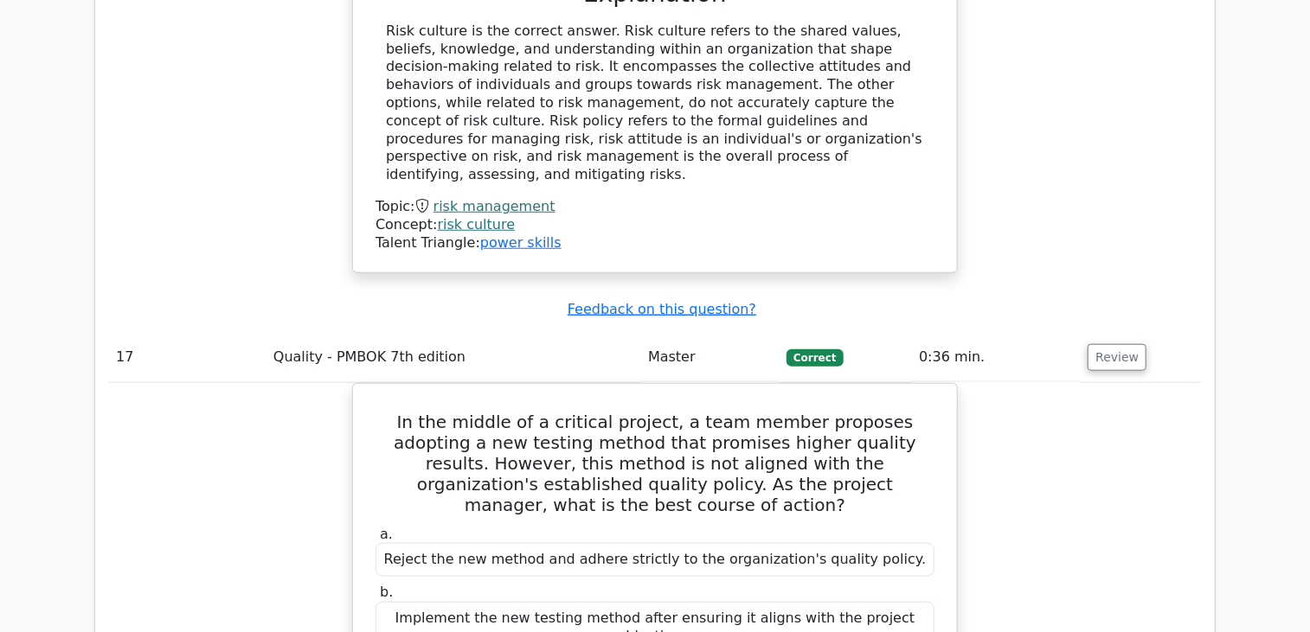
scroll to position [17045, 0]
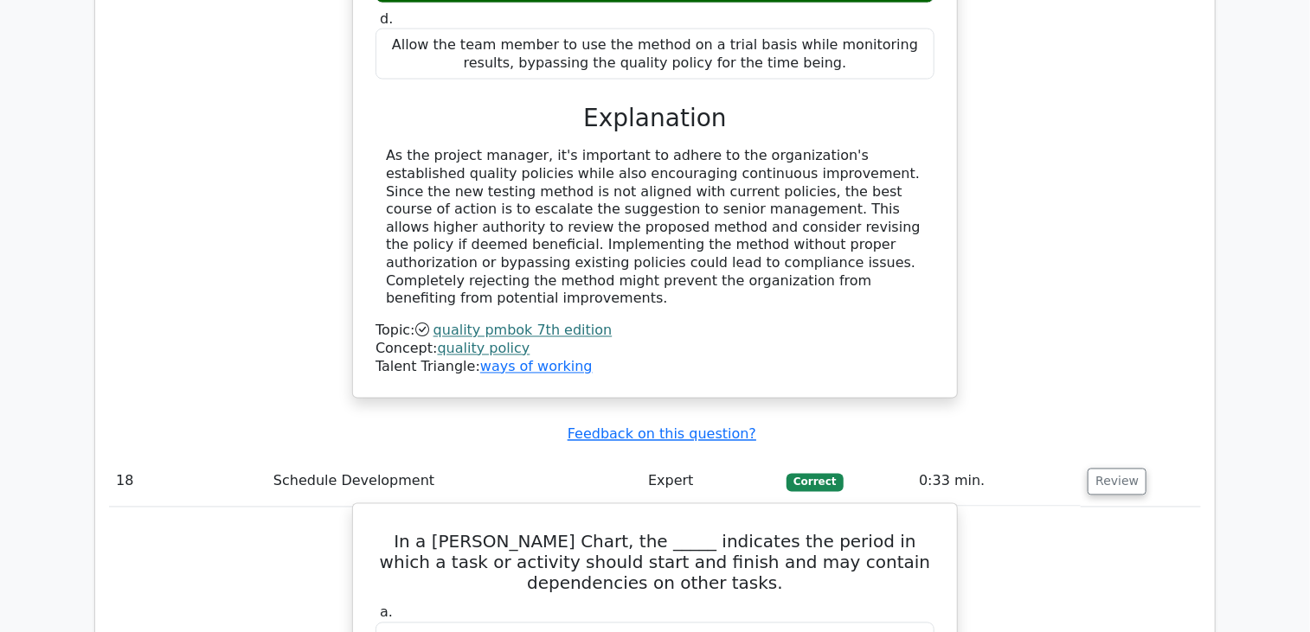
scroll to position [17823, 0]
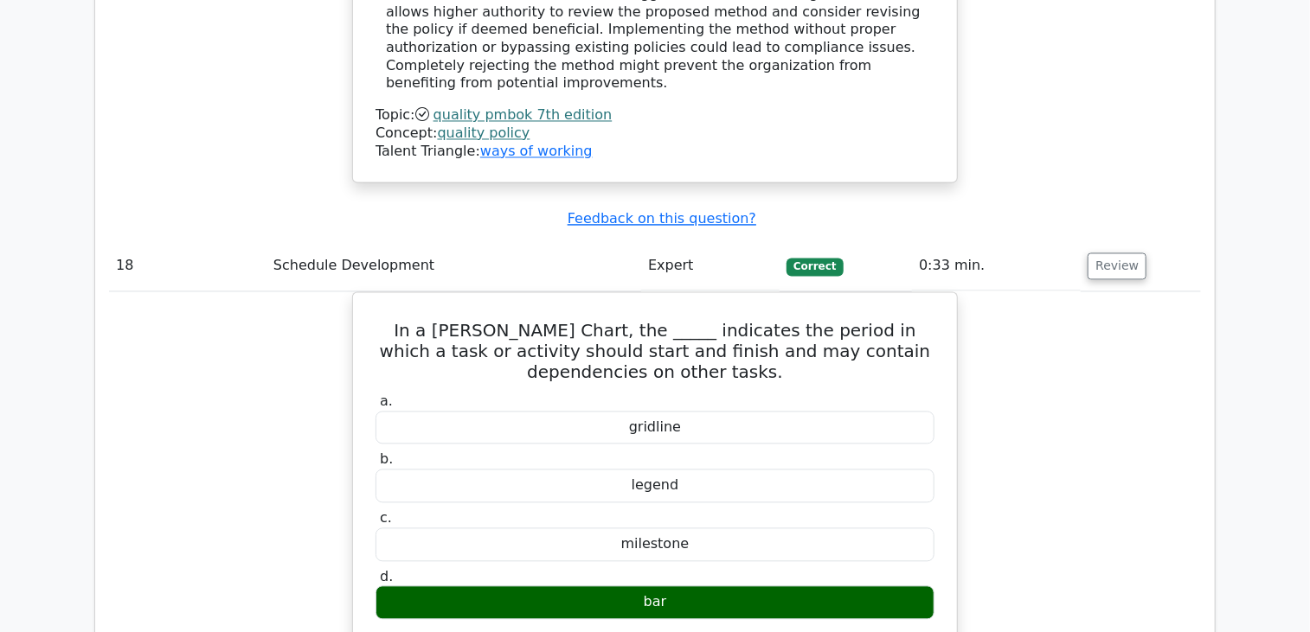
scroll to position [17996, 0]
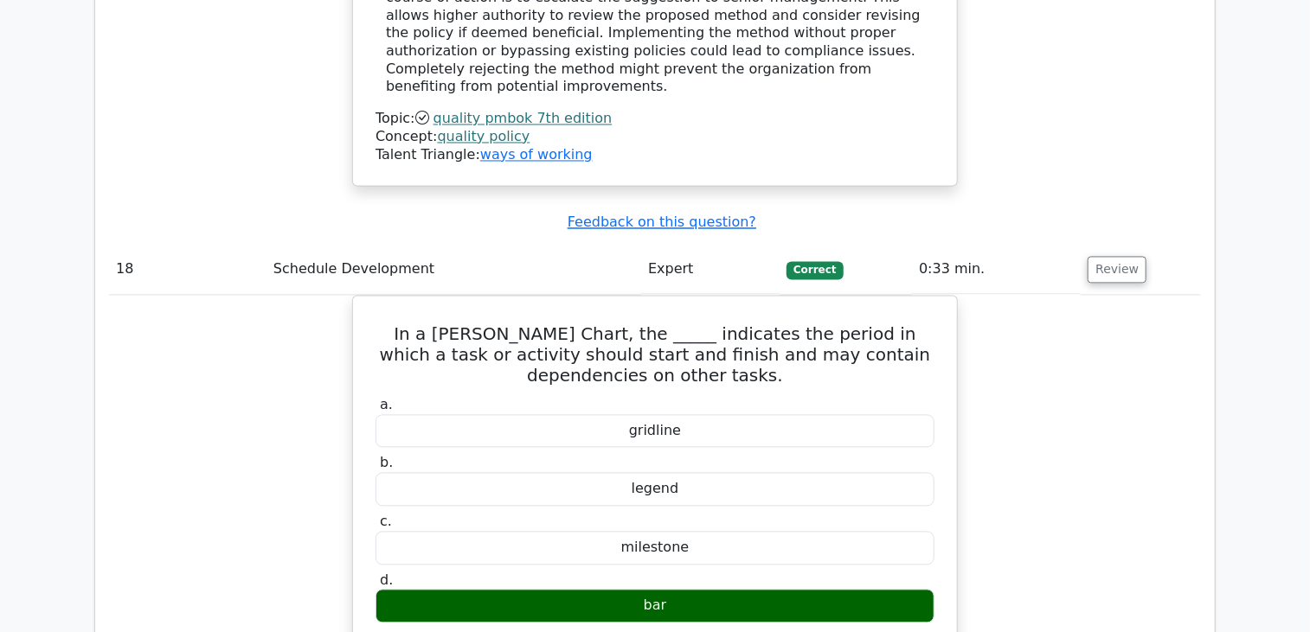
drag, startPoint x: 536, startPoint y: 311, endPoint x: 588, endPoint y: 323, distance: 53.3
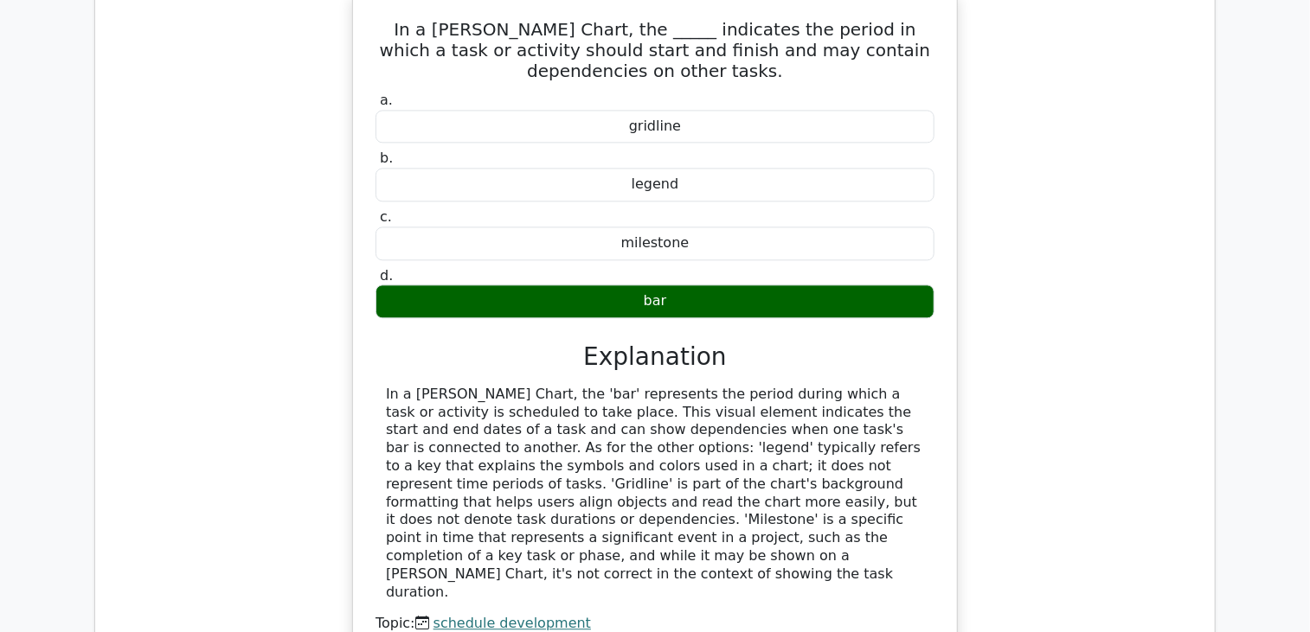
scroll to position [18342, 0]
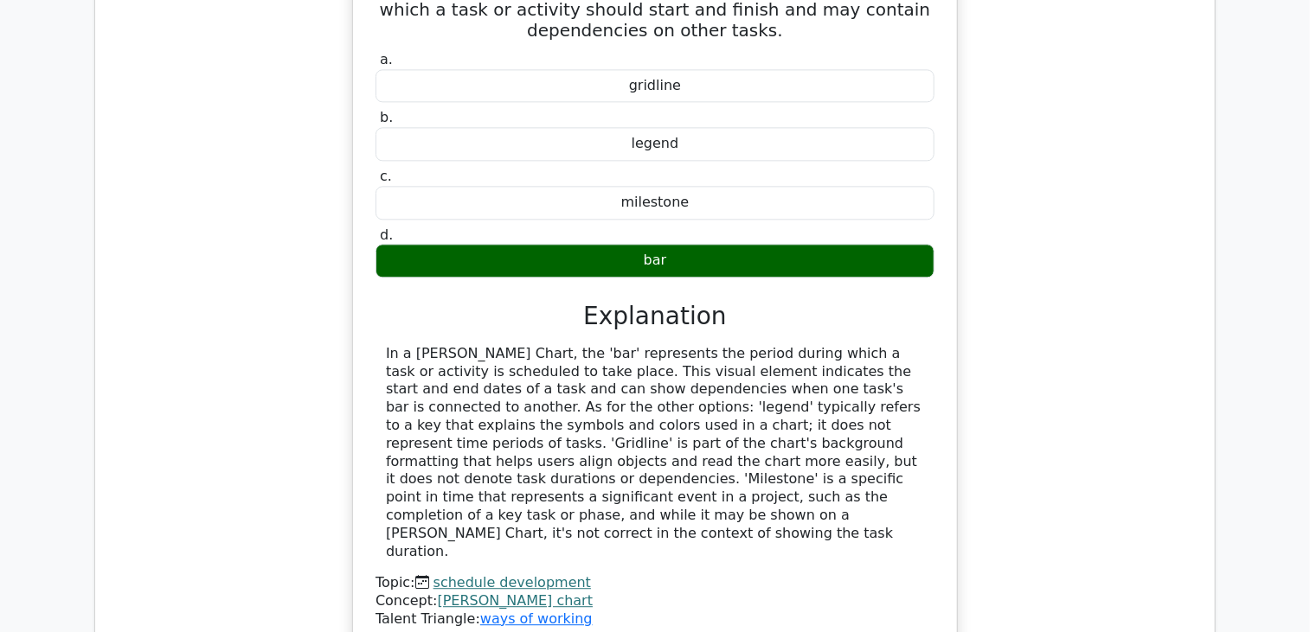
drag, startPoint x: 600, startPoint y: 411, endPoint x: 746, endPoint y: 411, distance: 145.4
drag, startPoint x: 575, startPoint y: 426, endPoint x: 723, endPoint y: 433, distance: 148.1
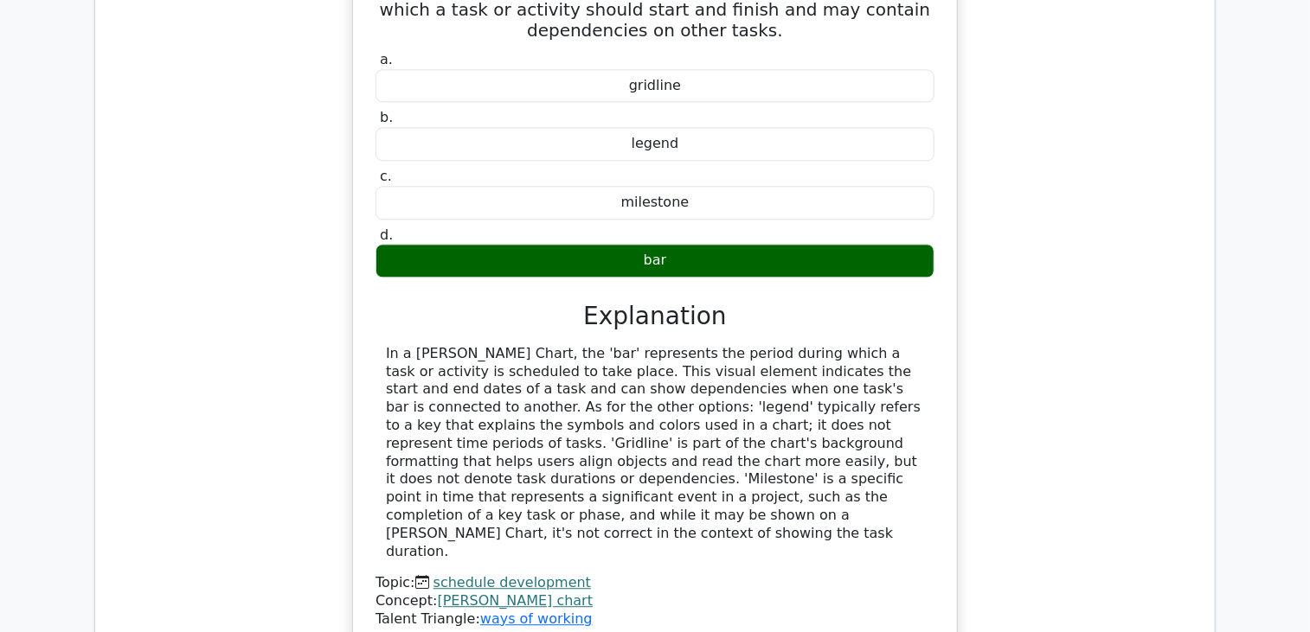
drag, startPoint x: 565, startPoint y: 402, endPoint x: 619, endPoint y: 428, distance: 60.4
drag, startPoint x: 619, startPoint y: 428, endPoint x: 548, endPoint y: 424, distance: 71.9
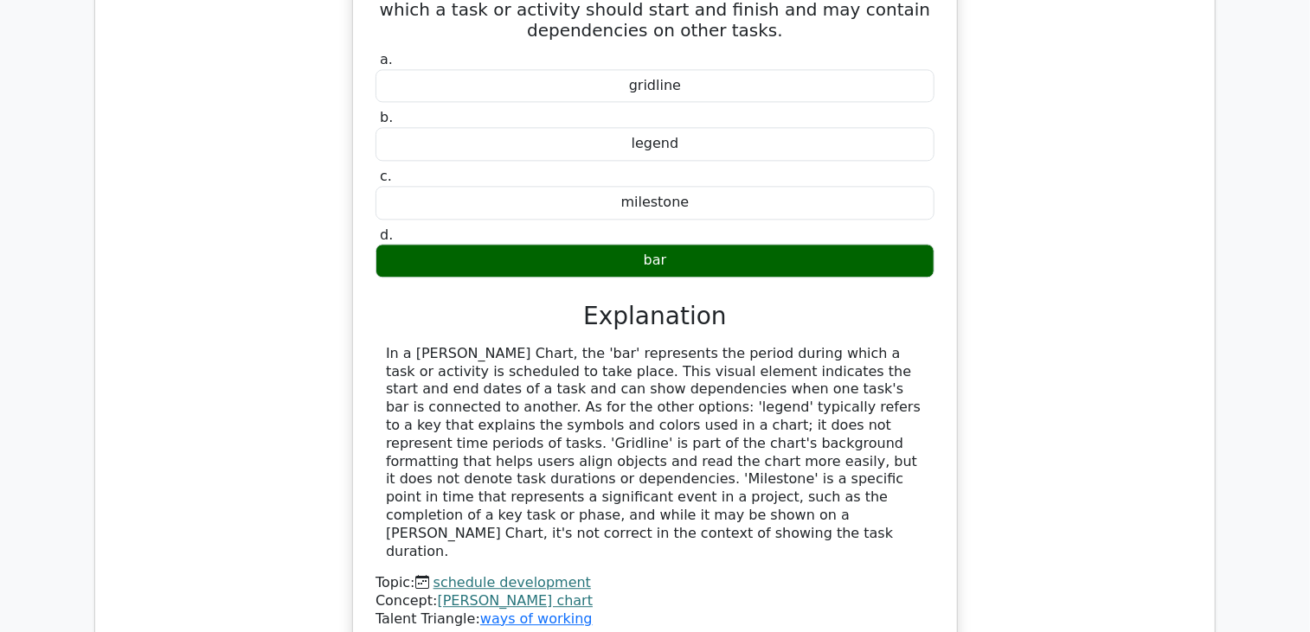
drag, startPoint x: 529, startPoint y: 407, endPoint x: 716, endPoint y: 438, distance: 190.3
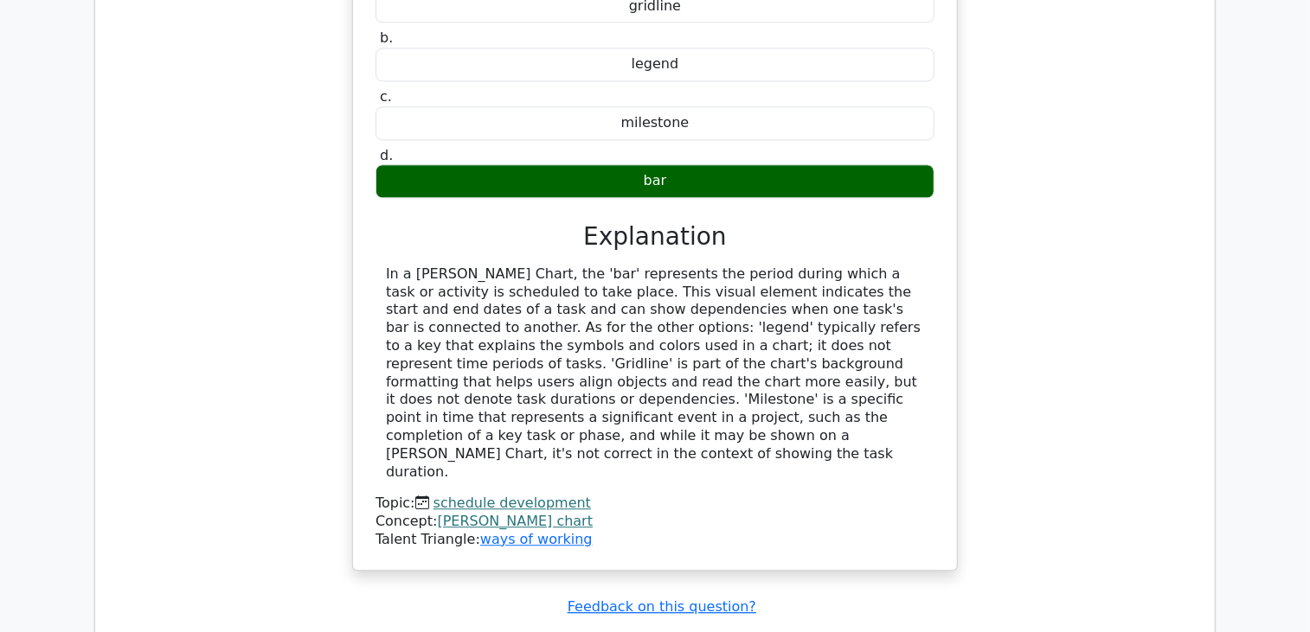
scroll to position [18429, 0]
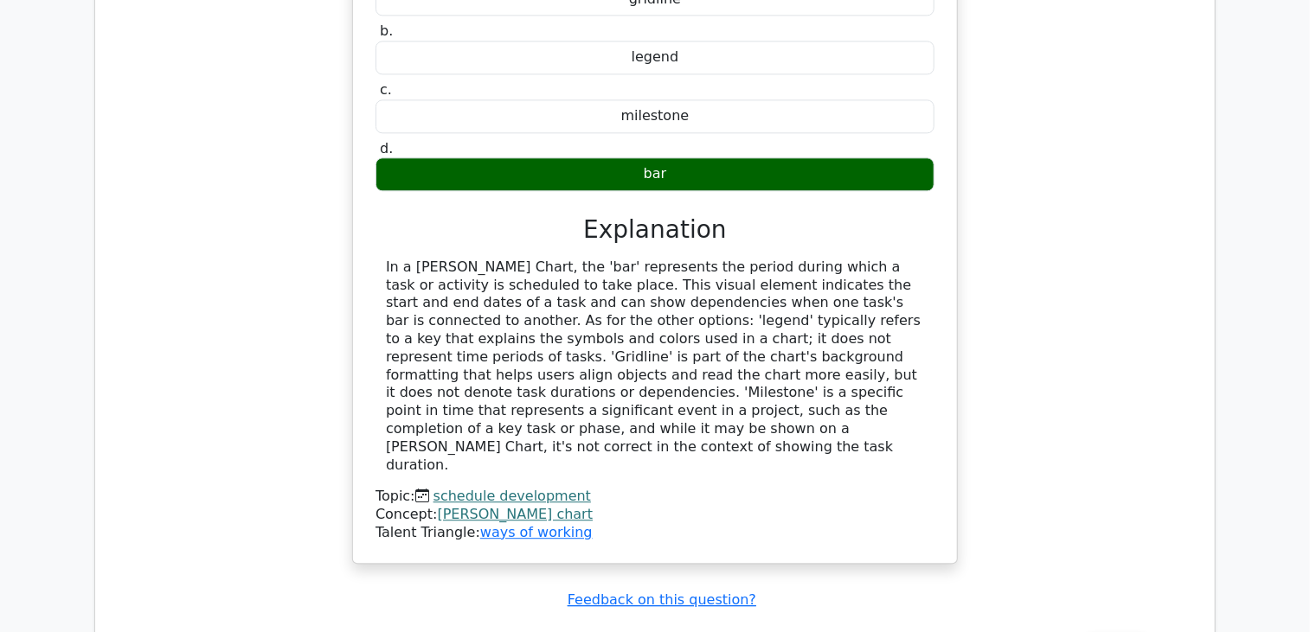
drag, startPoint x: 467, startPoint y: 394, endPoint x: 783, endPoint y: 397, distance: 315.8
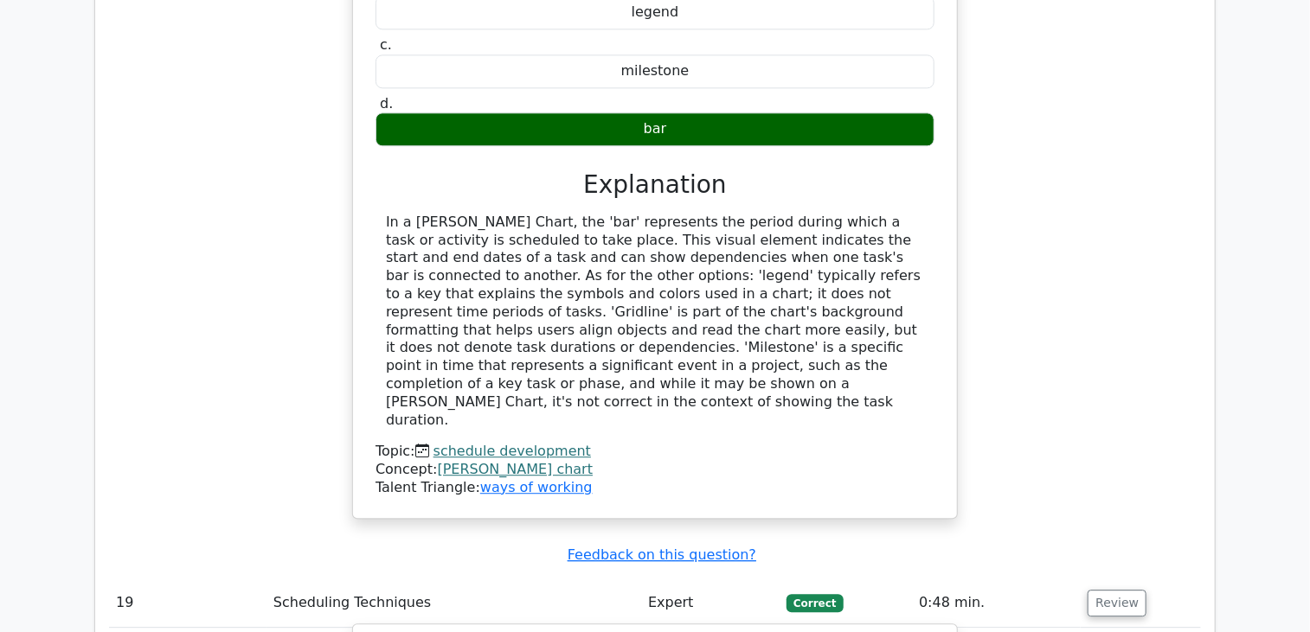
scroll to position [18515, 0]
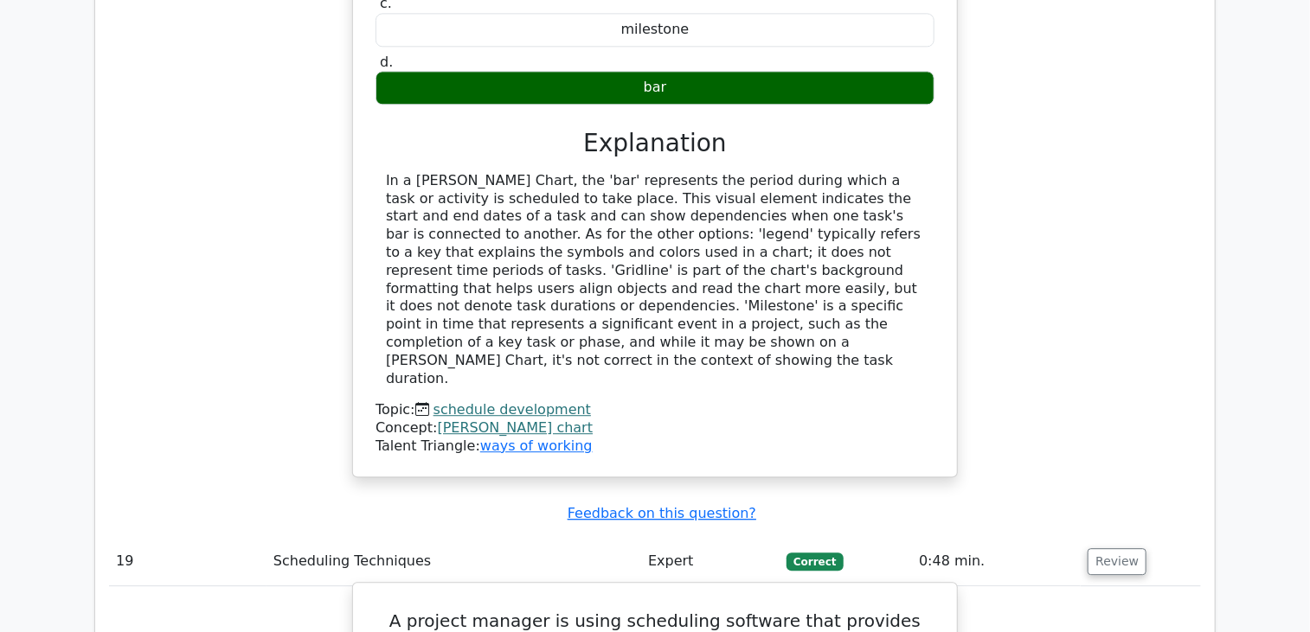
drag, startPoint x: 419, startPoint y: 369, endPoint x: 696, endPoint y: 363, distance: 276.9
drag, startPoint x: 441, startPoint y: 399, endPoint x: 572, endPoint y: 376, distance: 132.6
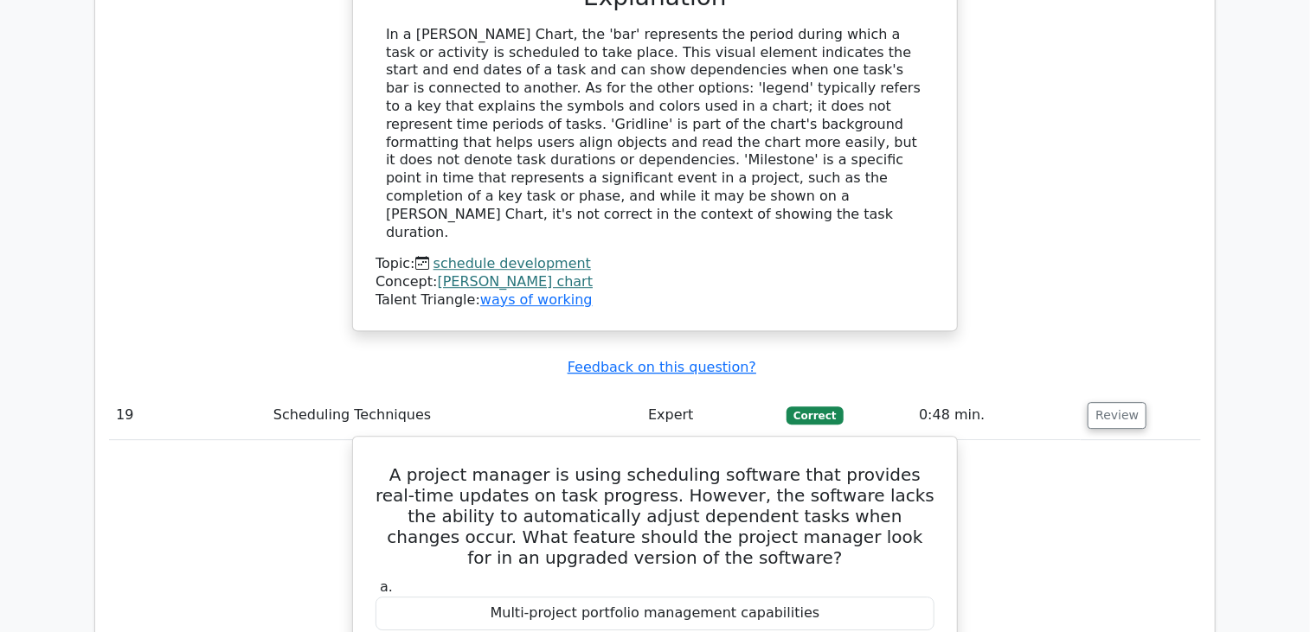
scroll to position [18688, 0]
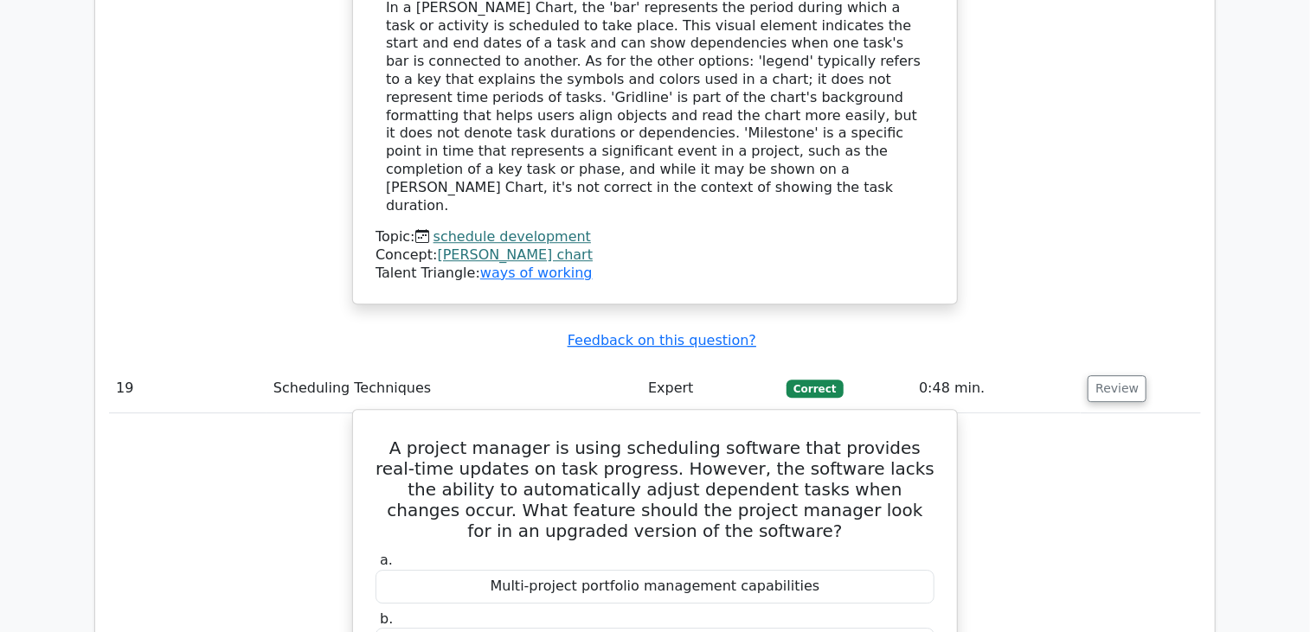
drag, startPoint x: 432, startPoint y: 284, endPoint x: 861, endPoint y: 292, distance: 429.2
drag, startPoint x: 547, startPoint y: 337, endPoint x: 844, endPoint y: 342, distance: 296.8
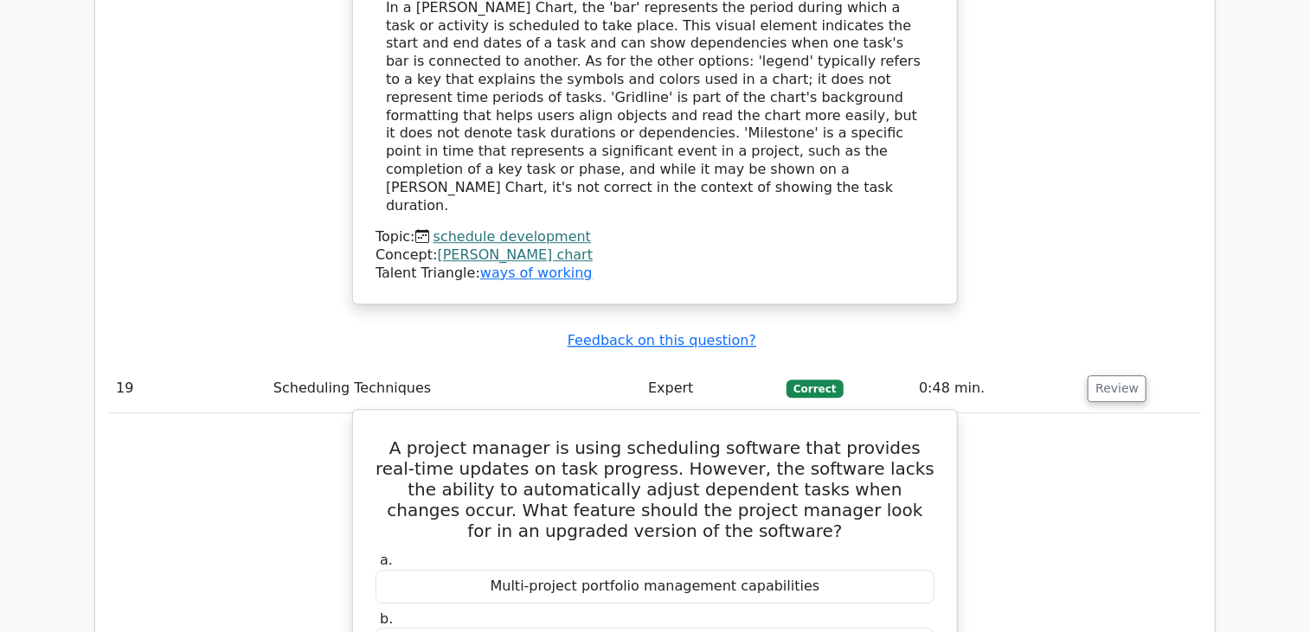
scroll to position [18775, 0]
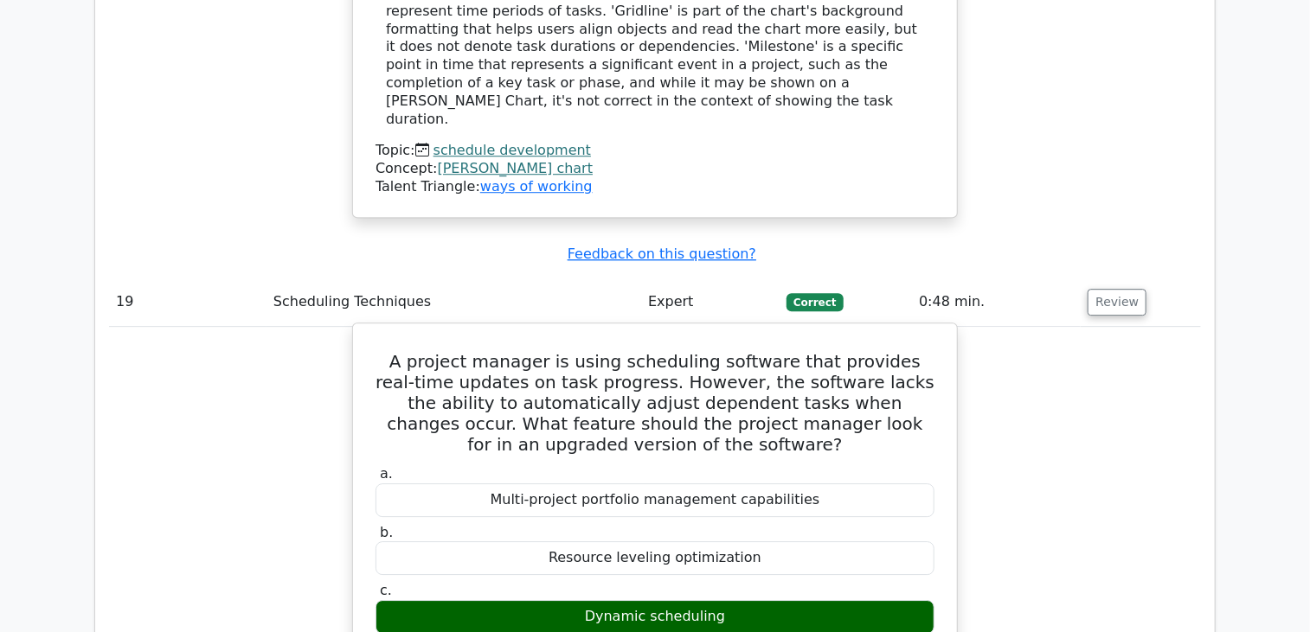
drag, startPoint x: 465, startPoint y: 345, endPoint x: 651, endPoint y: 359, distance: 185.7
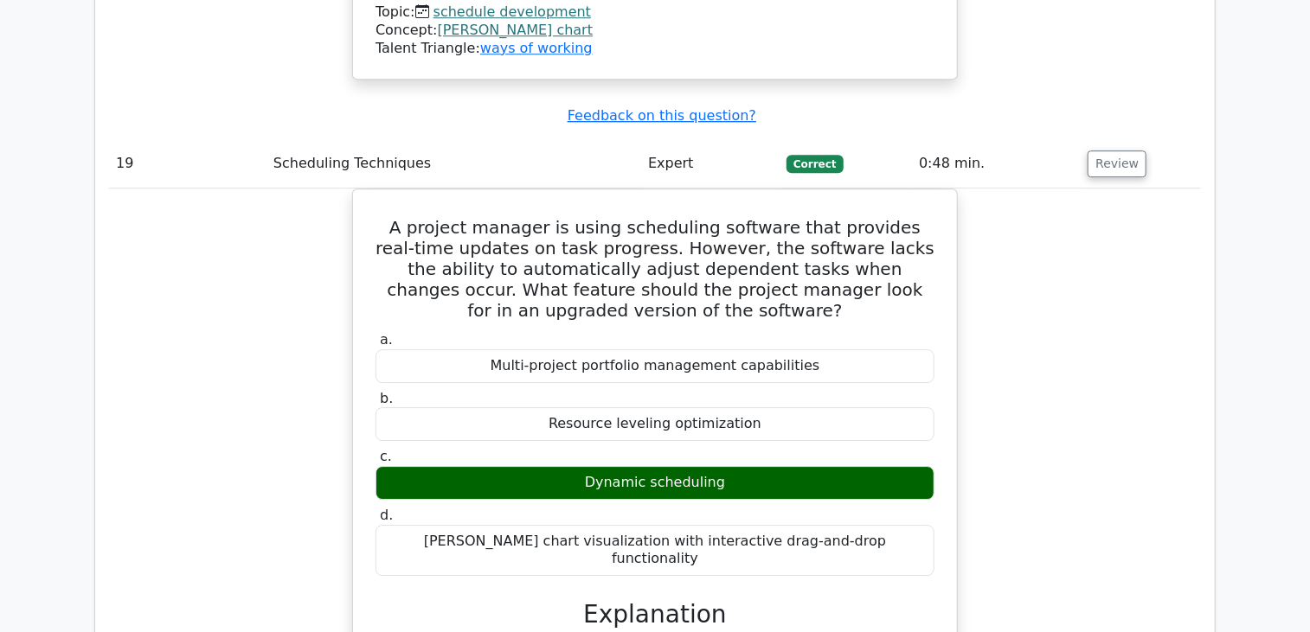
scroll to position [19035, 0]
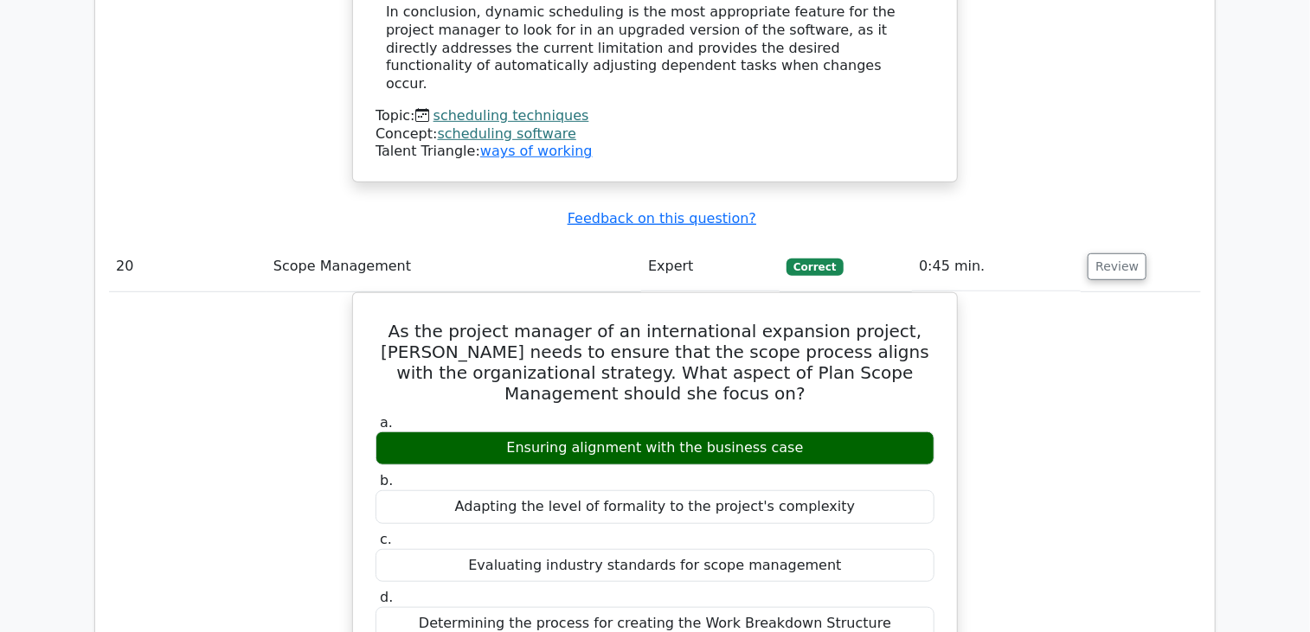
scroll to position [20107, 0]
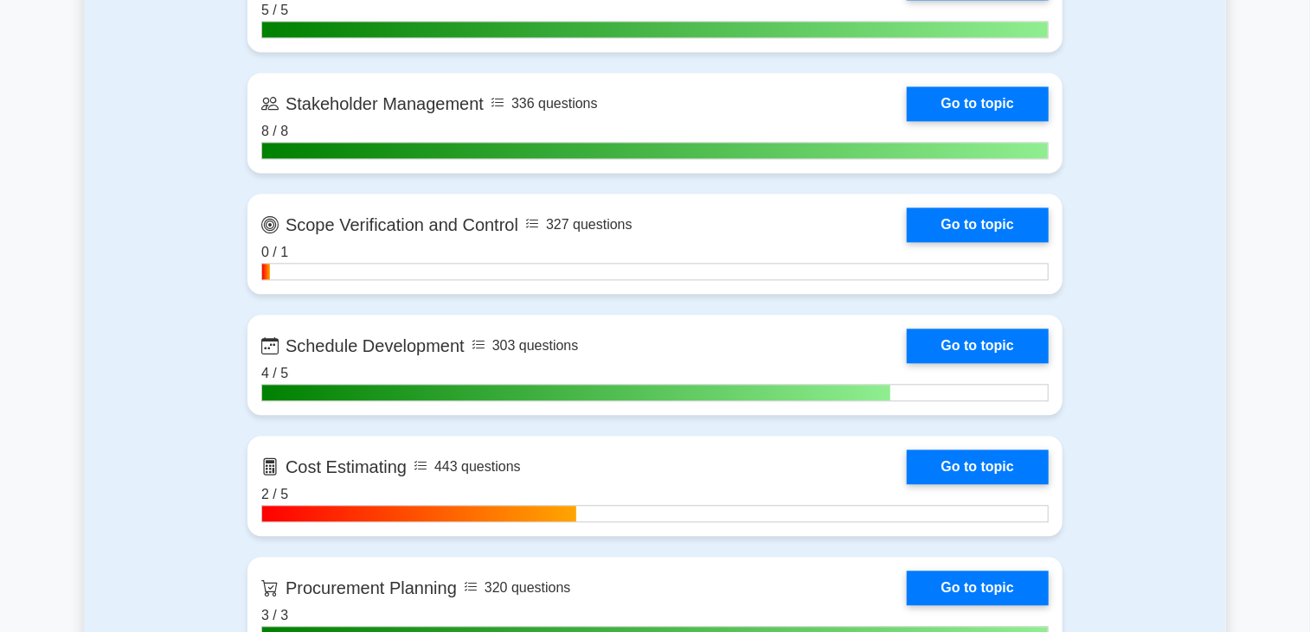
scroll to position [1990, 0]
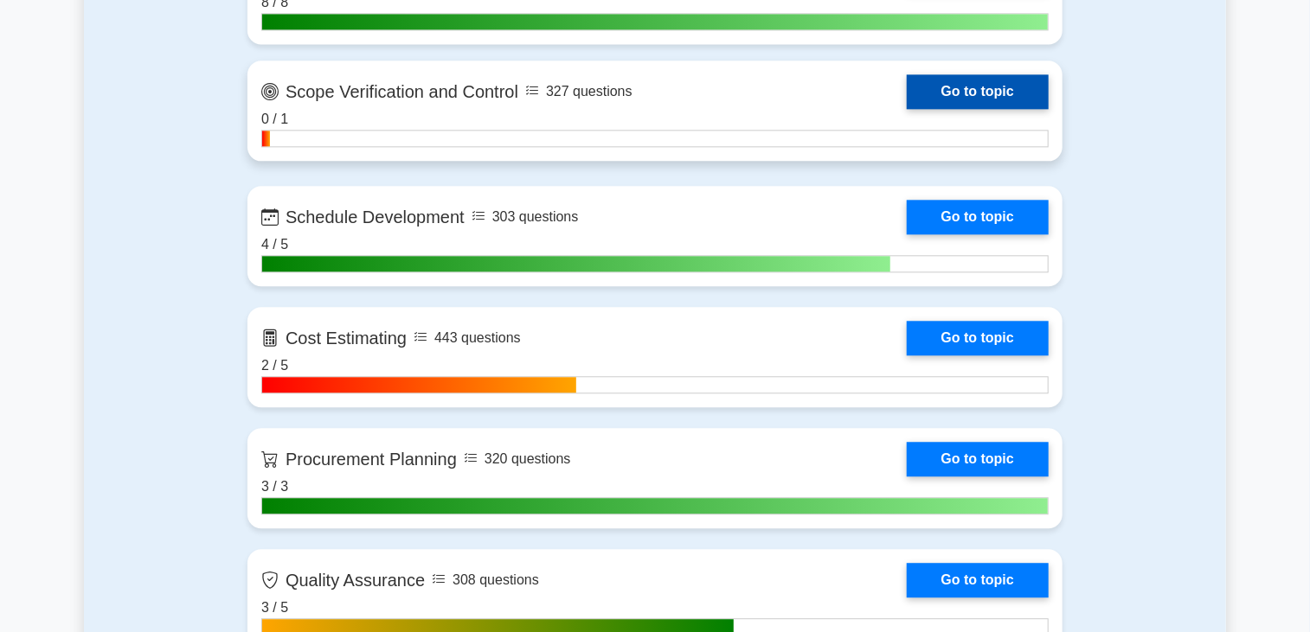
click at [907, 109] on link "Go to topic" at bounding box center [978, 91] width 142 height 35
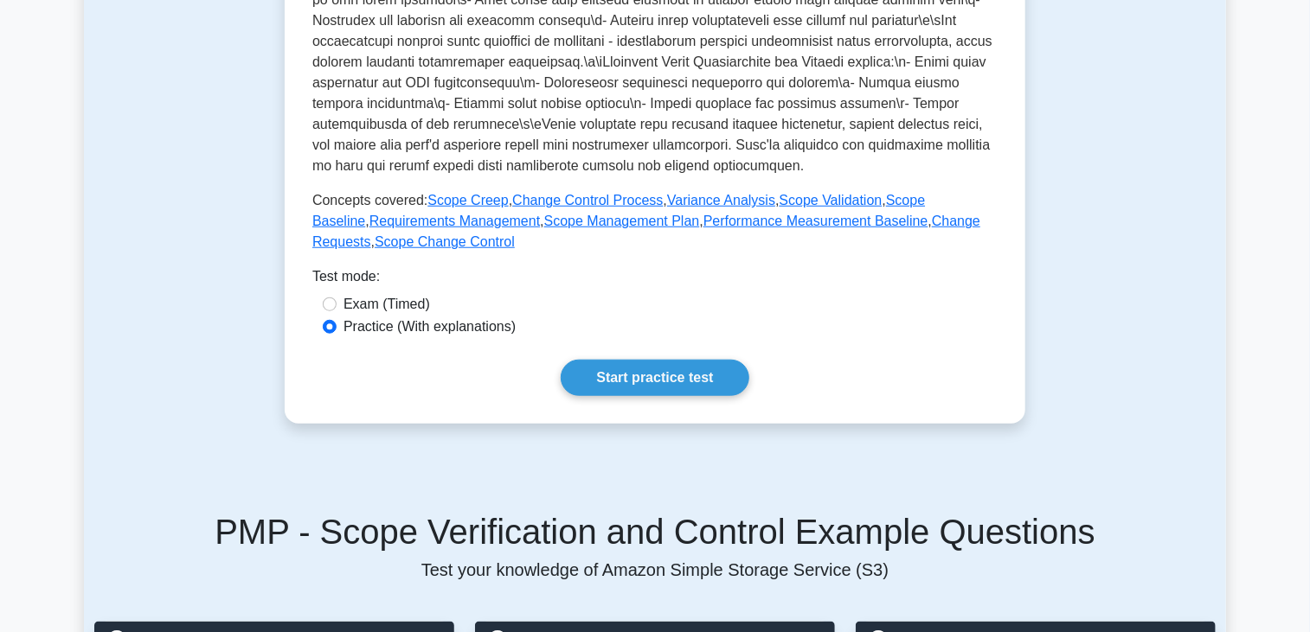
scroll to position [779, 0]
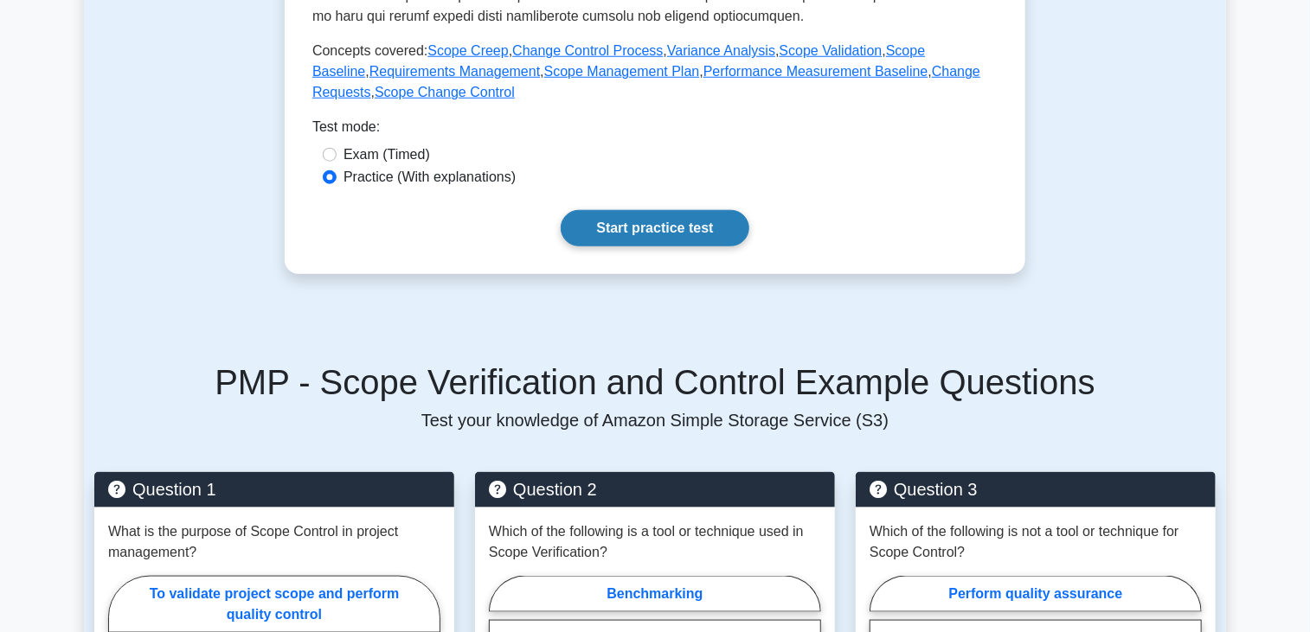
click at [617, 247] on link "Start practice test" at bounding box center [655, 228] width 188 height 36
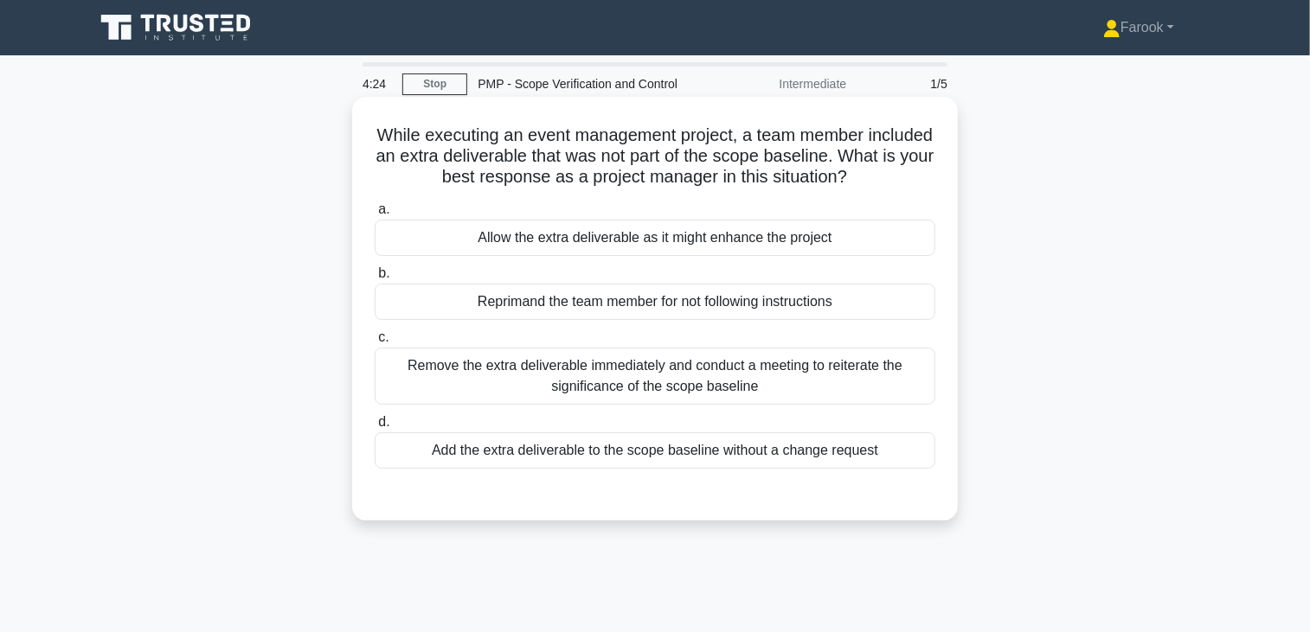
click at [607, 386] on div "Remove the extra deliverable immediately and conduct a meeting to reiterate the…" at bounding box center [655, 376] width 561 height 57
click at [375, 343] on input "c. Remove the extra deliverable immediately and conduct a meeting to reiterate …" at bounding box center [375, 337] width 0 height 11
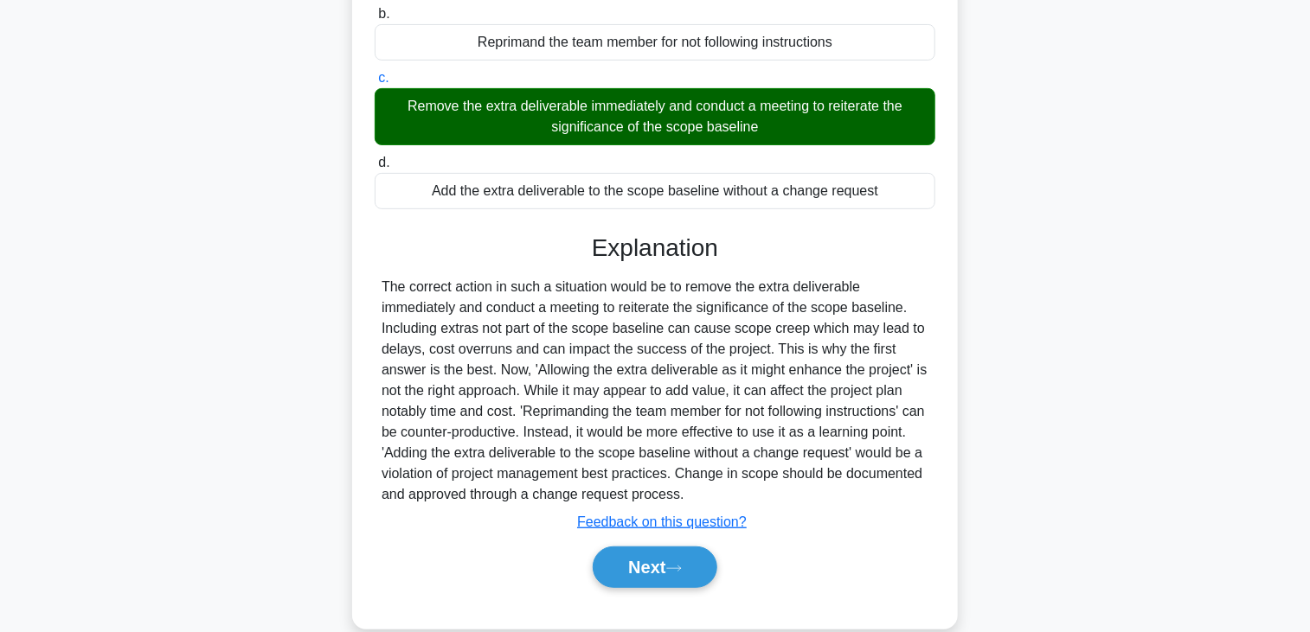
scroll to position [302, 0]
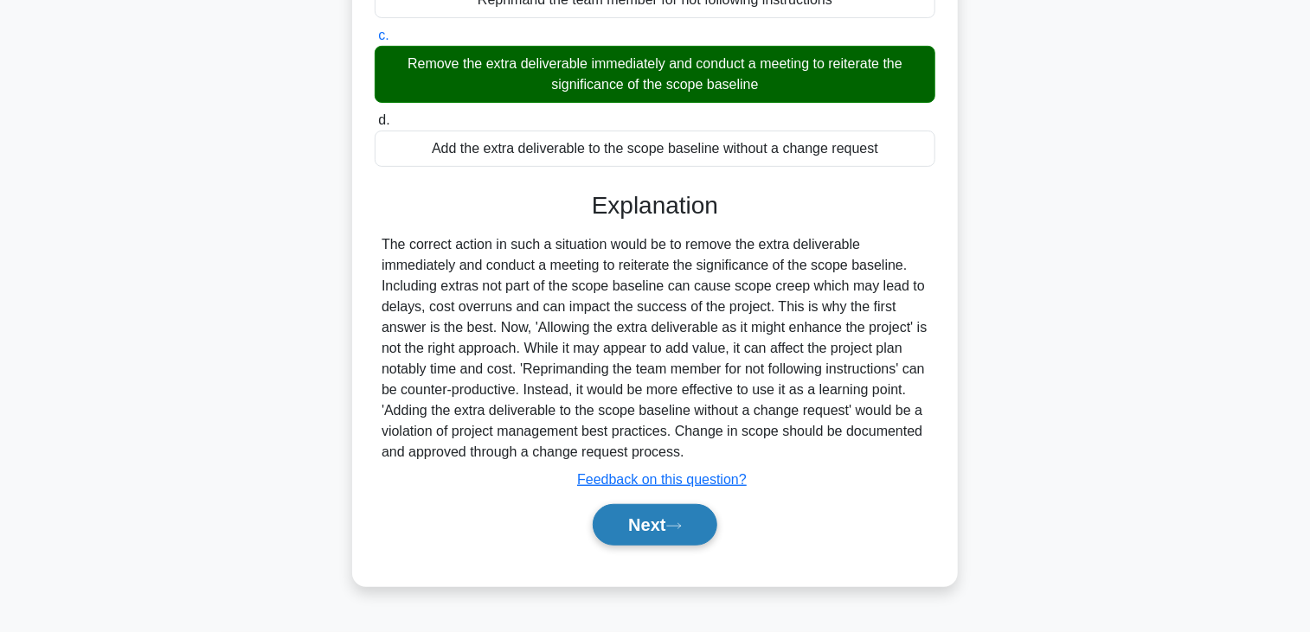
click at [619, 531] on button "Next" at bounding box center [655, 525] width 124 height 42
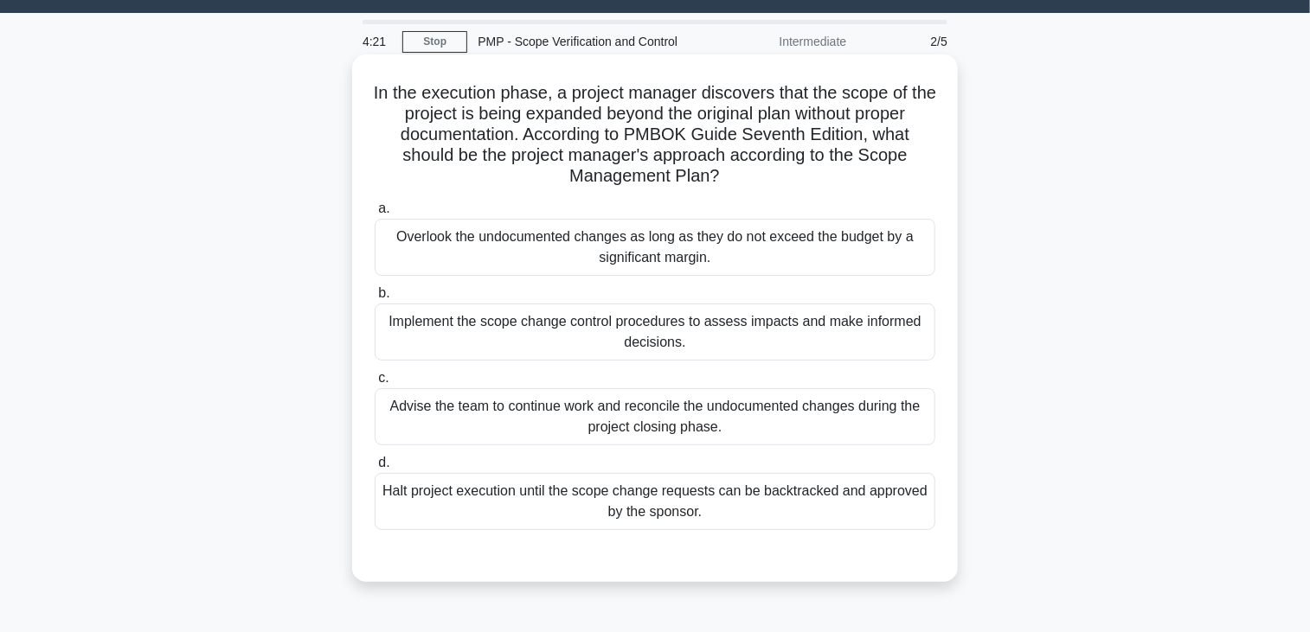
scroll to position [0, 0]
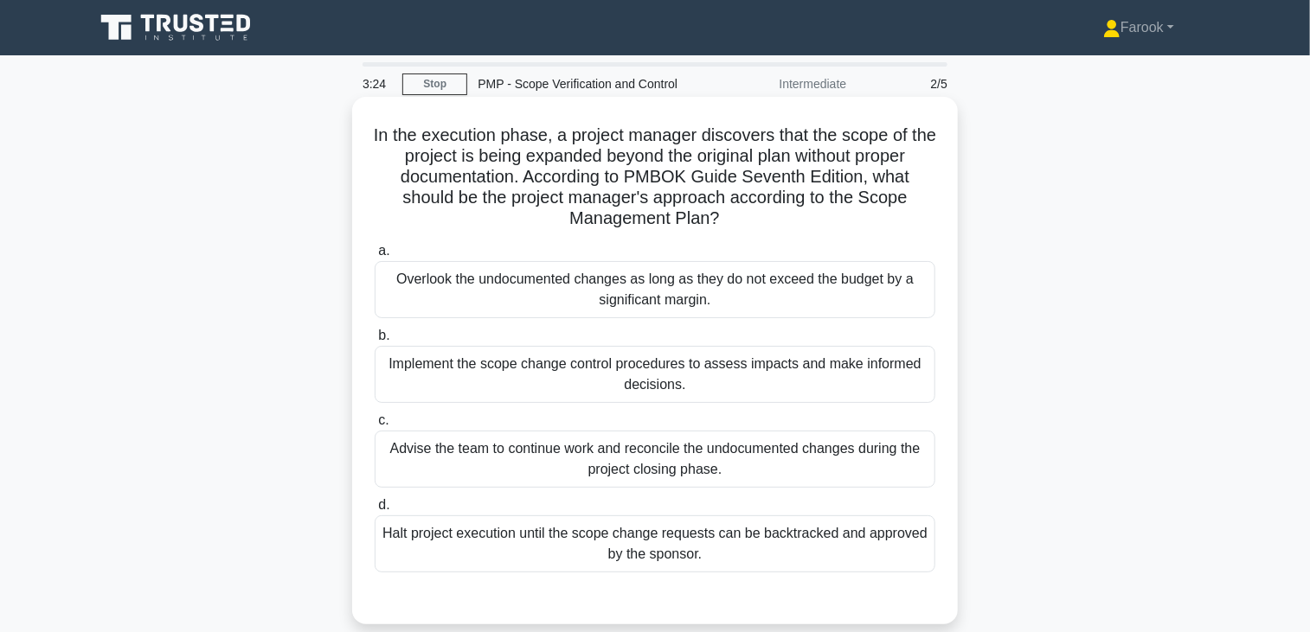
click at [709, 381] on div "Implement the scope change control procedures to assess impacts and make inform…" at bounding box center [655, 374] width 561 height 57
click at [375, 342] on input "b. Implement the scope change control procedures to assess impacts and make inf…" at bounding box center [375, 336] width 0 height 11
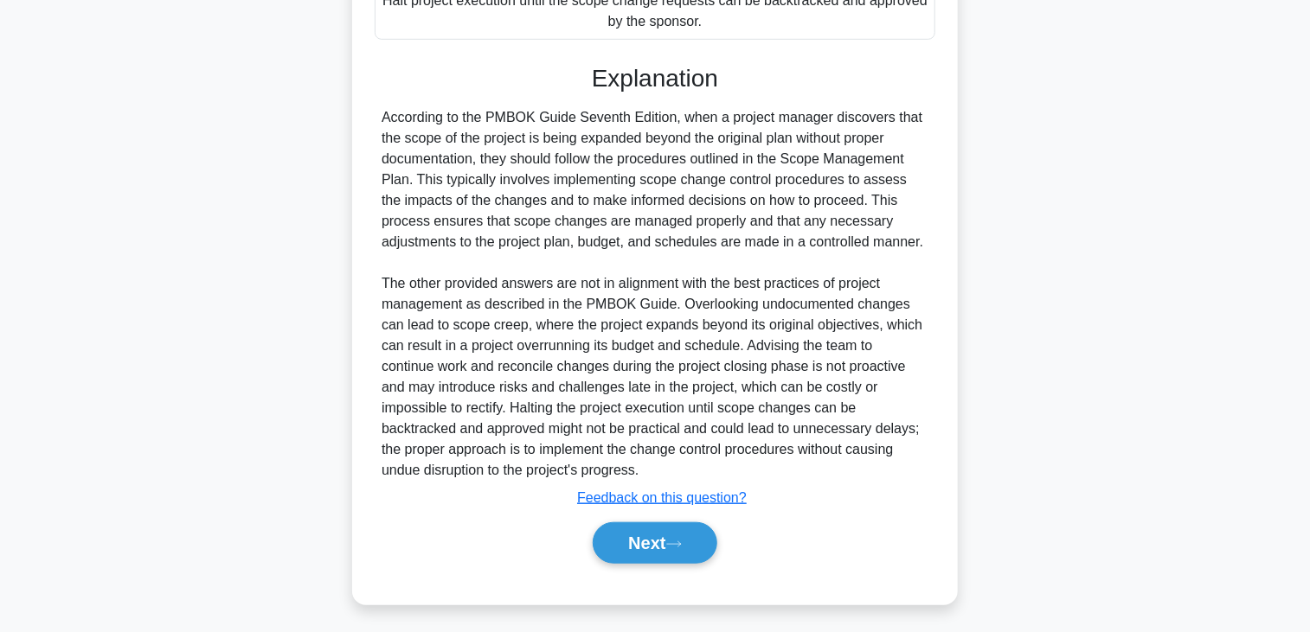
scroll to position [536, 0]
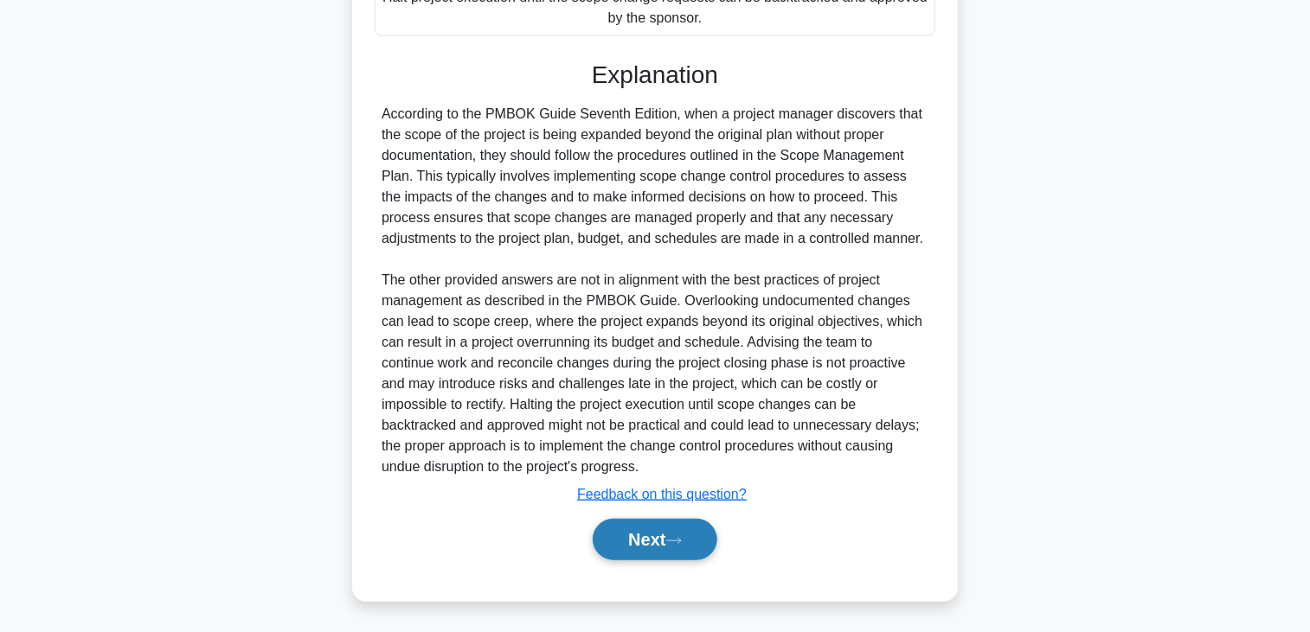
click at [647, 538] on button "Next" at bounding box center [655, 540] width 124 height 42
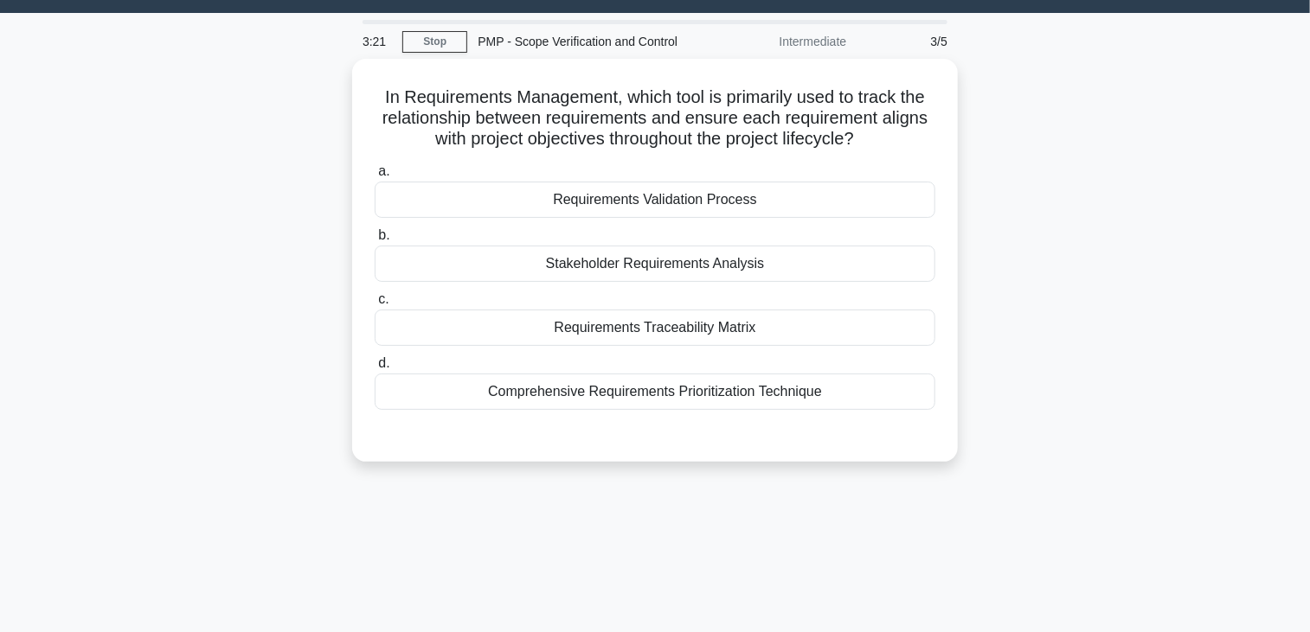
scroll to position [0, 0]
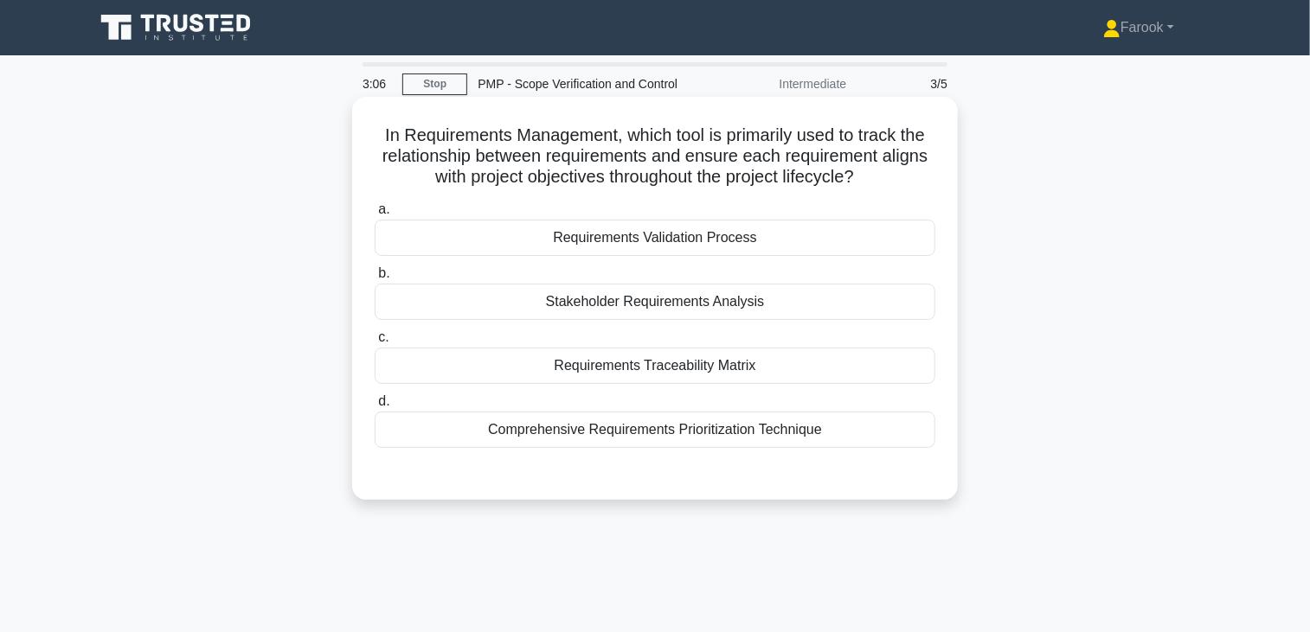
click at [688, 374] on div "Requirements Traceability Matrix" at bounding box center [655, 366] width 561 height 36
click at [375, 343] on input "c. Requirements Traceability Matrix" at bounding box center [375, 337] width 0 height 11
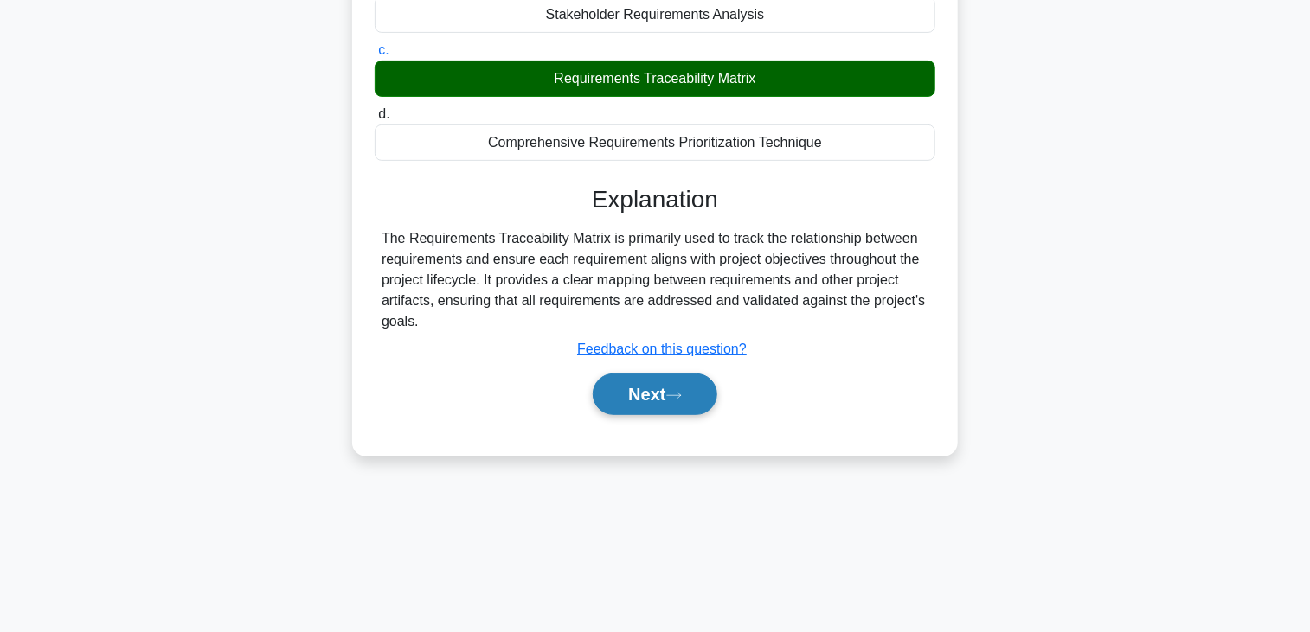
scroll to position [302, 0]
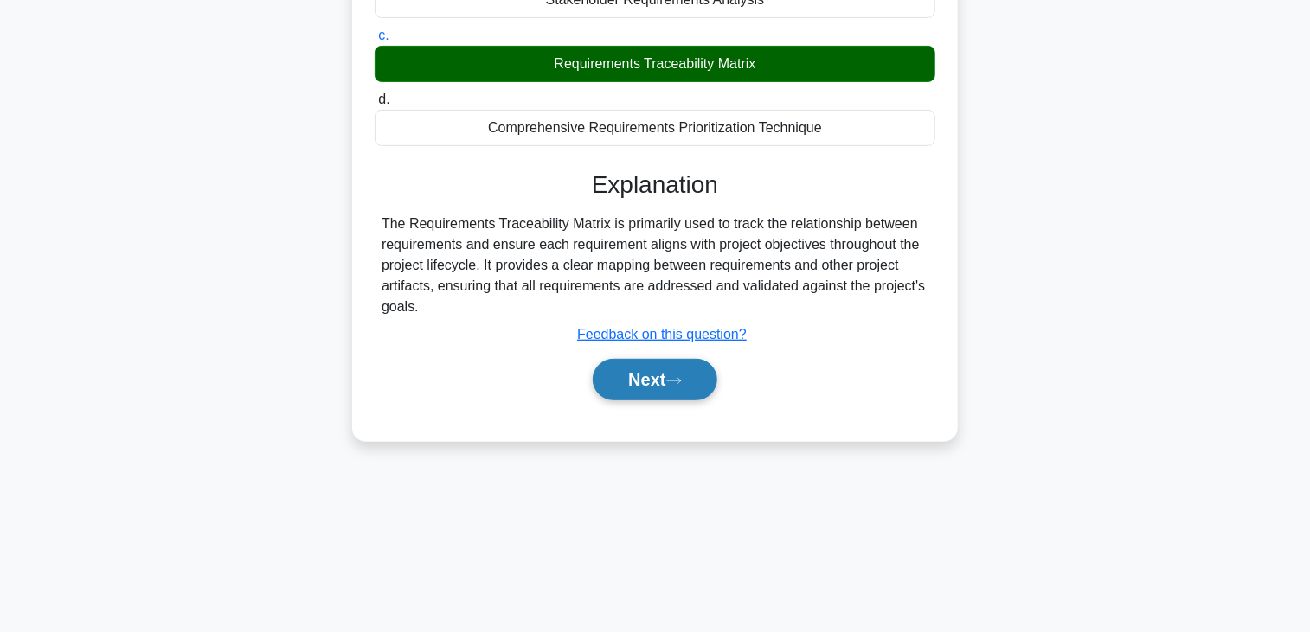
click at [674, 387] on button "Next" at bounding box center [655, 380] width 124 height 42
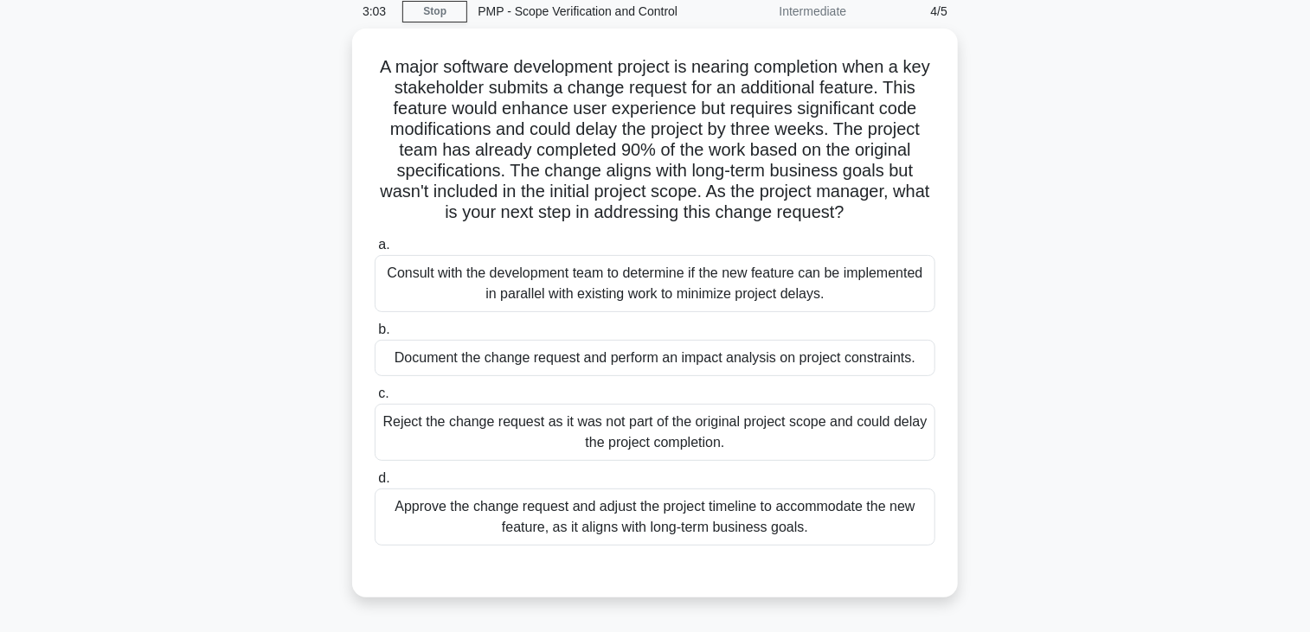
scroll to position [42, 0]
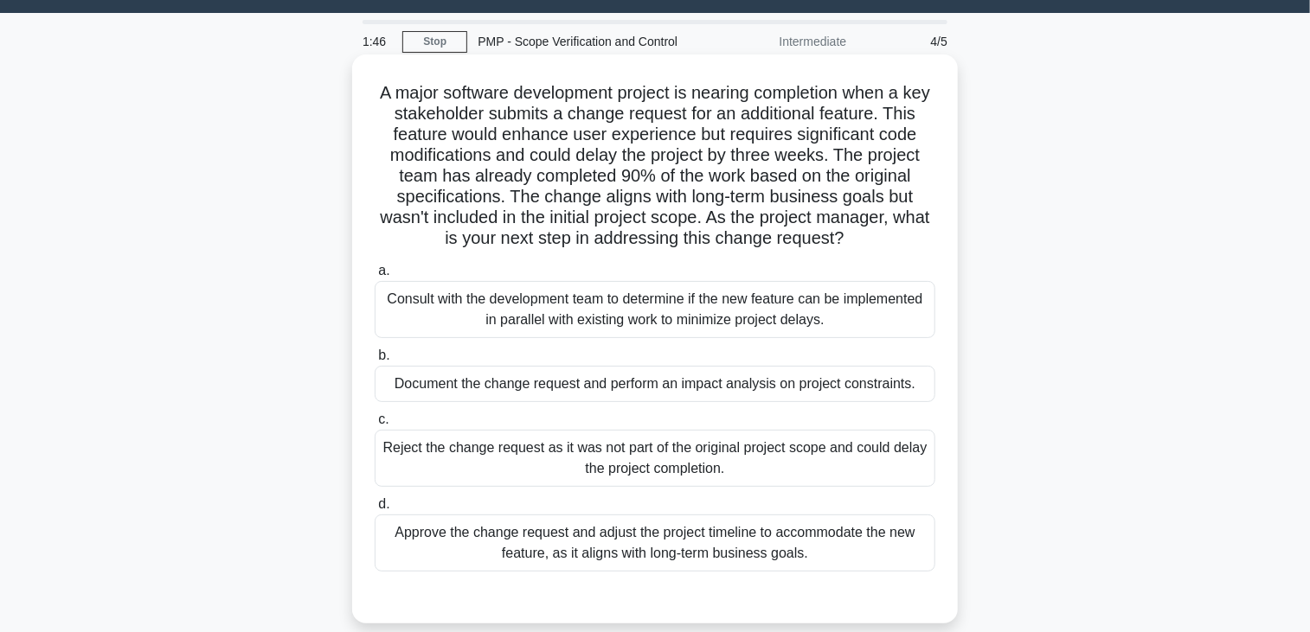
click at [658, 395] on div "Document the change request and perform an impact analysis on project constrain…" at bounding box center [655, 384] width 561 height 36
click at [375, 362] on input "b. Document the change request and perform an impact analysis on project constr…" at bounding box center [375, 355] width 0 height 11
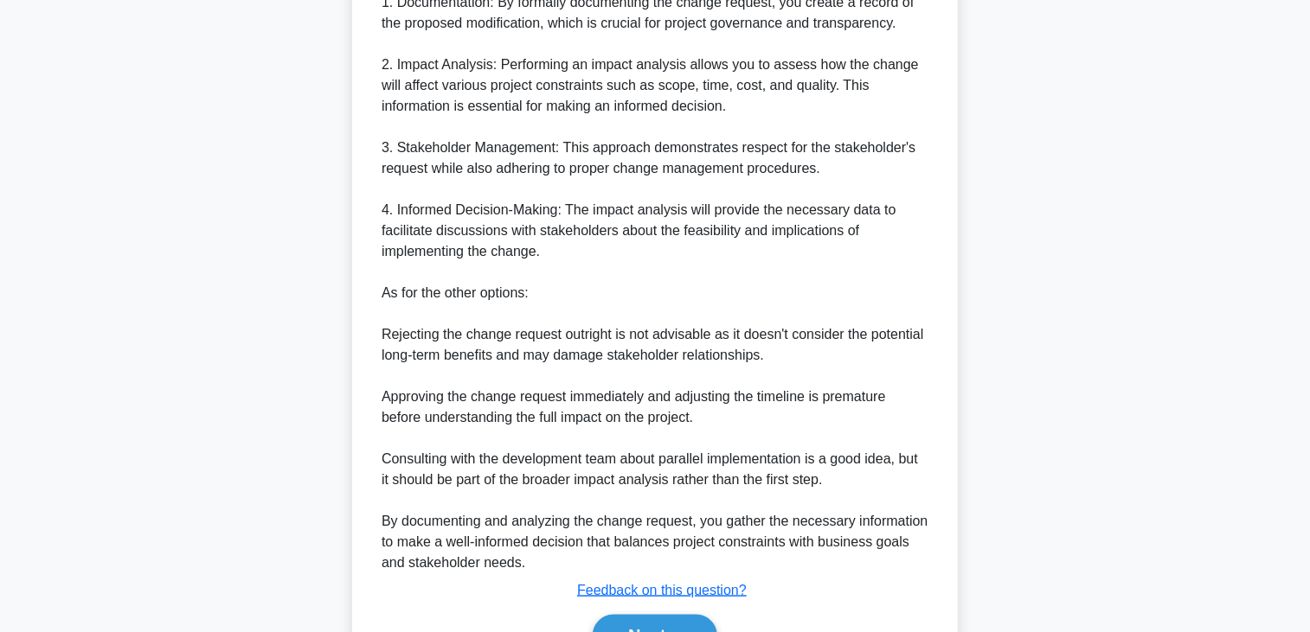
scroll to position [908, 0]
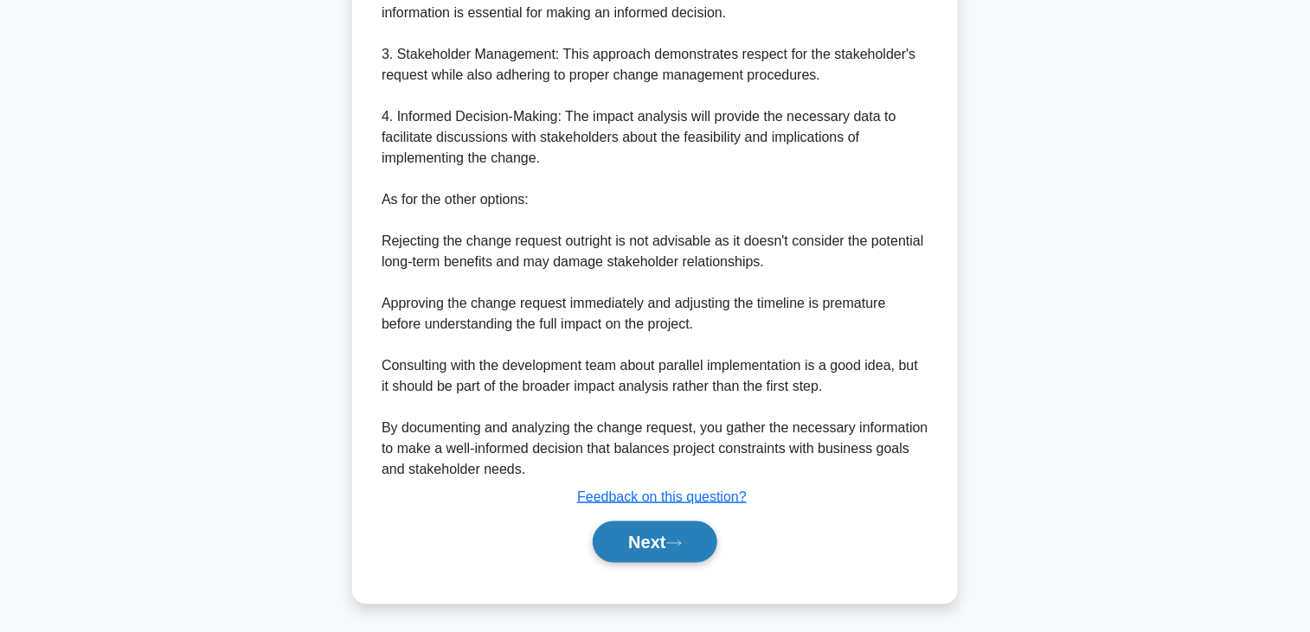
click at [616, 532] on button "Next" at bounding box center [655, 543] width 124 height 42
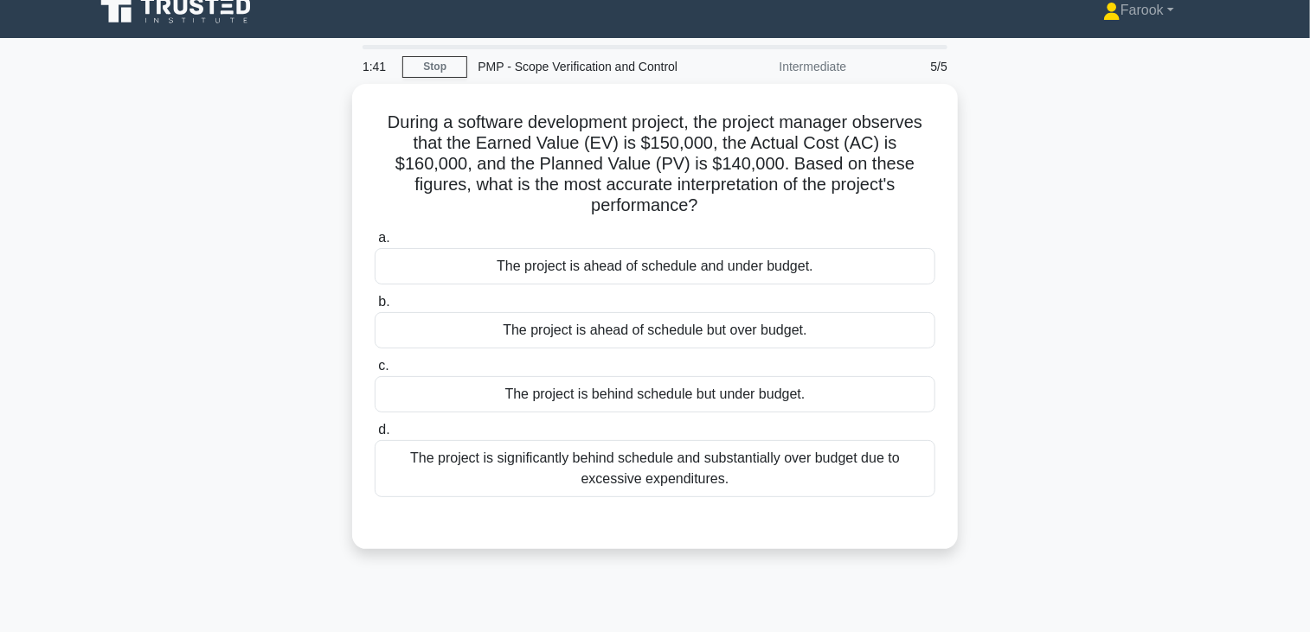
scroll to position [0, 0]
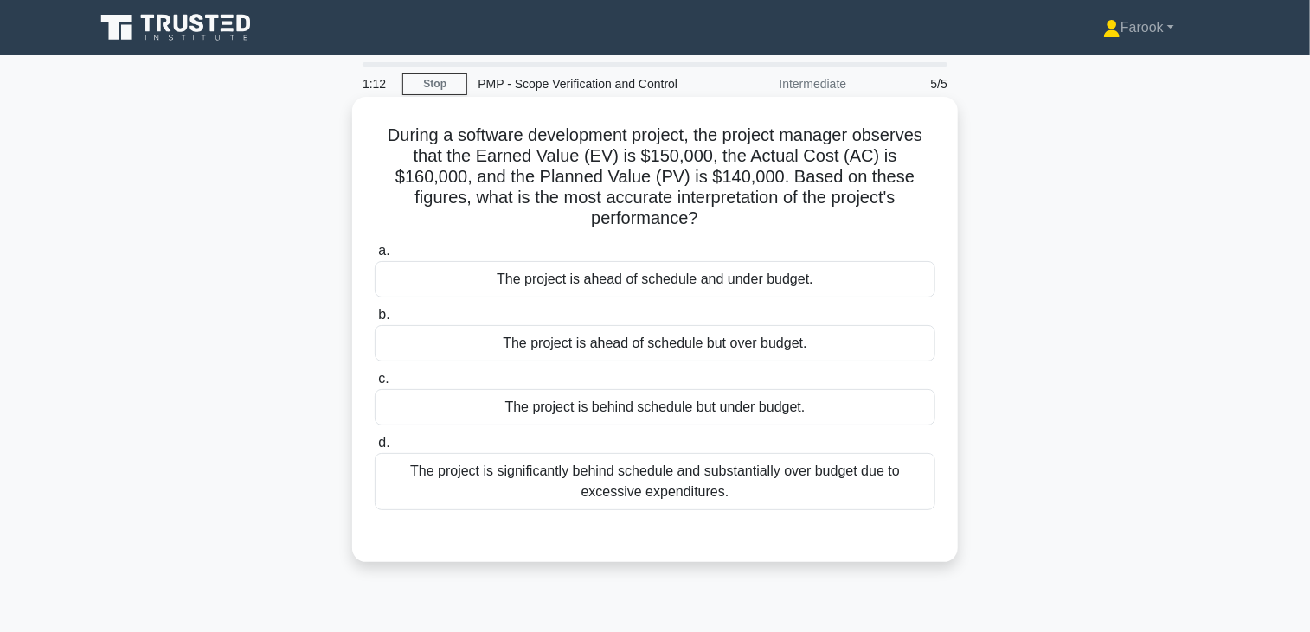
click at [779, 334] on div "The project is ahead of schedule but over budget." at bounding box center [655, 343] width 561 height 36
click at [375, 321] on input "b. The project is ahead of schedule but over budget." at bounding box center [375, 315] width 0 height 11
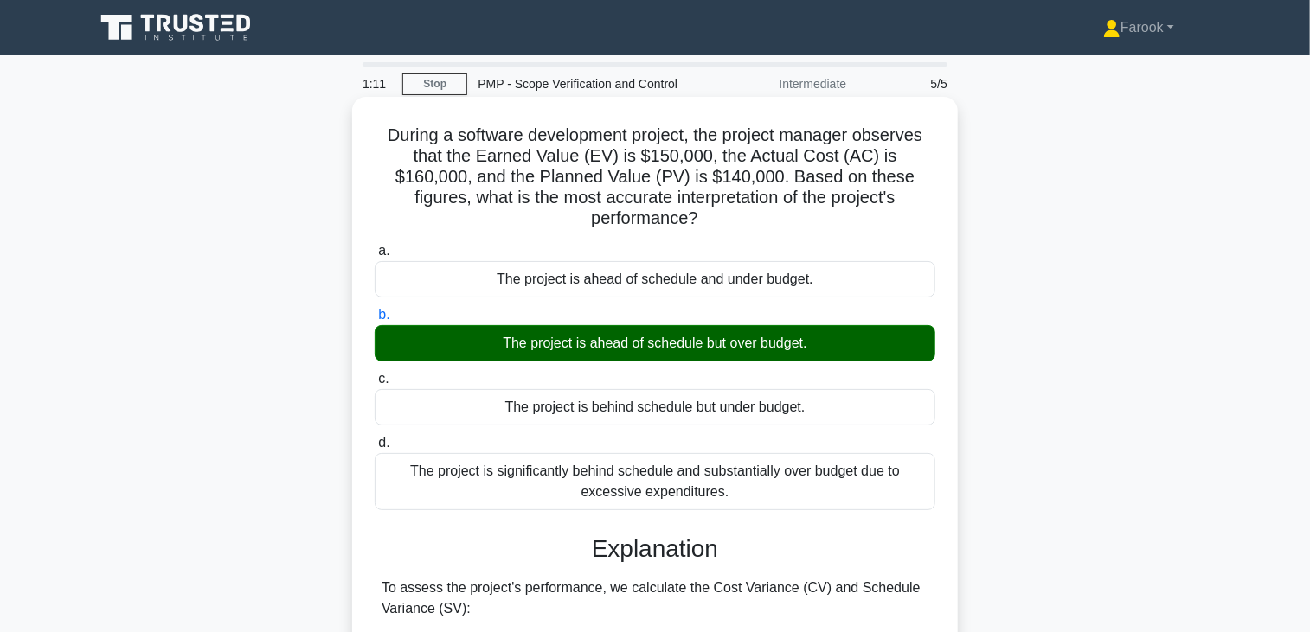
scroll to position [308, 0]
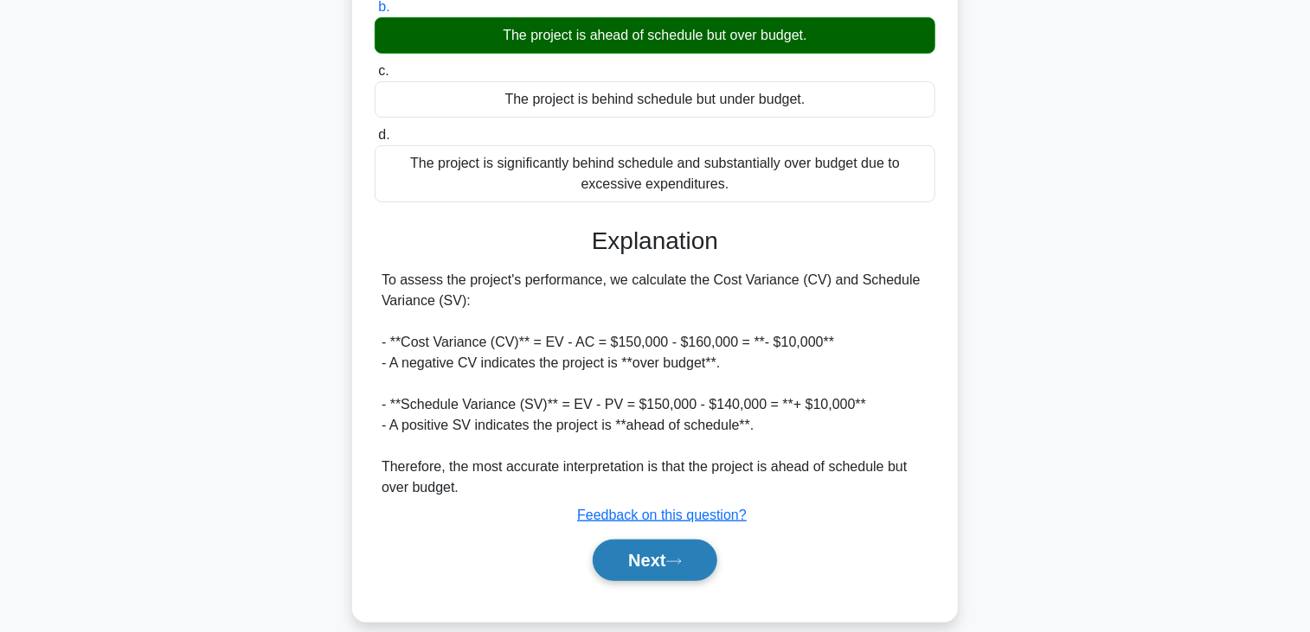
click at [627, 548] on button "Next" at bounding box center [655, 561] width 124 height 42
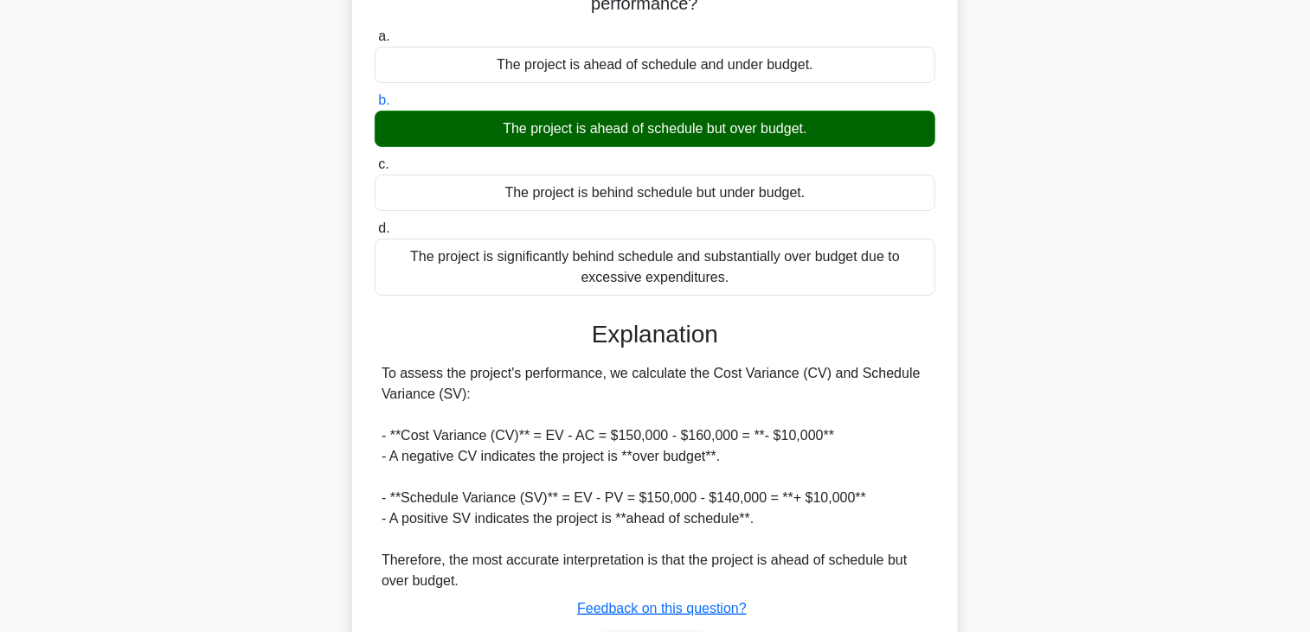
scroll to position [48, 0]
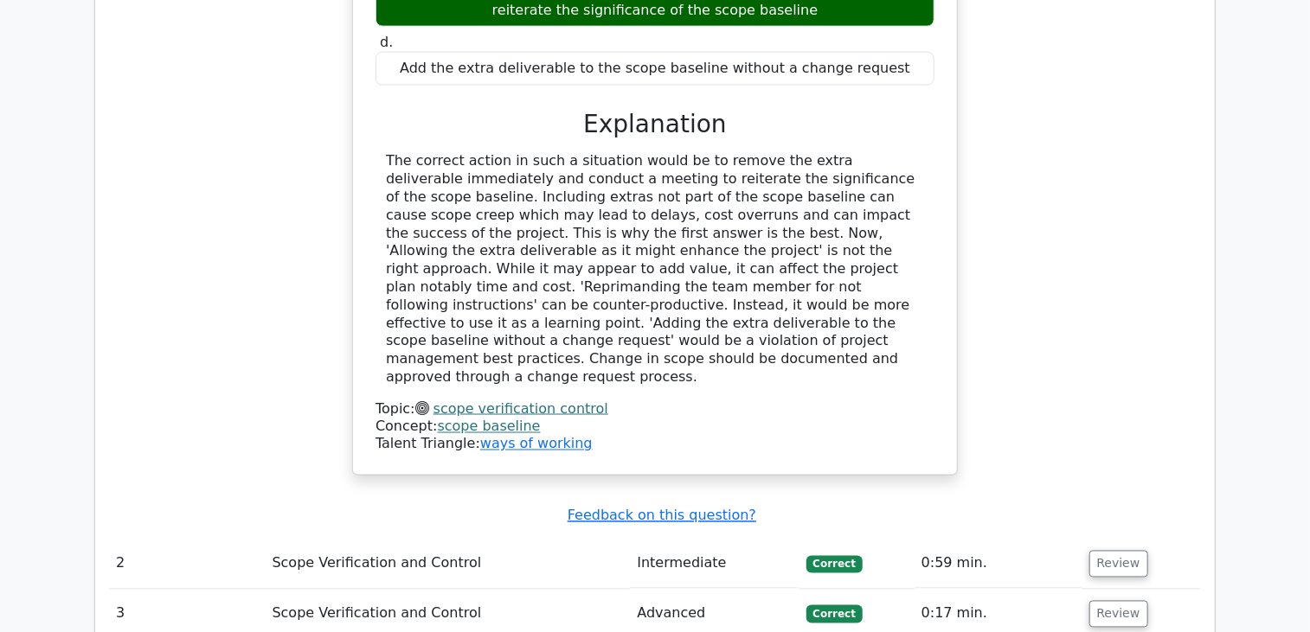
scroll to position [1298, 0]
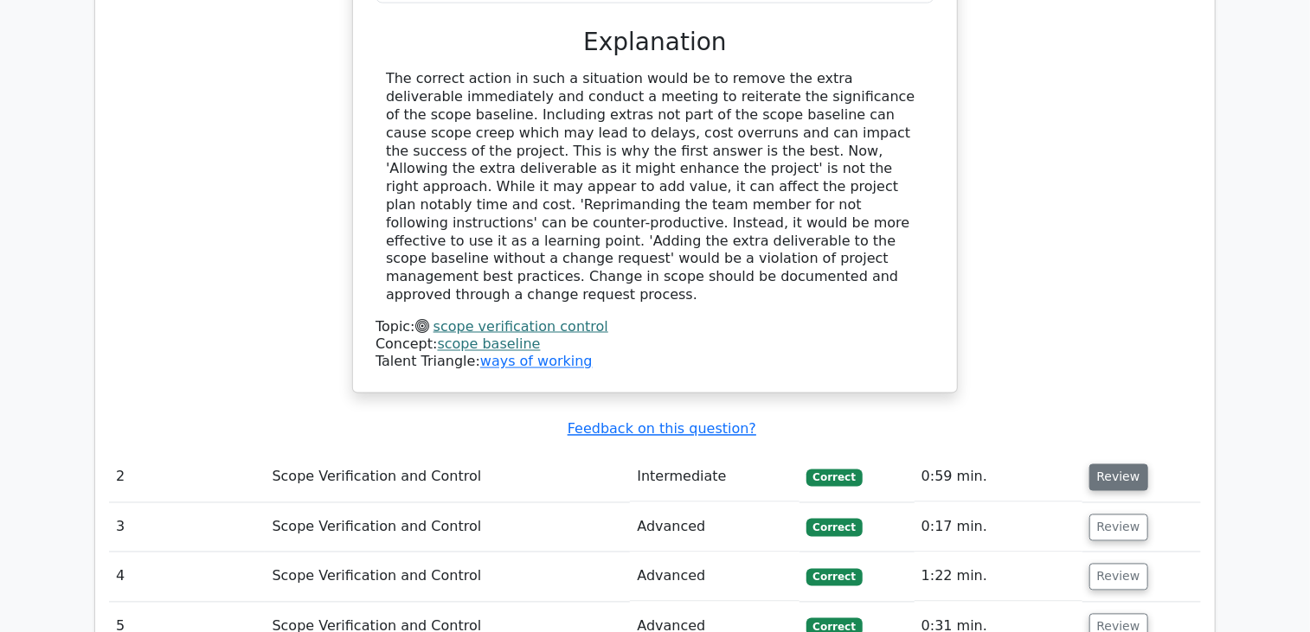
click at [1114, 465] on button "Review" at bounding box center [1118, 478] width 59 height 27
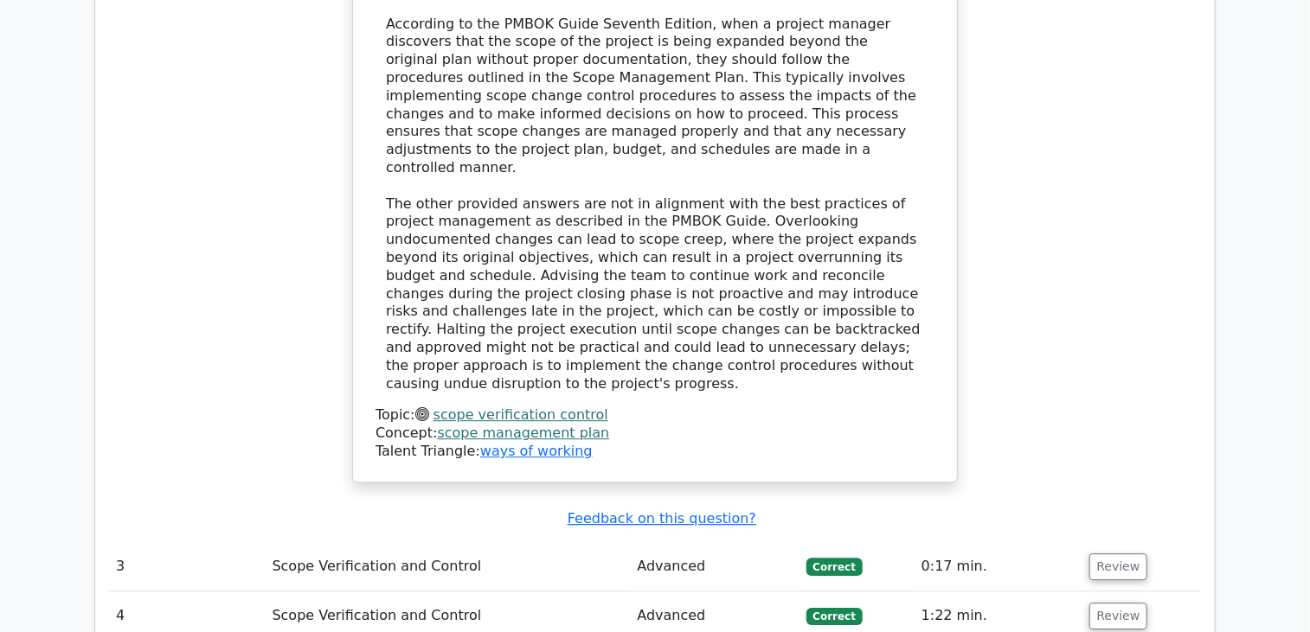
scroll to position [2336, 0]
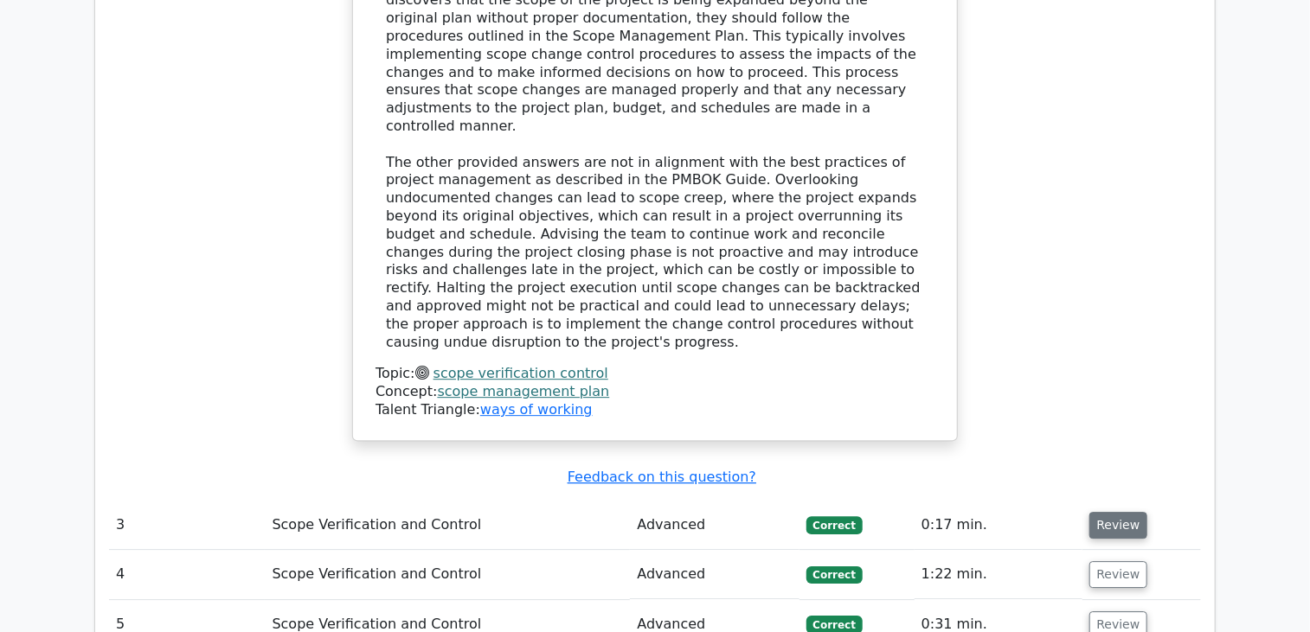
click at [1098, 512] on button "Review" at bounding box center [1118, 525] width 59 height 27
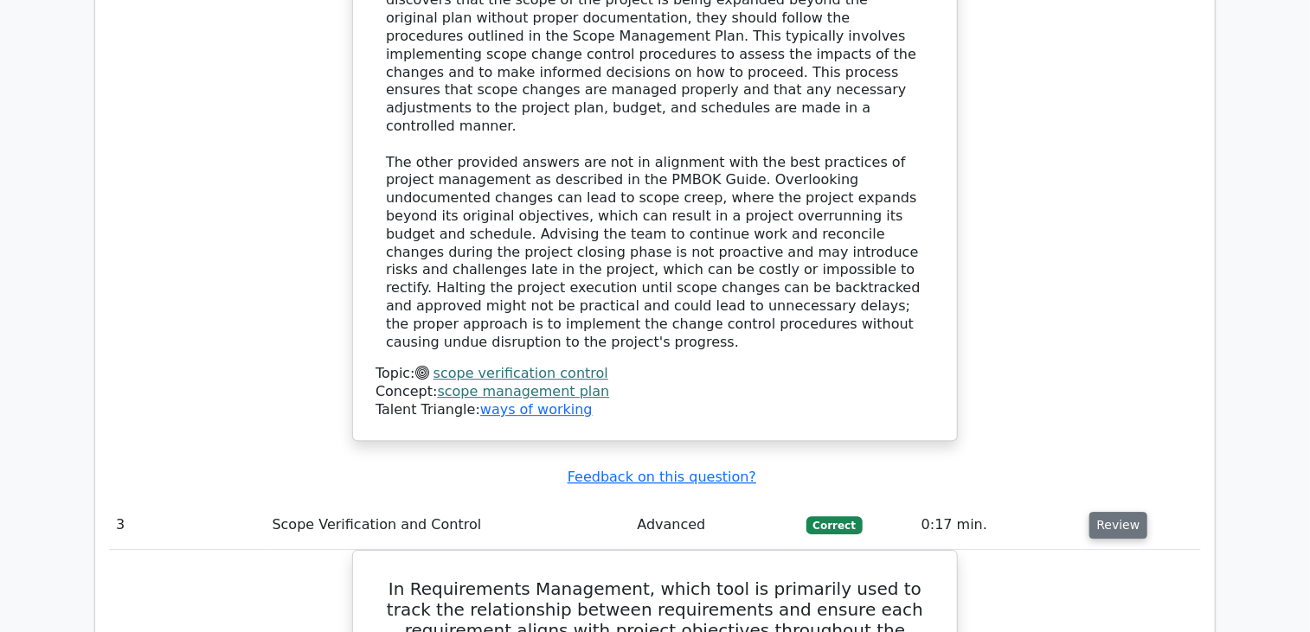
click at [1098, 512] on button "Review" at bounding box center [1118, 525] width 59 height 27
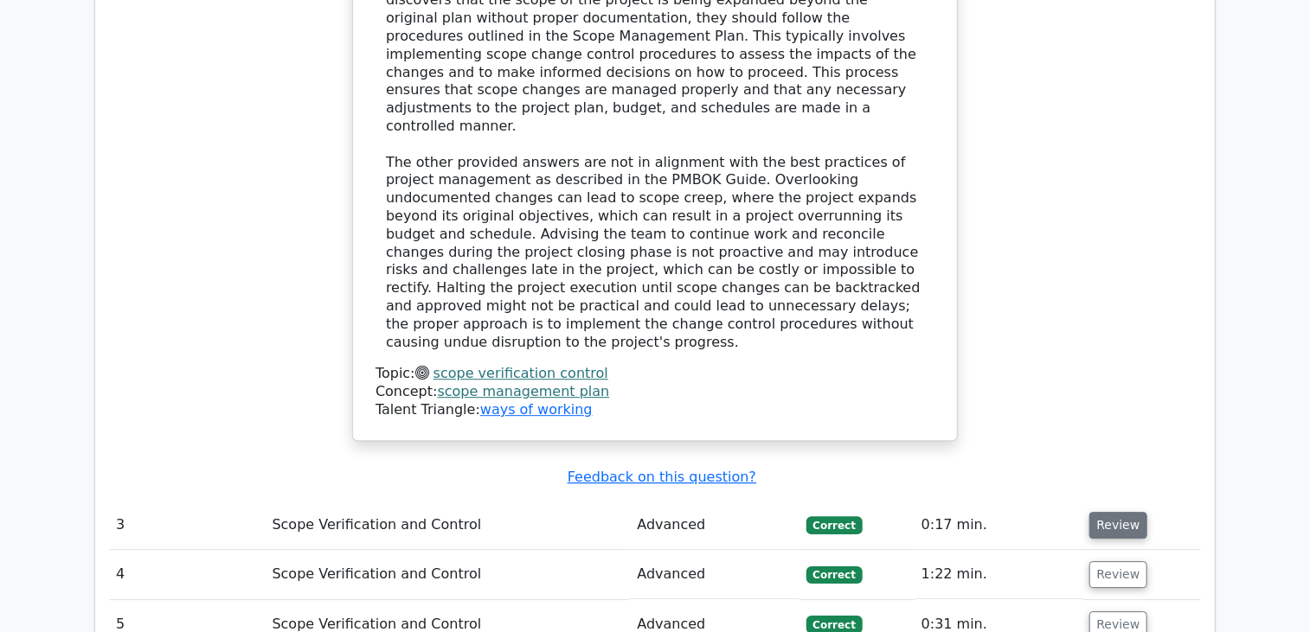
click at [1094, 512] on button "Review" at bounding box center [1118, 525] width 59 height 27
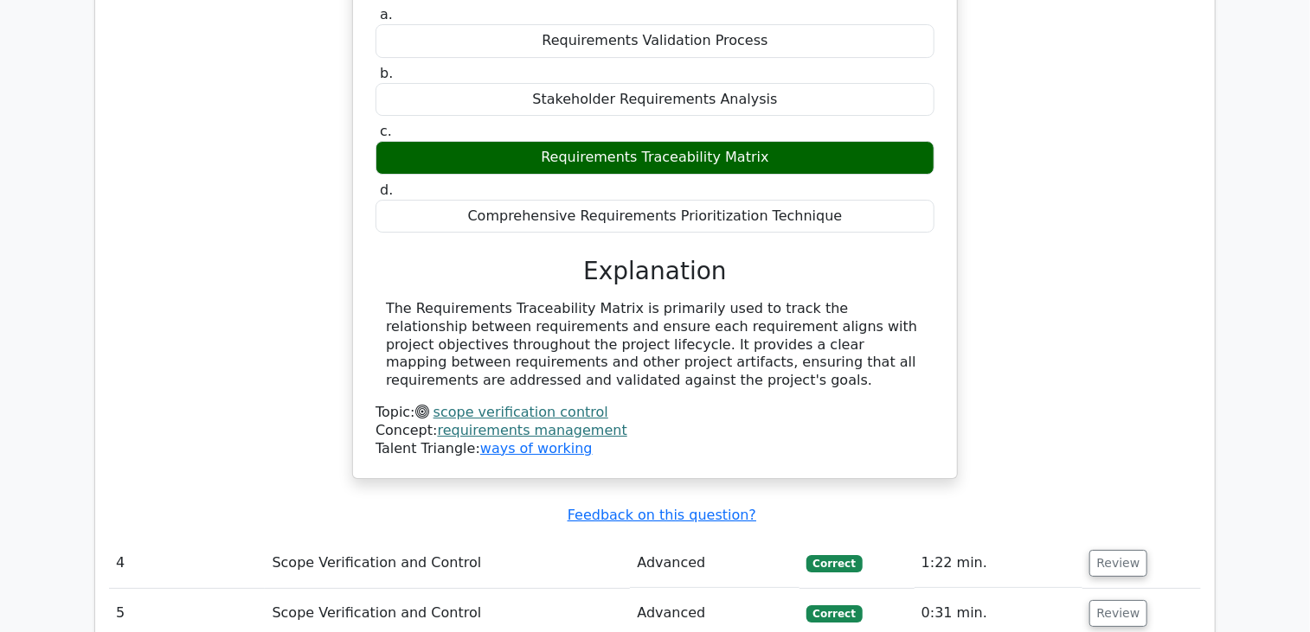
scroll to position [3028, 0]
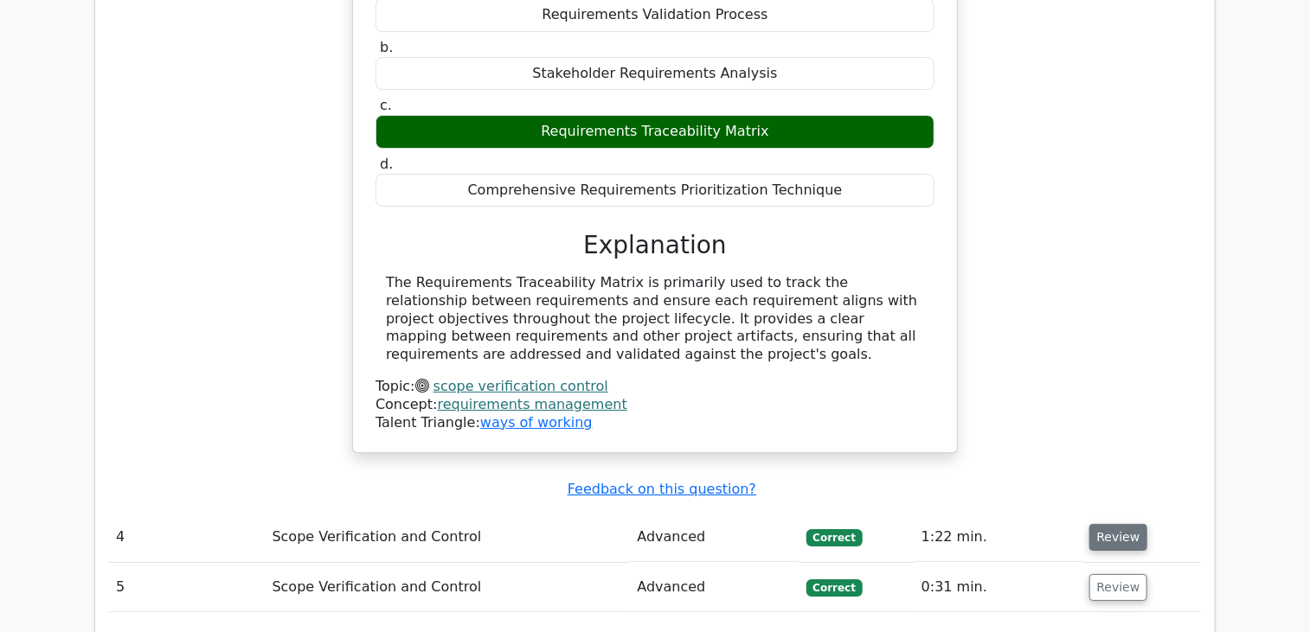
click at [1094, 524] on button "Review" at bounding box center [1118, 537] width 59 height 27
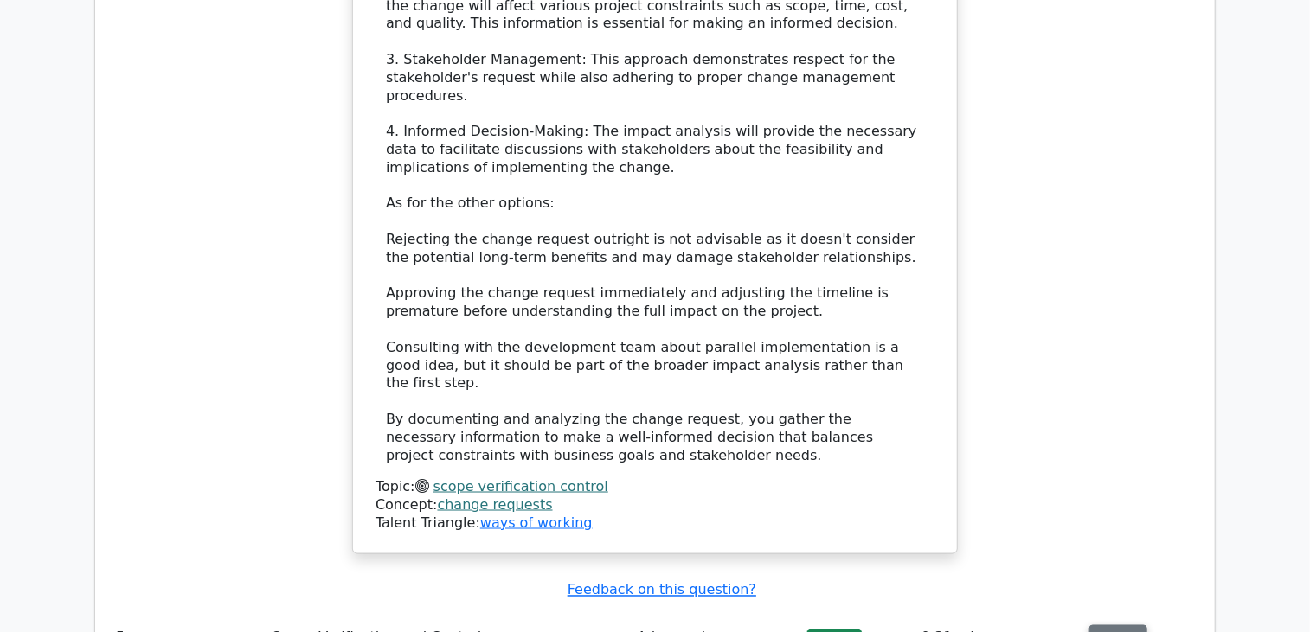
scroll to position [4413, 0]
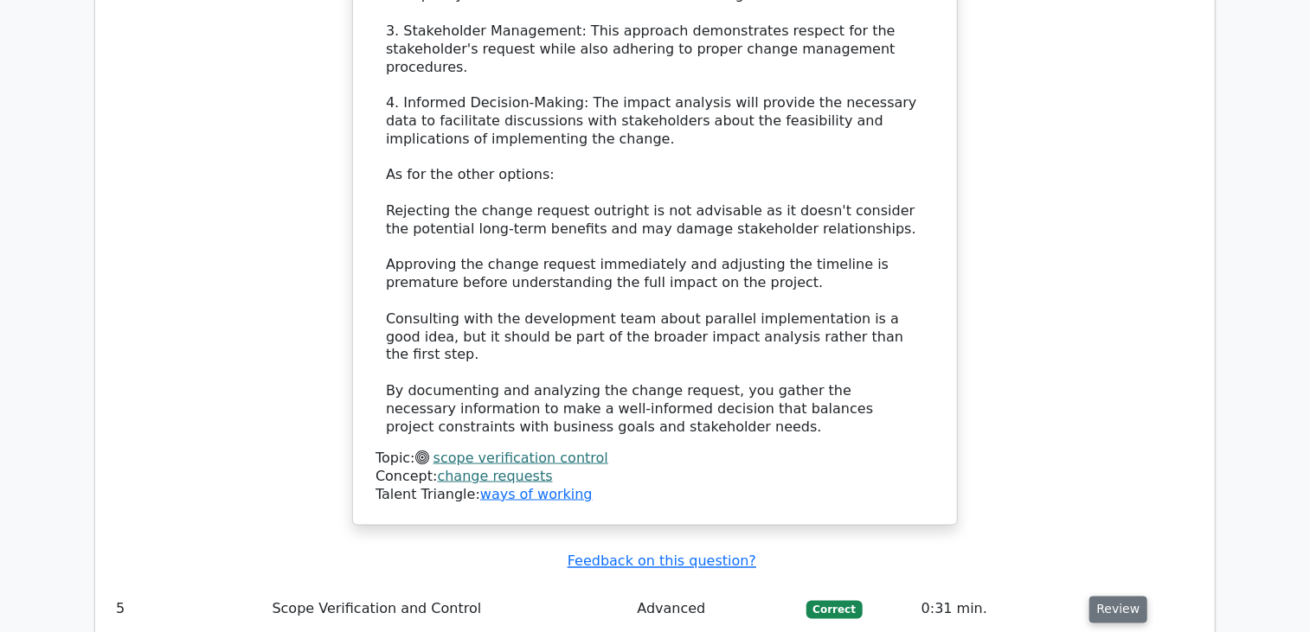
click at [1112, 597] on button "Review" at bounding box center [1118, 610] width 59 height 27
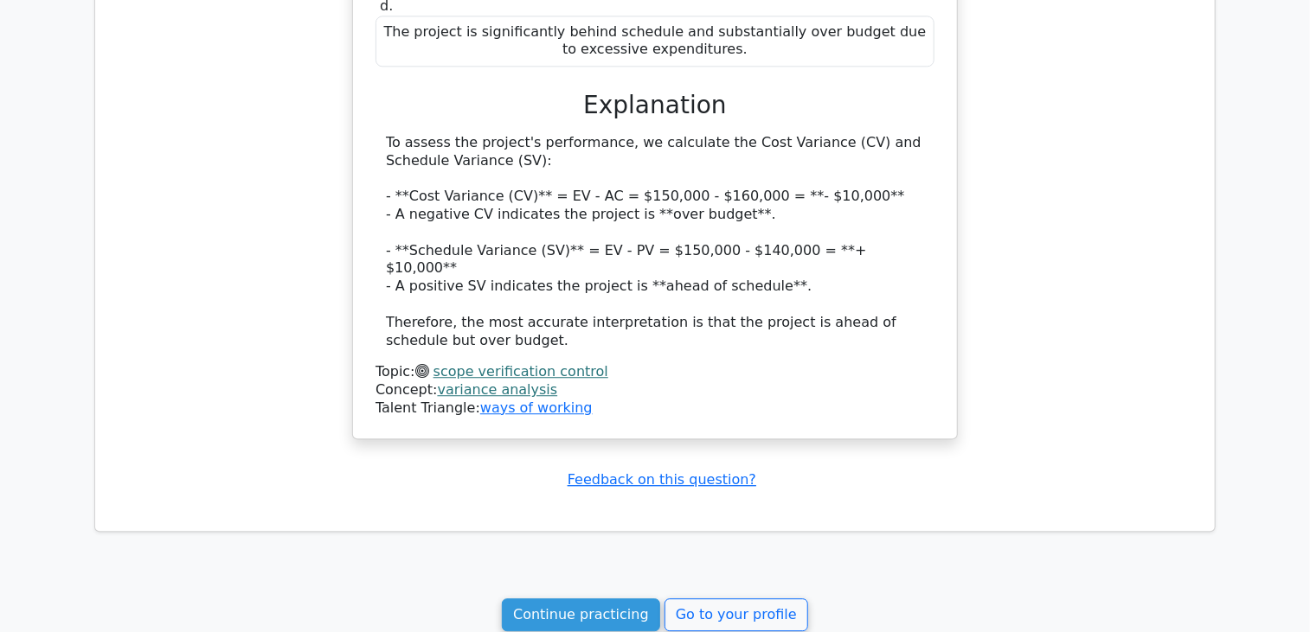
scroll to position [5365, 0]
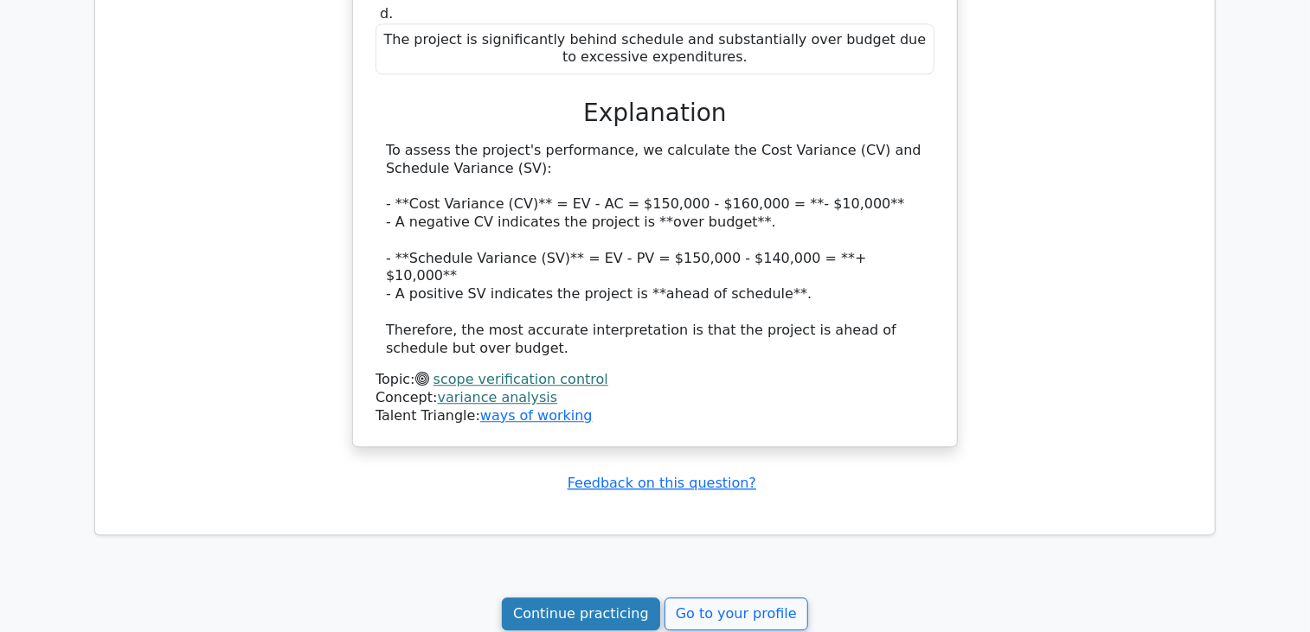
click at [579, 598] on link "Continue practicing" at bounding box center [581, 614] width 158 height 33
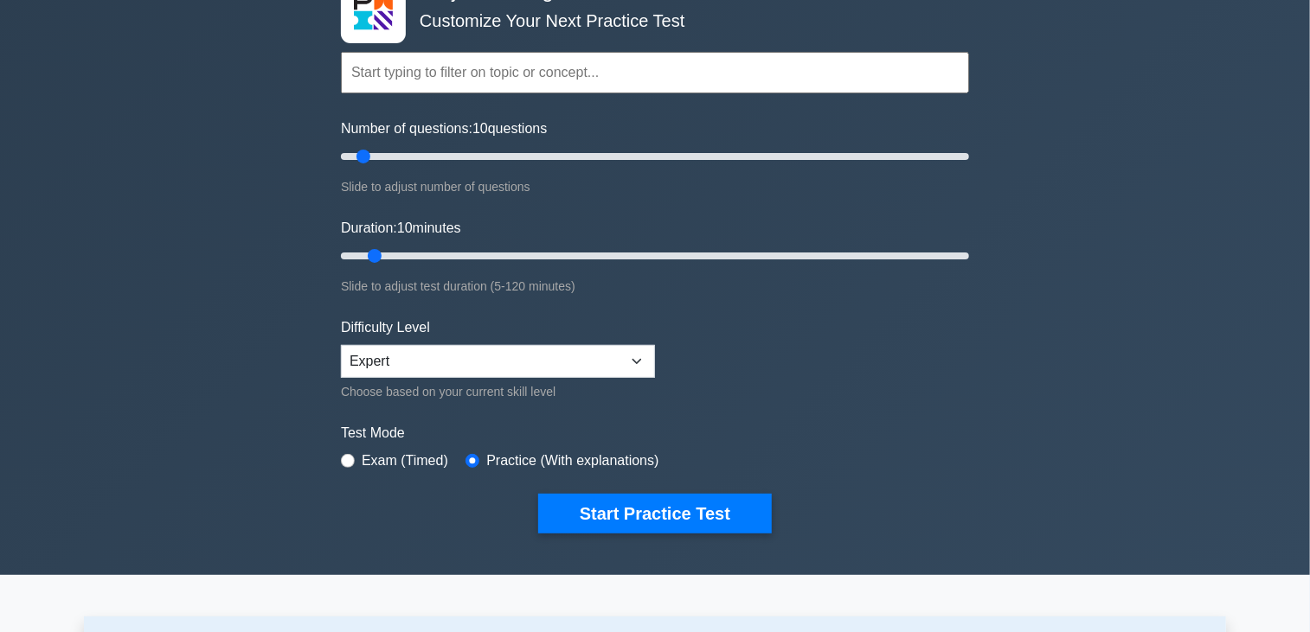
scroll to position [173, 0]
